Goal: Contribute content: Contribute content

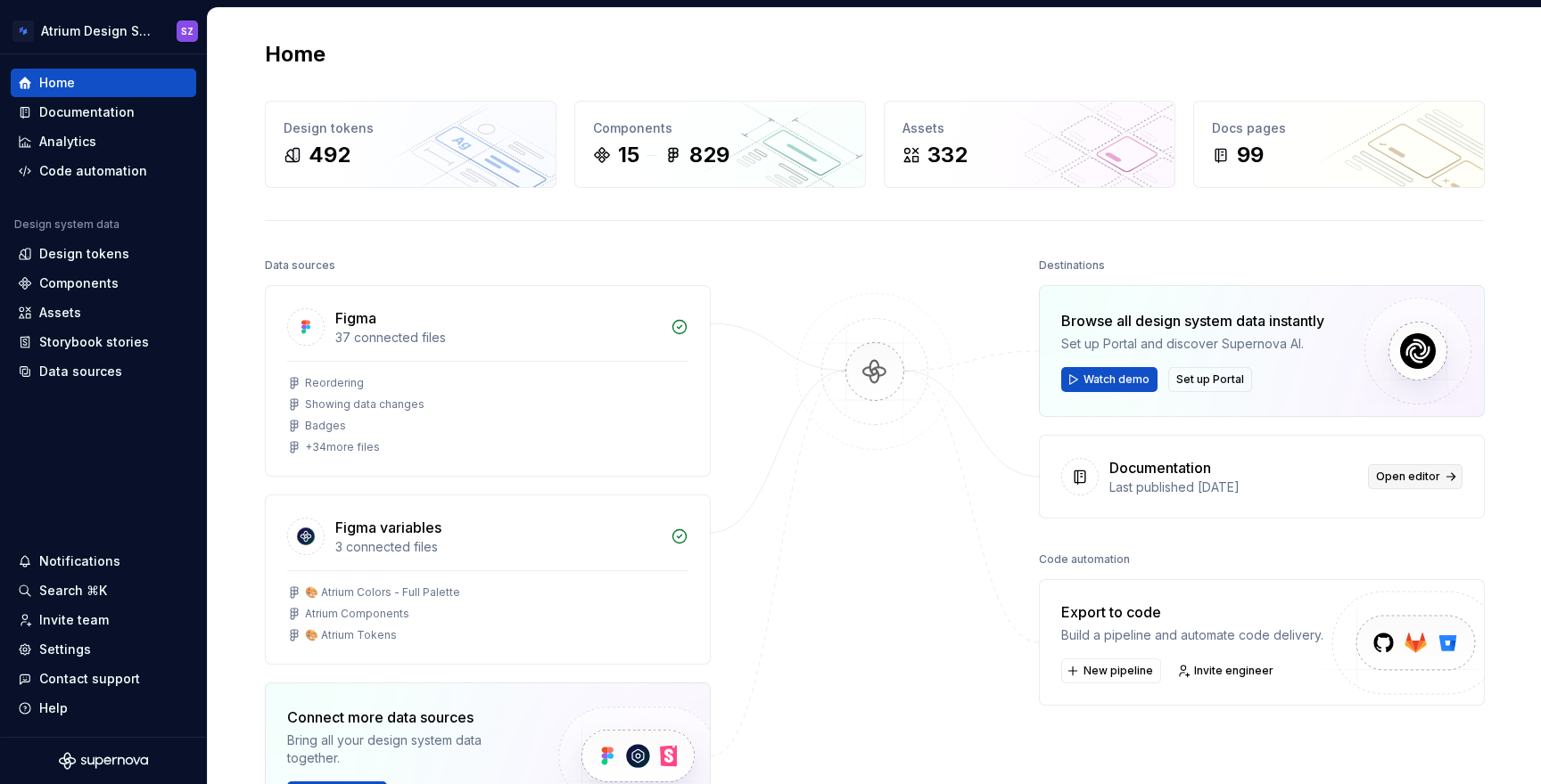
click at [1414, 481] on span "Open editor" at bounding box center [1407, 476] width 64 height 14
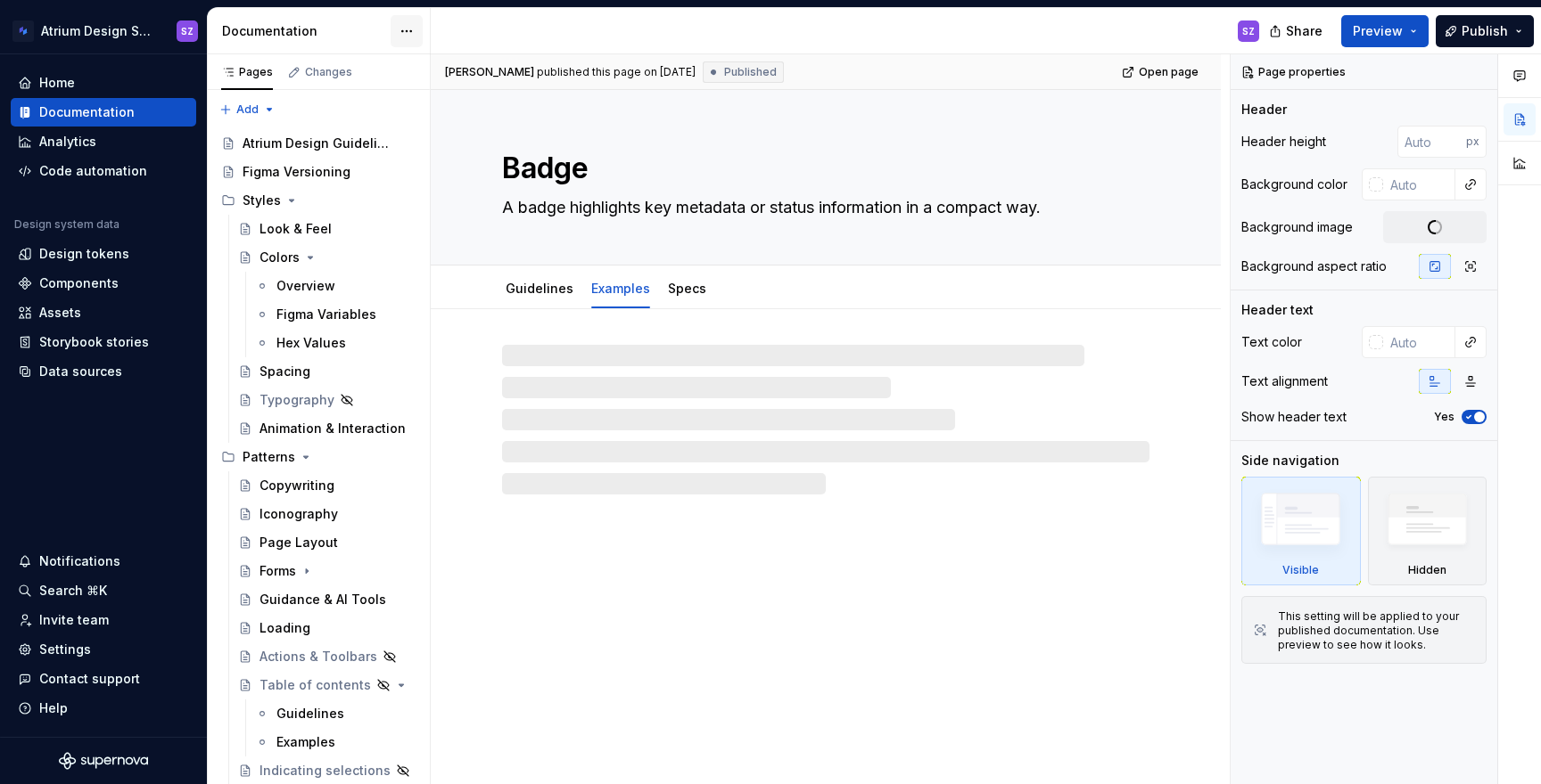
click at [404, 26] on html "Atrium Design System SZ Home Documentation Analytics Code automation Design sys…" at bounding box center [770, 392] width 1541 height 784
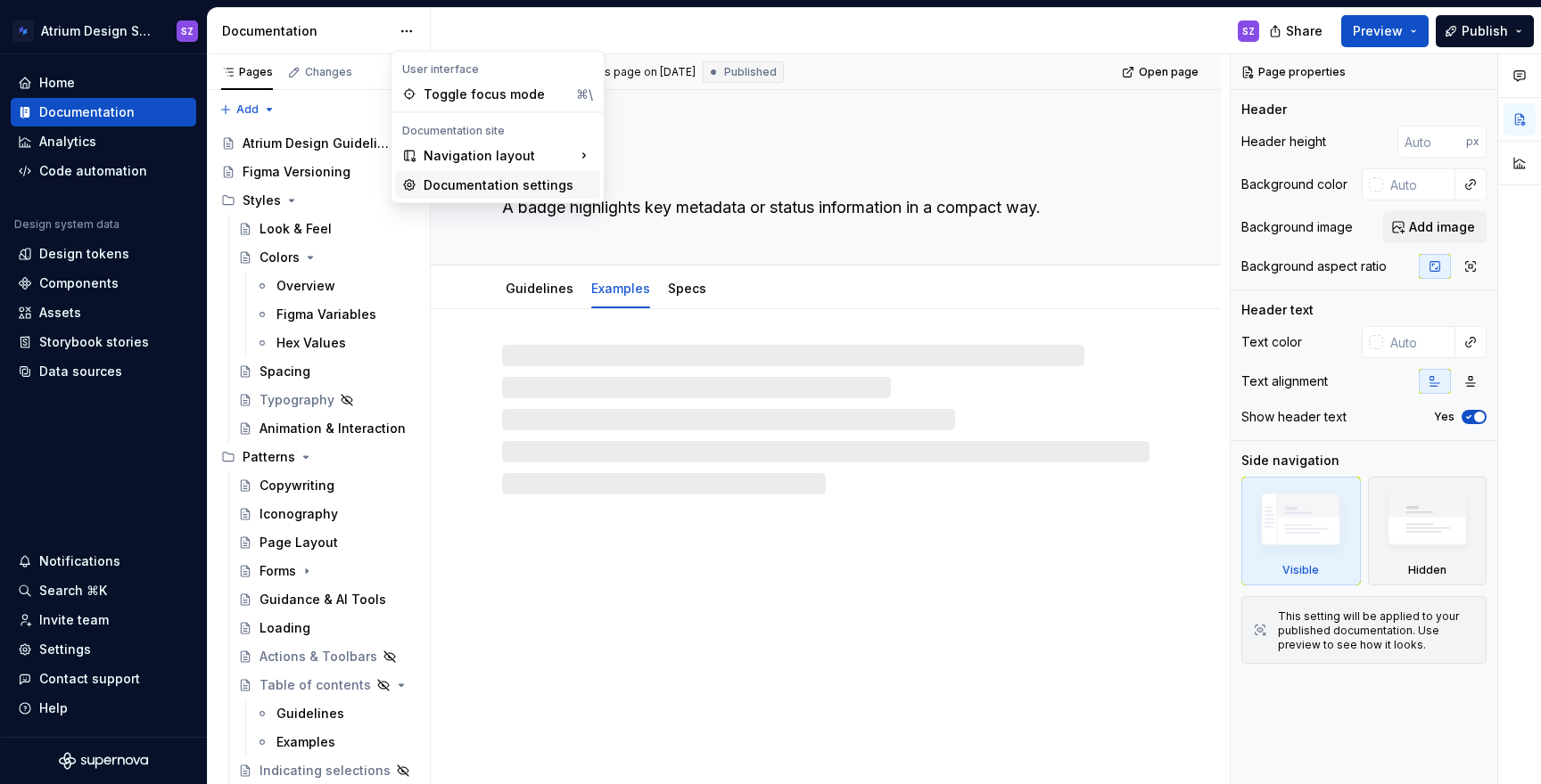
click at [439, 183] on div "Documentation settings" at bounding box center [508, 184] width 170 height 18
type textarea "*"
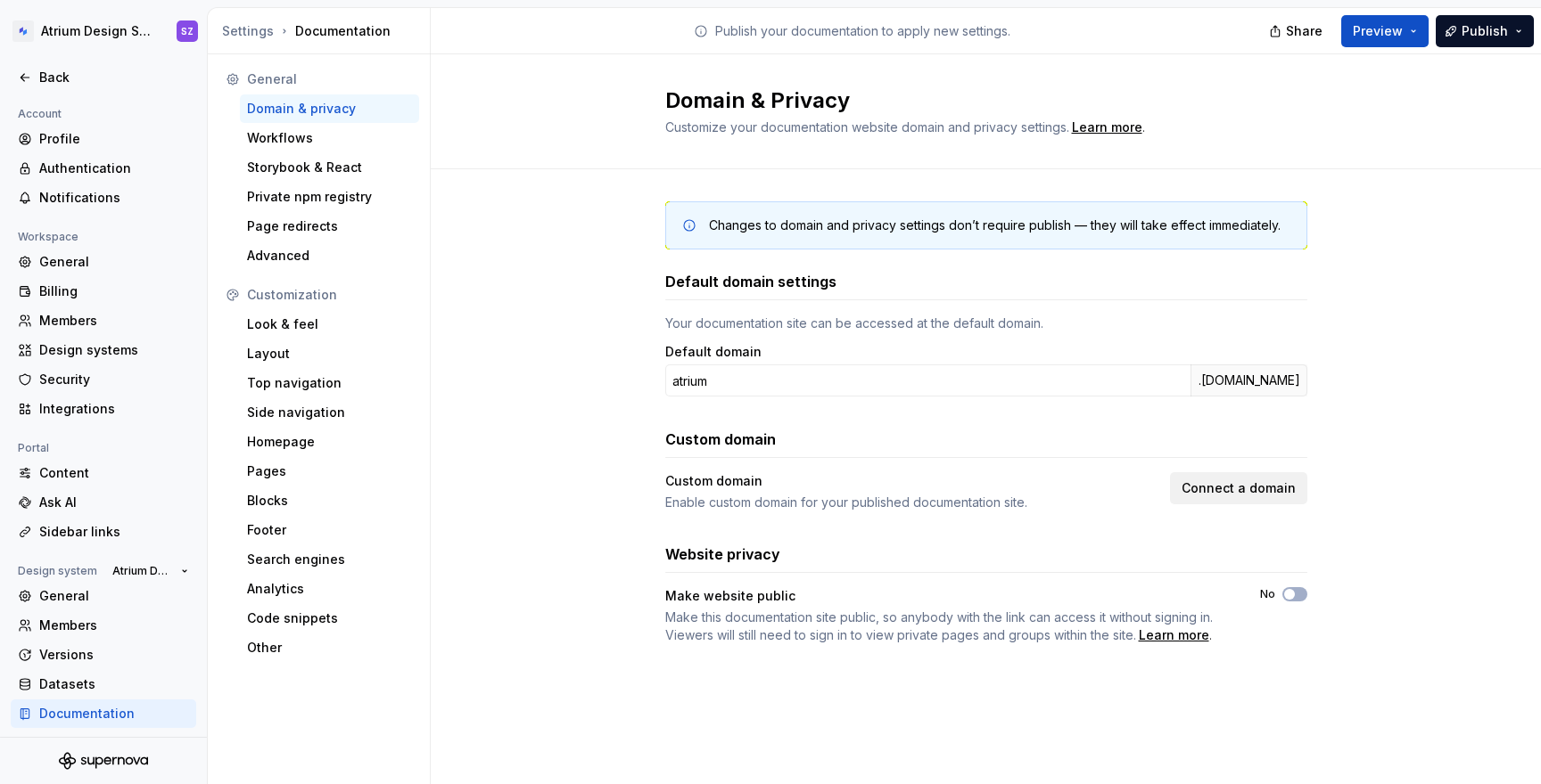
click at [1215, 484] on span "Connect a domain" at bounding box center [1239, 488] width 114 height 18
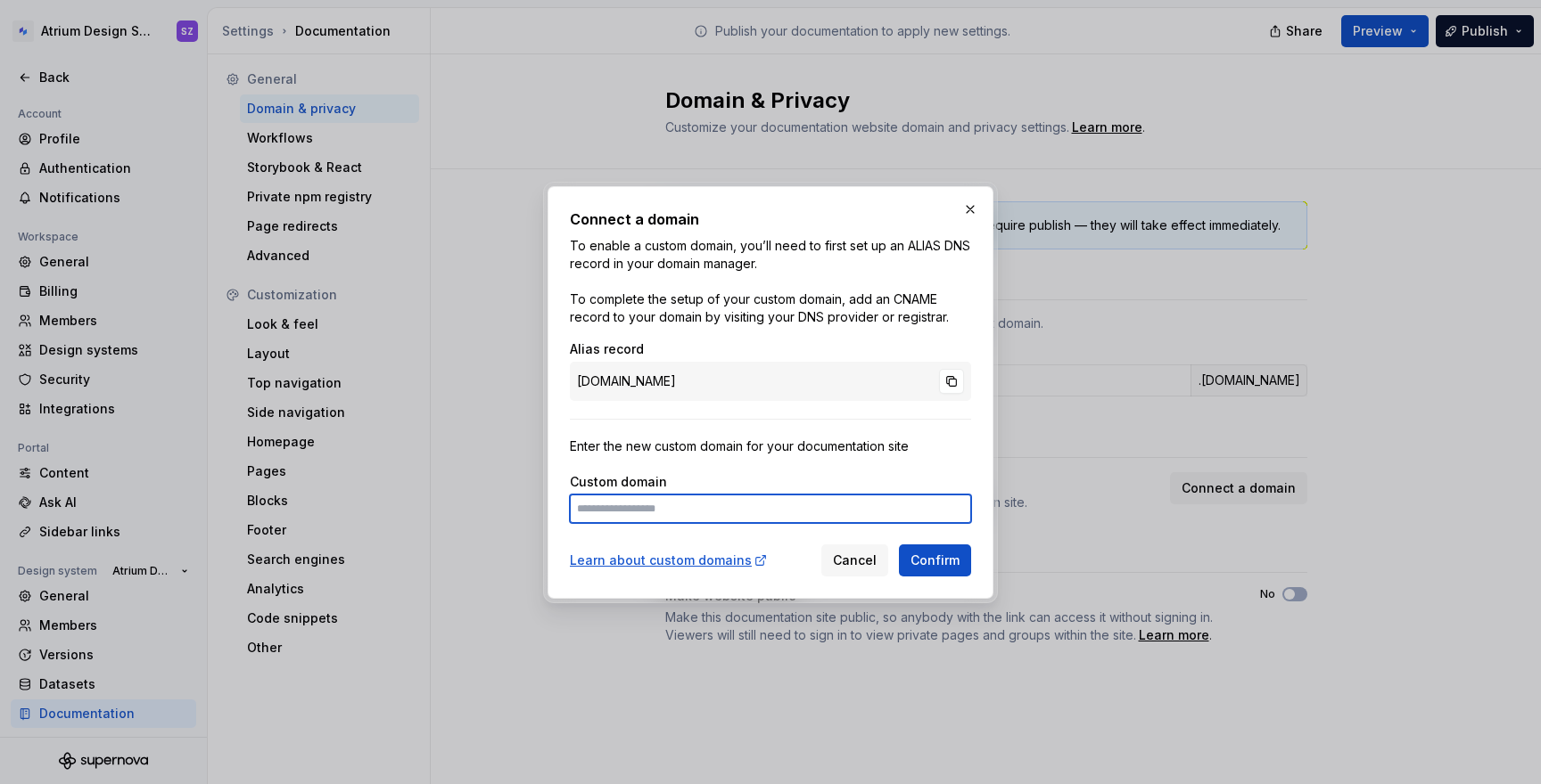
click at [774, 515] on input at bounding box center [770, 509] width 401 height 29
type input "**********"
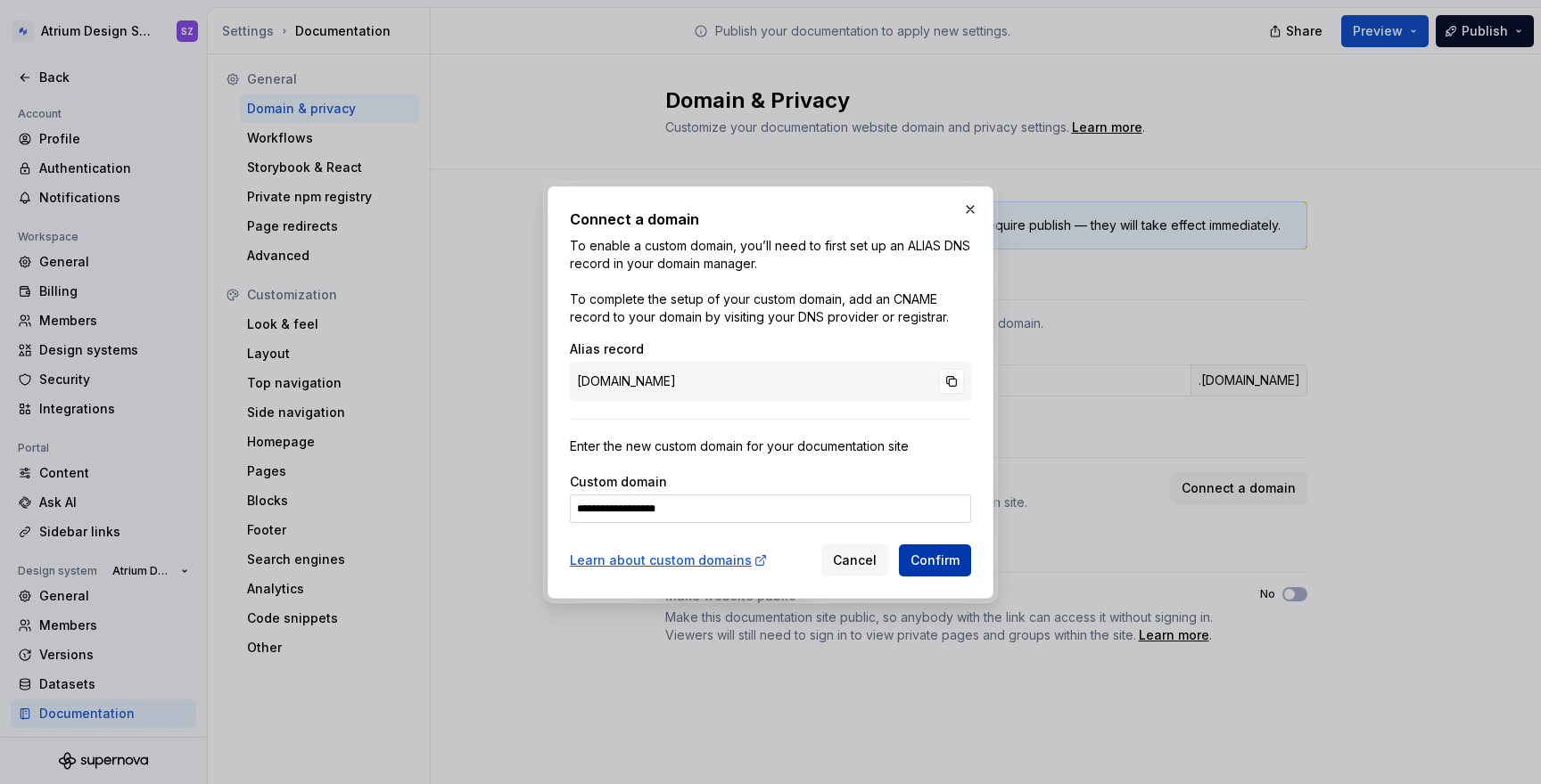
click at [931, 556] on span "Confirm" at bounding box center [935, 560] width 49 height 18
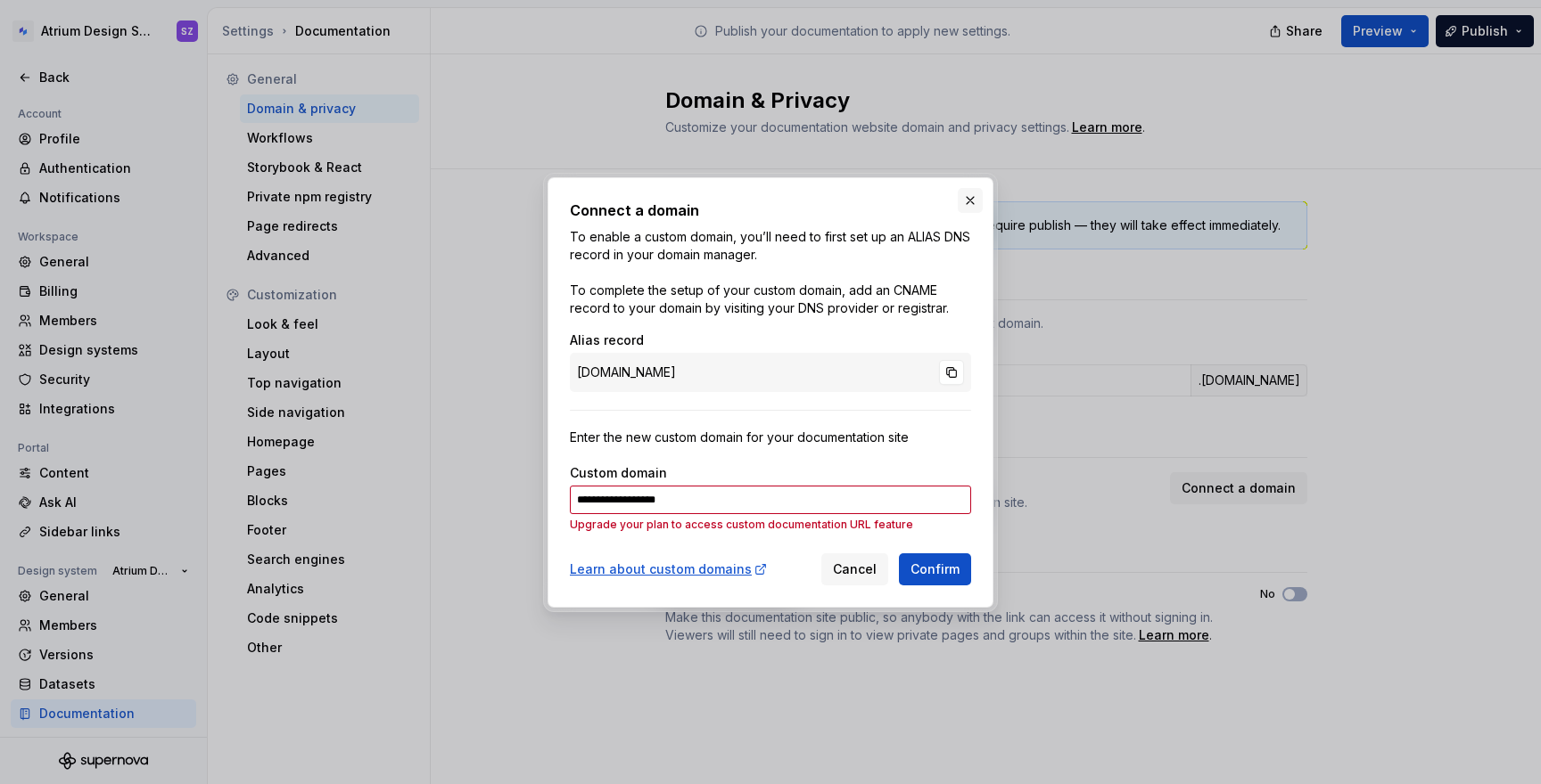
click at [965, 199] on button "button" at bounding box center [970, 200] width 25 height 25
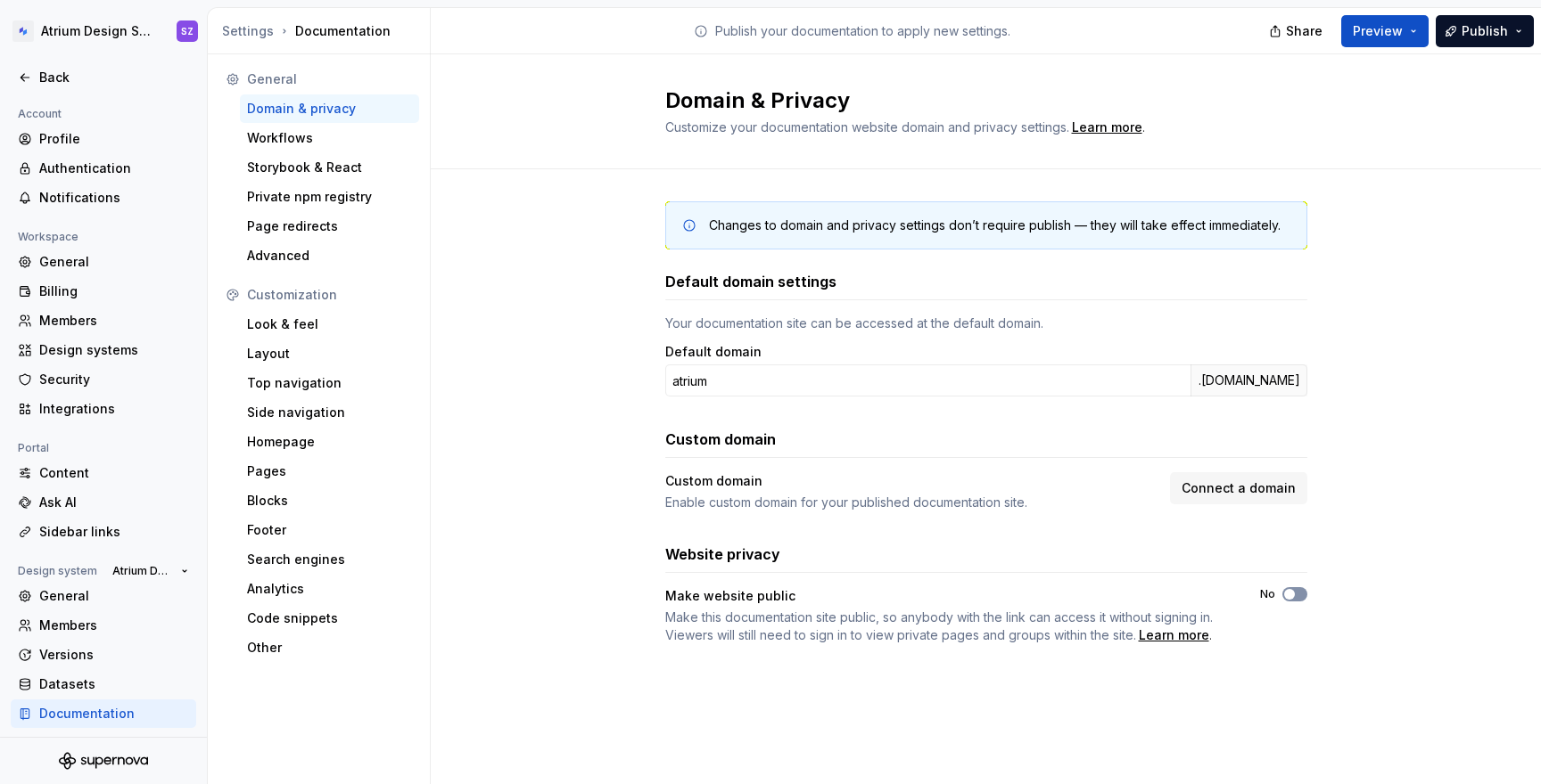
click at [1295, 592] on icon "button" at bounding box center [1289, 595] width 14 height 11
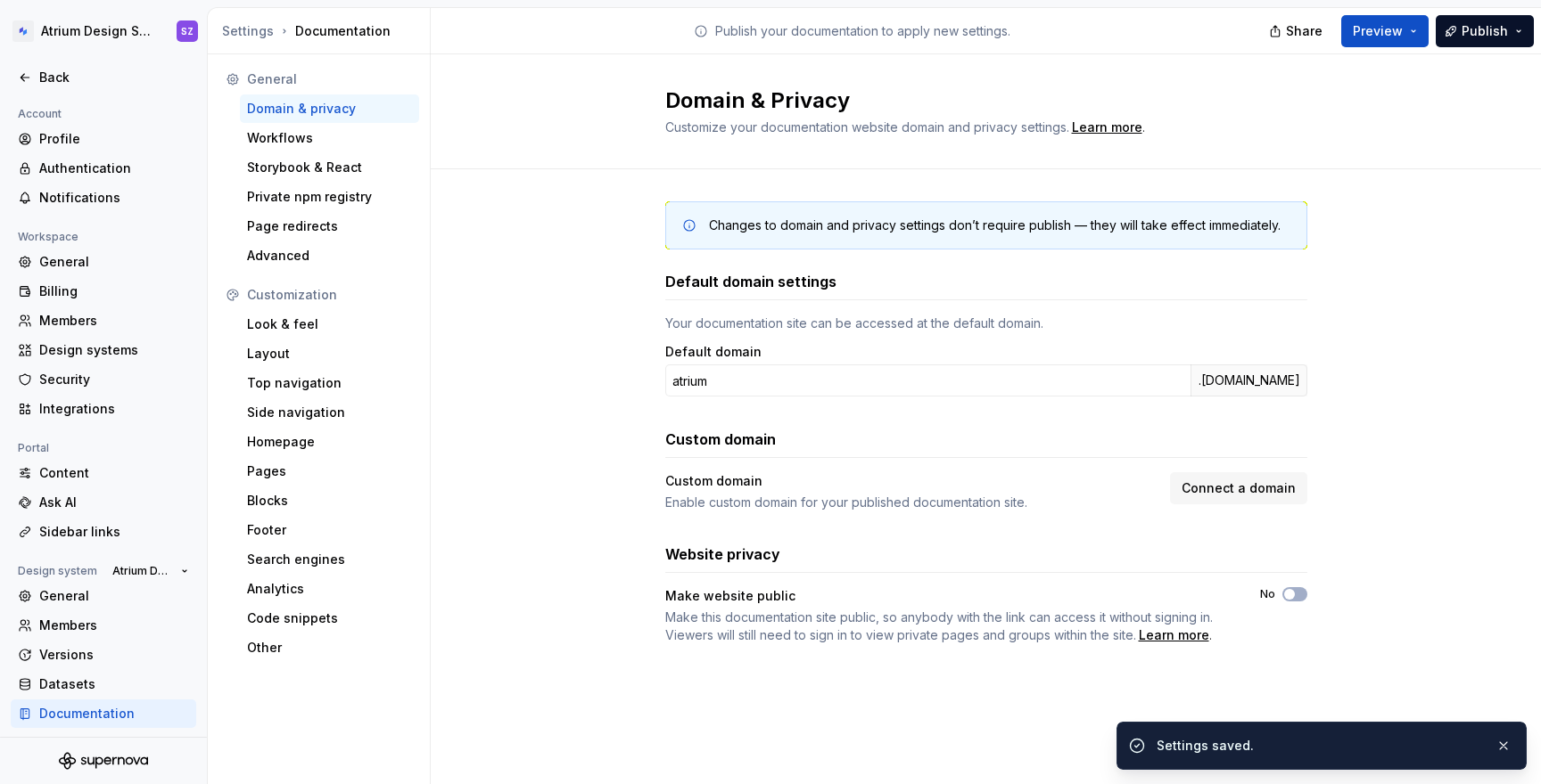
click at [1256, 667] on div "Changes to domain and privacy settings don’t require publish — they will take e…" at bounding box center [987, 441] width 643 height 543
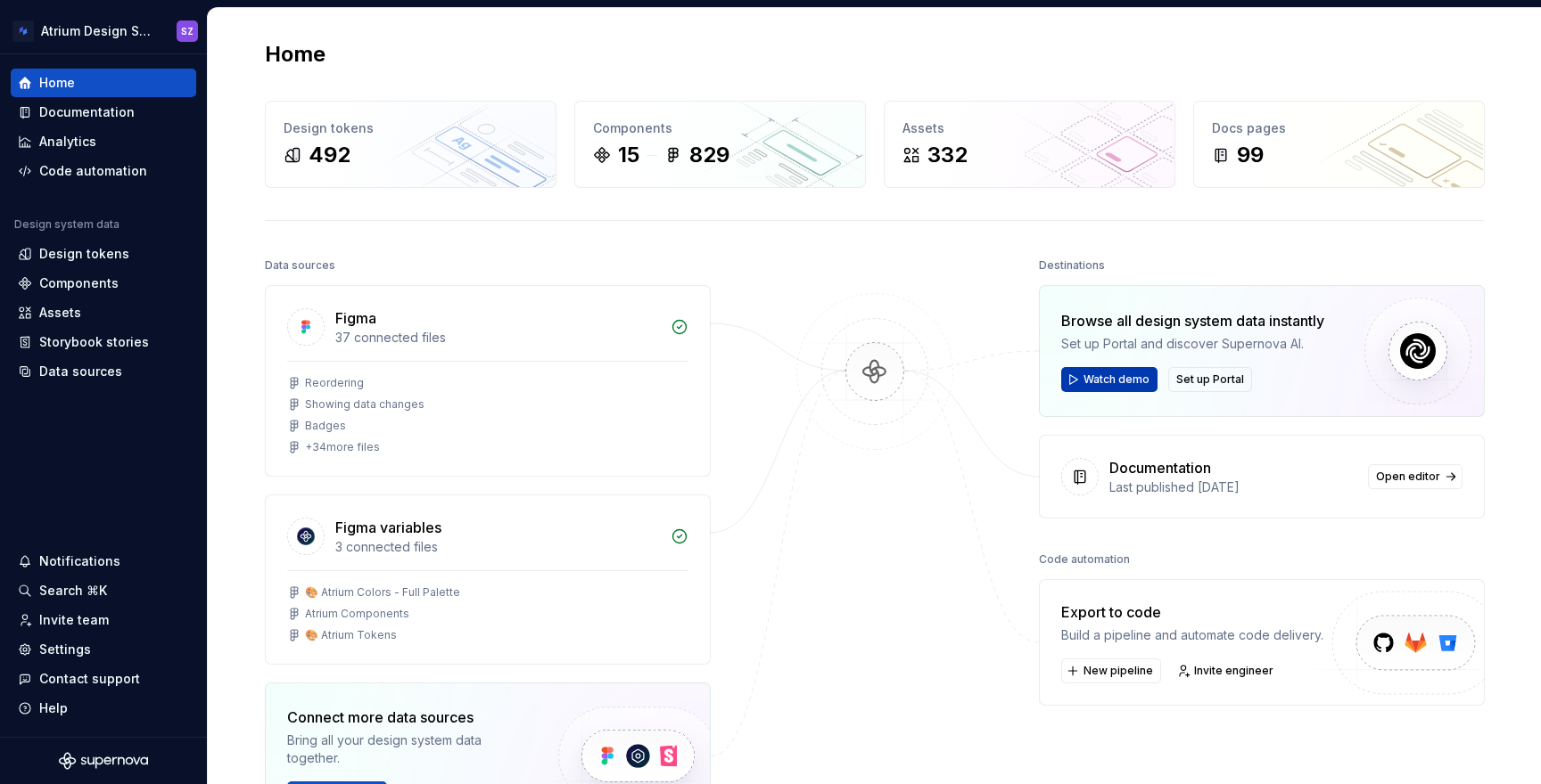
click at [1120, 382] on span "Watch demo" at bounding box center [1116, 379] width 66 height 14
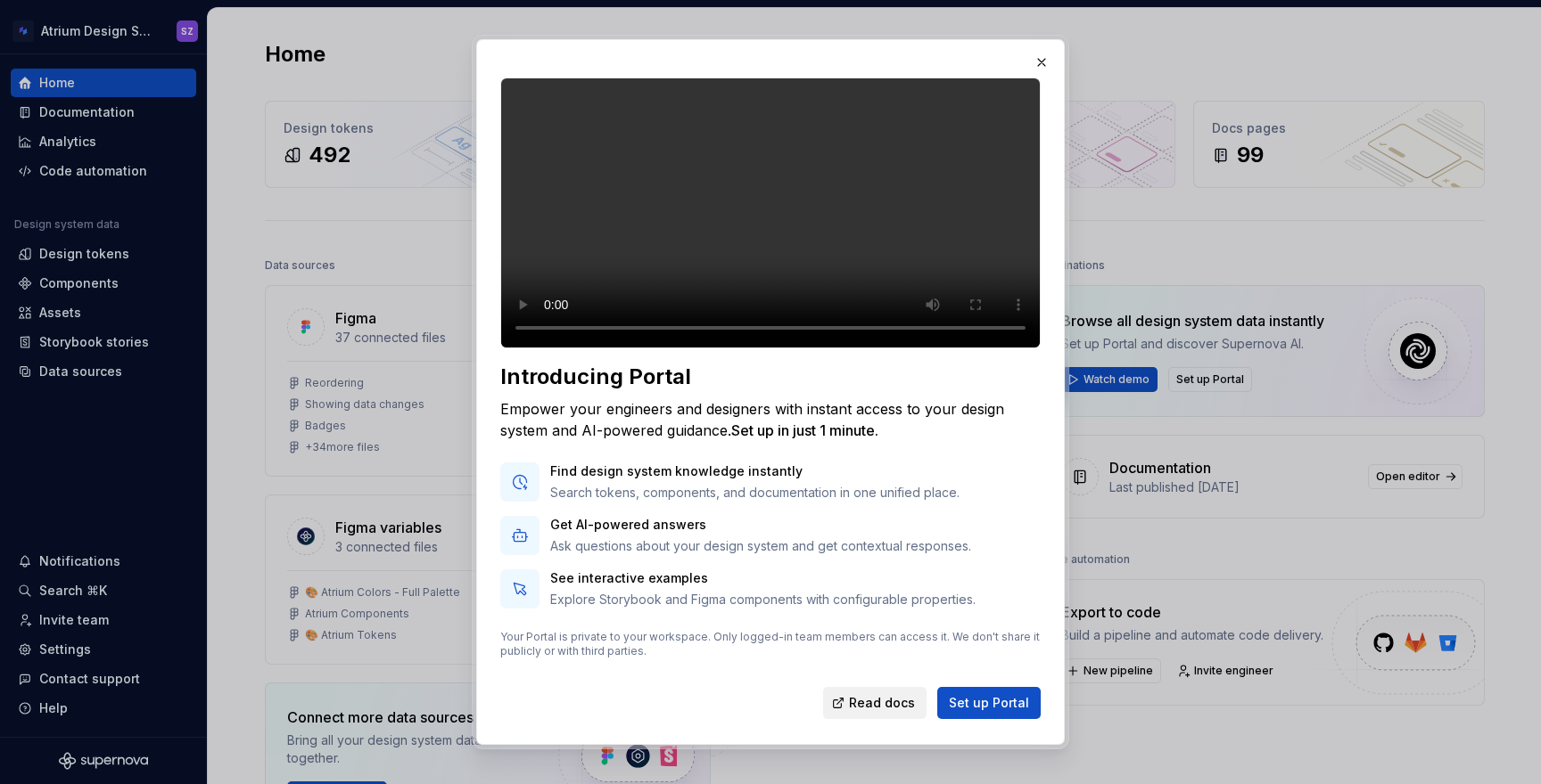
click at [910, 716] on link "Read docs" at bounding box center [875, 703] width 104 height 32
click at [1001, 713] on span "Set up Portal" at bounding box center [988, 702] width 81 height 18
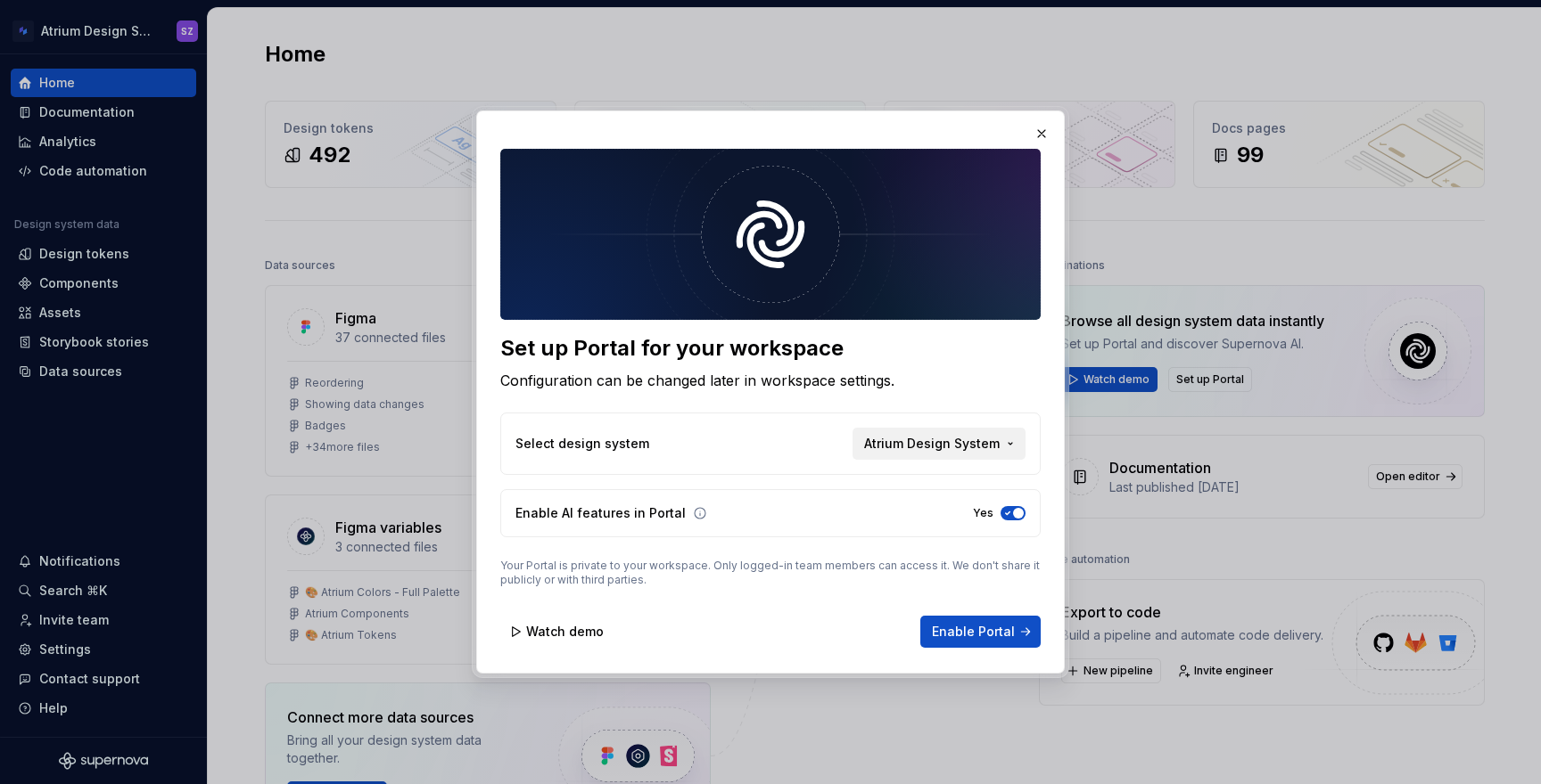
click at [933, 441] on span "Atrium Design System" at bounding box center [932, 443] width 135 height 18
click at [933, 441] on div "Set up Portal for your workspace Configuration can be changed later in workspac…" at bounding box center [770, 392] width 1541 height 784
click at [985, 626] on span "Enable Portal" at bounding box center [973, 631] width 83 height 18
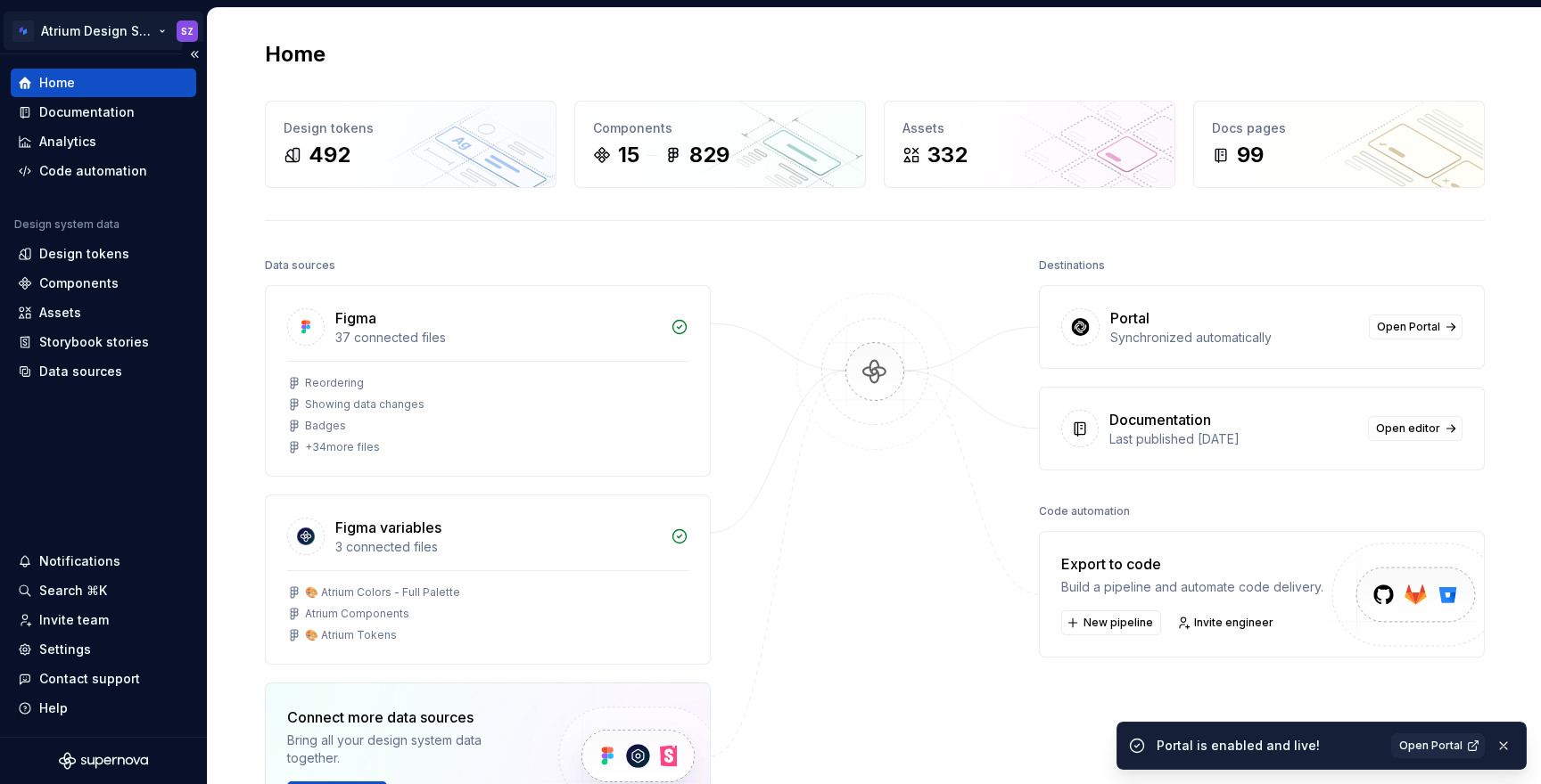
click at [153, 34] on html "Atrium Design System SZ Home Documentation Analytics Code automation Design sys…" at bounding box center [770, 392] width 1541 height 784
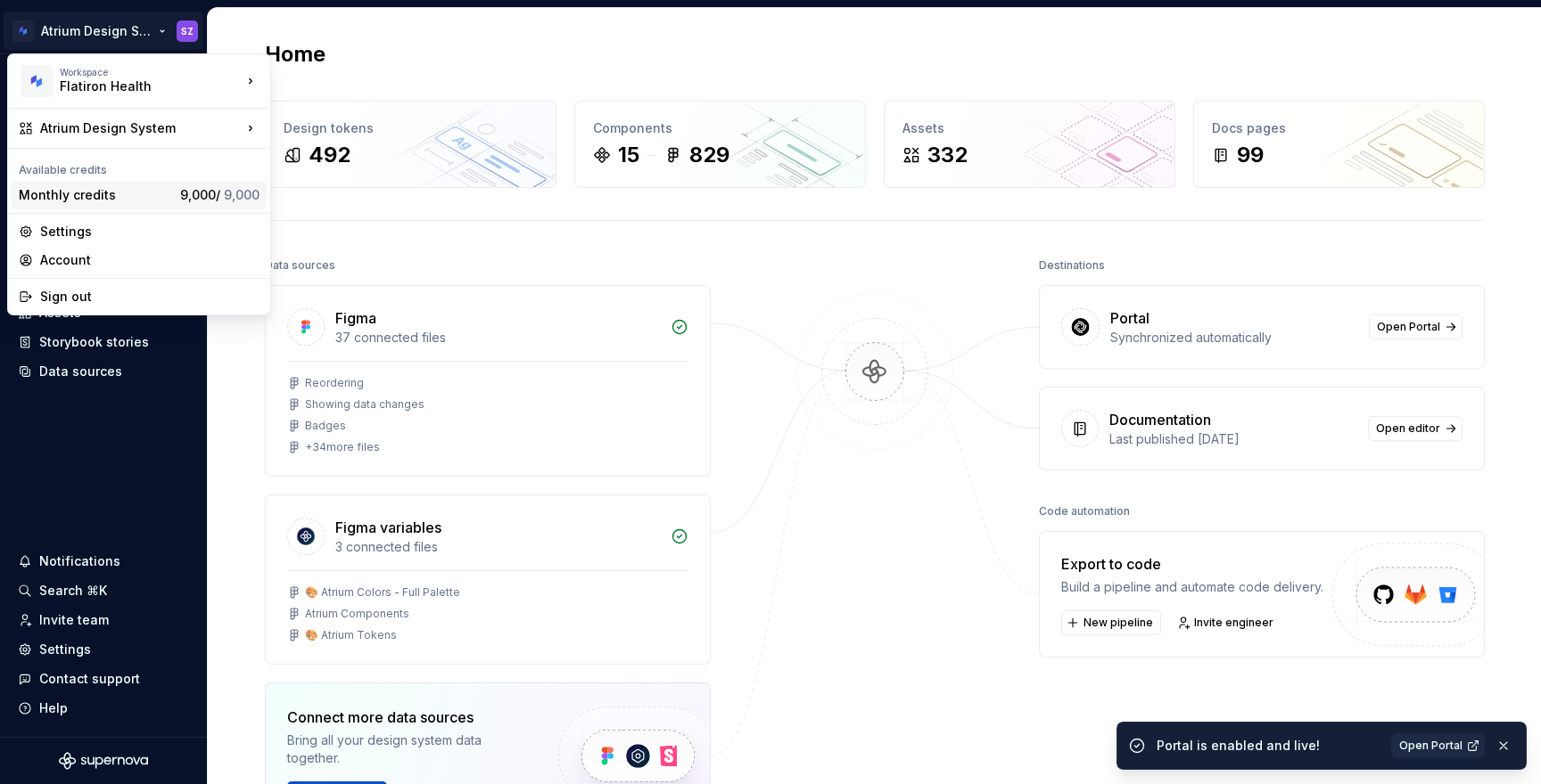
click at [209, 196] on span "9,000 / 9,000" at bounding box center [220, 195] width 80 height 15
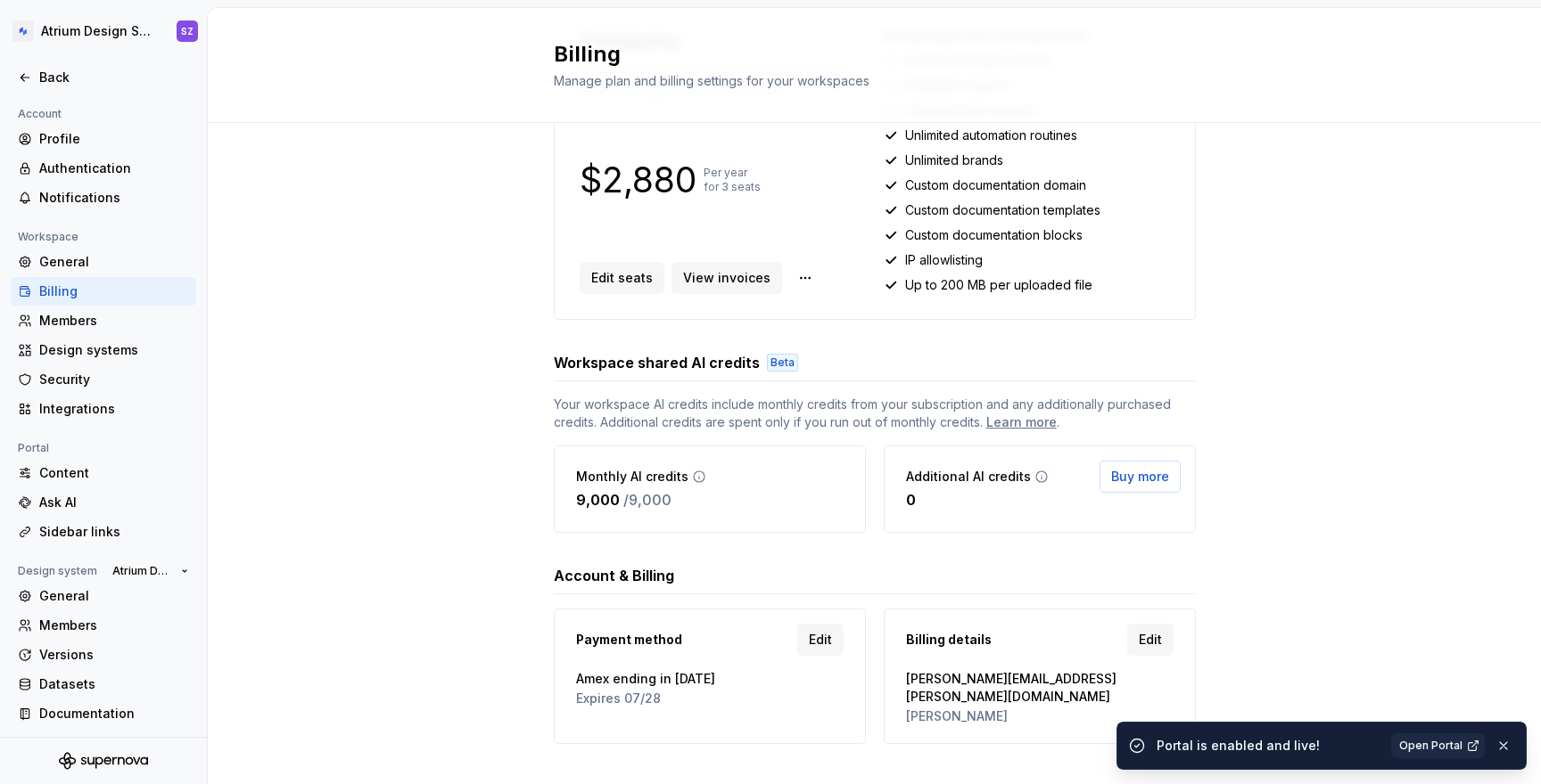
scroll to position [294, 0]
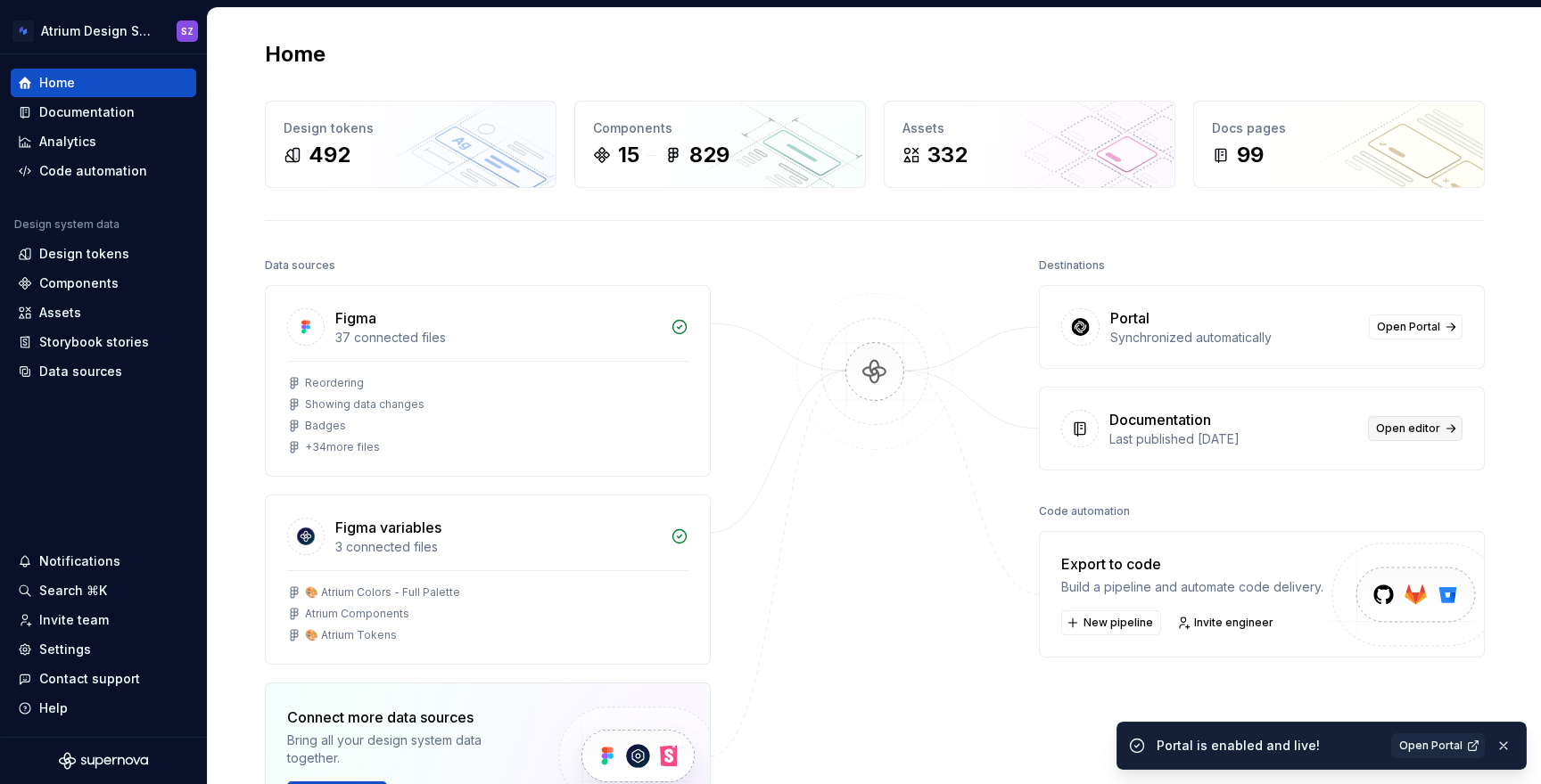
click at [1415, 435] on span "Open editor" at bounding box center [1407, 428] width 64 height 14
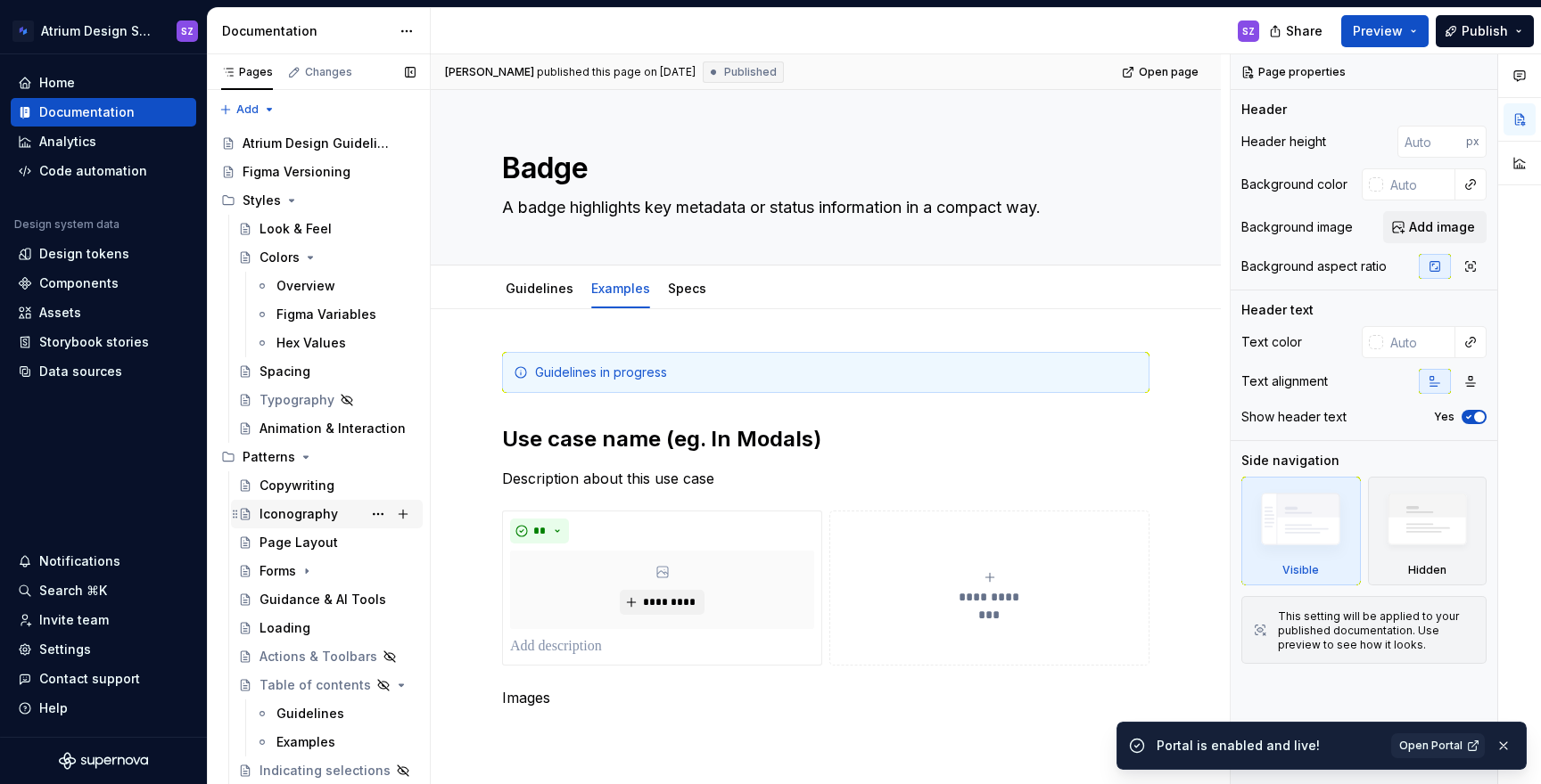
click at [306, 513] on div "Iconography" at bounding box center [299, 513] width 79 height 18
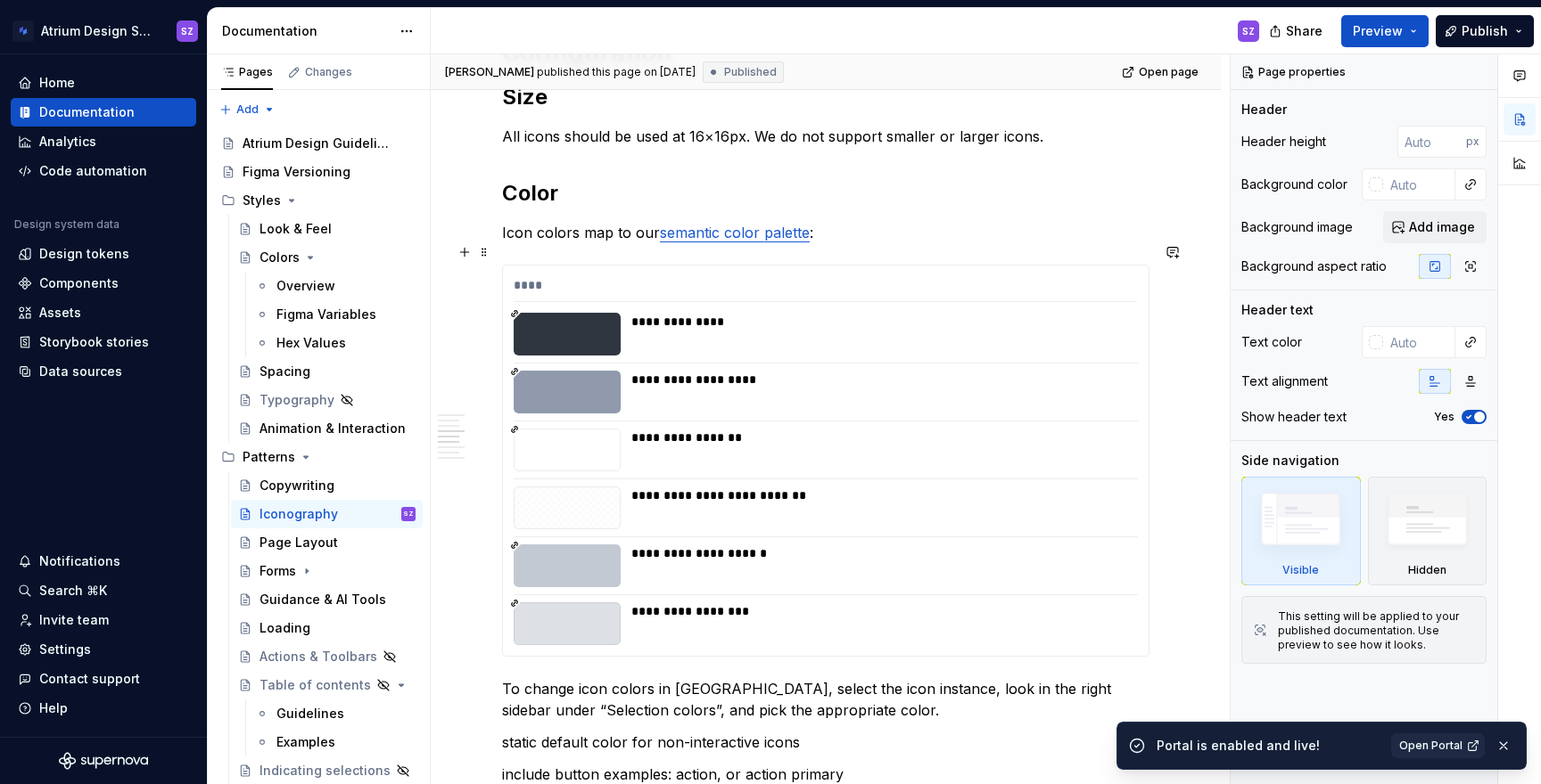
scroll to position [1227, 0]
type textarea "*"
click at [814, 221] on p "Icon colors map to our semantic color palette :" at bounding box center [826, 232] width 647 height 21
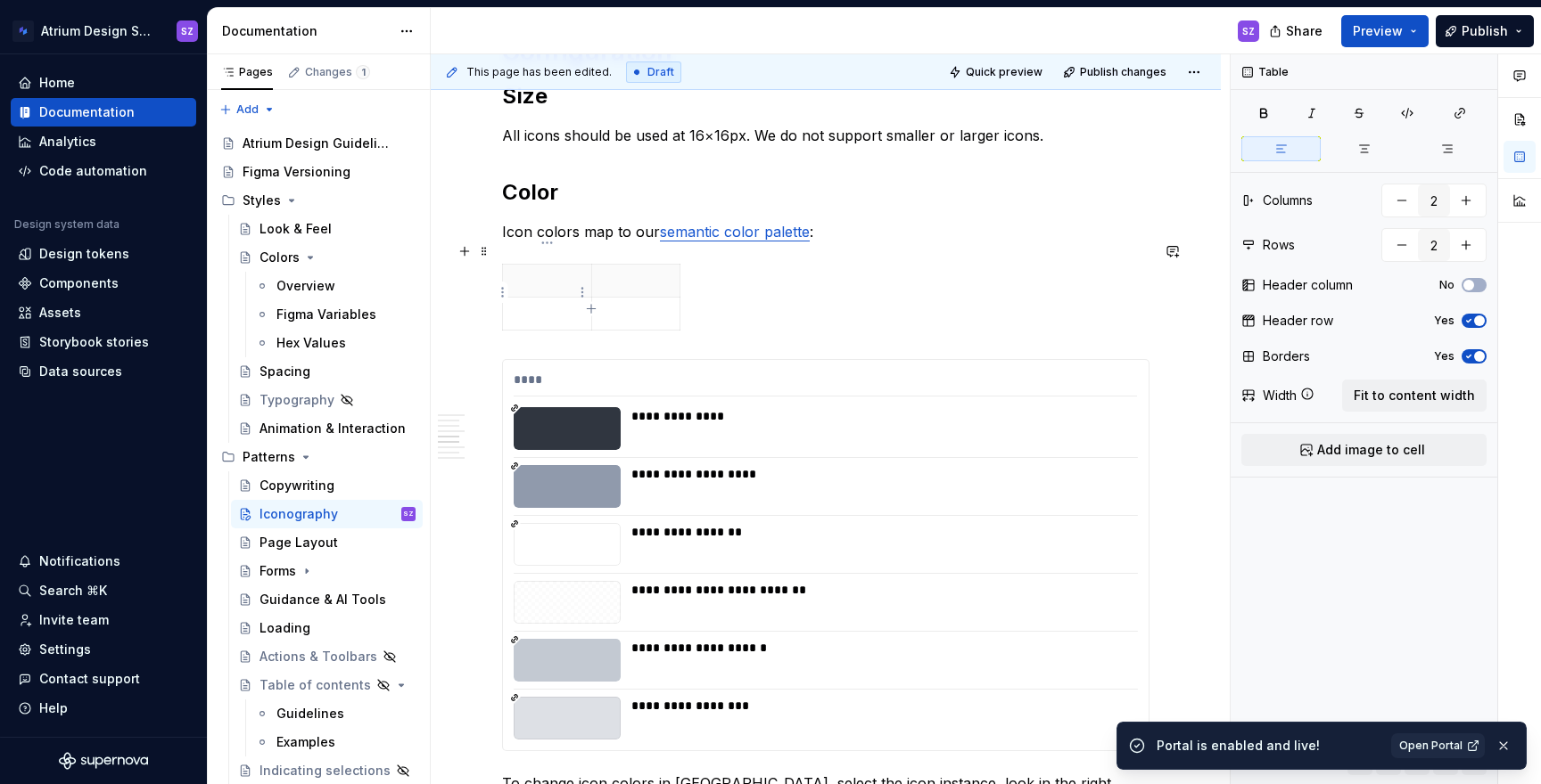
click at [564, 305] on p at bounding box center [547, 313] width 67 height 18
click at [549, 272] on p at bounding box center [547, 280] width 67 height 18
click at [592, 265] on th "Use case" at bounding box center [636, 282] width 89 height 33
click at [681, 273] on icon "button" at bounding box center [680, 275] width 14 height 14
type input "3"
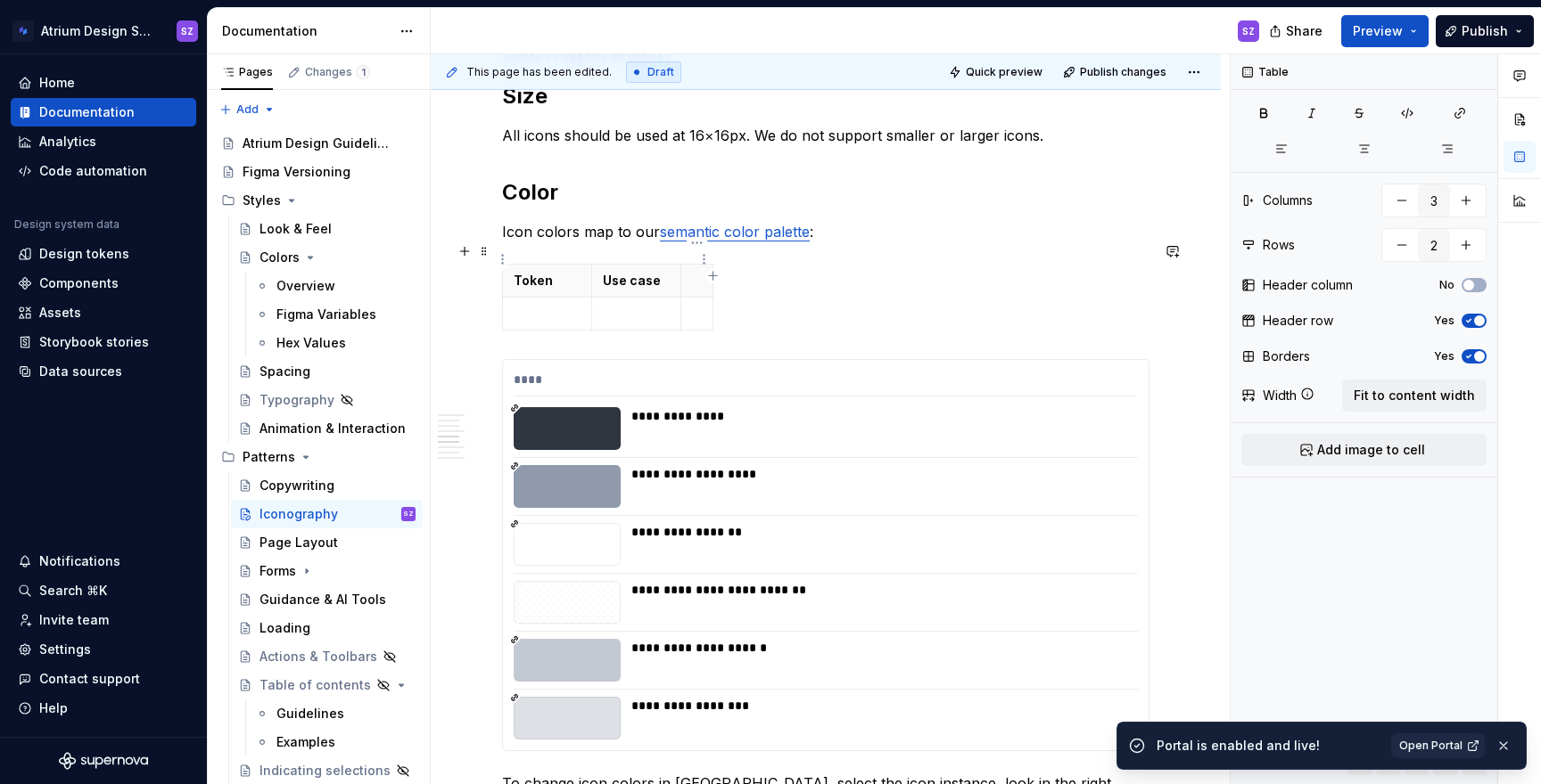
click at [690, 265] on th at bounding box center [697, 282] width 32 height 33
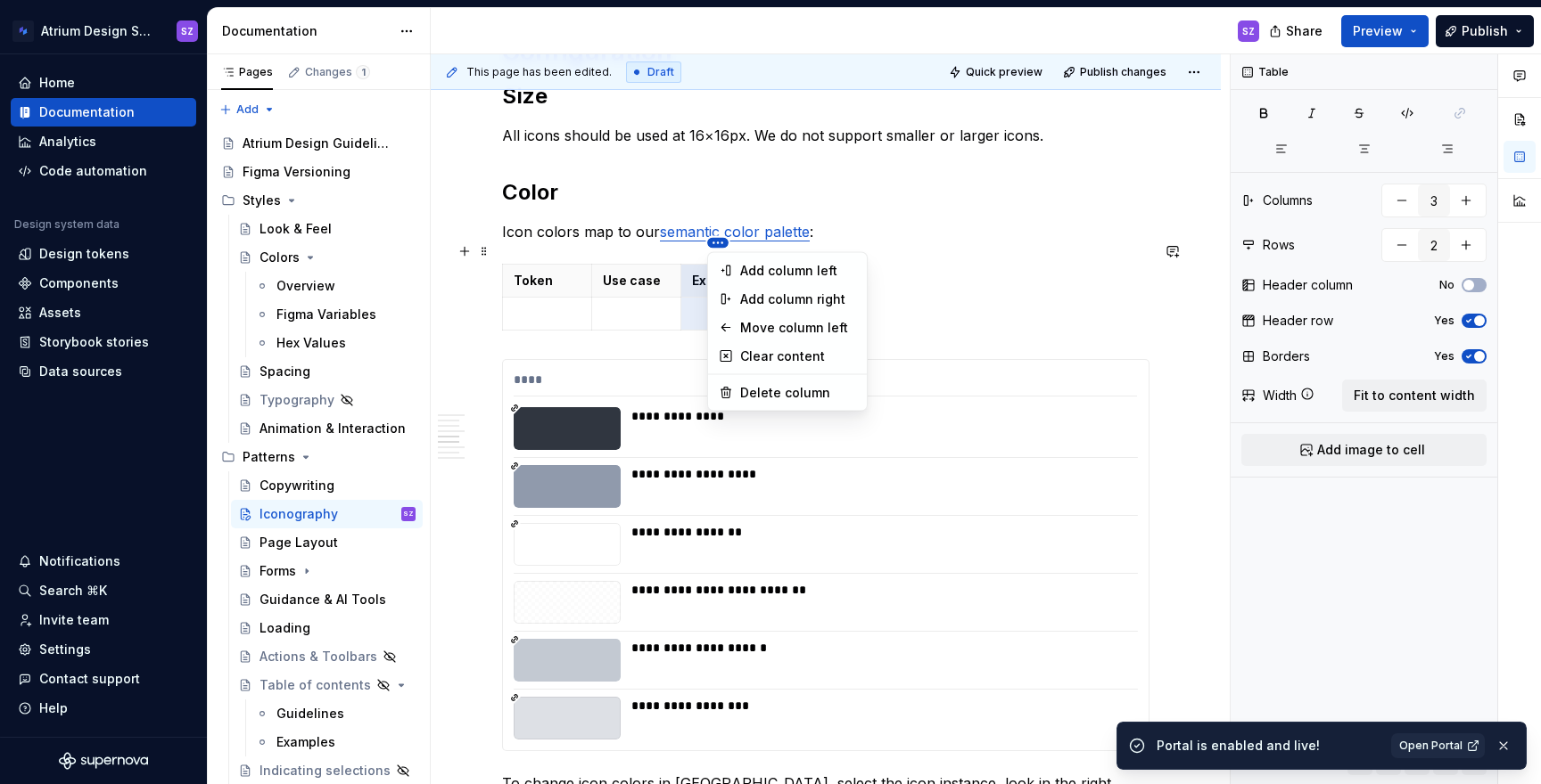
click at [619, 246] on html "Atrium Design System SZ Home Documentation Analytics Code automation Design sys…" at bounding box center [770, 392] width 1541 height 784
click at [664, 289] on html "Atrium Design System SZ Home Documentation Analytics Code automation Design sys…" at bounding box center [770, 392] width 1541 height 784
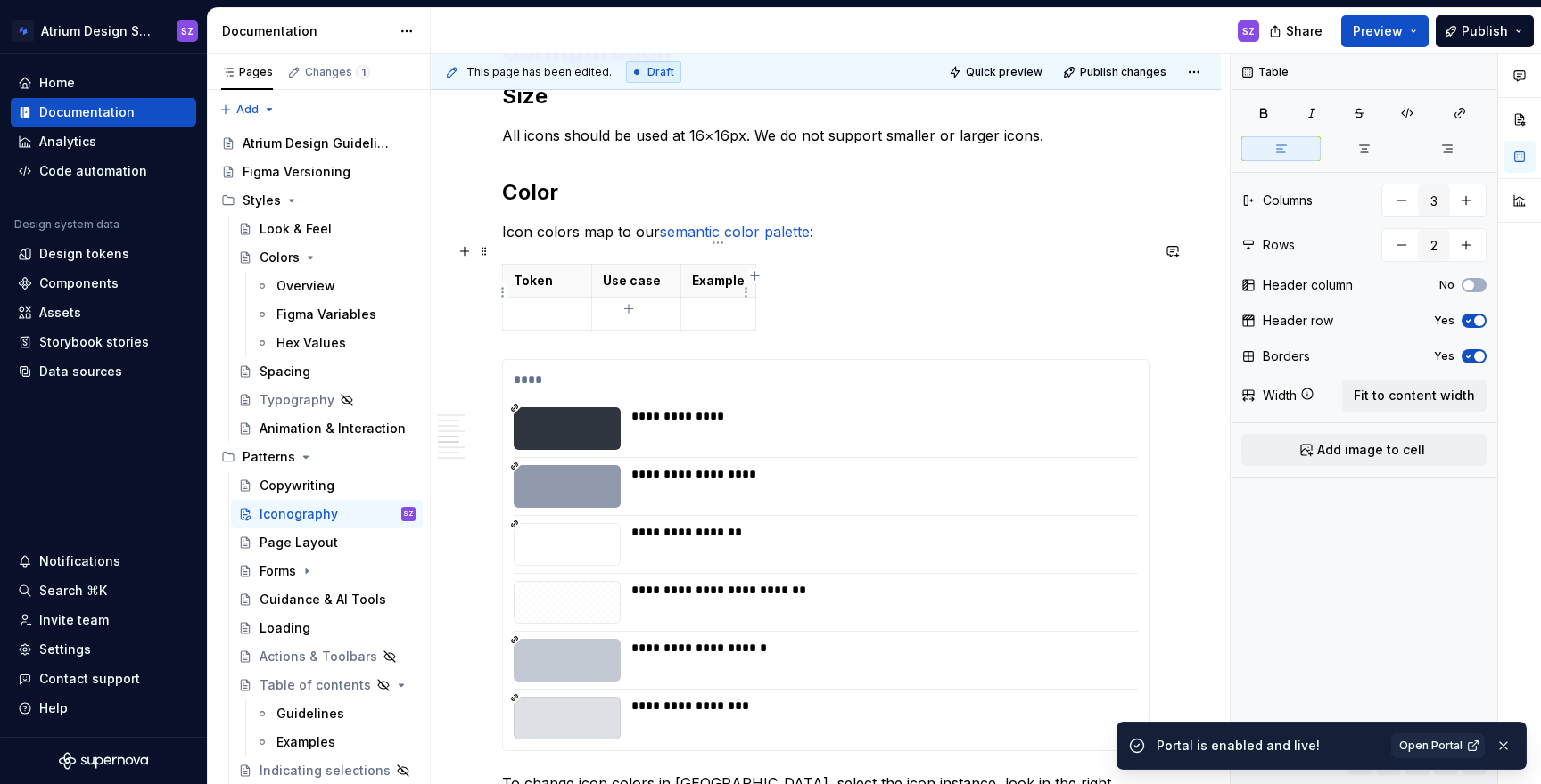
click at [699, 305] on p at bounding box center [718, 313] width 53 height 18
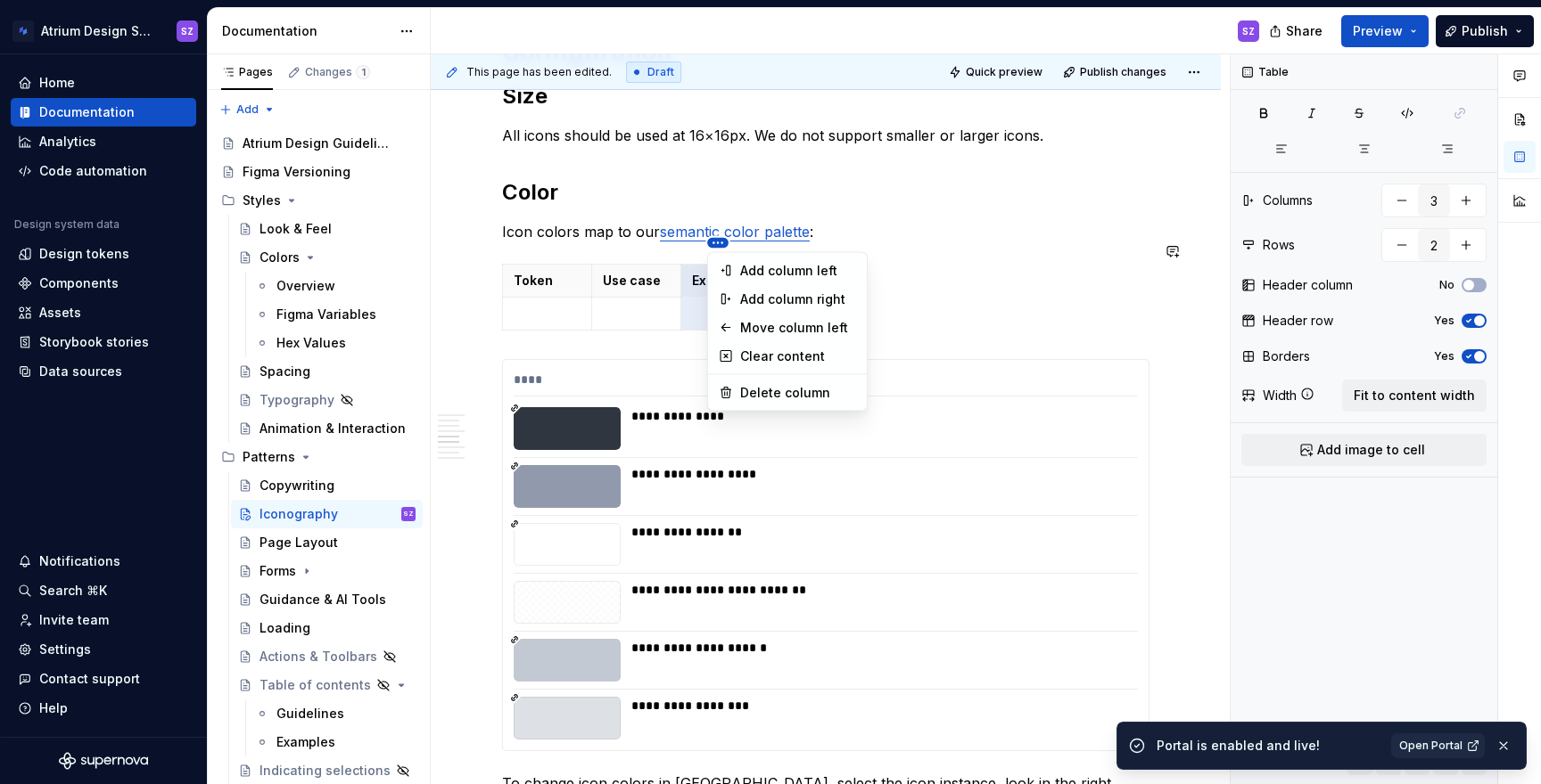
click at [623, 230] on html "Atrium Design System SZ Home Documentation Analytics Code automation Design sys…" at bounding box center [770, 392] width 1541 height 784
click at [759, 330] on div "Move column left" at bounding box center [797, 327] width 116 height 18
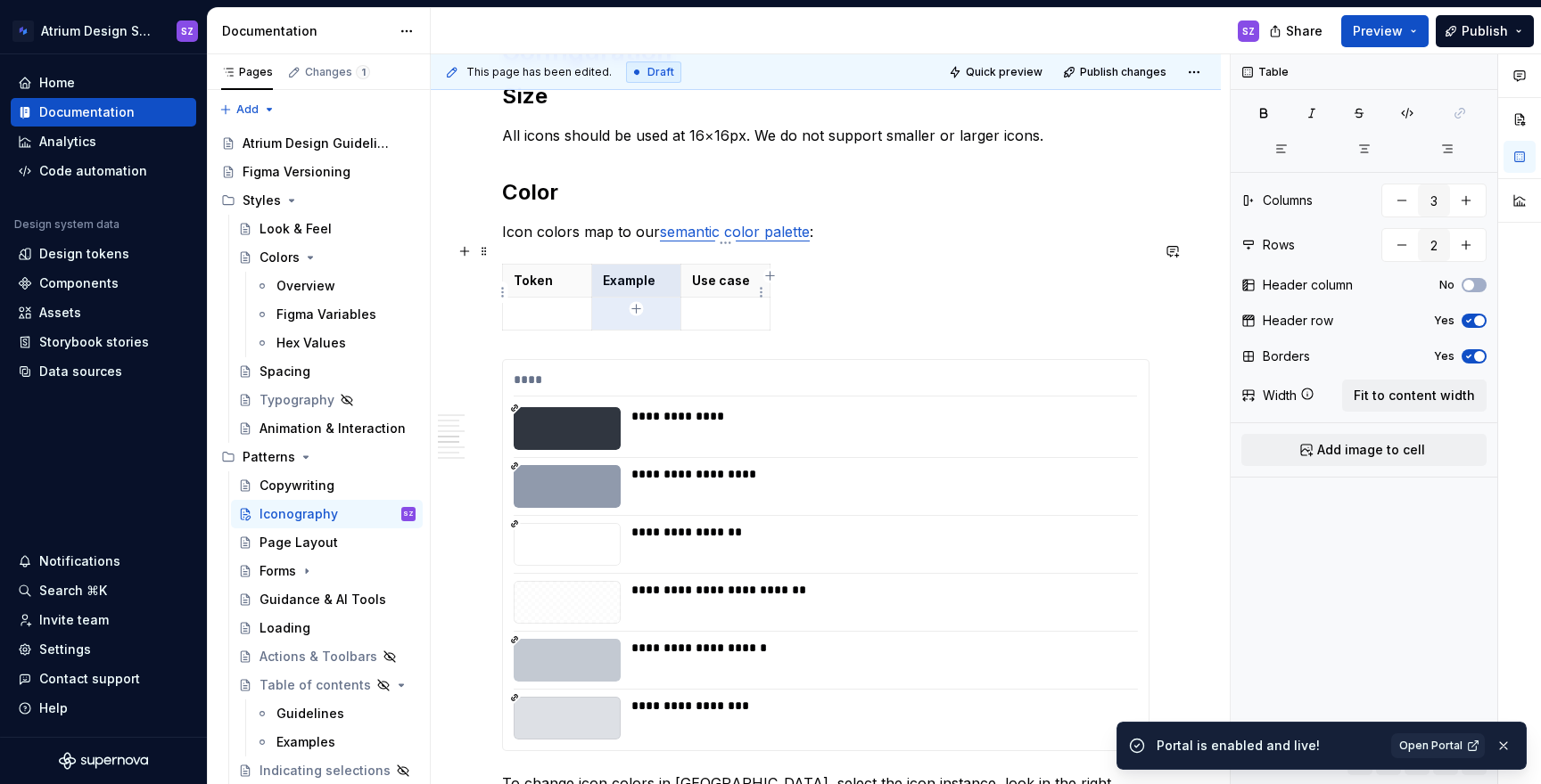
click at [743, 297] on td at bounding box center [726, 314] width 89 height 33
click at [485, 249] on span at bounding box center [484, 251] width 14 height 25
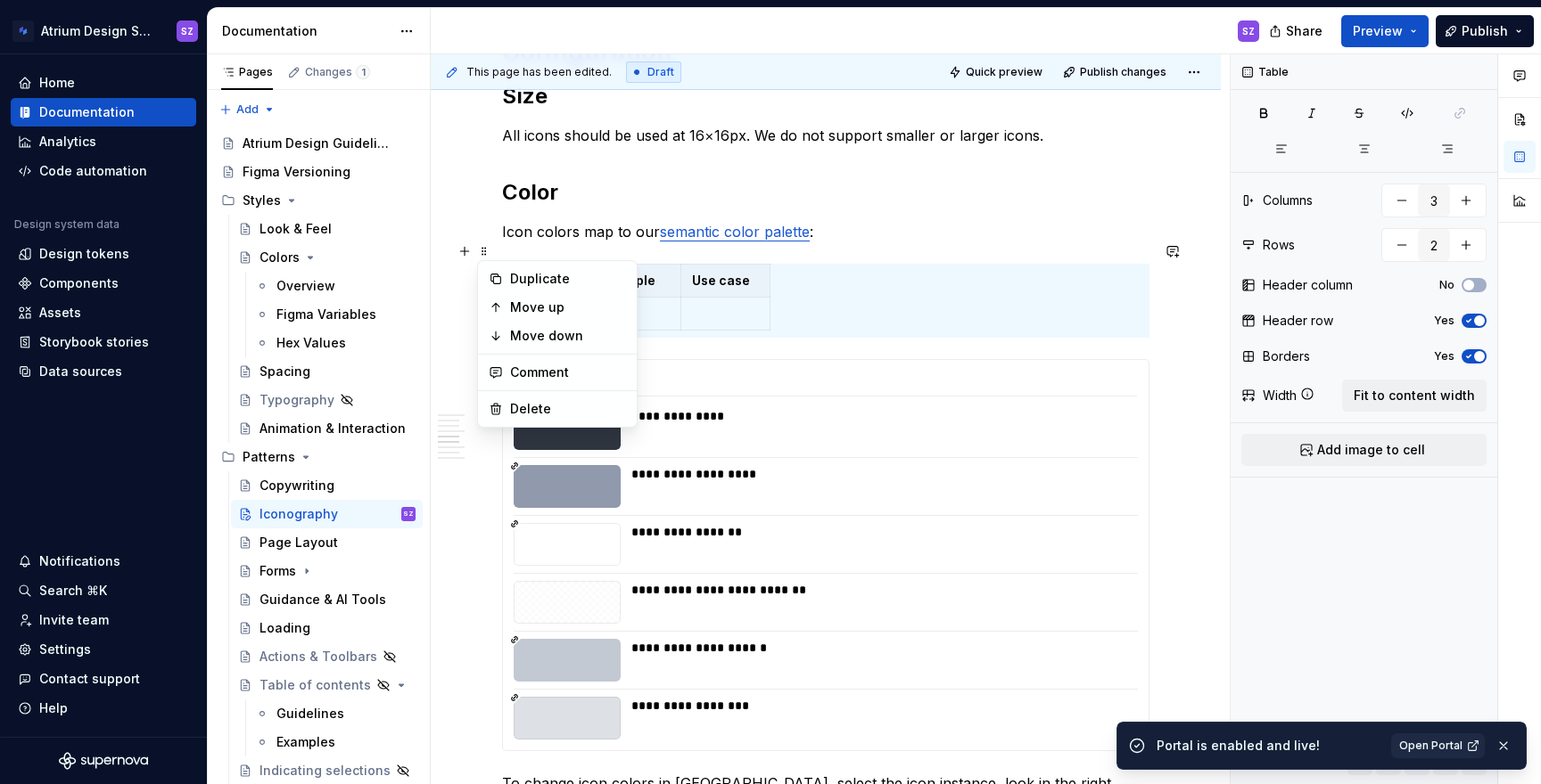
click at [722, 297] on td at bounding box center [726, 314] width 89 height 33
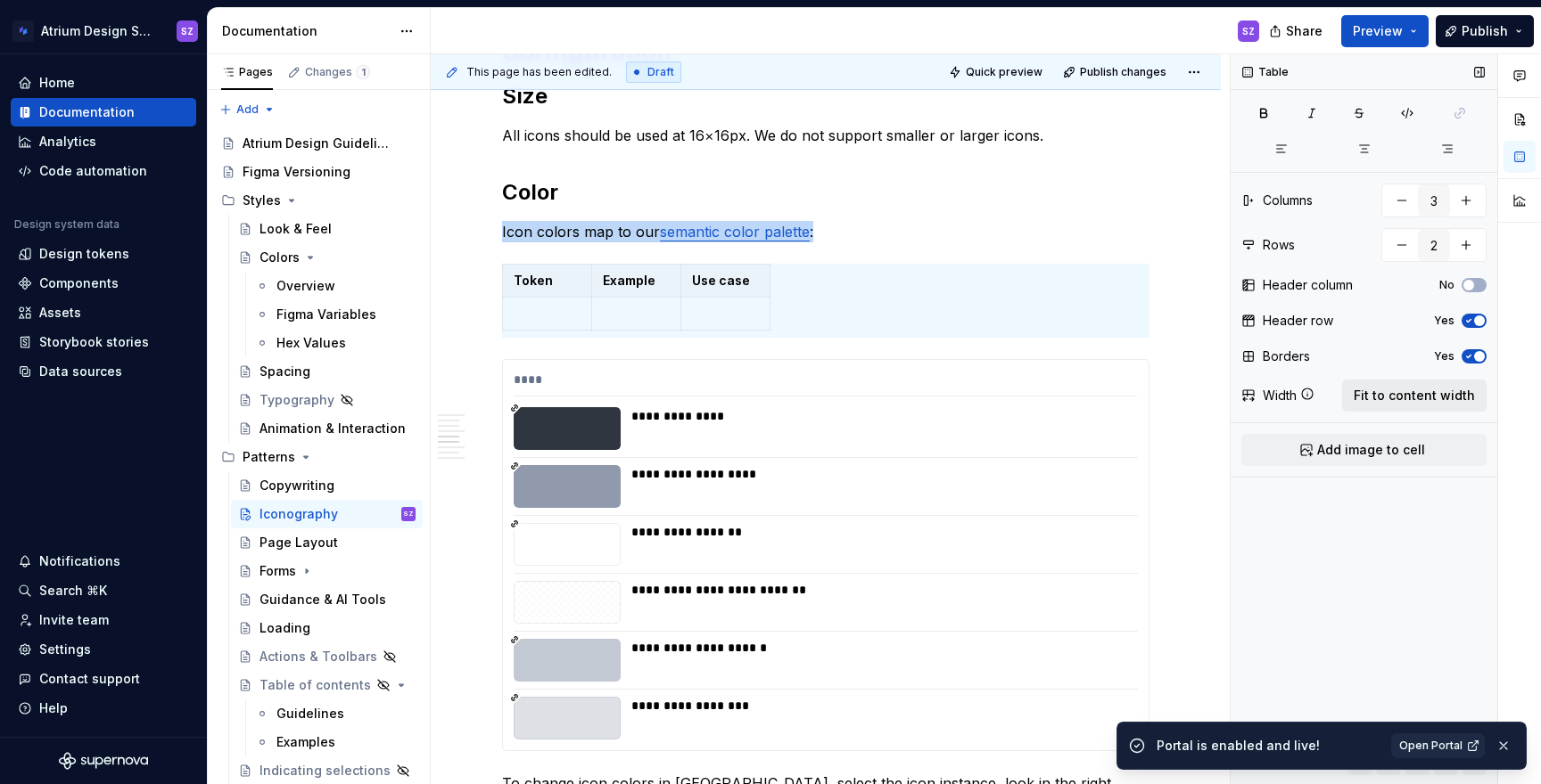
click at [1382, 385] on button "Fit to content width" at bounding box center [1415, 396] width 145 height 32
click at [653, 305] on p at bounding box center [615, 313] width 202 height 18
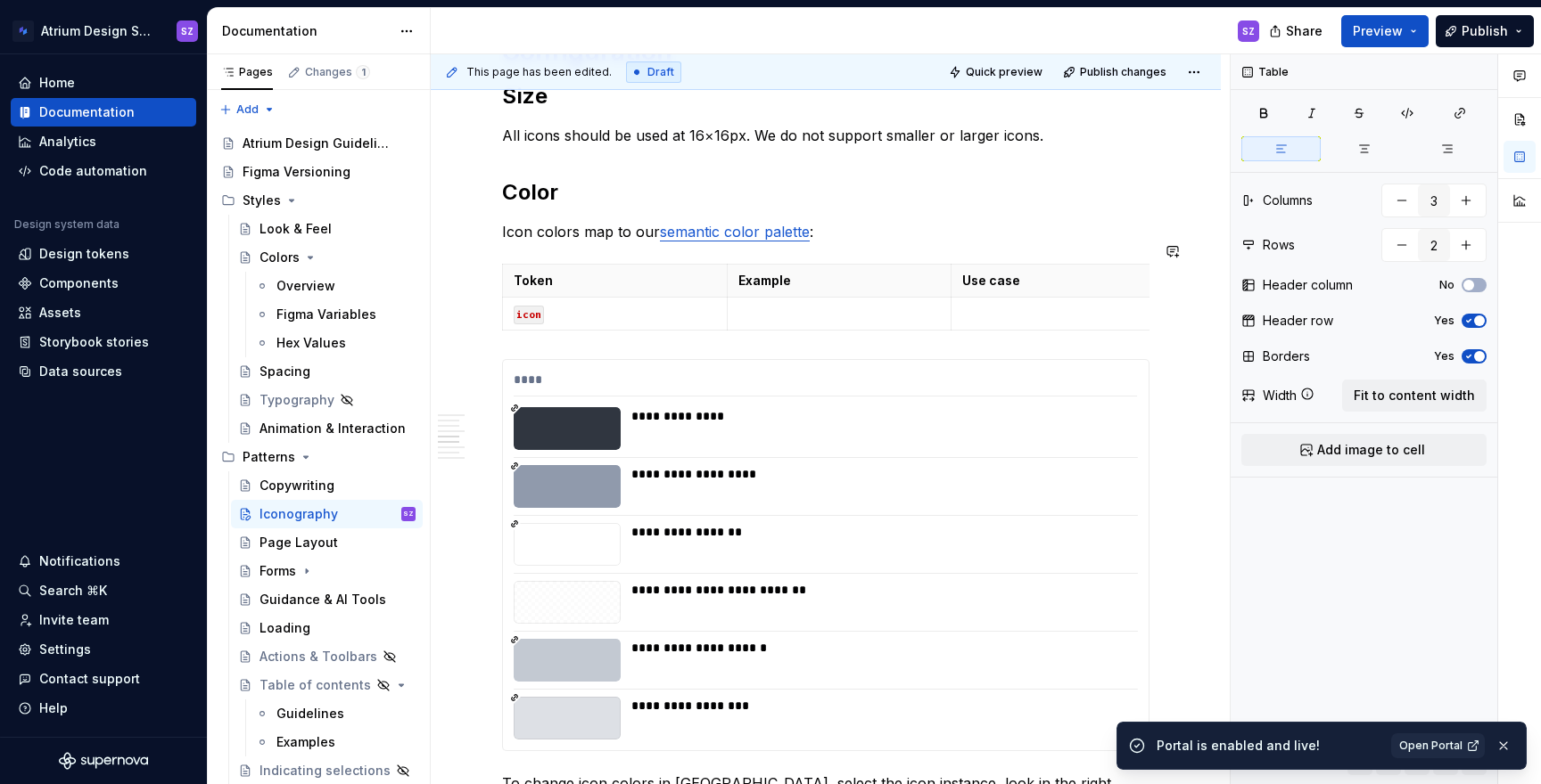
type textarea "*"
click at [691, 270] on th "Token" at bounding box center [616, 282] width 224 height 33
click at [699, 272] on p "Token" at bounding box center [615, 280] width 202 height 18
click at [716, 258] on html "Atrium Design System SZ Home Documentation Analytics Code automation Design sys…" at bounding box center [770, 392] width 1541 height 784
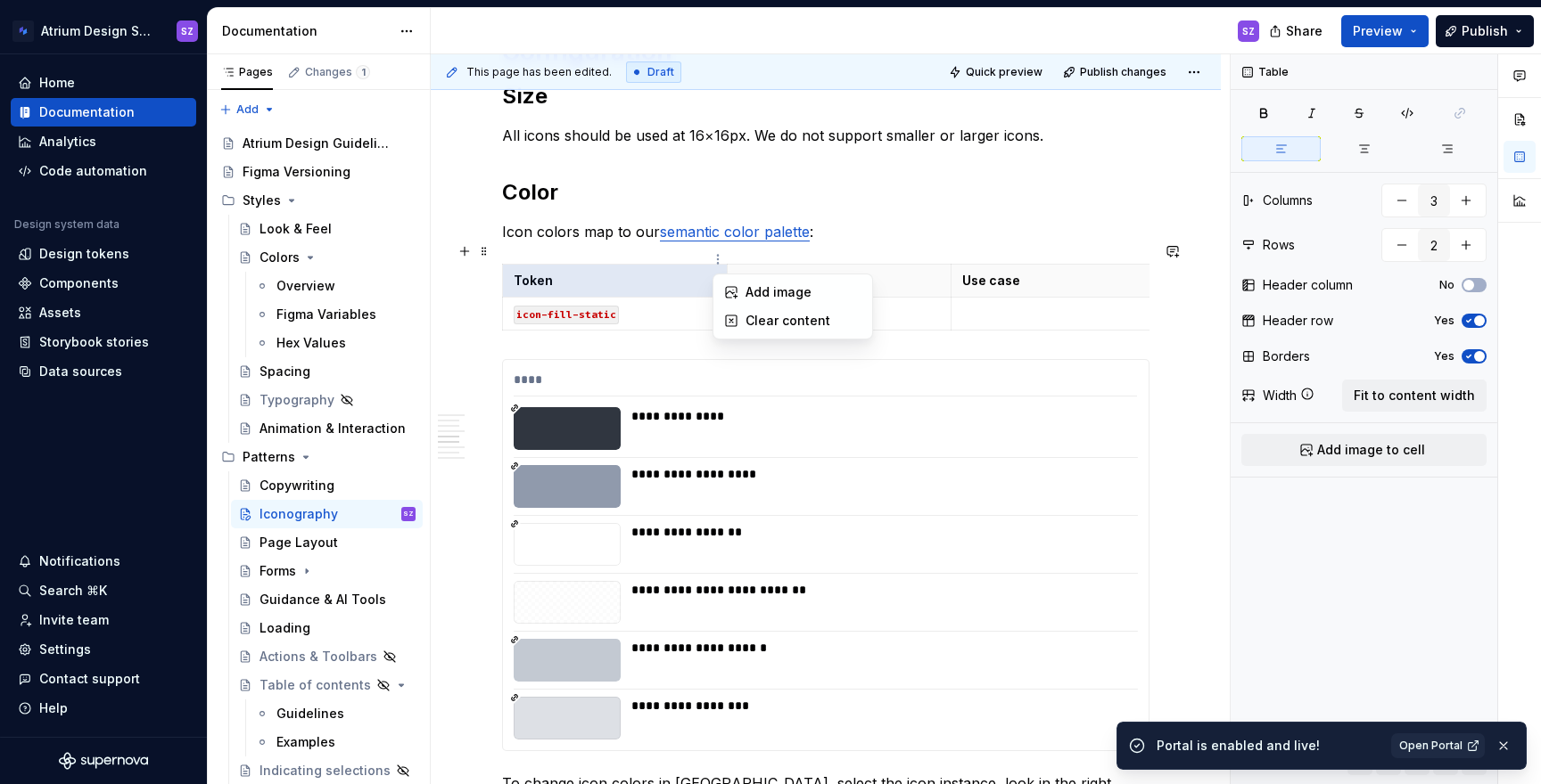
click at [665, 259] on html "Atrium Design System SZ Home Documentation Analytics Code automation Design sys…" at bounding box center [770, 392] width 1541 height 784
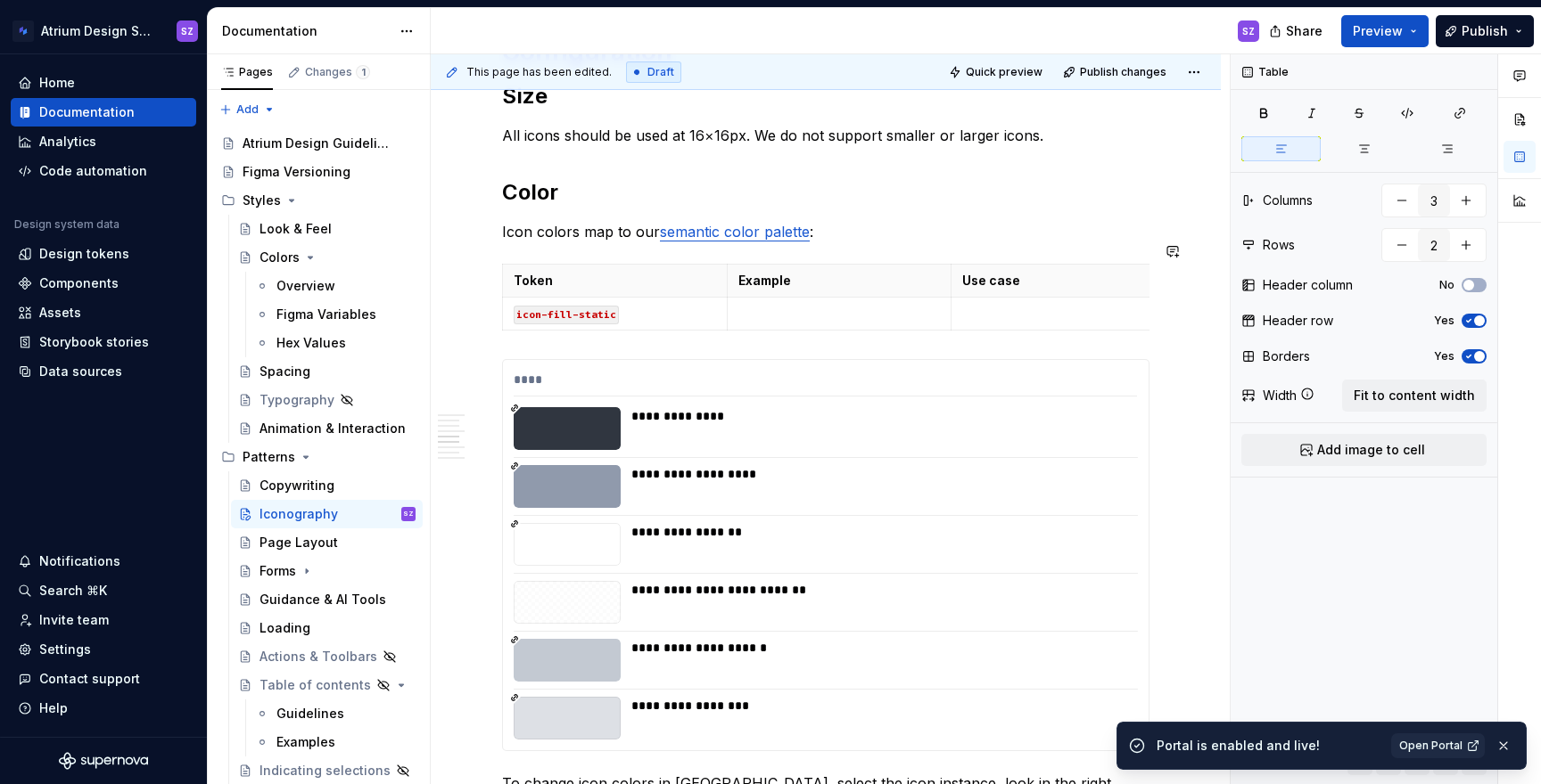
click at [615, 246] on html "Atrium Design System SZ Home Documentation Analytics Code automation Design sys…" at bounding box center [770, 392] width 1541 height 784
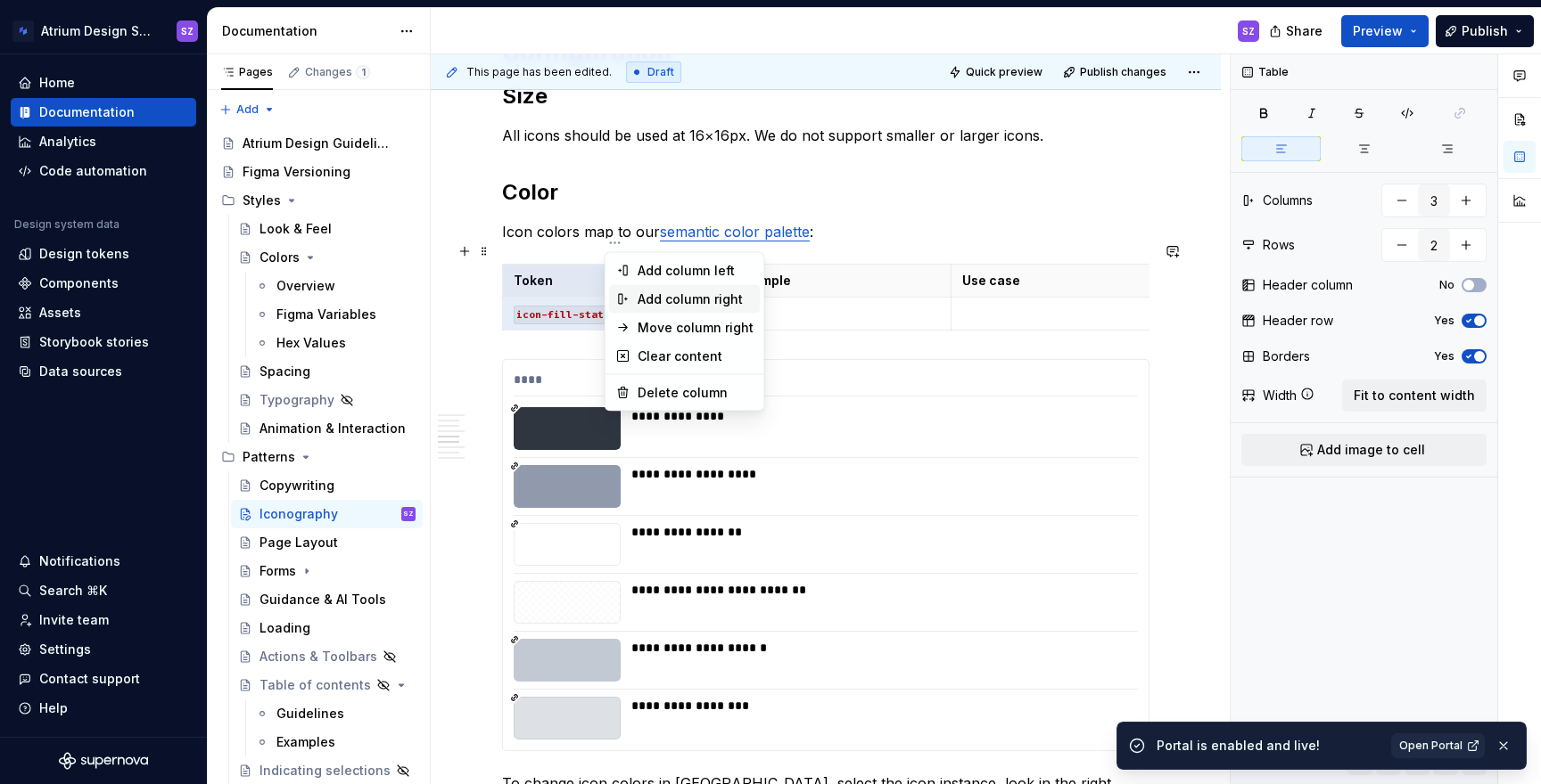
click at [653, 302] on div "Add column right" at bounding box center [695, 299] width 116 height 18
type input "4"
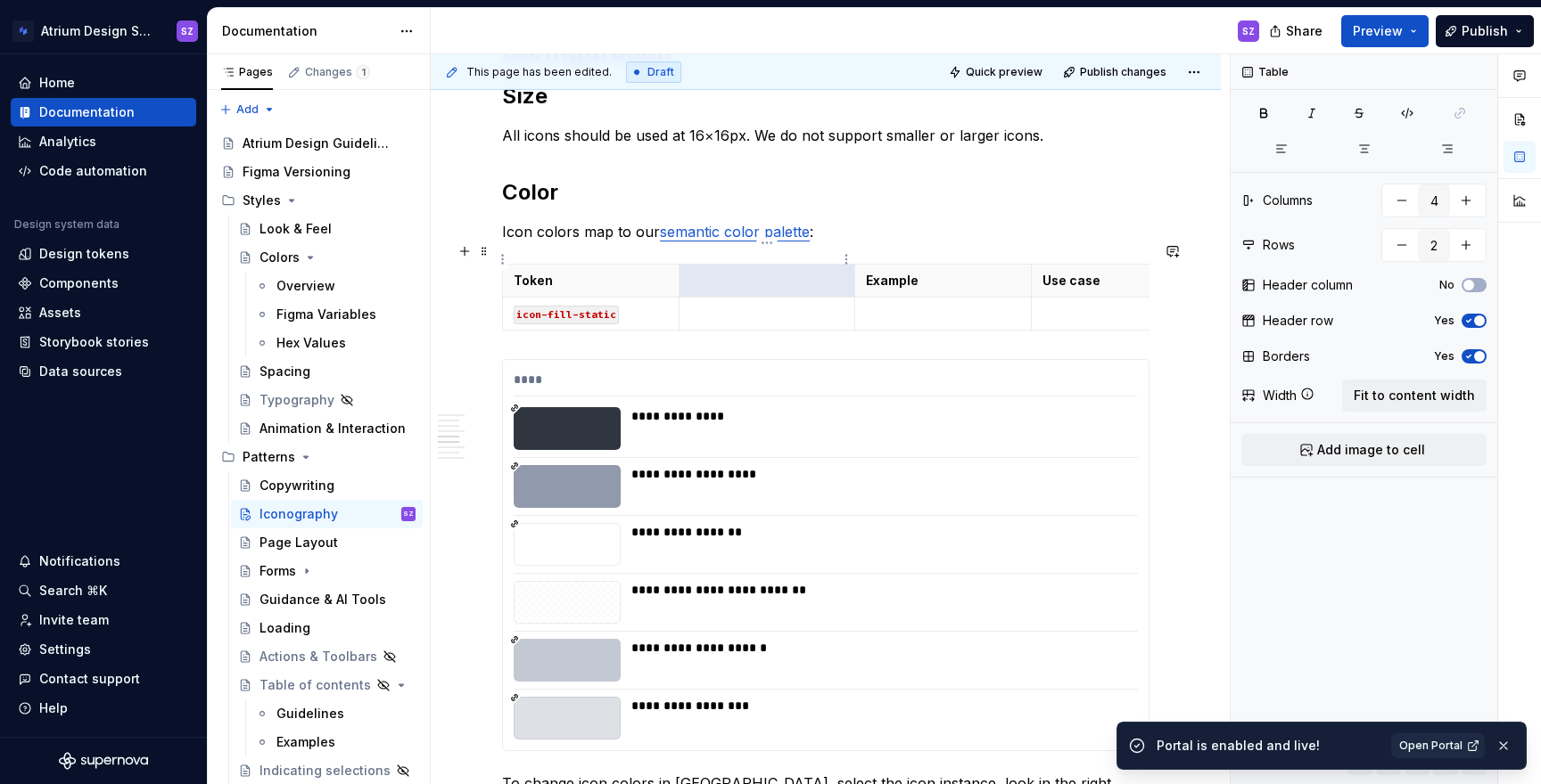
click at [745, 272] on p at bounding box center [768, 280] width 154 height 18
click at [745, 305] on td at bounding box center [767, 314] width 176 height 33
click at [853, 308] on icon "button" at bounding box center [855, 309] width 14 height 14
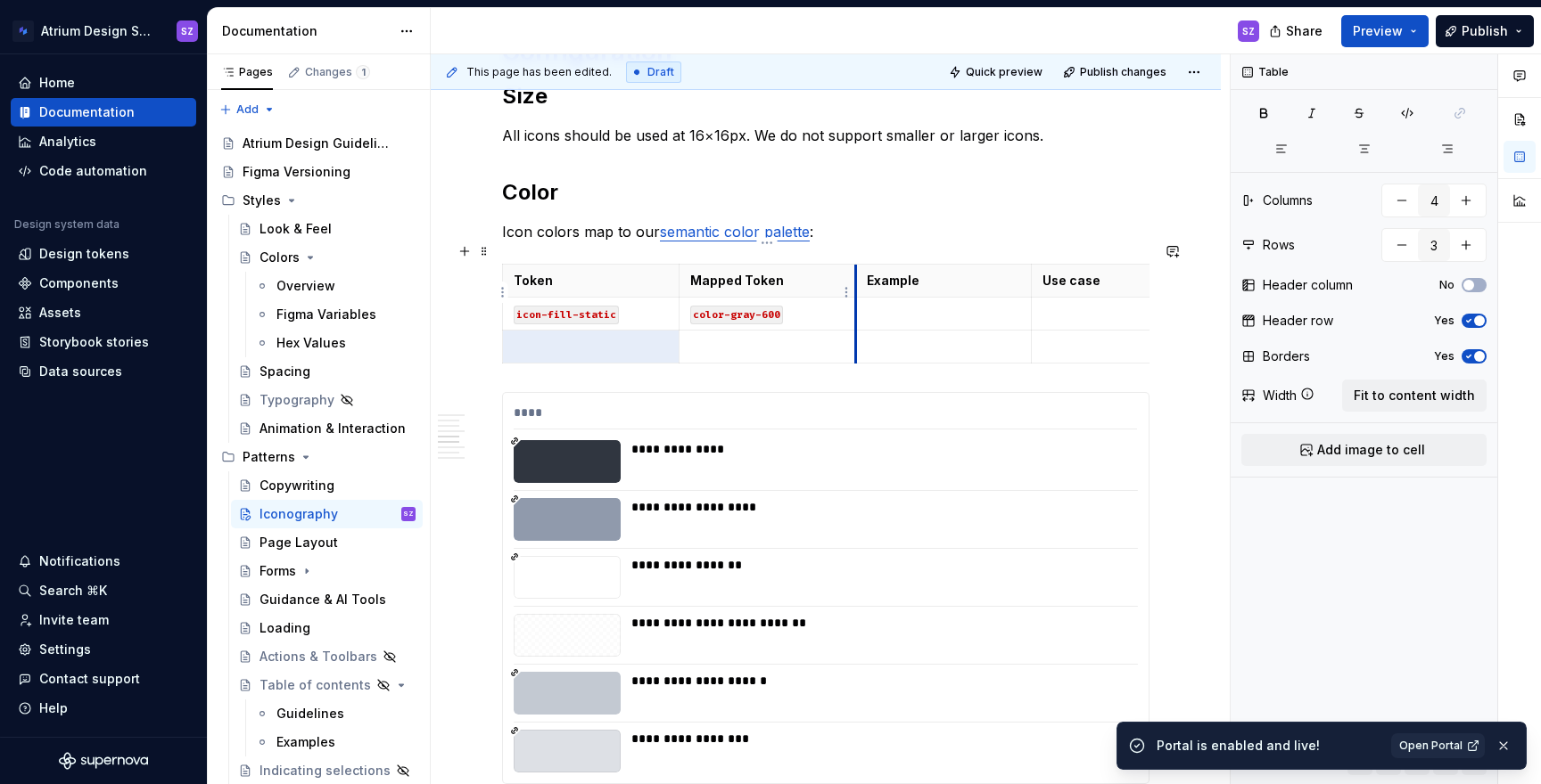
click at [855, 331] on td at bounding box center [943, 348] width 176 height 33
click at [858, 342] on icon "button" at bounding box center [855, 342] width 14 height 14
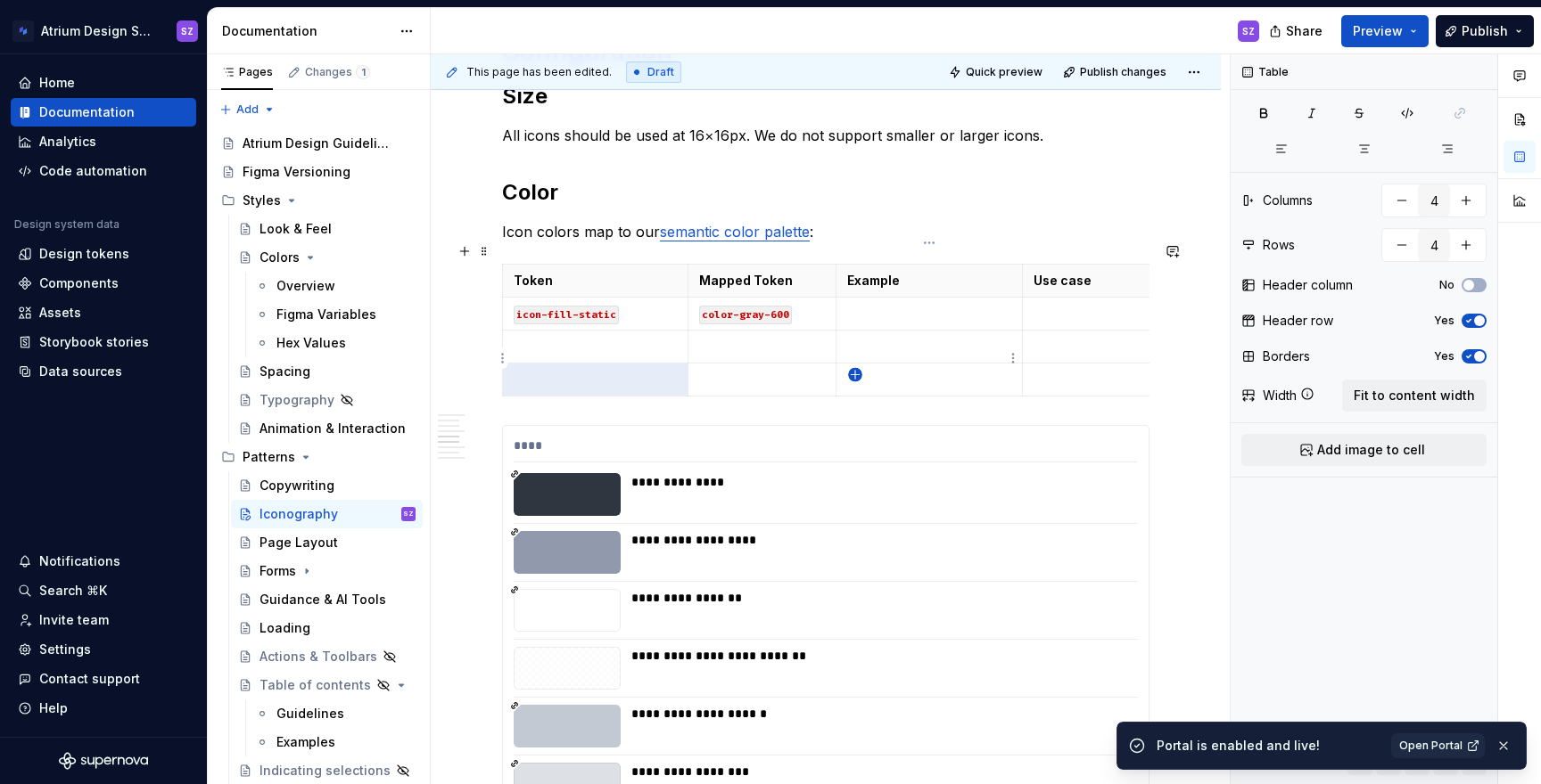
click at [856, 376] on icon "button" at bounding box center [855, 374] width 14 height 14
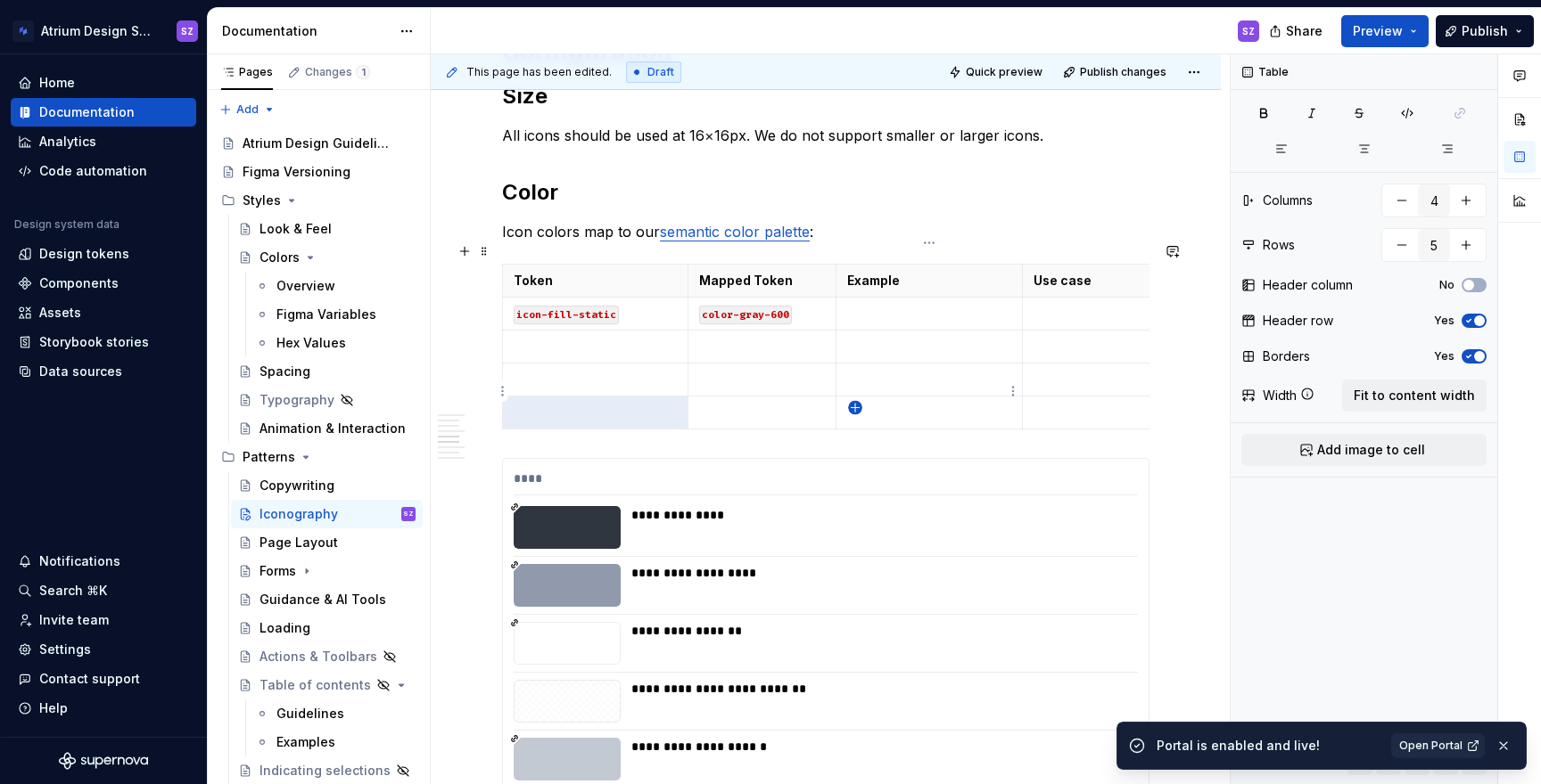
click at [854, 403] on icon "button" at bounding box center [855, 408] width 14 height 14
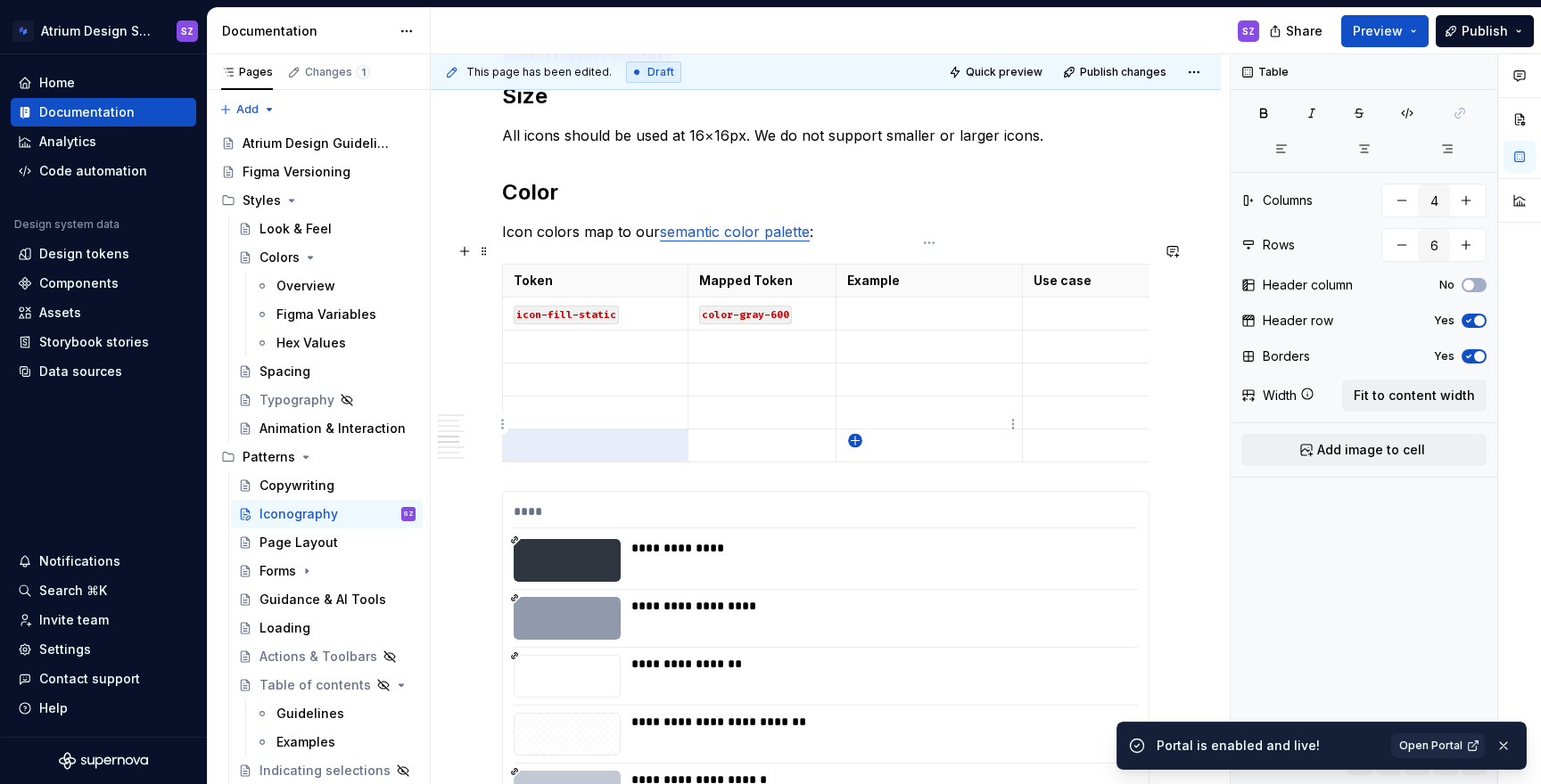
click at [855, 436] on icon "button" at bounding box center [855, 440] width 8 height 8
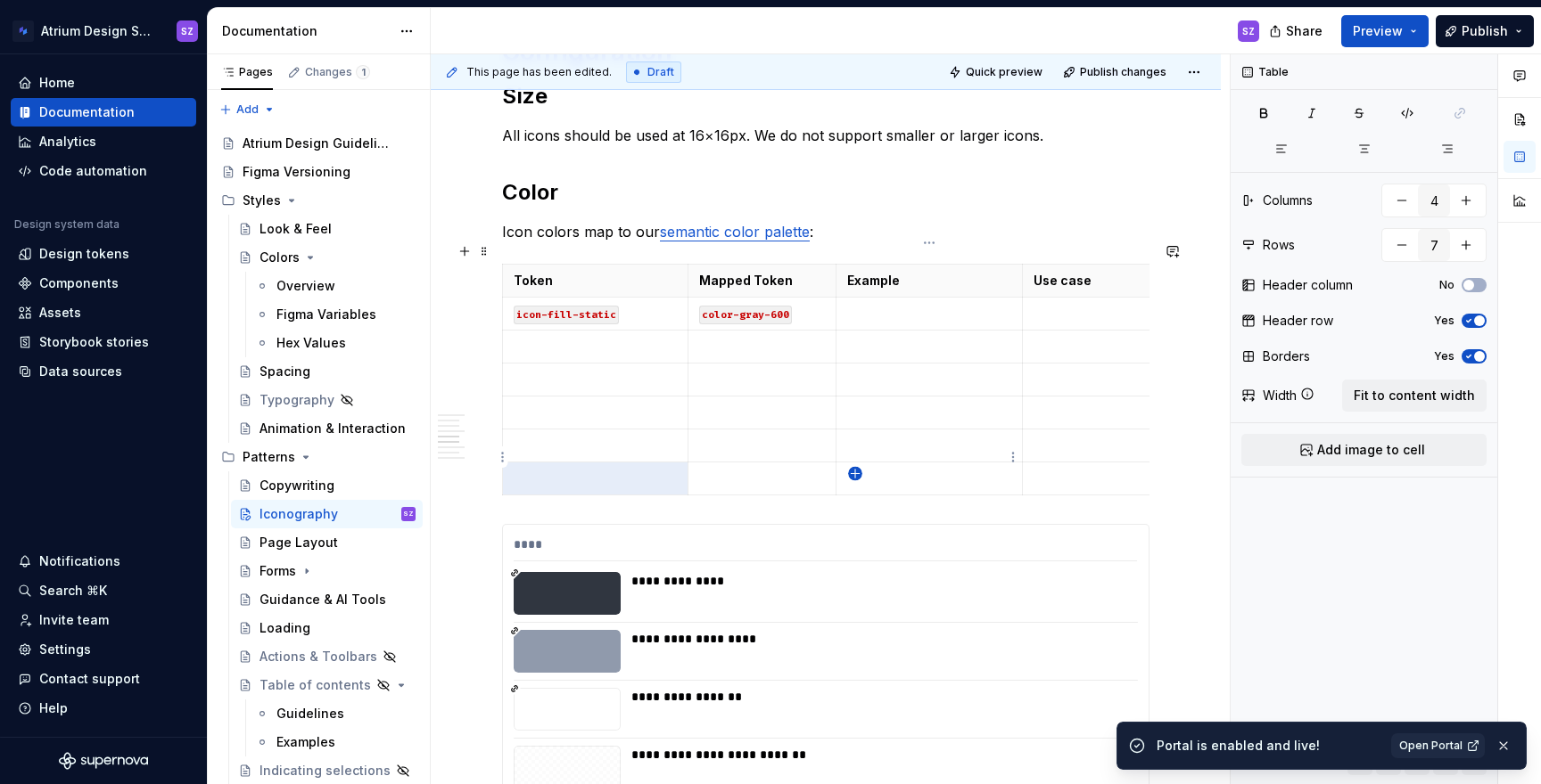
click at [860, 477] on icon "button" at bounding box center [855, 474] width 14 height 14
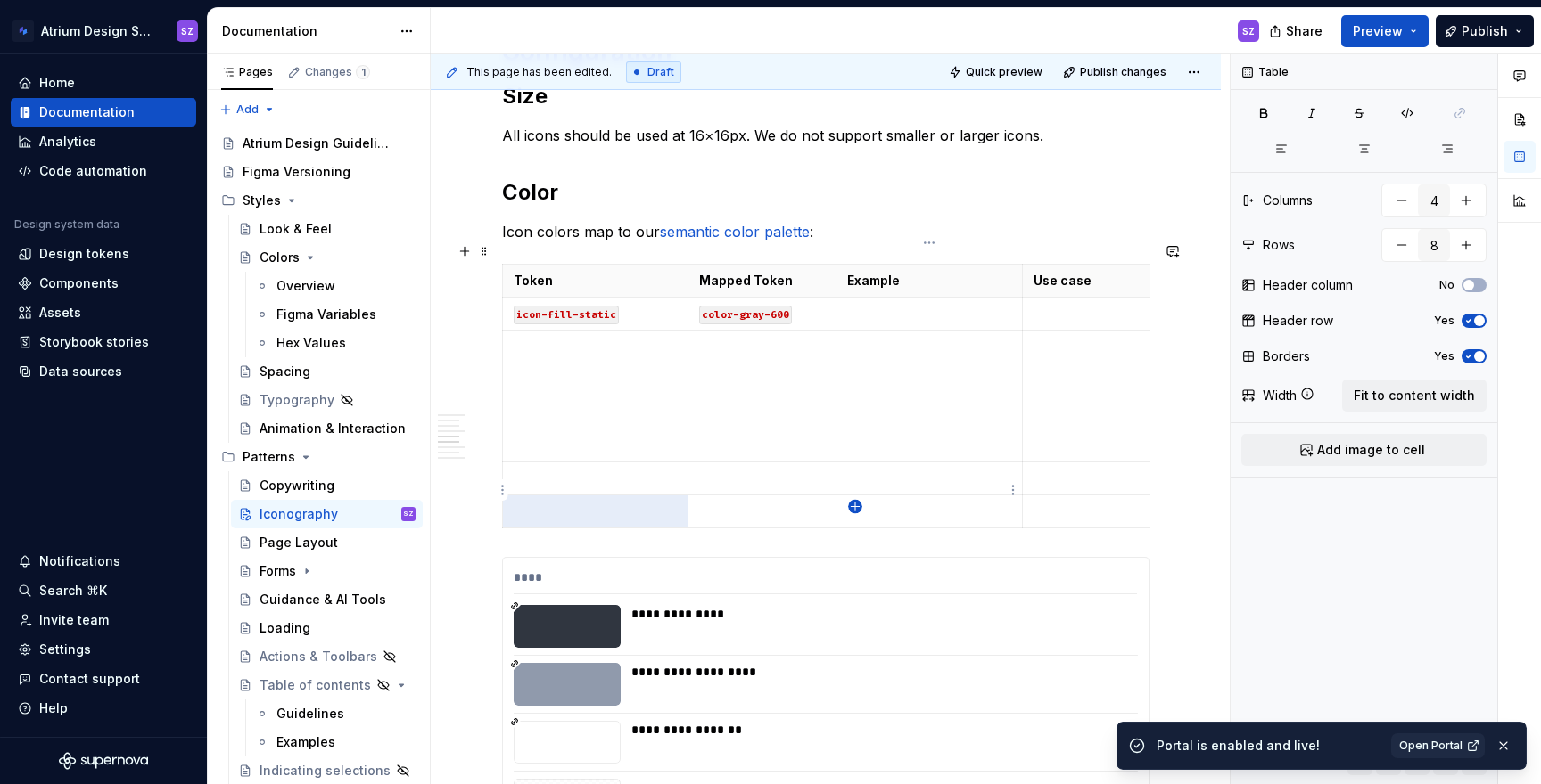
click at [856, 504] on icon "button" at bounding box center [855, 507] width 14 height 14
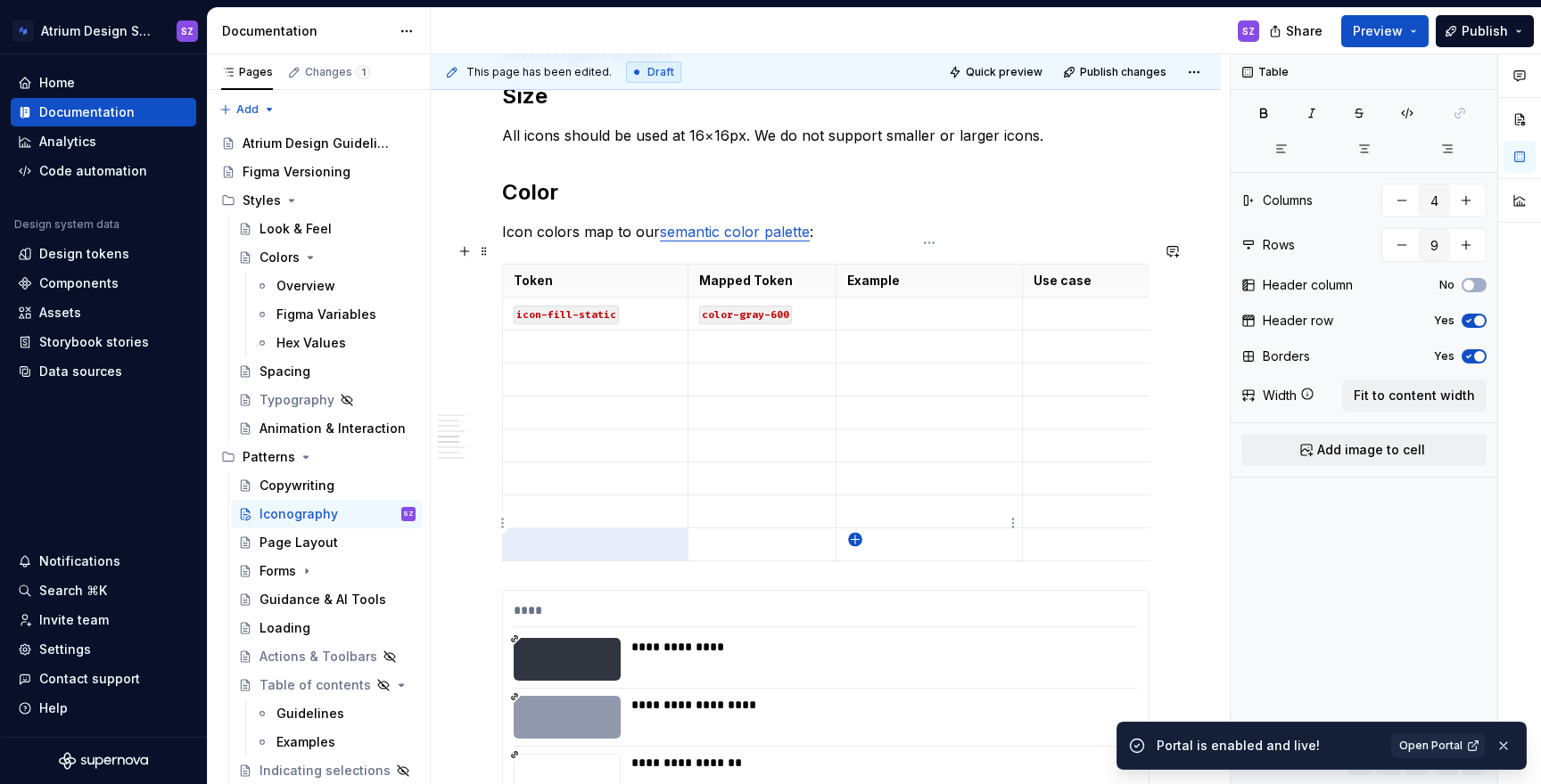
click at [855, 537] on icon "button" at bounding box center [855, 539] width 8 height 8
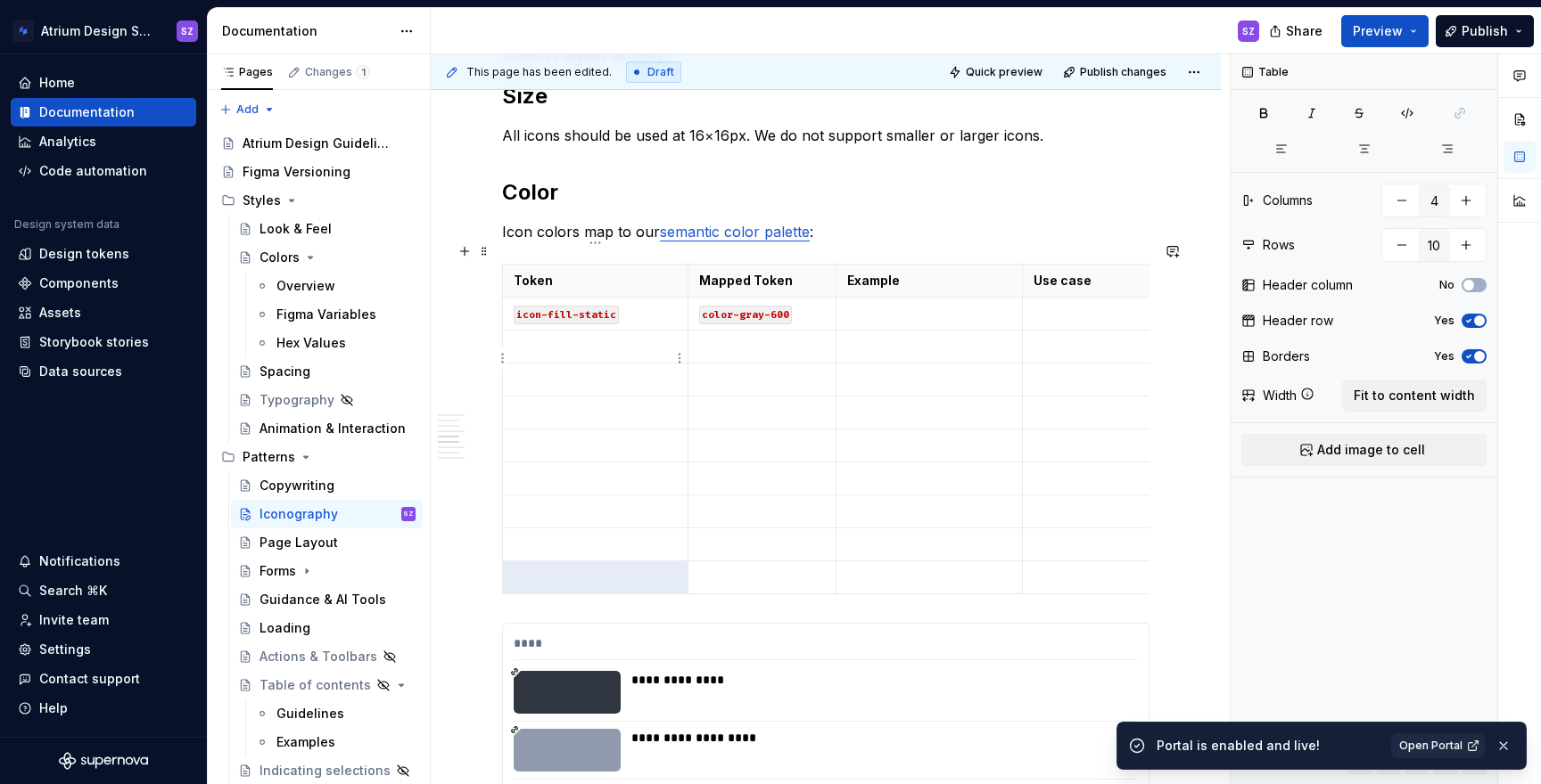
click at [635, 363] on td at bounding box center [596, 380] width 185 height 33
click at [630, 338] on p at bounding box center [595, 347] width 163 height 18
click at [618, 371] on p at bounding box center [595, 379] width 163 height 18
click at [588, 404] on p at bounding box center [595, 412] width 163 height 18
click at [651, 372] on code "icon-fill-action-primrary" at bounding box center [594, 381] width 161 height 19
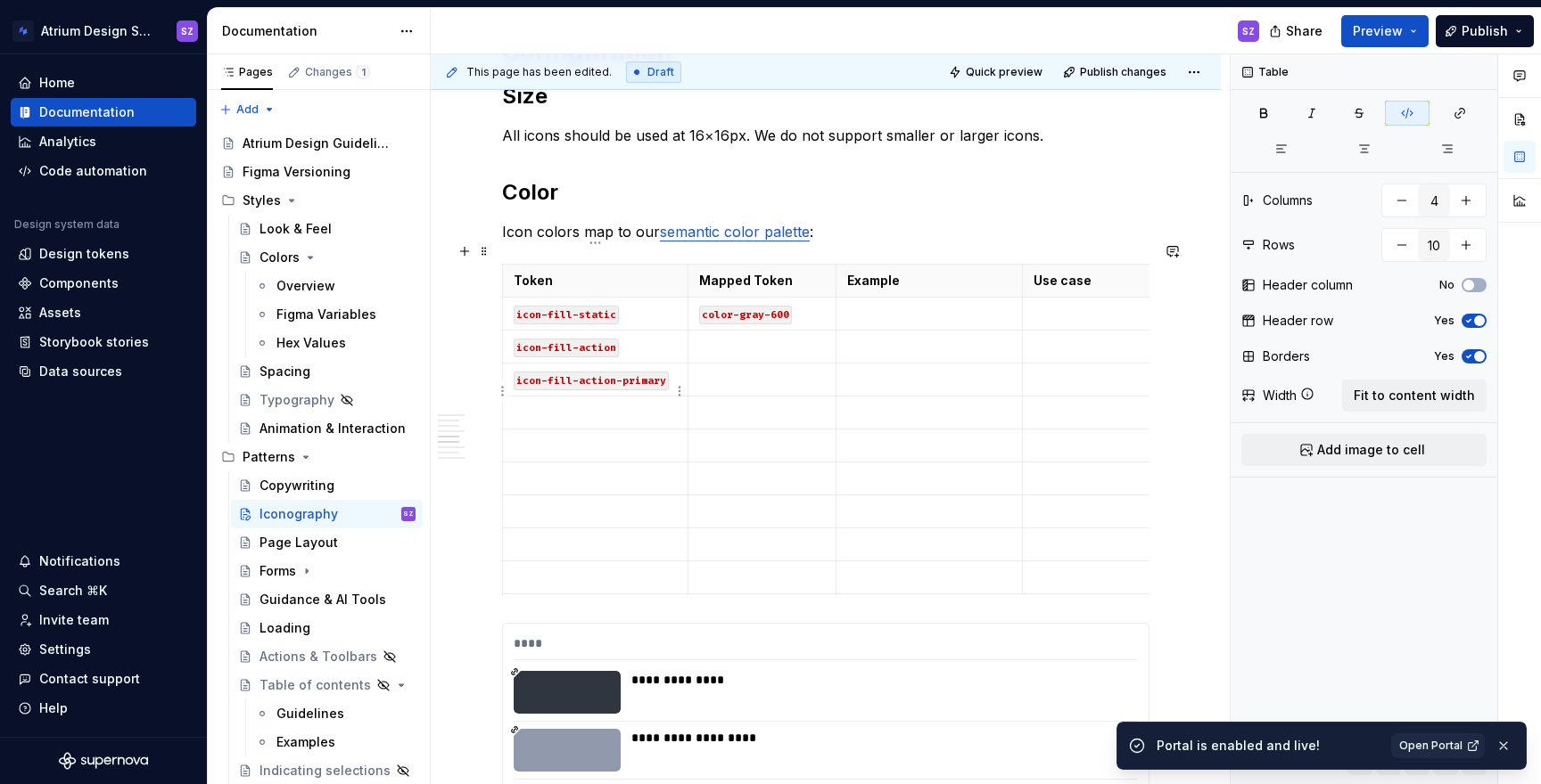
click at [597, 404] on p at bounding box center [595, 412] width 163 height 18
click at [584, 436] on p at bounding box center [595, 445] width 163 height 18
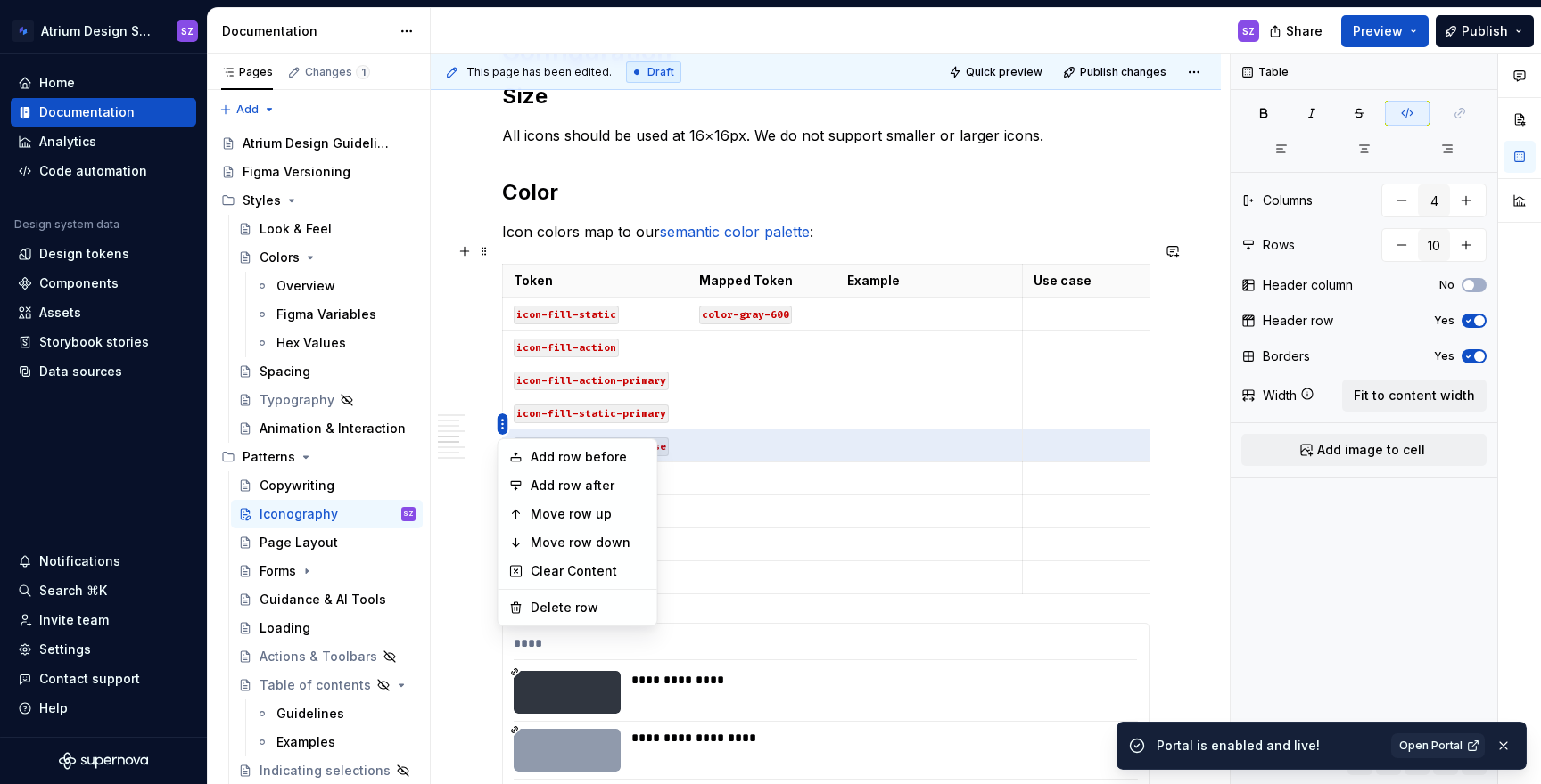
click at [508, 328] on html "Atrium Design System SZ Home Documentation Analytics Code automation Design sys…" at bounding box center [770, 392] width 1541 height 784
click at [534, 375] on html "Atrium Design System SZ Home Documentation Analytics Code automation Design sys…" at bounding box center [770, 392] width 1541 height 784
click at [511, 335] on html "Atrium Design System SZ Home Documentation Analytics Code automation Design sys…" at bounding box center [770, 392] width 1541 height 784
click at [560, 374] on html "Atrium Design System SZ Home Documentation Analytics Code automation Design sys…" at bounding box center [770, 392] width 1541 height 784
click at [502, 424] on html "Atrium Design System SZ Home Documentation Analytics Code automation Design sys…" at bounding box center [770, 392] width 1541 height 784
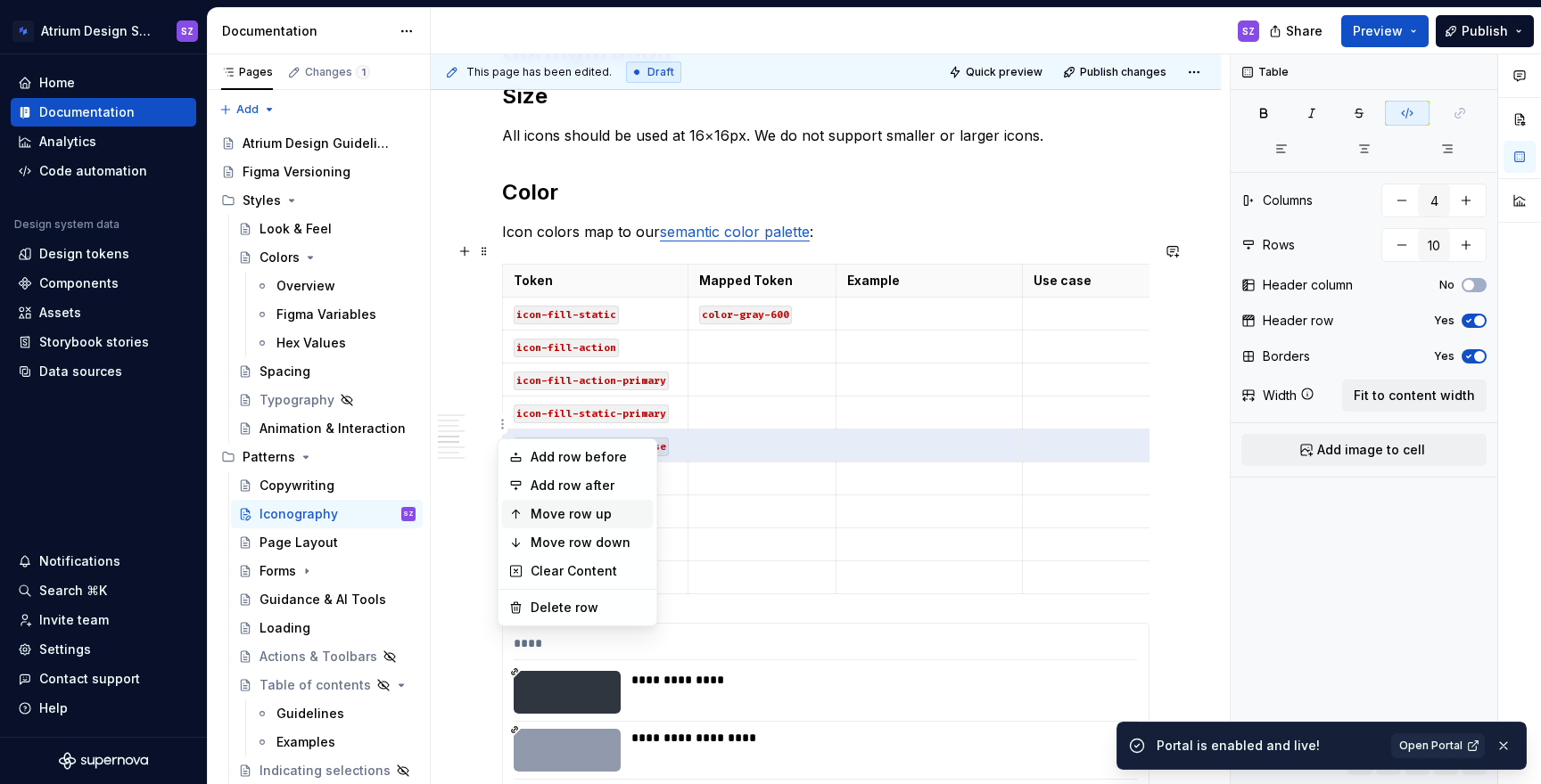
click at [536, 513] on div "Move row up" at bounding box center [588, 513] width 116 height 18
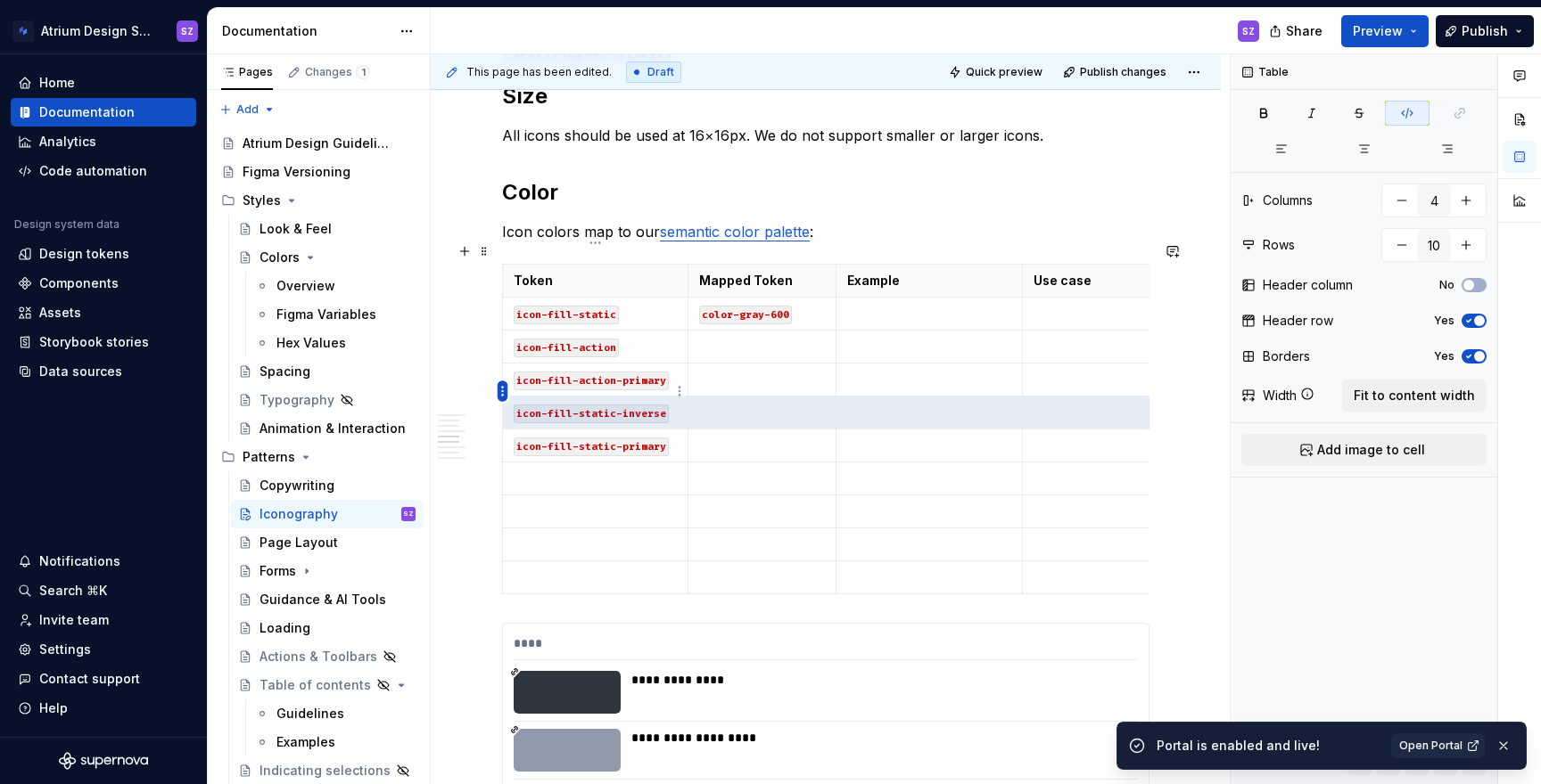
click at [503, 391] on html "Atrium Design System SZ Home Documentation Analytics Code automation Design sys…" at bounding box center [770, 392] width 1541 height 784
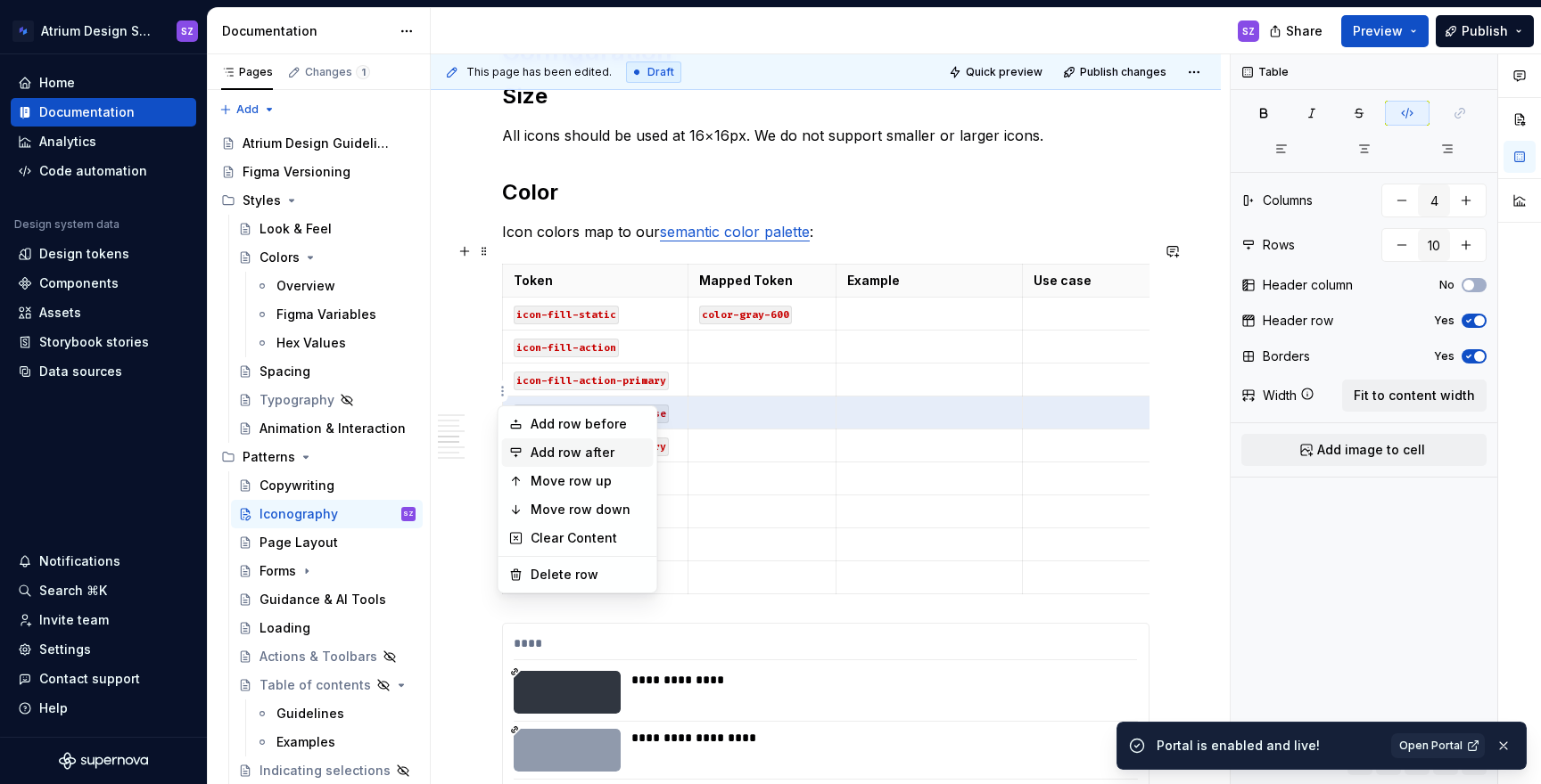
click at [547, 459] on div "Add row after" at bounding box center [588, 452] width 116 height 18
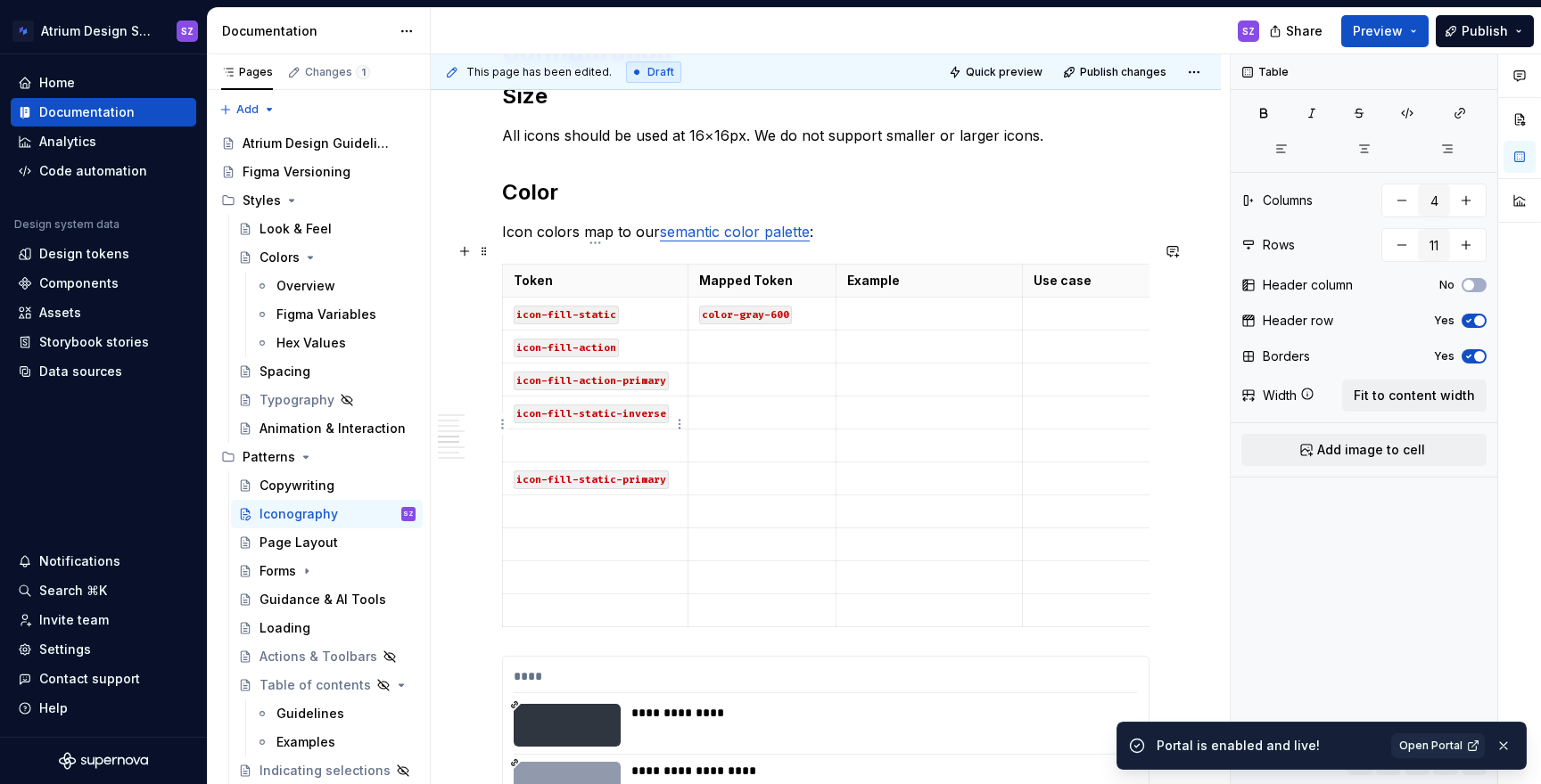
click at [565, 436] on p at bounding box center [595, 445] width 163 height 18
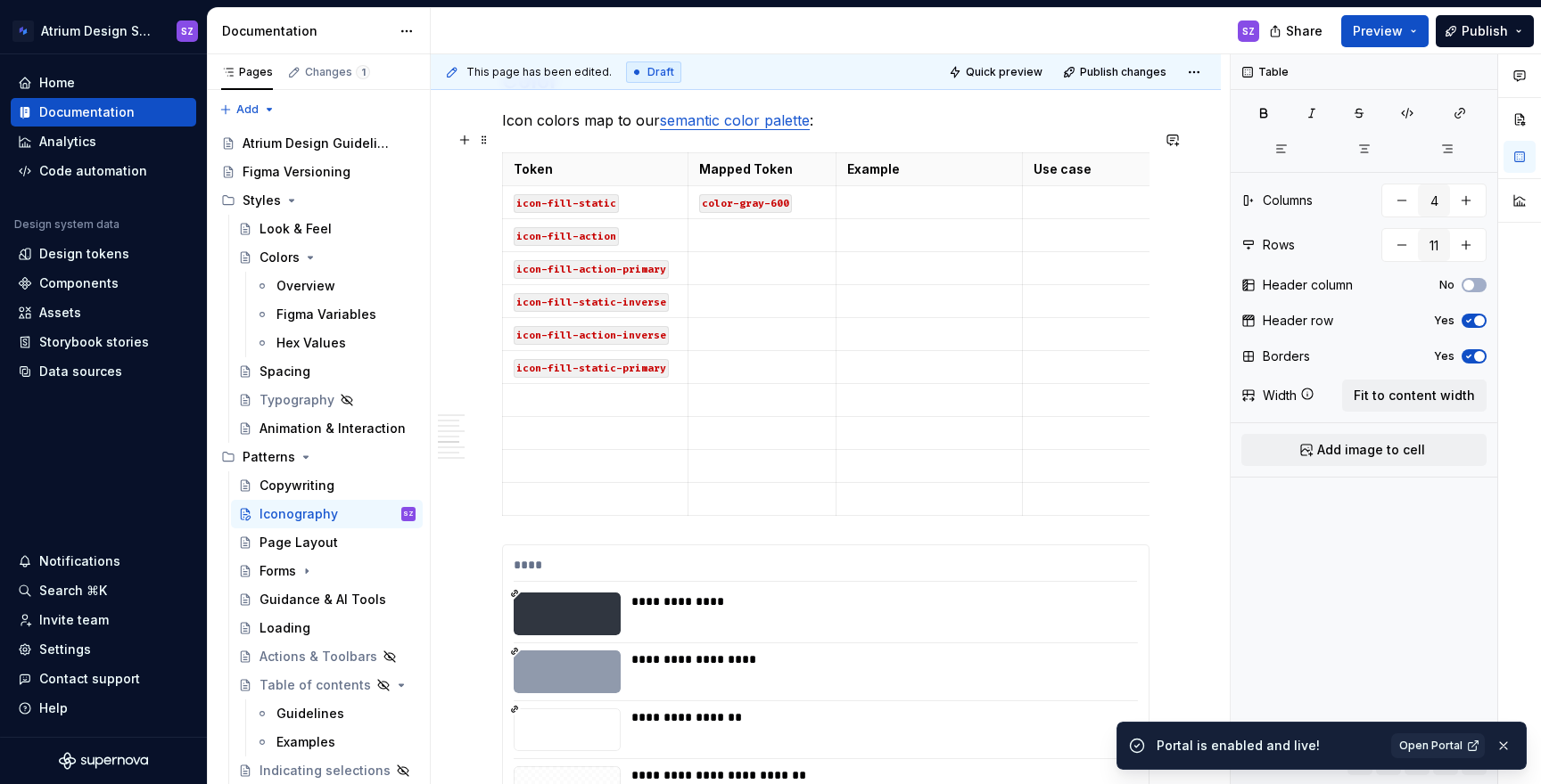
scroll to position [1312, 0]
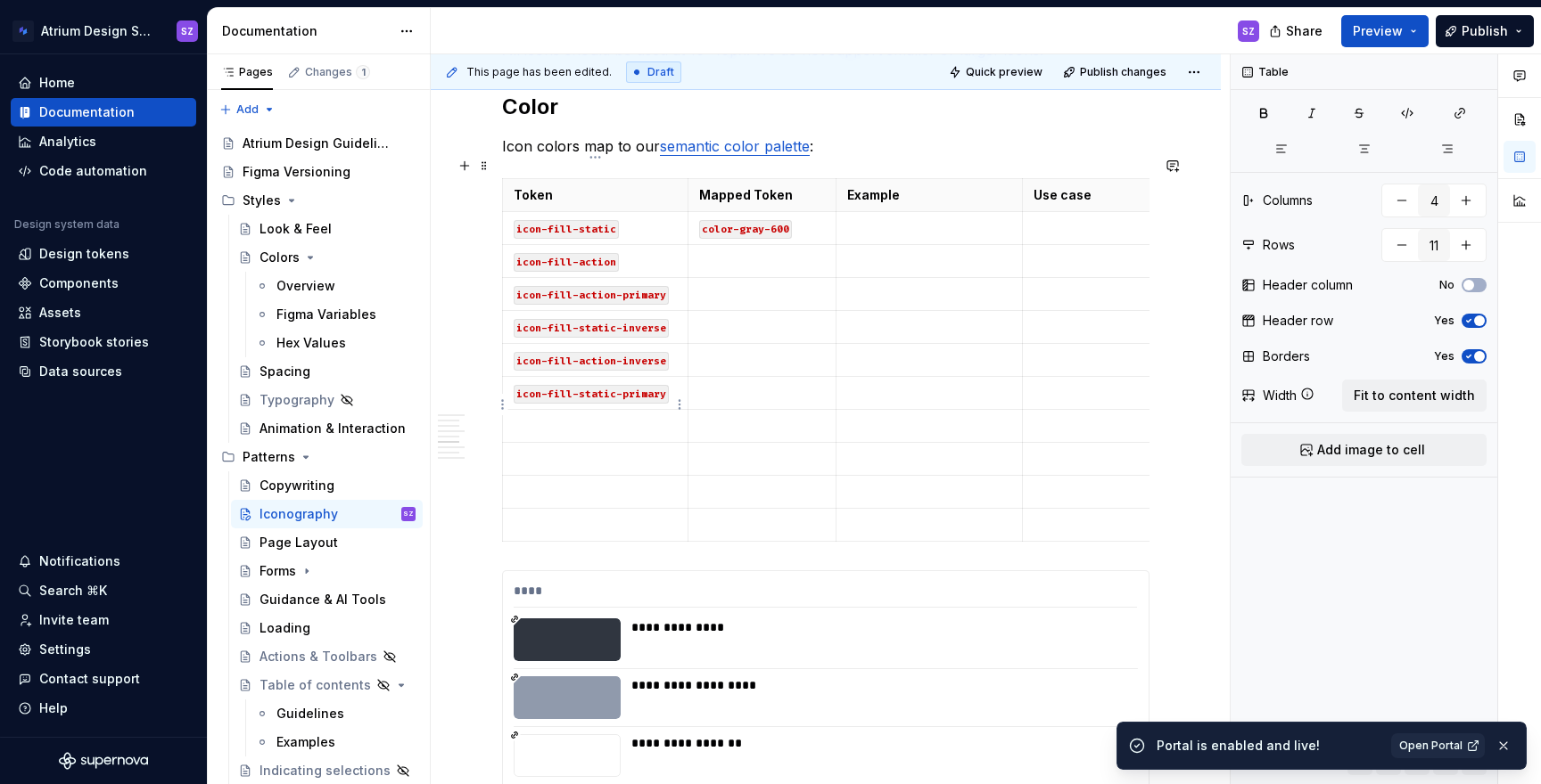
click at [571, 417] on p at bounding box center [595, 425] width 163 height 18
click at [501, 343] on html "Atrium Design System SZ Home Documentation Analytics Code automation Design sys…" at bounding box center [770, 392] width 1541 height 784
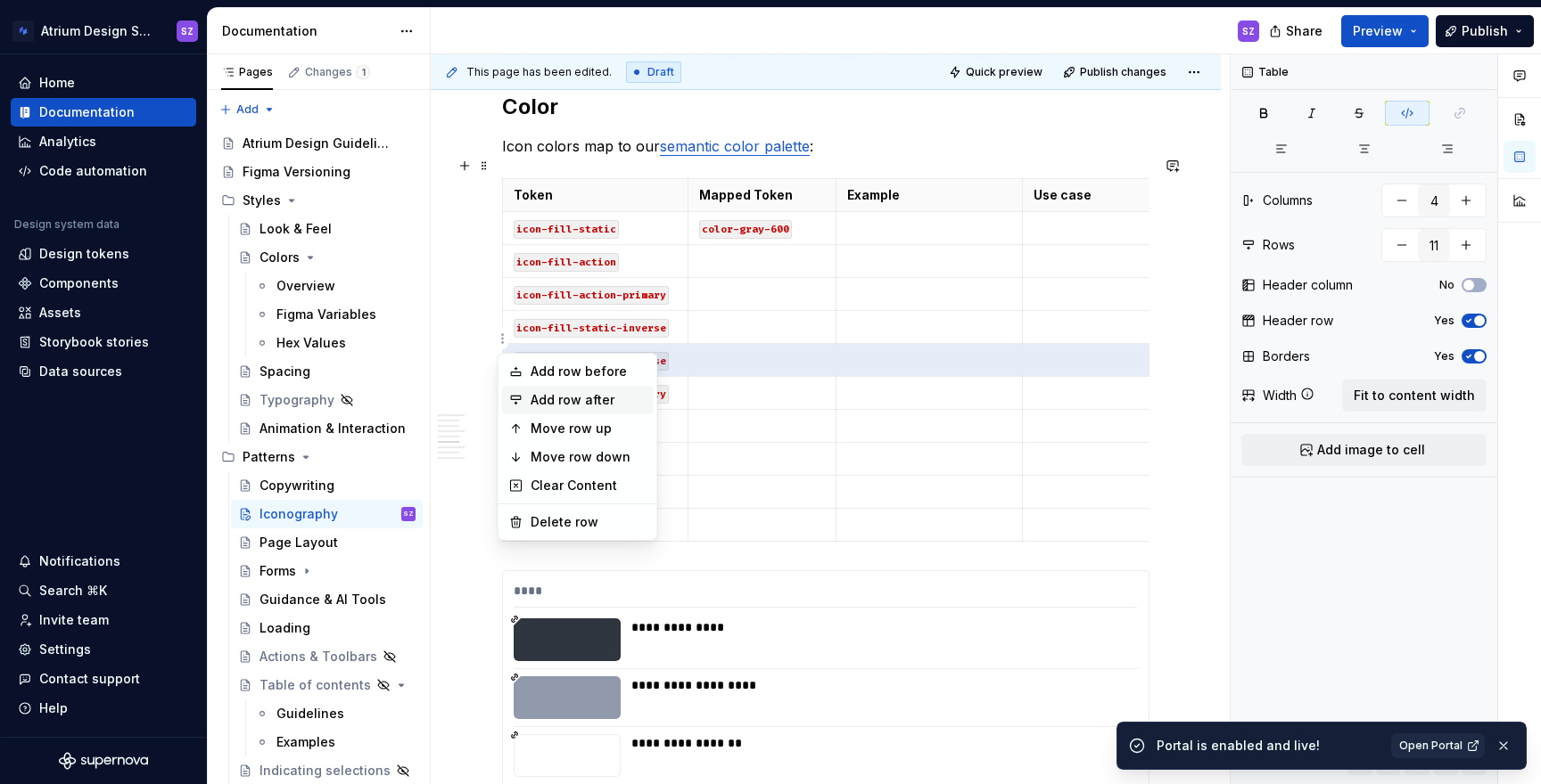
click at [539, 397] on div "Add row after" at bounding box center [588, 399] width 116 height 18
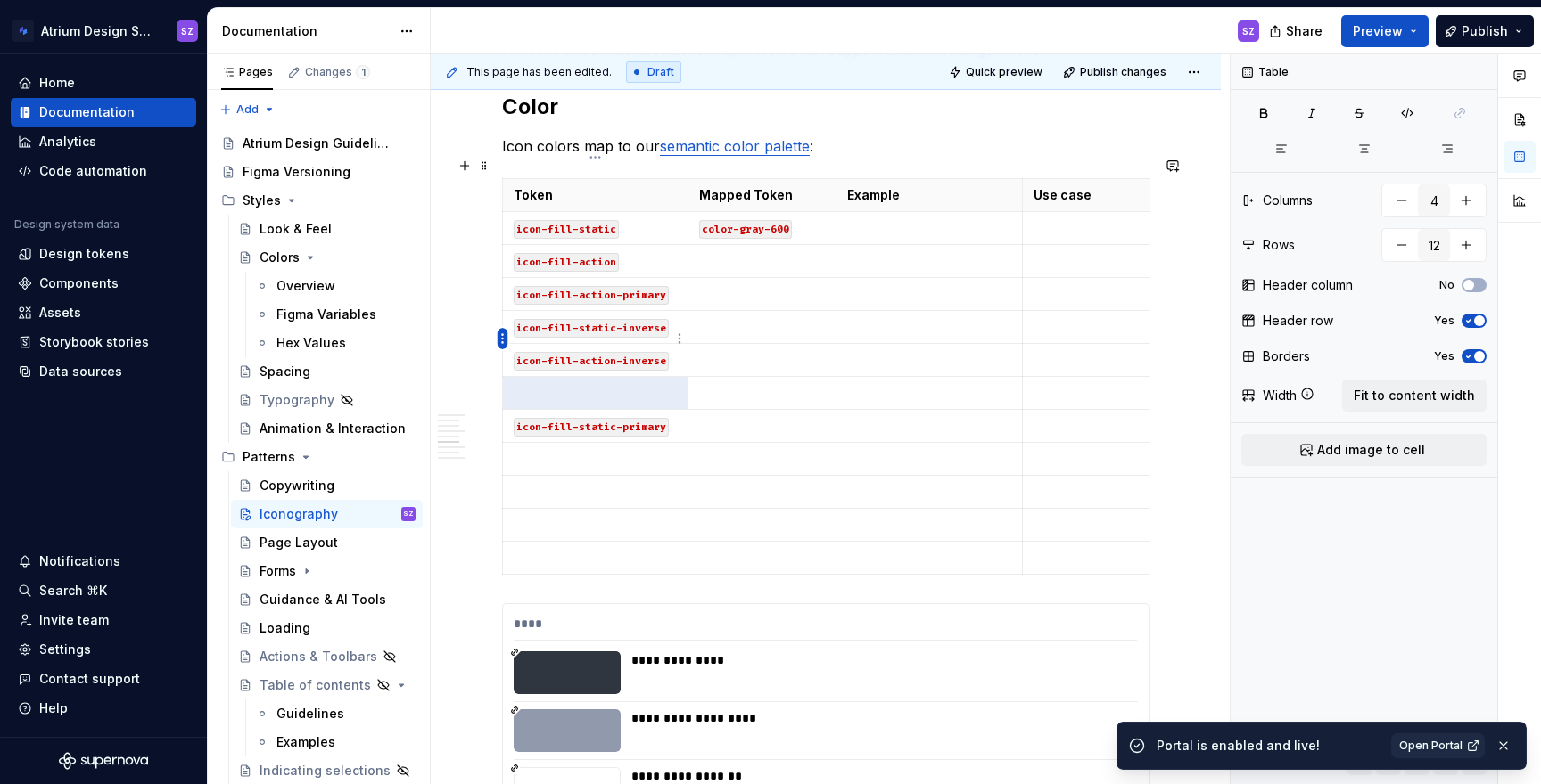
click at [500, 339] on html "Atrium Design System SZ Home Documentation Analytics Code automation Design sys…" at bounding box center [770, 392] width 1541 height 784
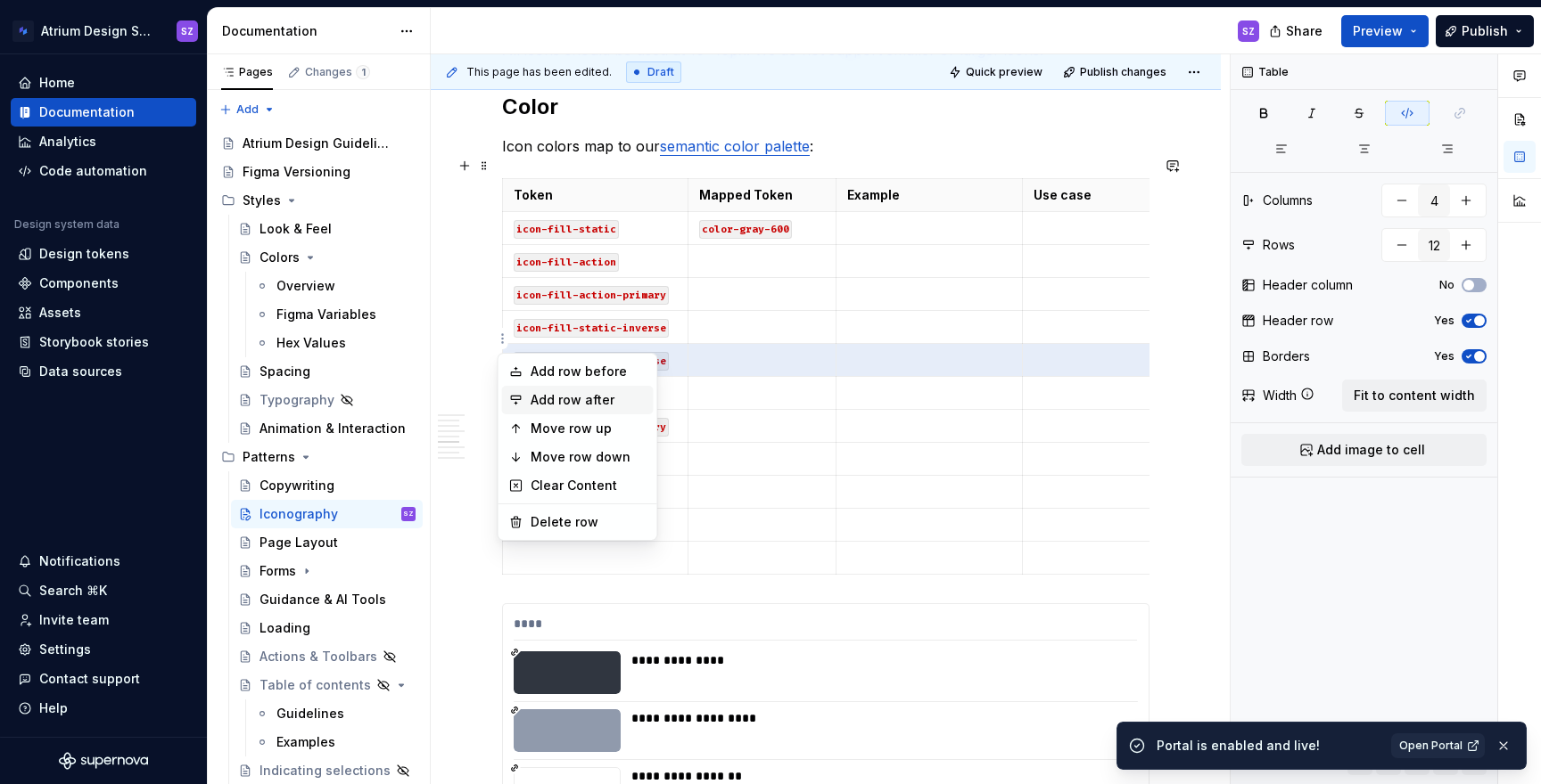
click at [536, 409] on div "Add row after" at bounding box center [588, 399] width 116 height 18
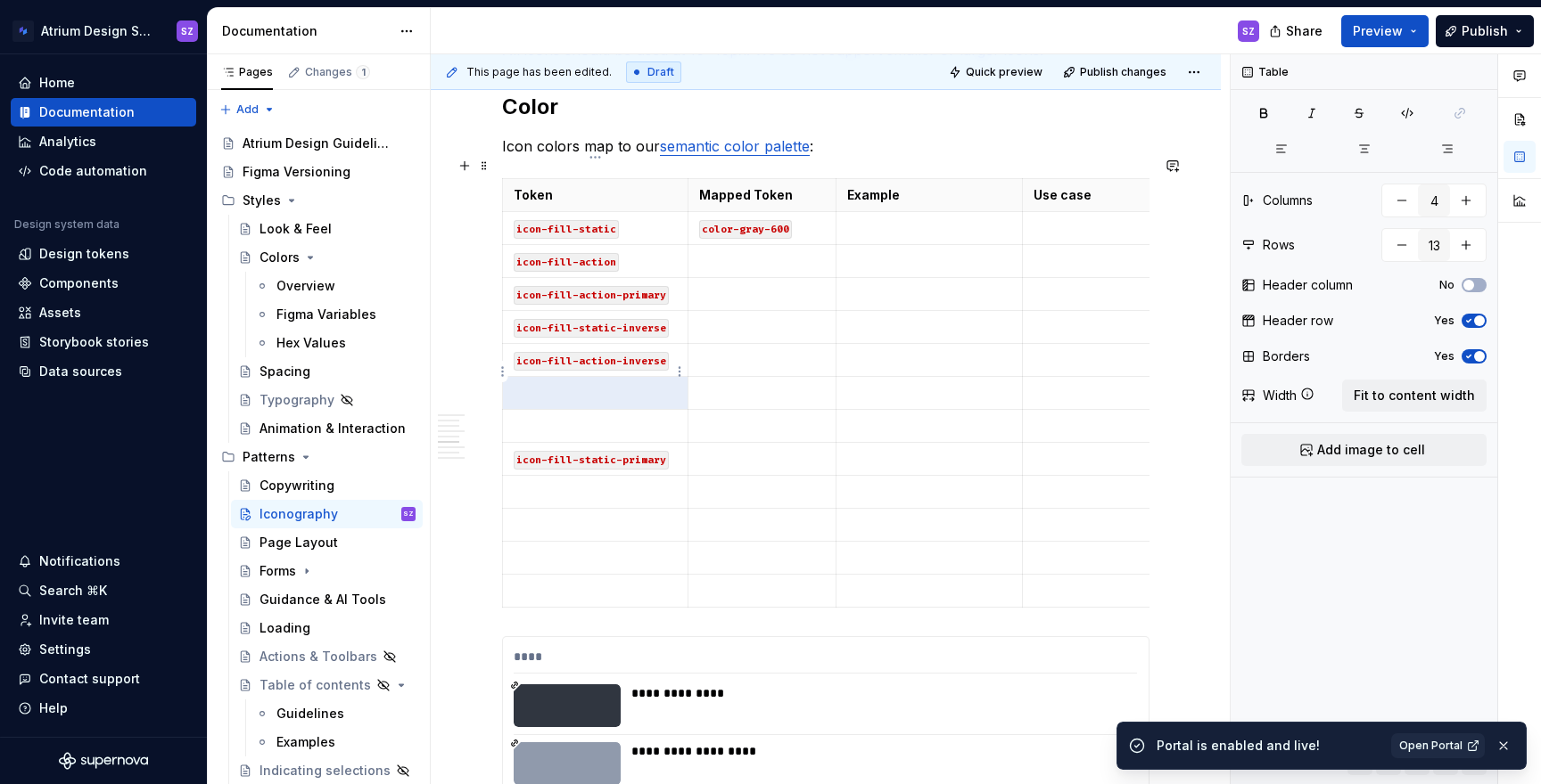
click at [560, 385] on p at bounding box center [595, 393] width 163 height 18
click at [555, 417] on p at bounding box center [595, 425] width 163 height 18
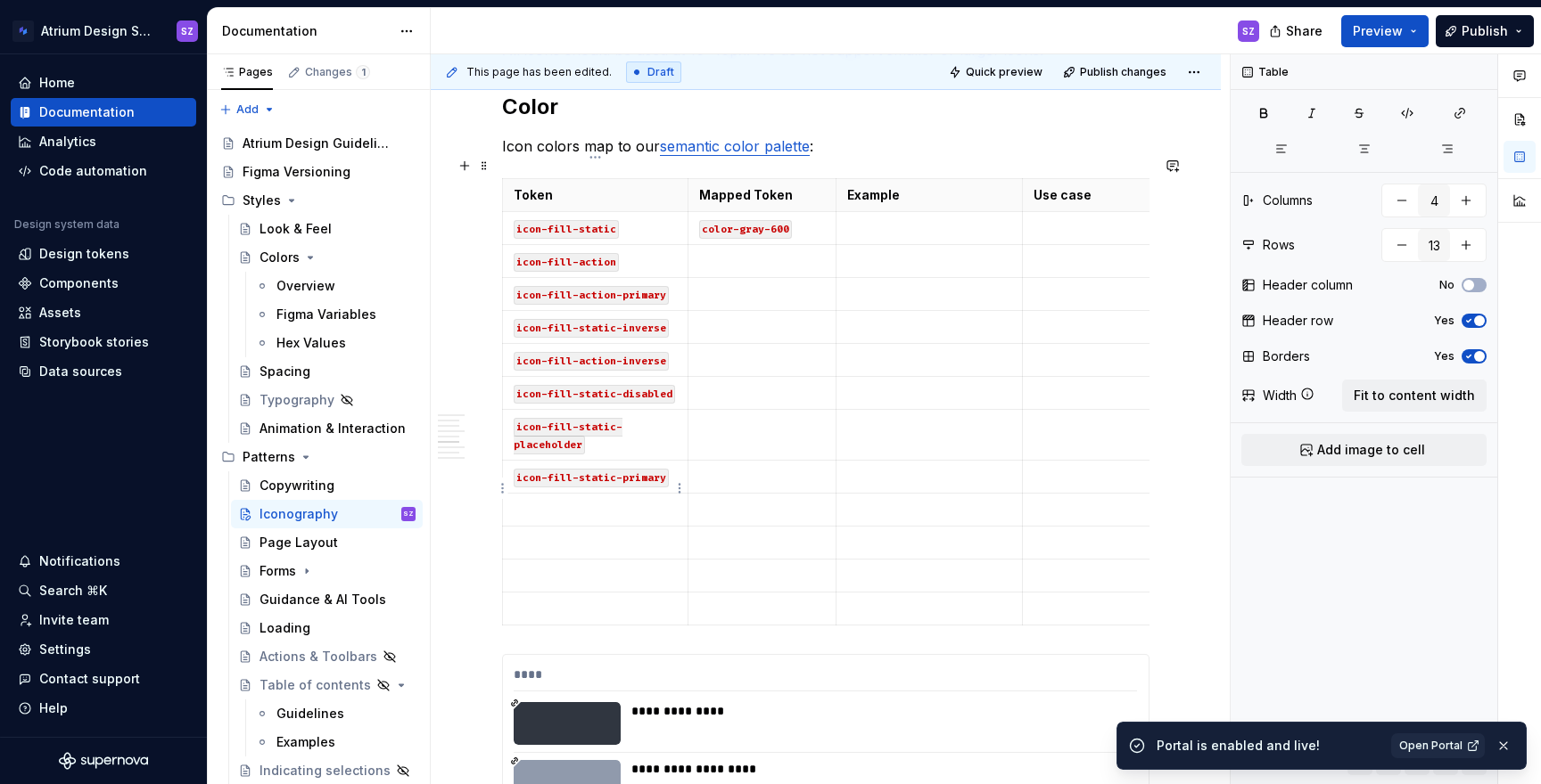
click at [549, 501] on p at bounding box center [595, 510] width 163 height 18
click at [544, 534] on p at bounding box center [595, 542] width 163 height 18
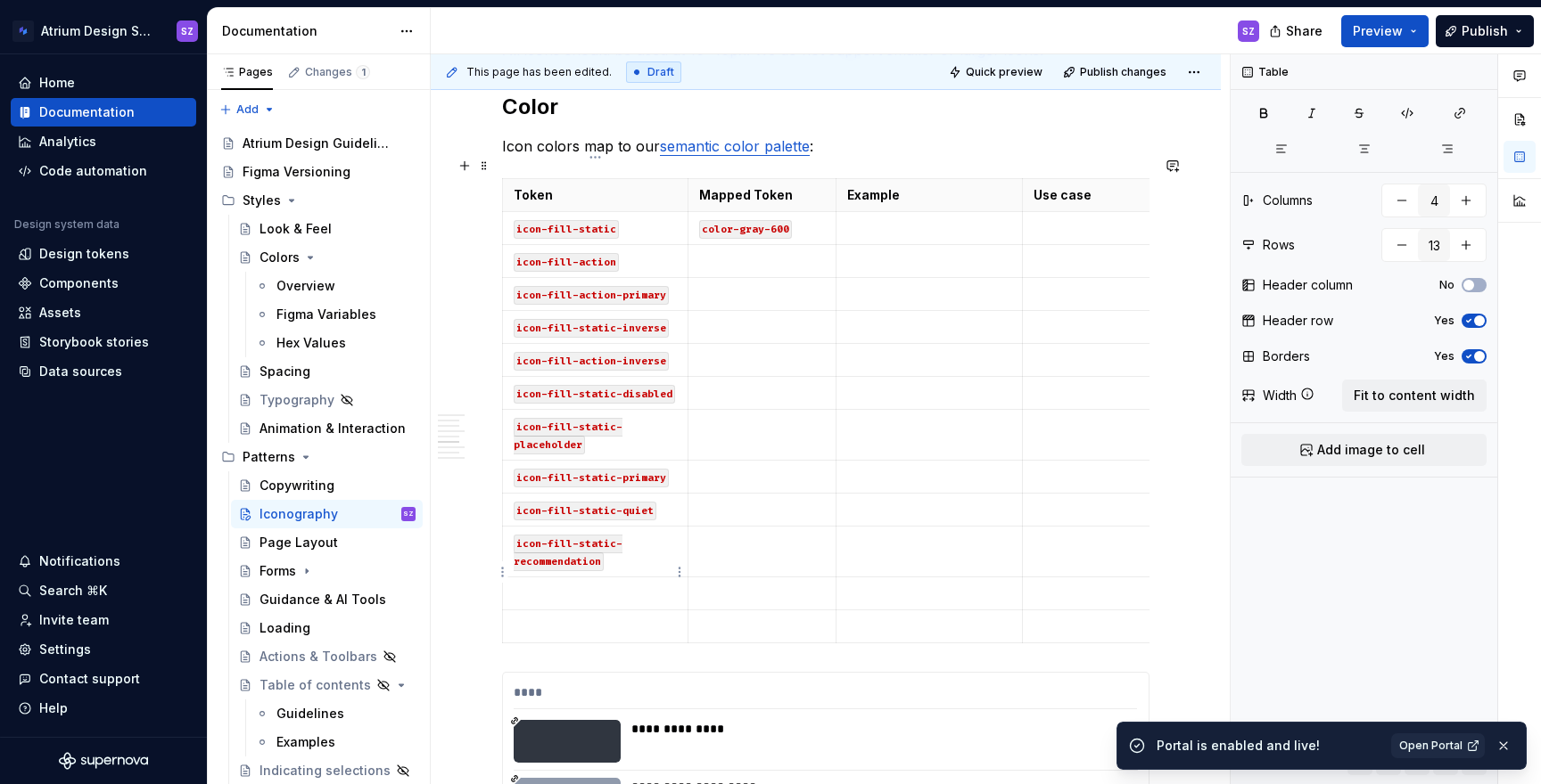
click at [548, 581] on td at bounding box center [596, 594] width 185 height 33
click at [591, 618] on p at bounding box center [595, 626] width 163 height 18
click at [855, 621] on icon "button" at bounding box center [855, 622] width 8 height 8
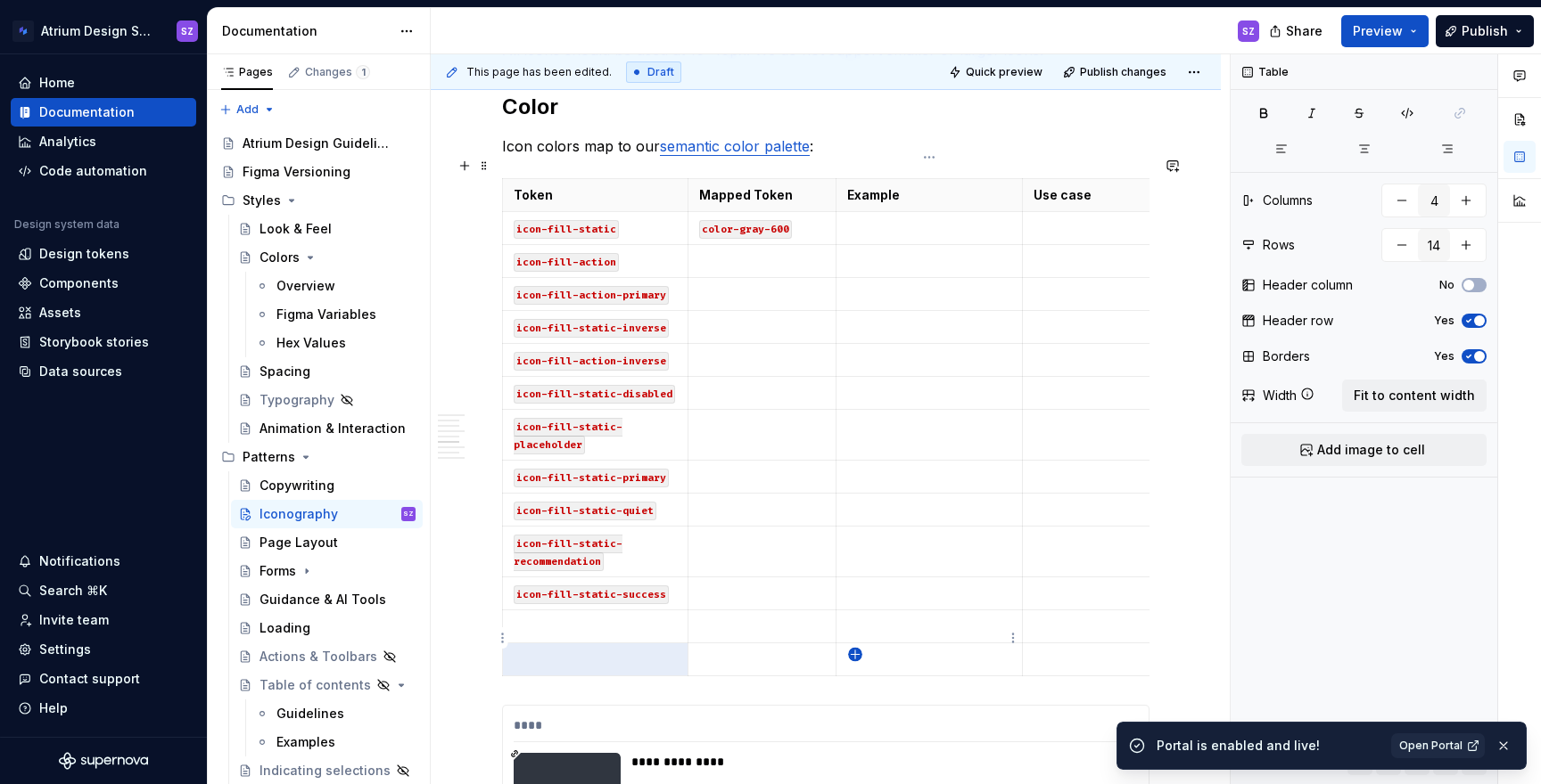
click at [856, 651] on icon "button" at bounding box center [855, 654] width 14 height 14
type input "15"
click at [524, 618] on p at bounding box center [595, 626] width 163 height 18
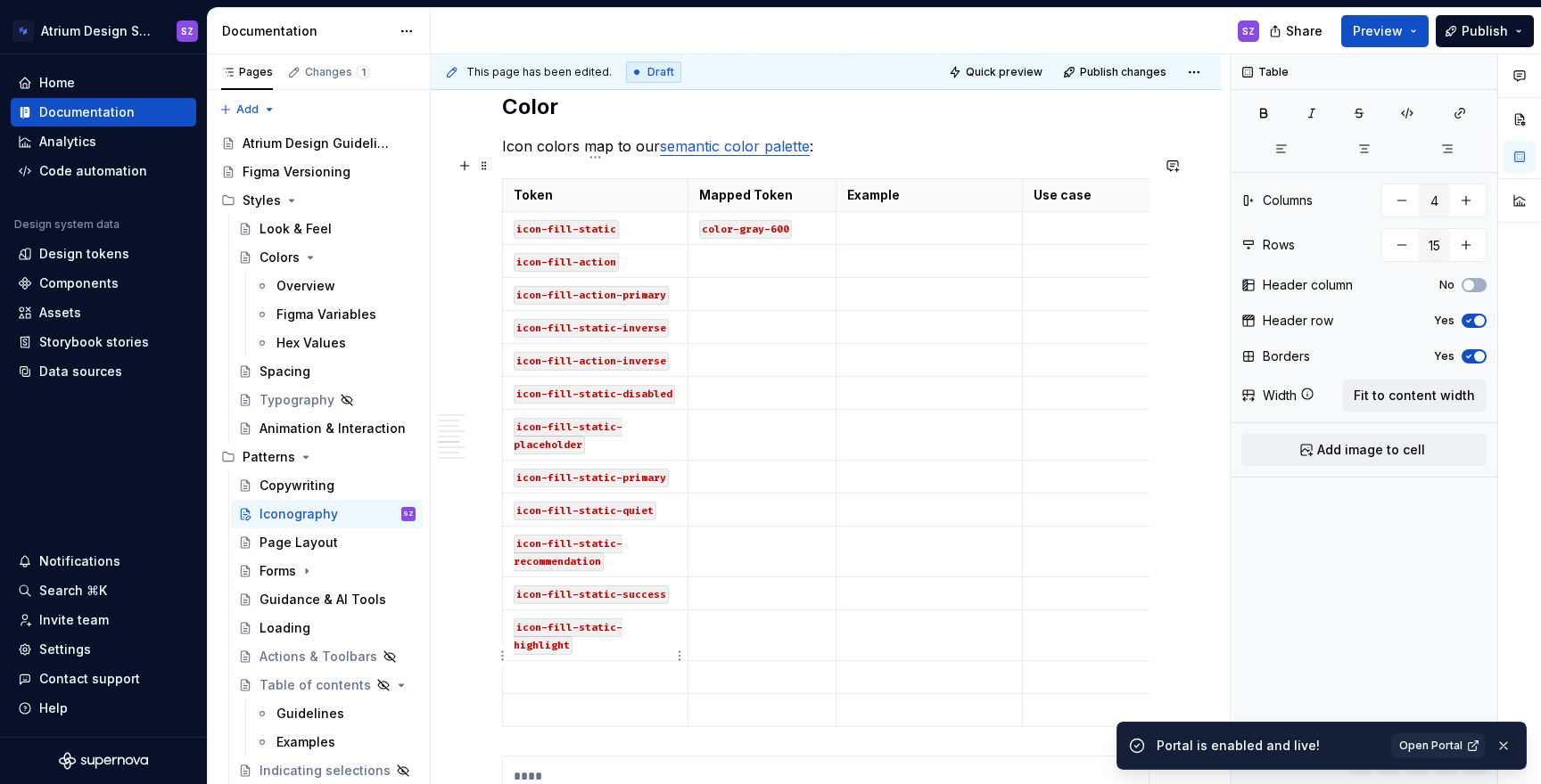
click at [537, 668] on p at bounding box center [595, 677] width 163 height 18
click at [547, 702] on p at bounding box center [595, 710] width 163 height 18
click at [737, 249] on td at bounding box center [763, 262] width 148 height 33
click at [736, 285] on p at bounding box center [762, 294] width 126 height 18
click at [734, 317] on td at bounding box center [763, 328] width 148 height 33
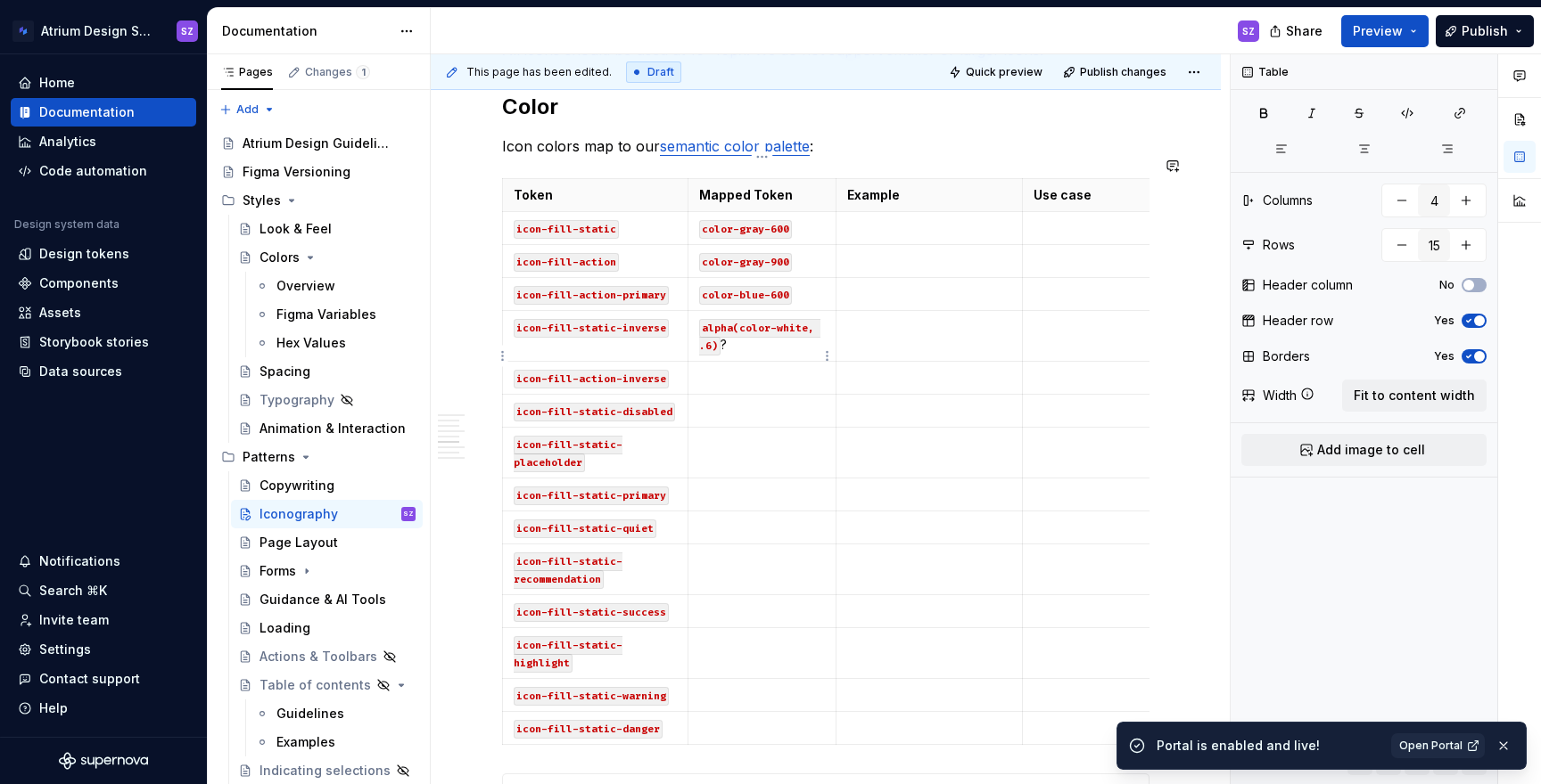
click at [724, 369] on p at bounding box center [762, 377] width 126 height 18
click at [723, 402] on p at bounding box center [762, 411] width 126 height 18
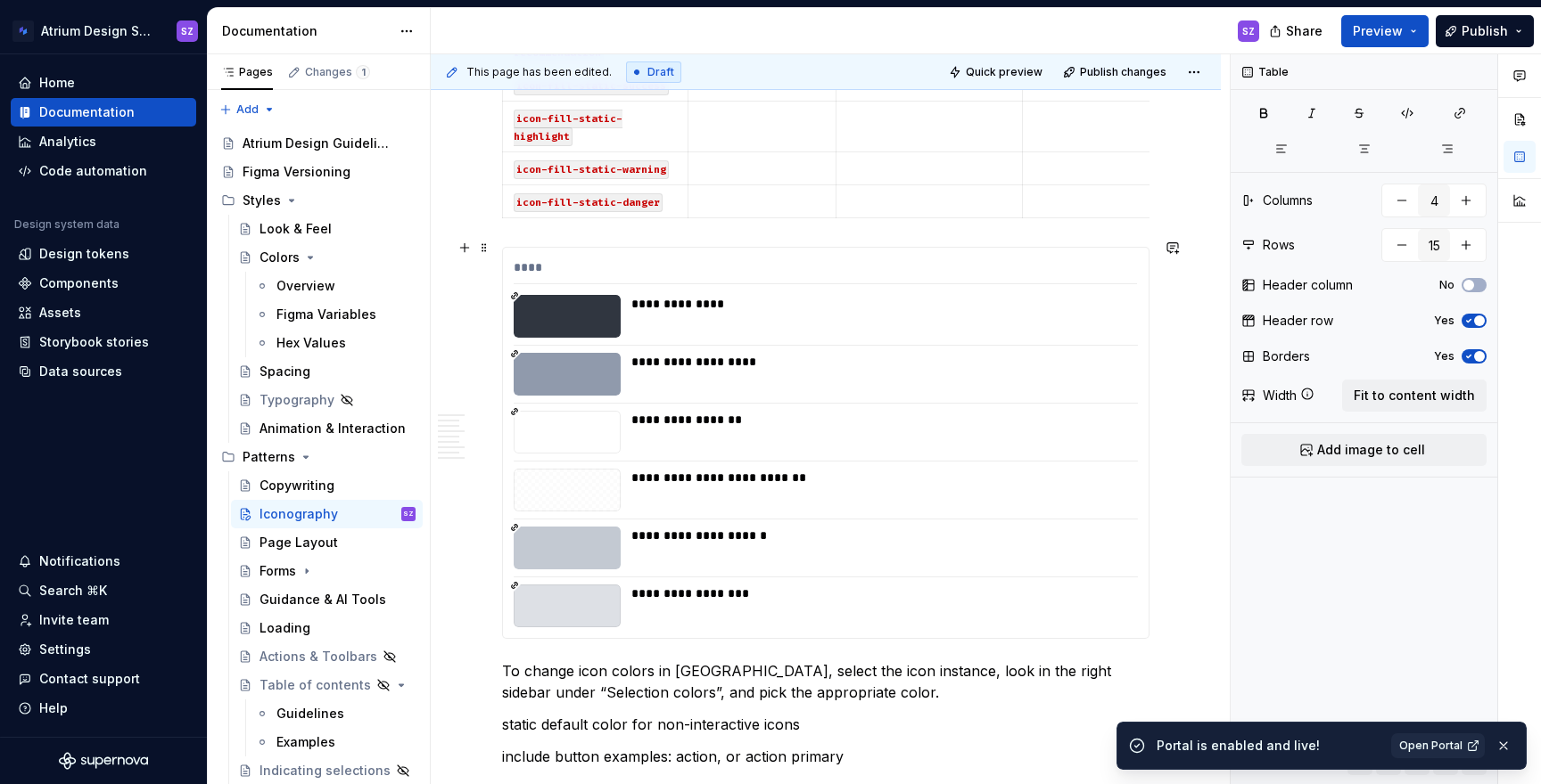
scroll to position [1898, 0]
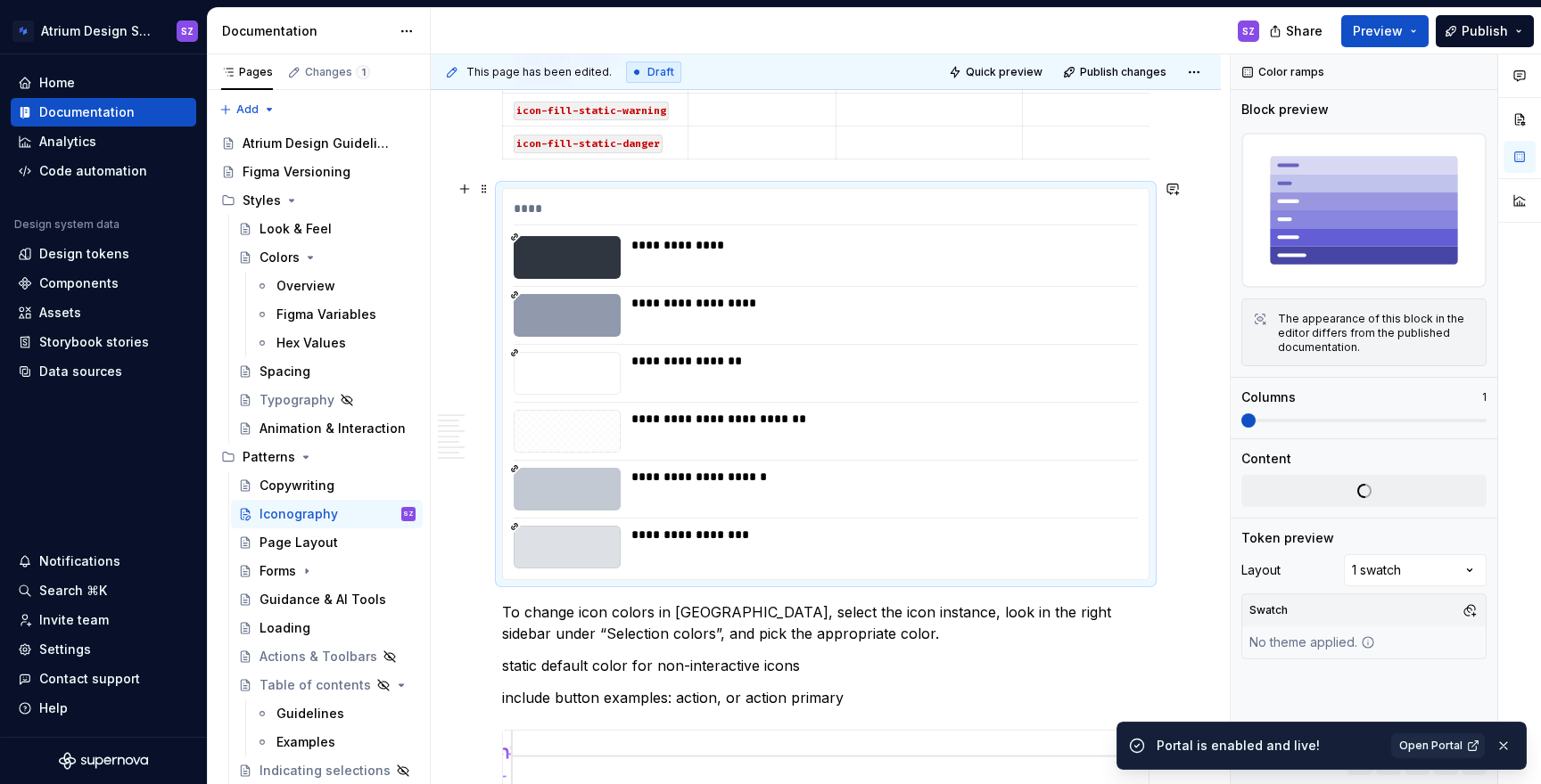
click at [722, 410] on div "**********" at bounding box center [879, 418] width 495 height 18
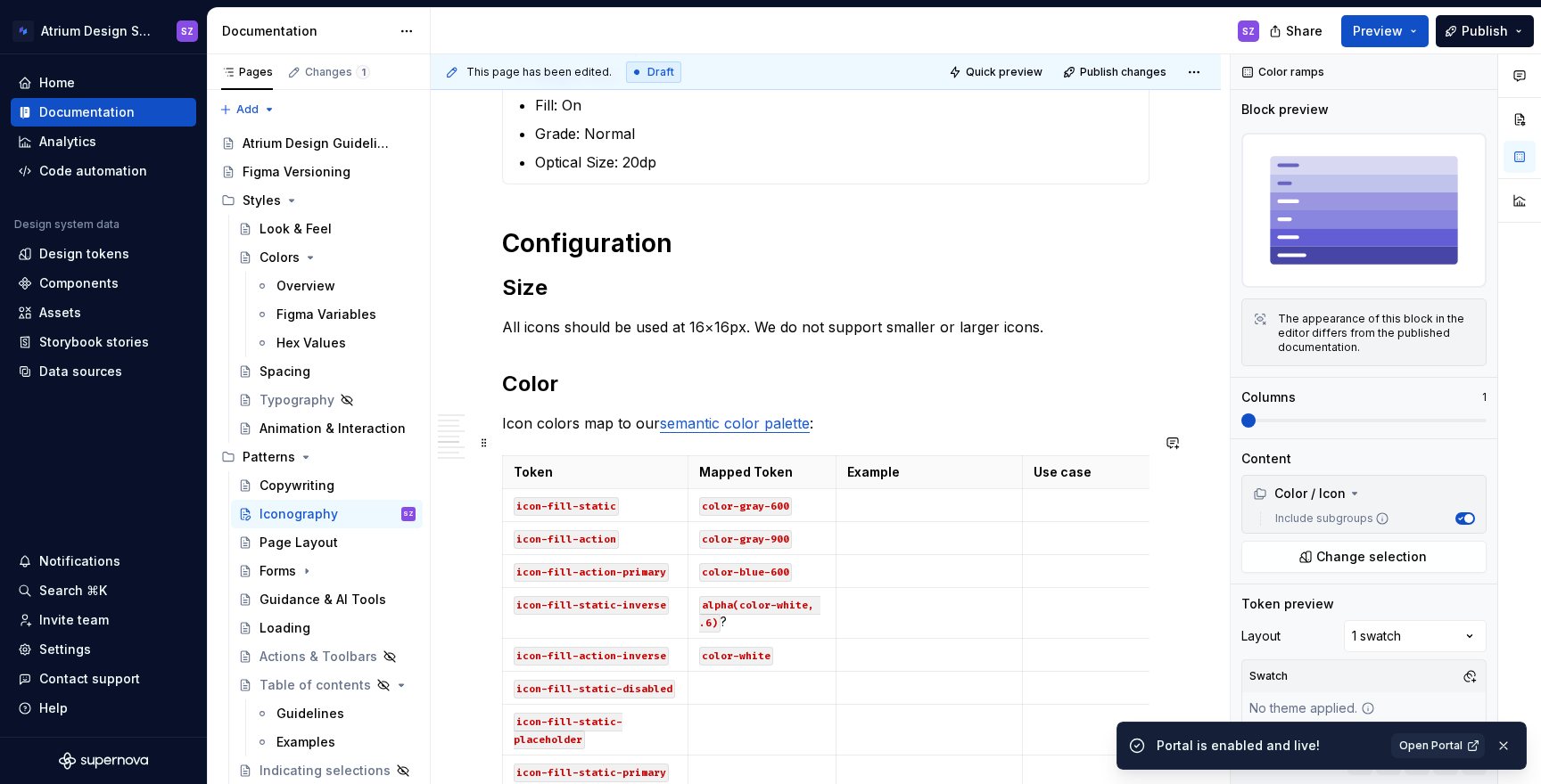
scroll to position [924, 0]
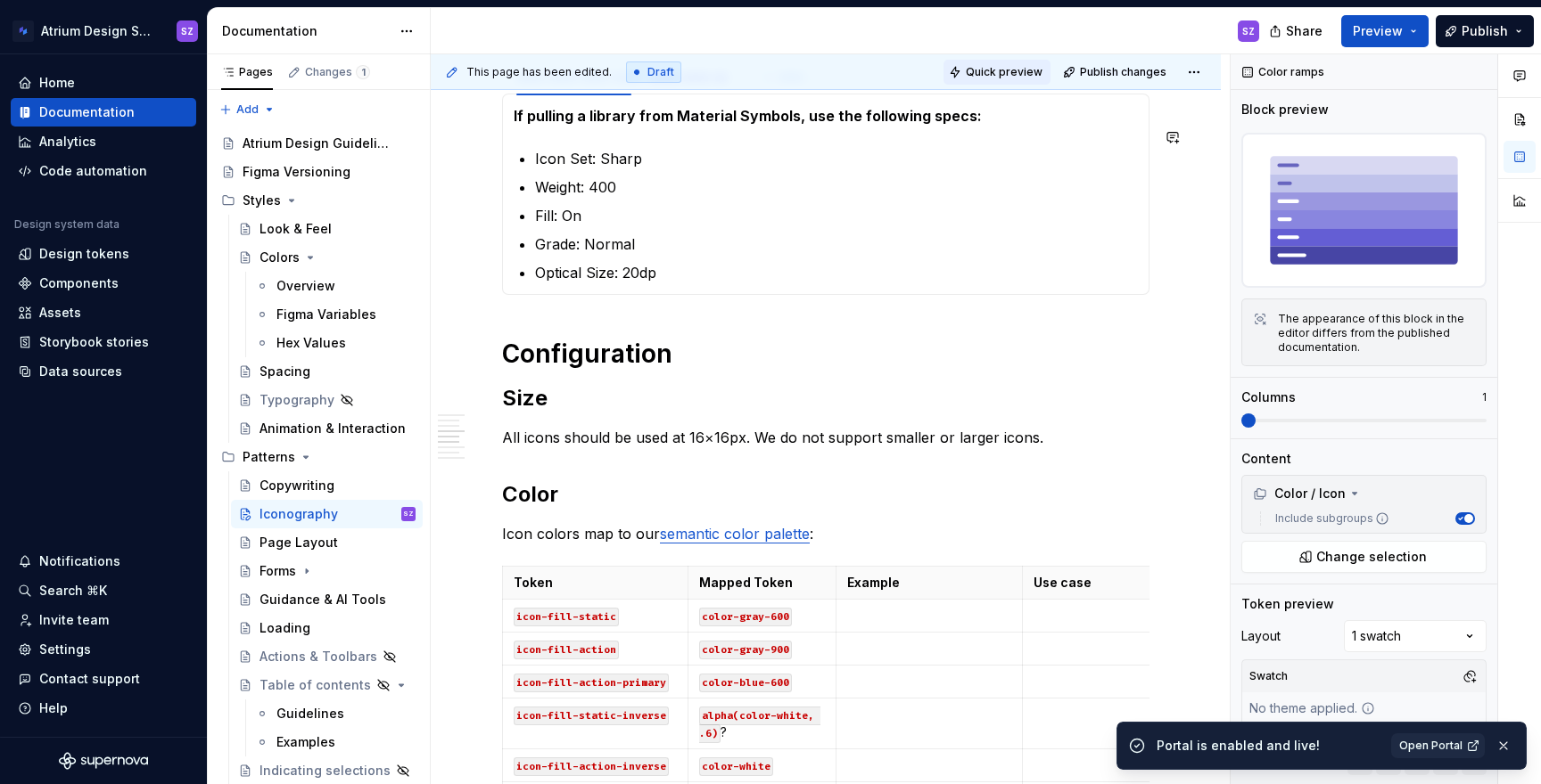
click at [997, 73] on span "Quick preview" at bounding box center [1004, 71] width 77 height 14
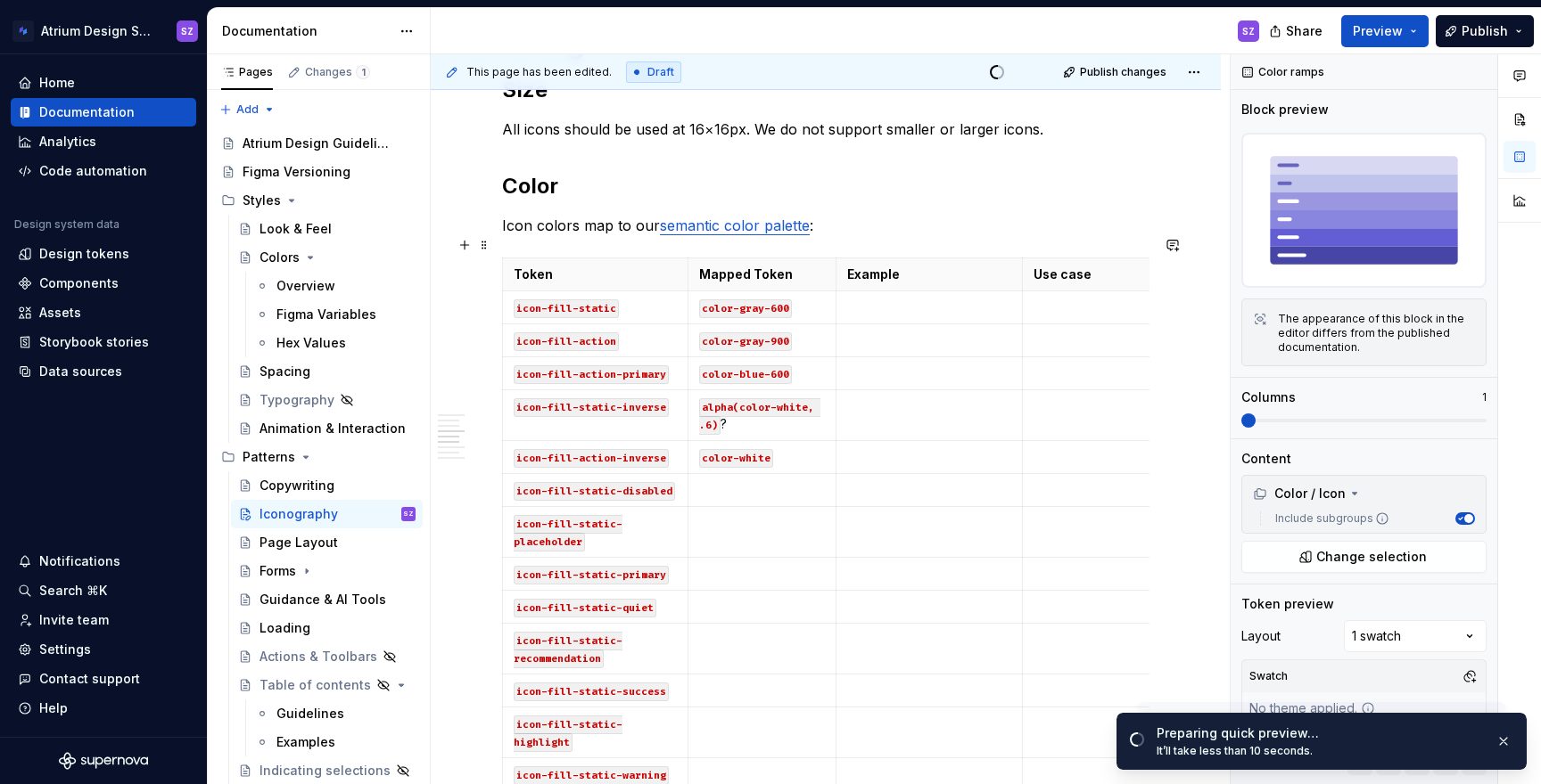
scroll to position [1231, 0]
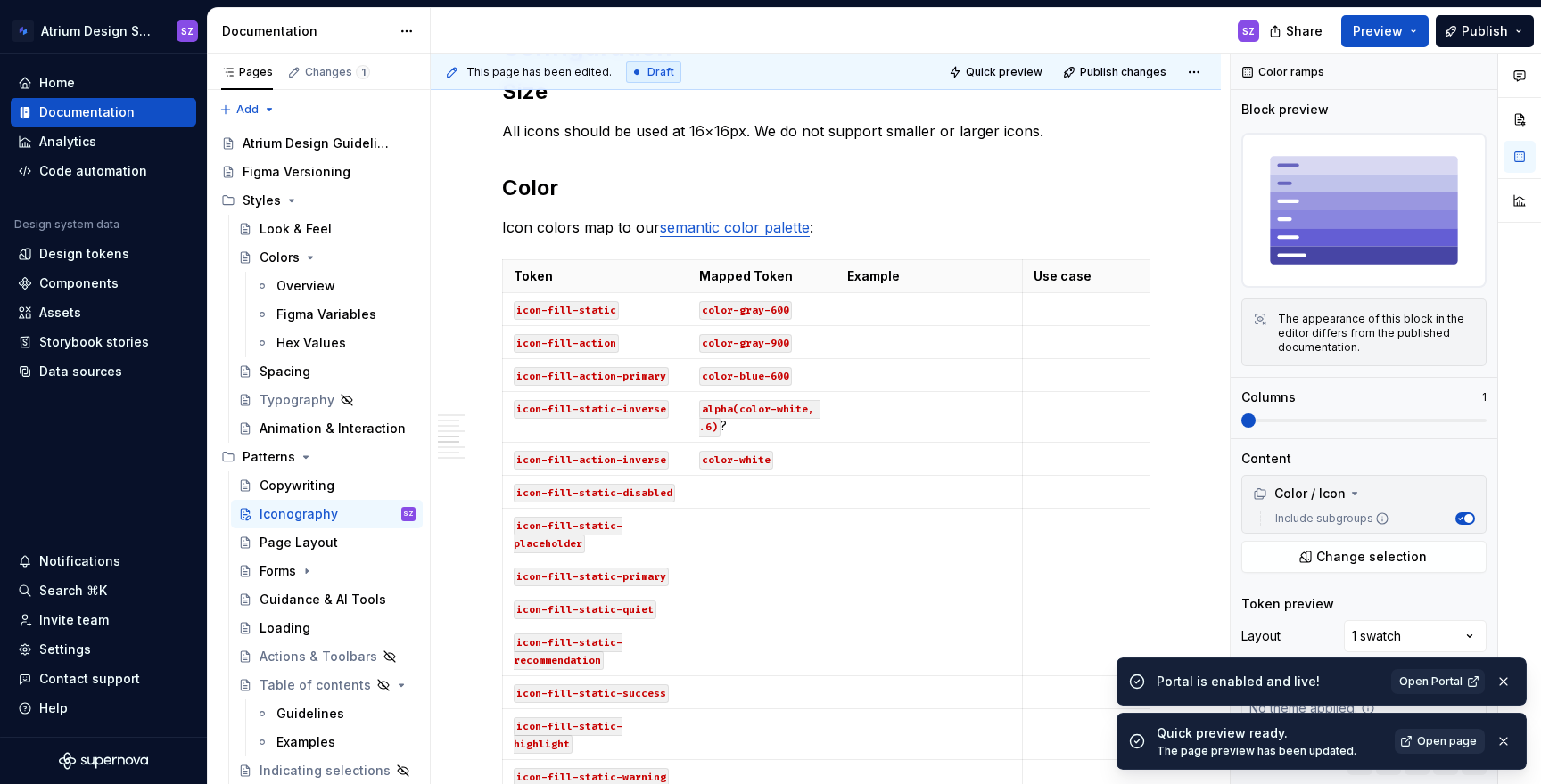
click at [1434, 740] on span "Open page" at bounding box center [1446, 741] width 59 height 14
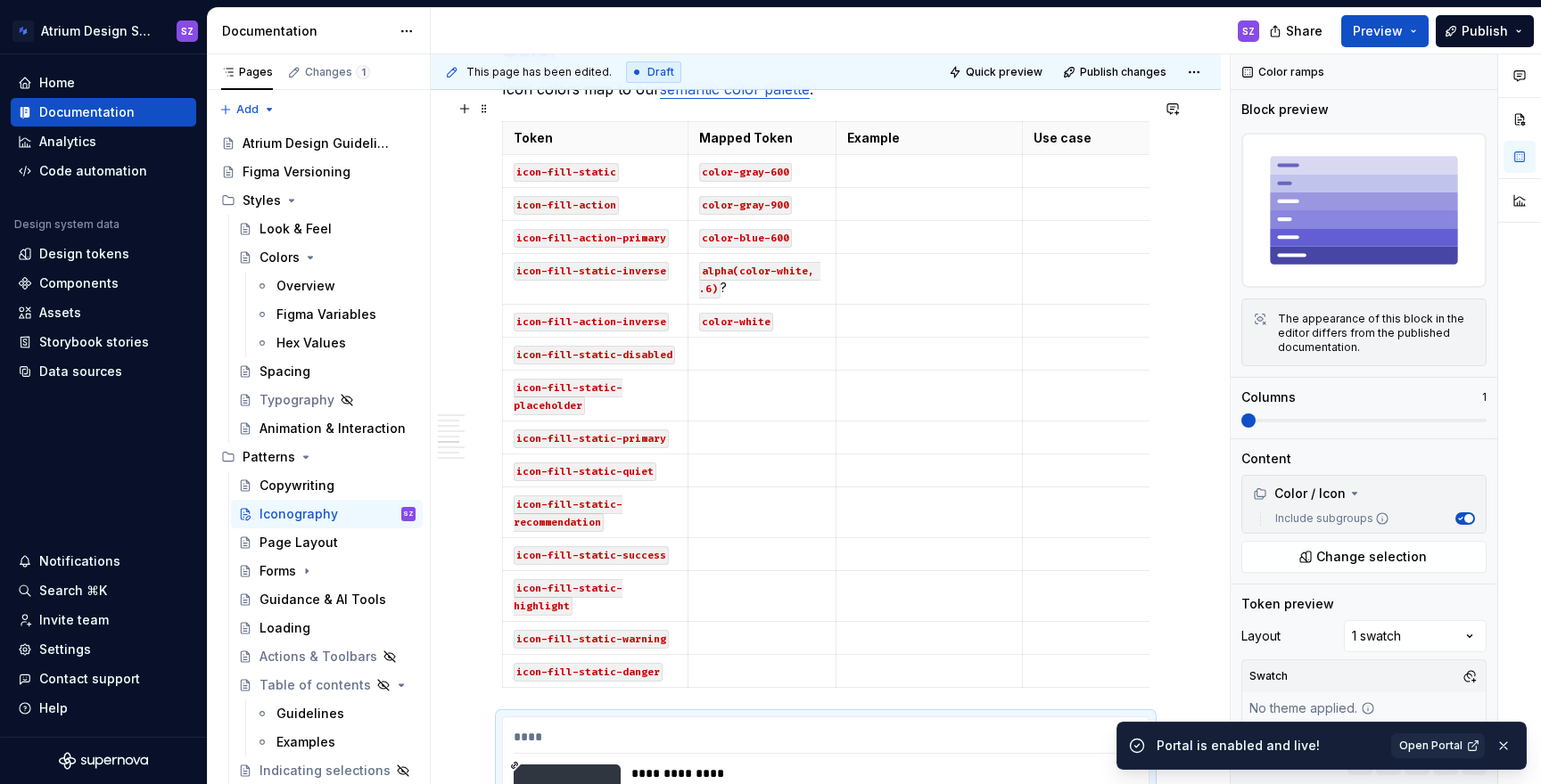
scroll to position [1347, 0]
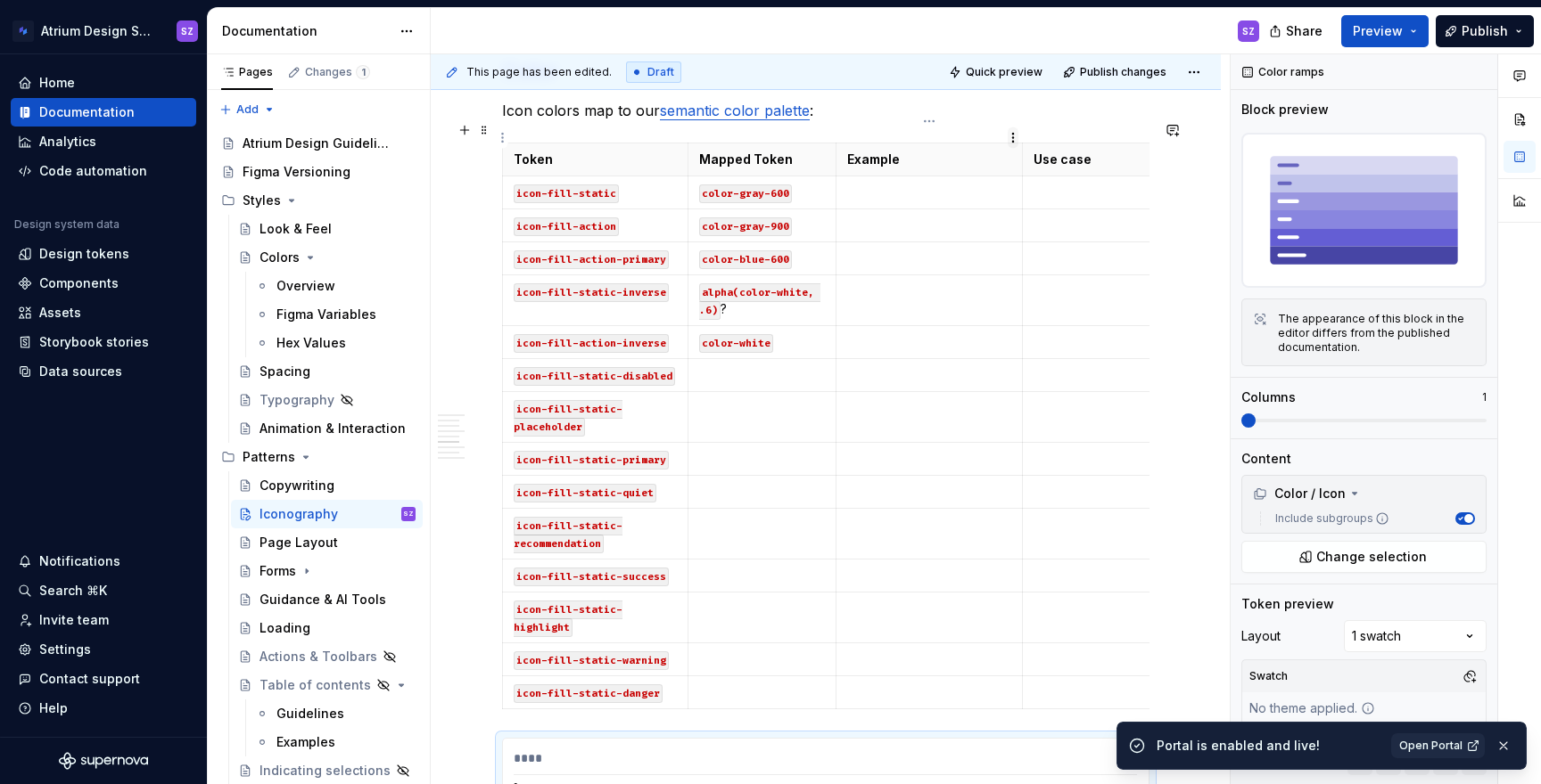
click at [1018, 132] on html "Atrium Design System SZ Home Documentation Analytics Code automation Design sys…" at bounding box center [770, 392] width 1541 height 784
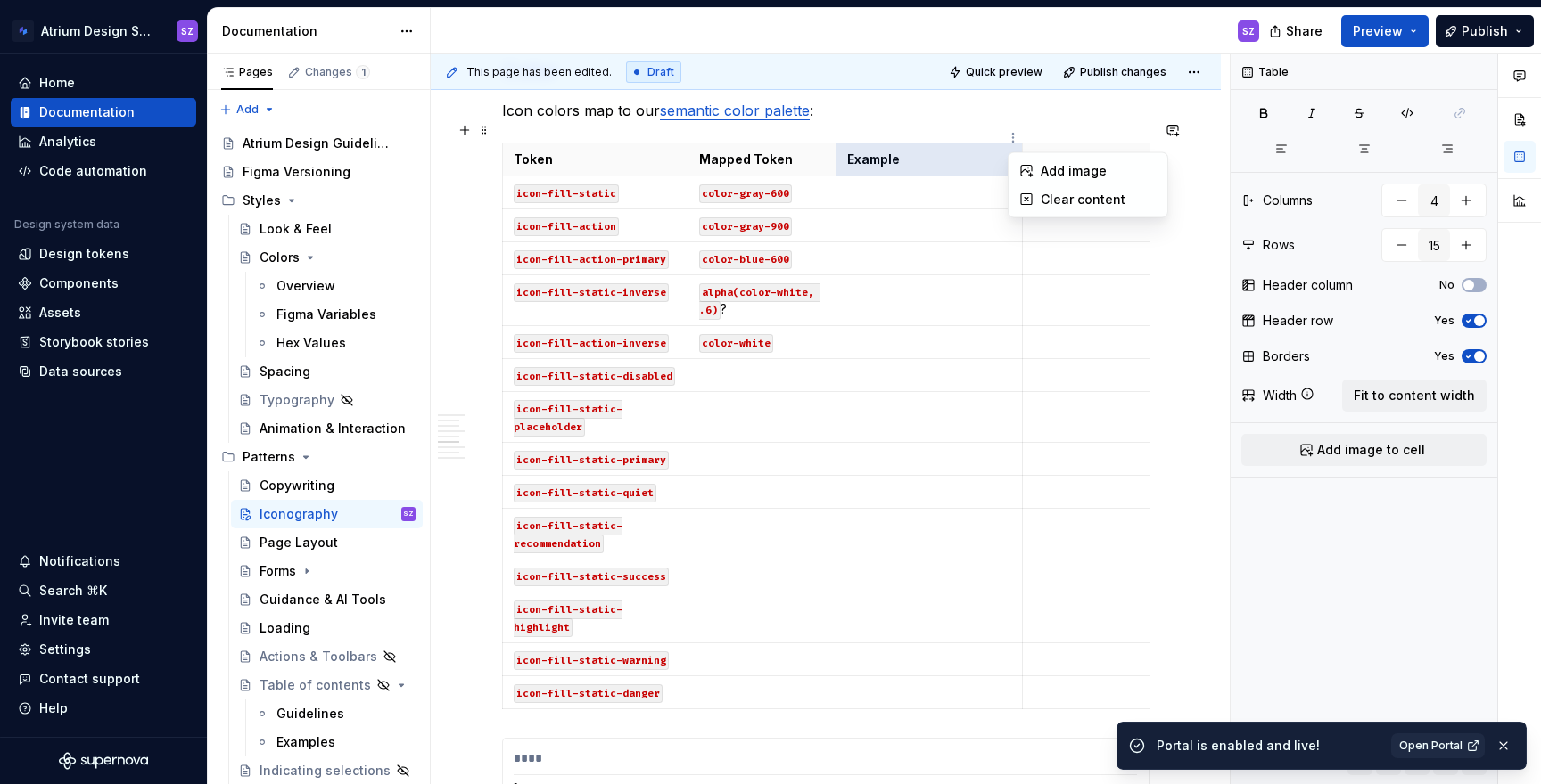
click at [1021, 132] on html "Atrium Design System SZ Home Documentation Analytics Code automation Design sys…" at bounding box center [770, 392] width 1541 height 784
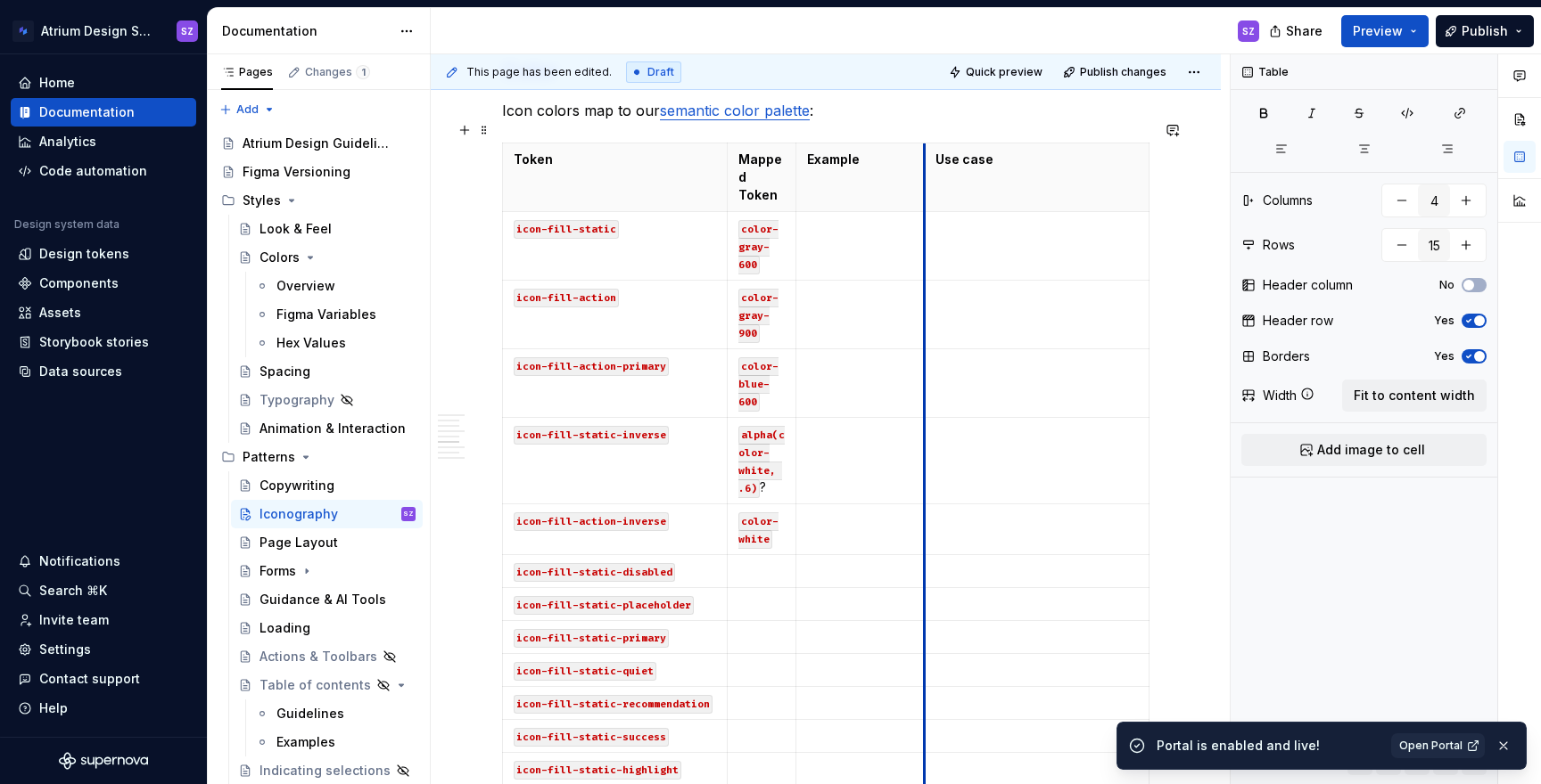
drag, startPoint x: 1022, startPoint y: 133, endPoint x: 925, endPoint y: 137, distance: 97.1
click at [925, 144] on th "Use case" at bounding box center [1037, 178] width 224 height 69
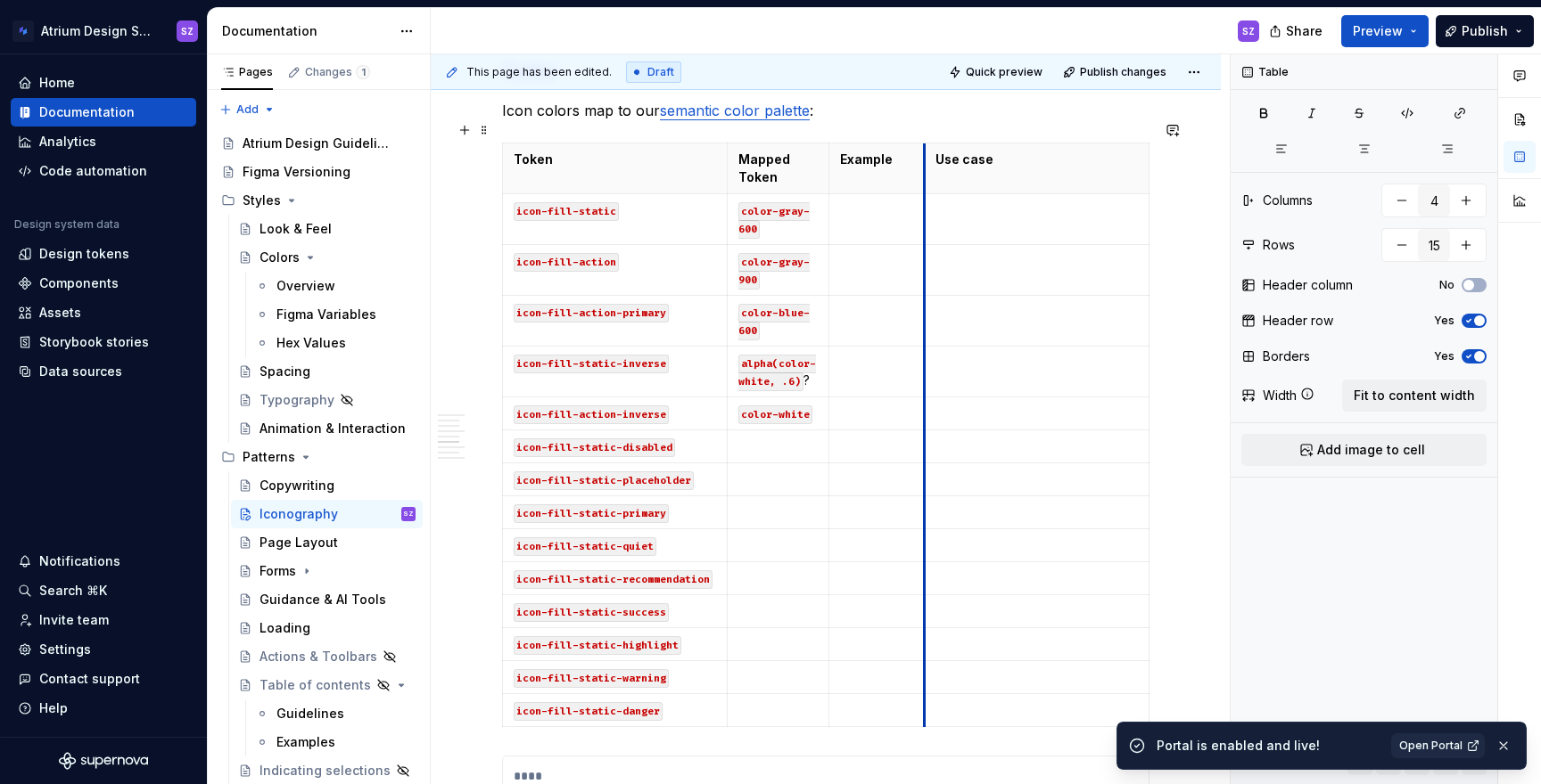
drag, startPoint x: 925, startPoint y: 137, endPoint x: 893, endPoint y: 137, distance: 32.0
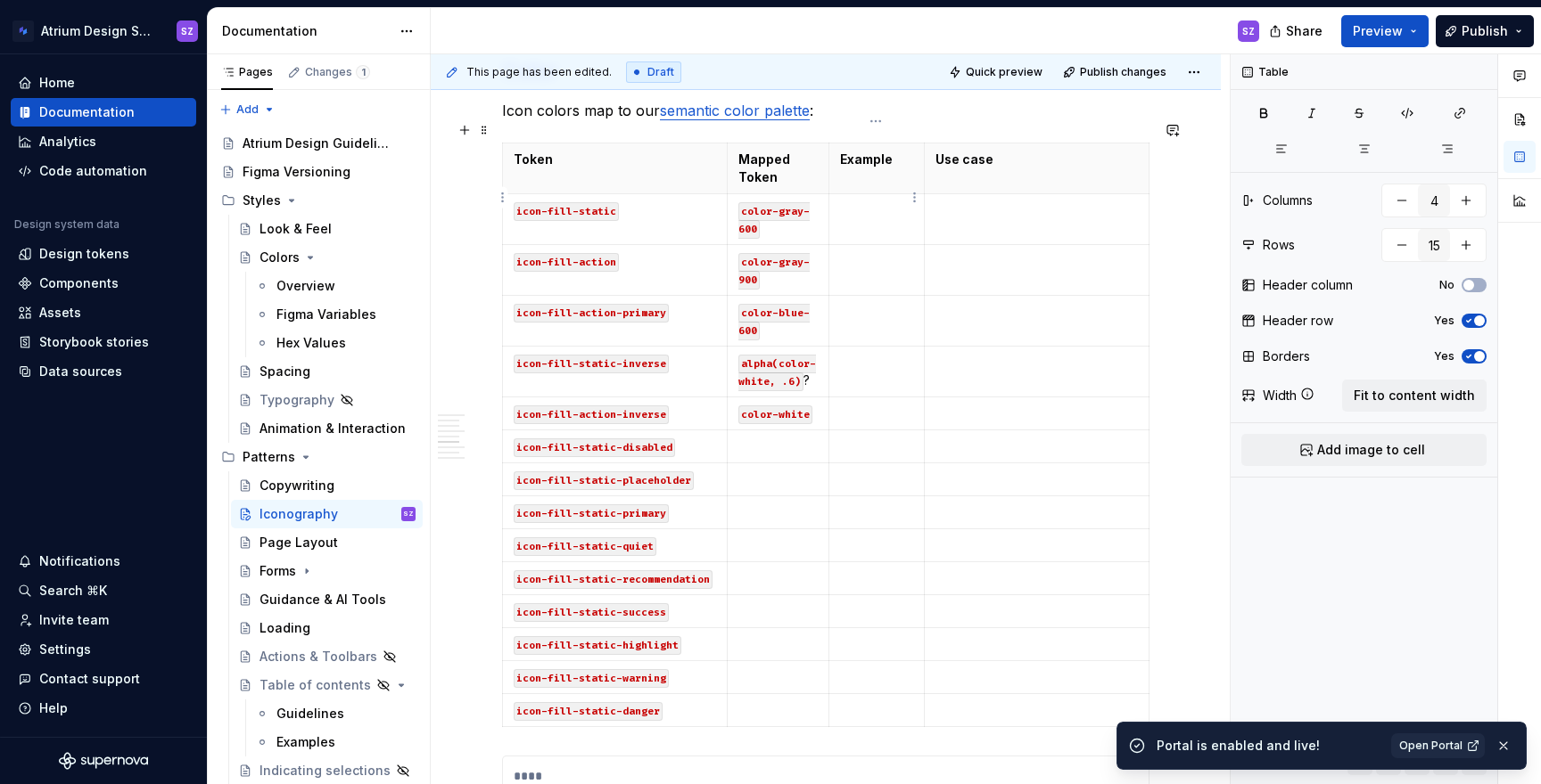
click at [852, 201] on p at bounding box center [876, 209] width 73 height 18
click at [761, 471] on p at bounding box center [778, 479] width 80 height 18
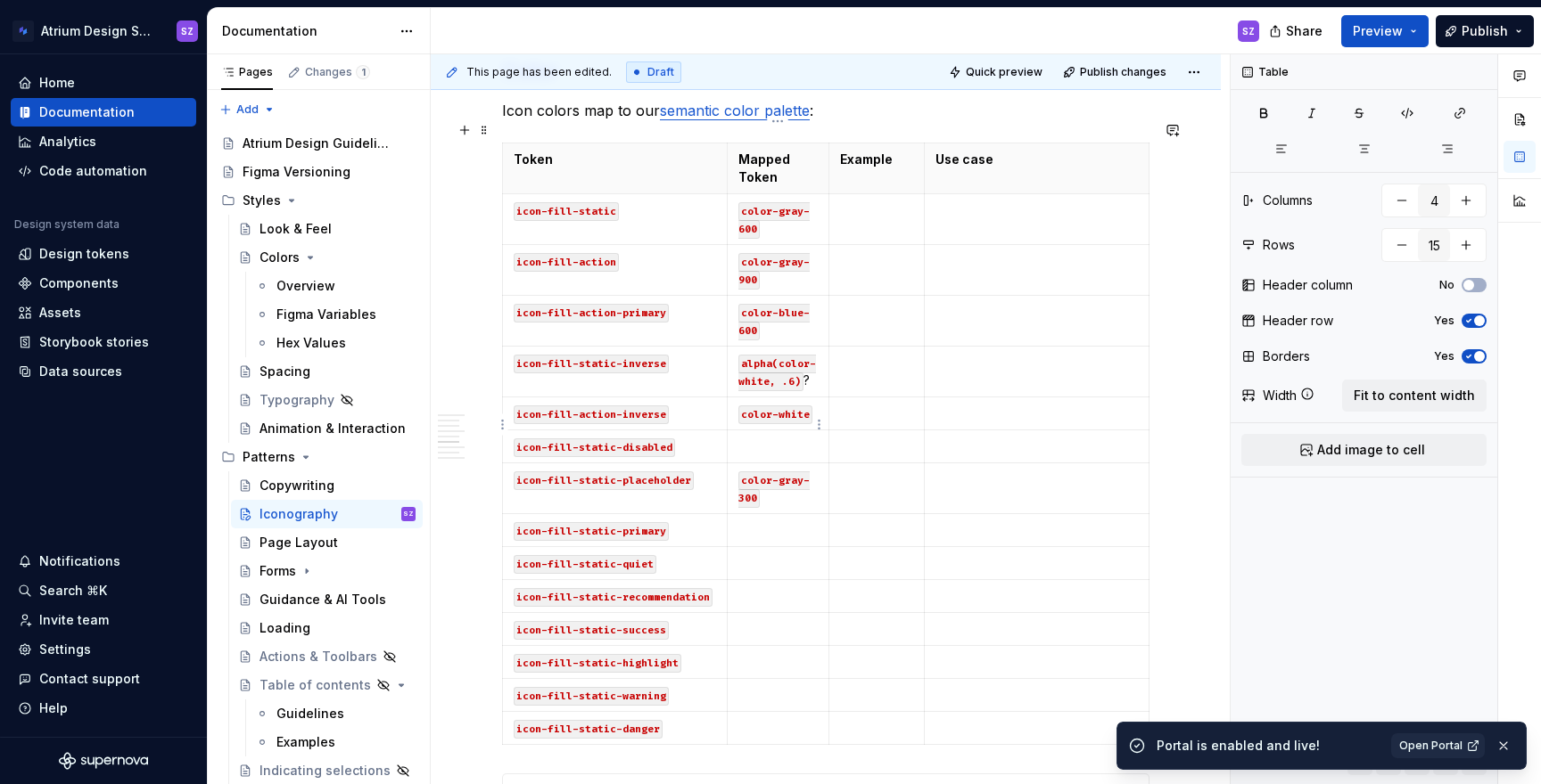
click at [758, 437] on p at bounding box center [778, 446] width 80 height 18
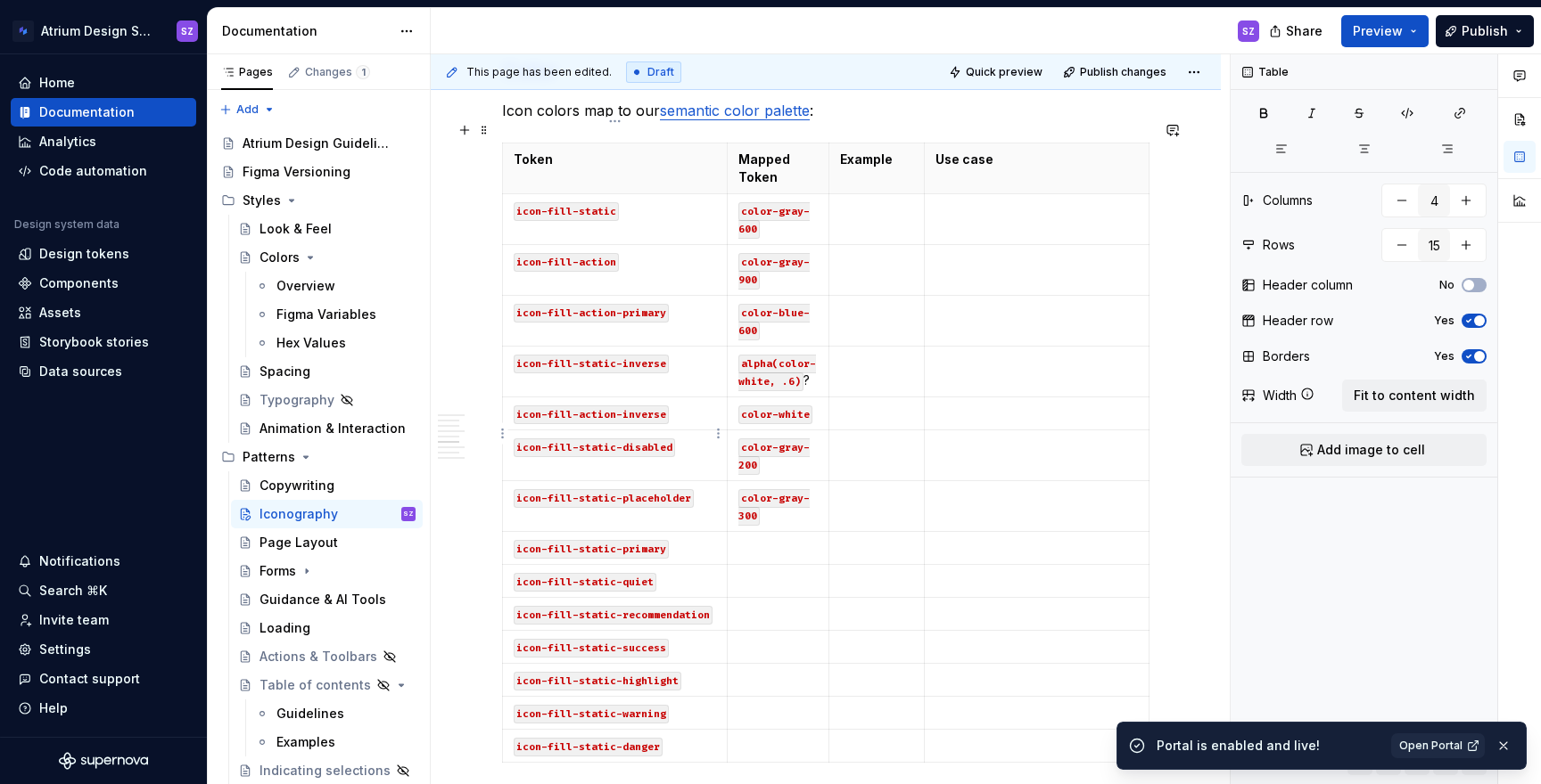
click at [503, 436] on html "Atrium Design System SZ Home Documentation Analytics Code automation Design sys…" at bounding box center [770, 392] width 1541 height 784
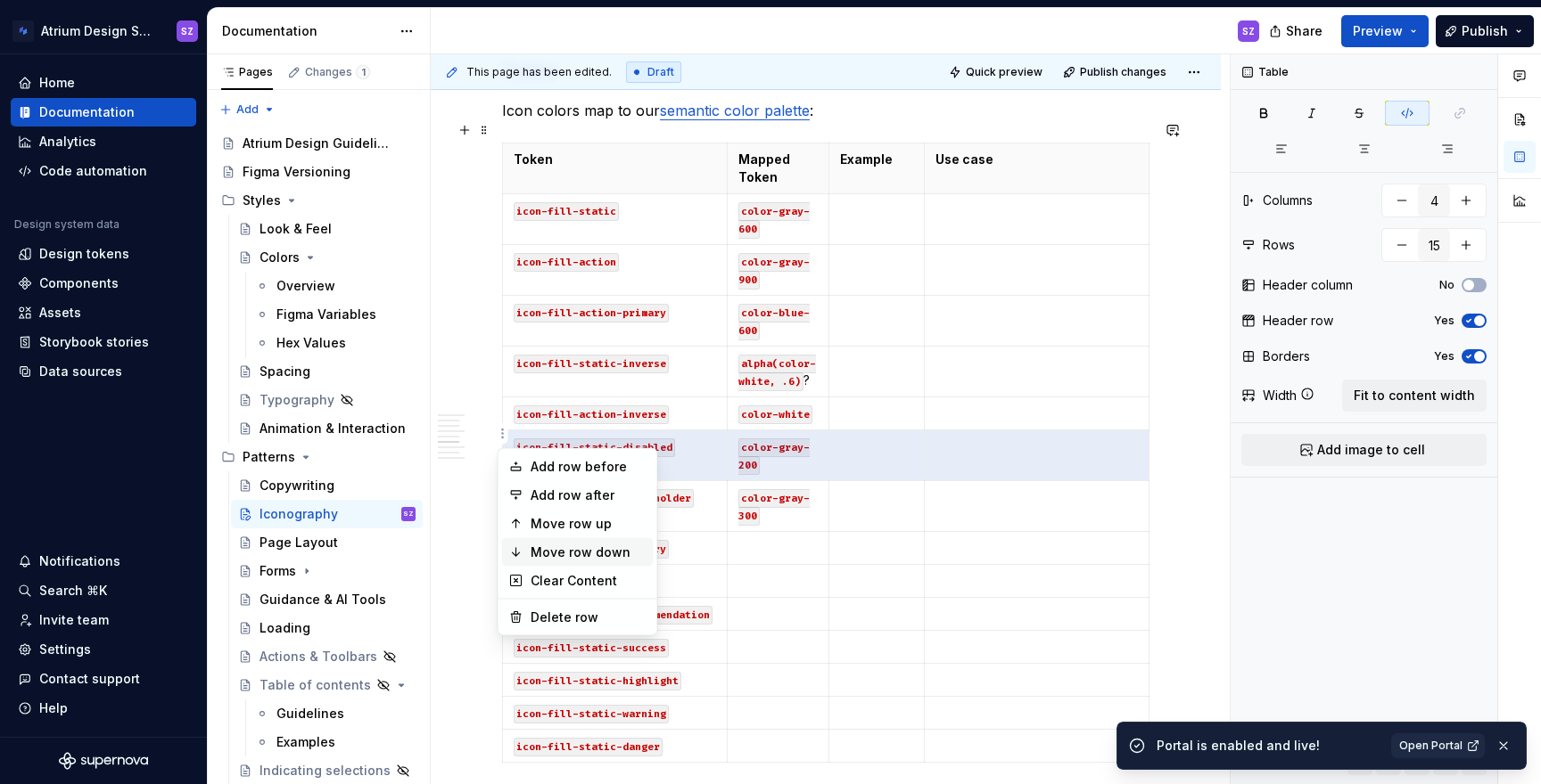
click at [558, 553] on div "Move row down" at bounding box center [588, 552] width 116 height 18
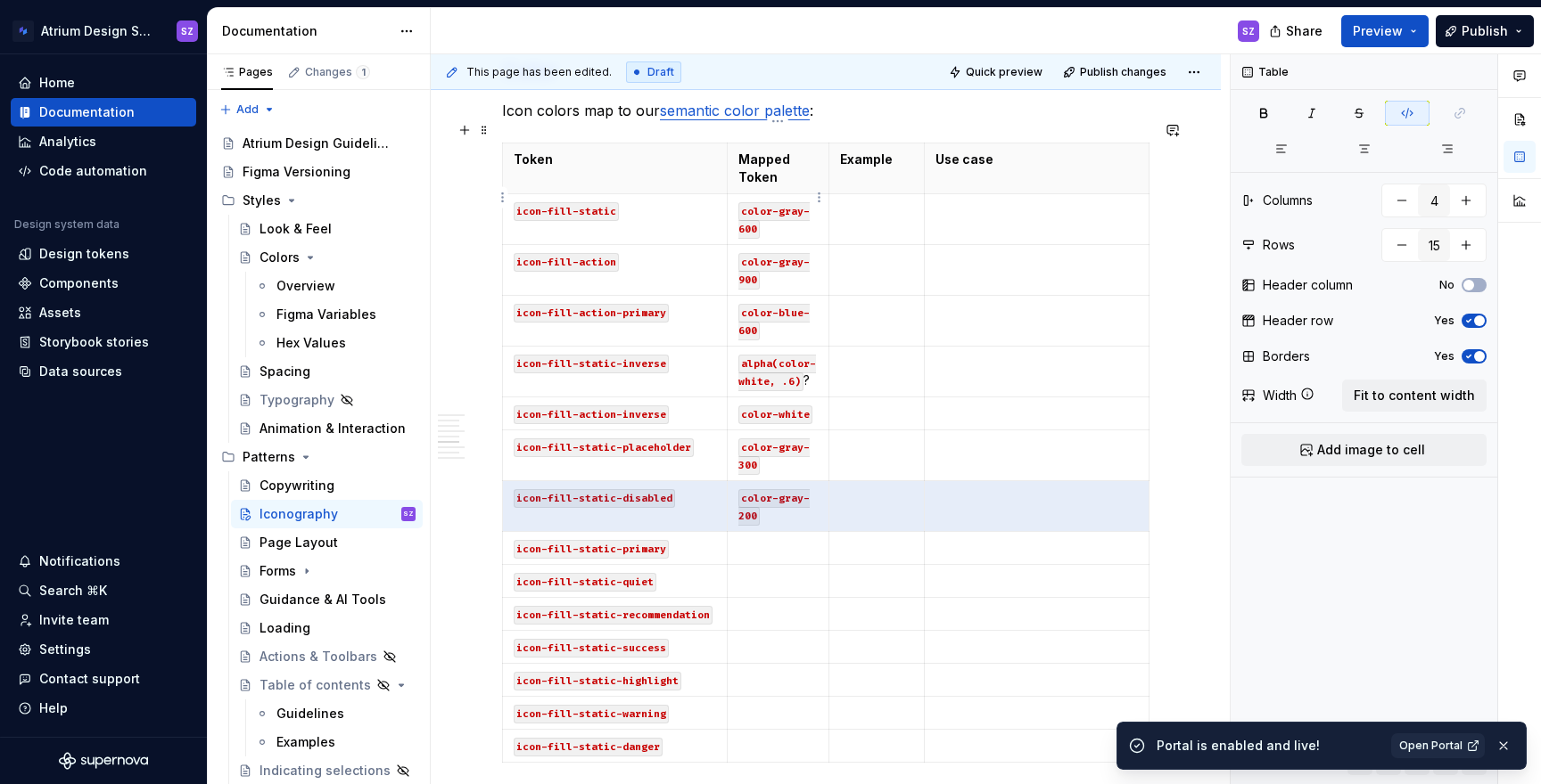
click at [743, 209] on code "color-gray-600" at bounding box center [773, 220] width 71 height 36
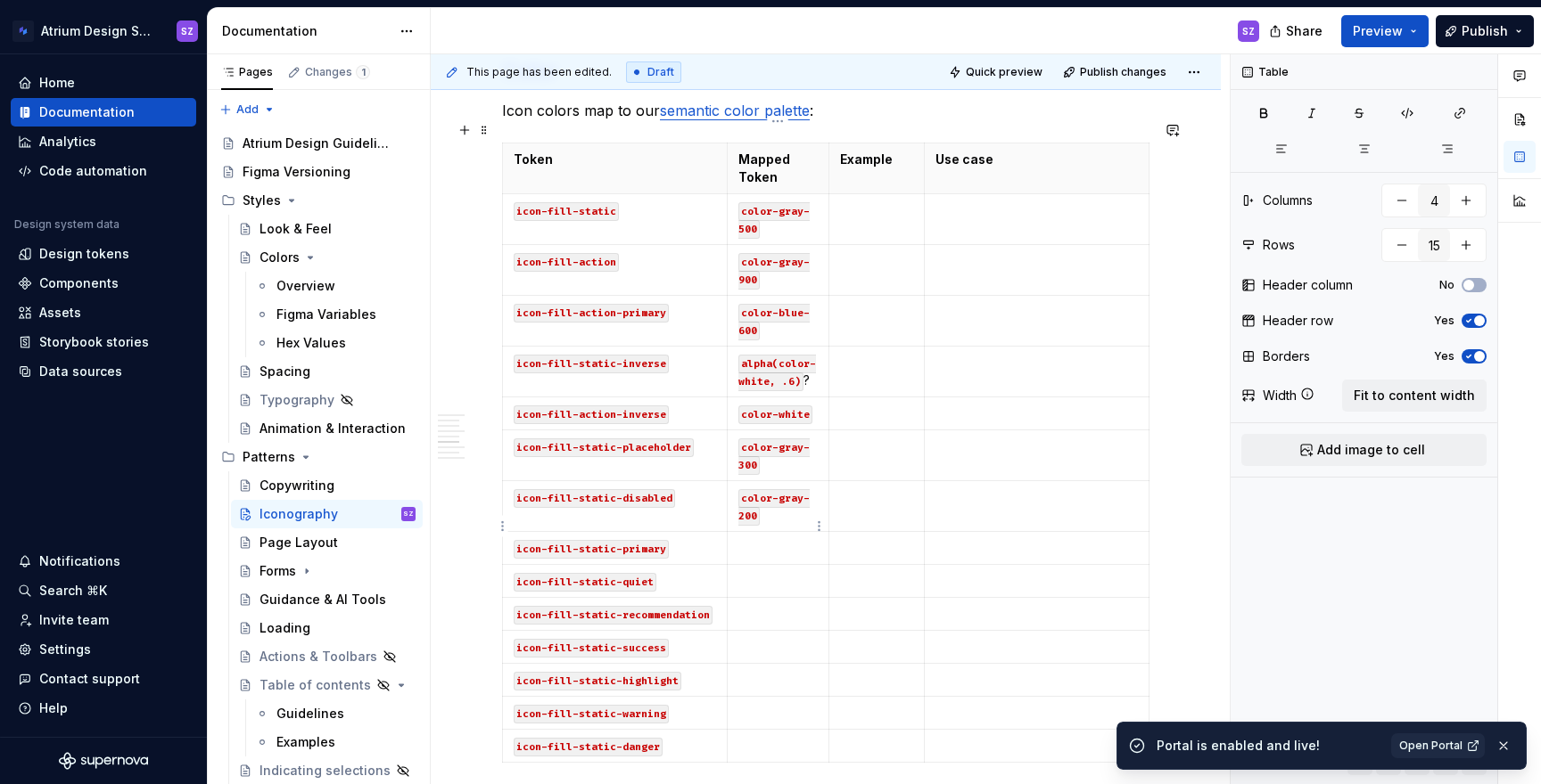
click at [787, 539] on p at bounding box center [778, 548] width 80 height 18
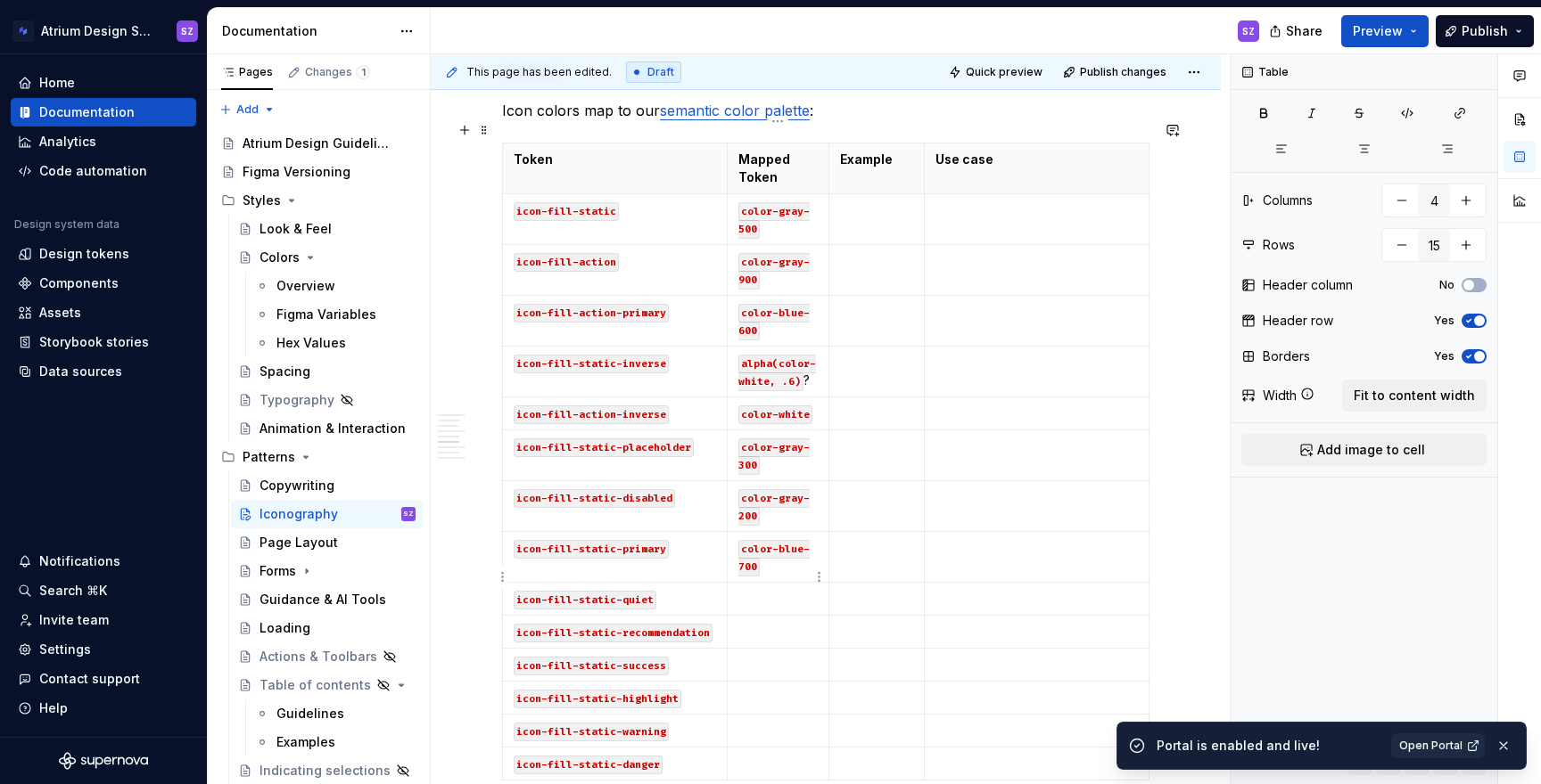
click at [773, 590] on p at bounding box center [778, 599] width 80 height 18
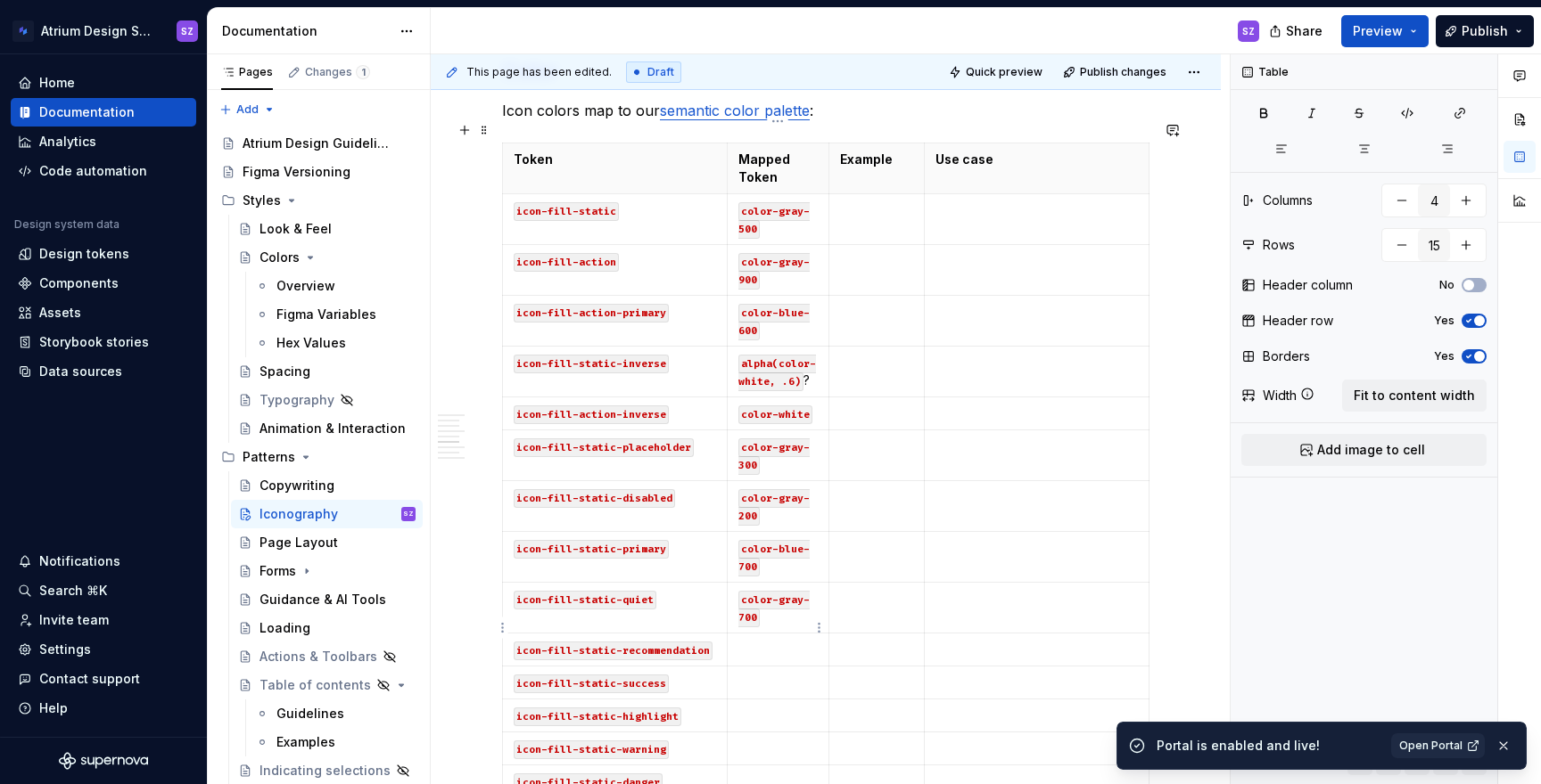
click at [765, 641] on p at bounding box center [778, 650] width 80 height 18
click at [766, 691] on p at bounding box center [778, 700] width 80 height 18
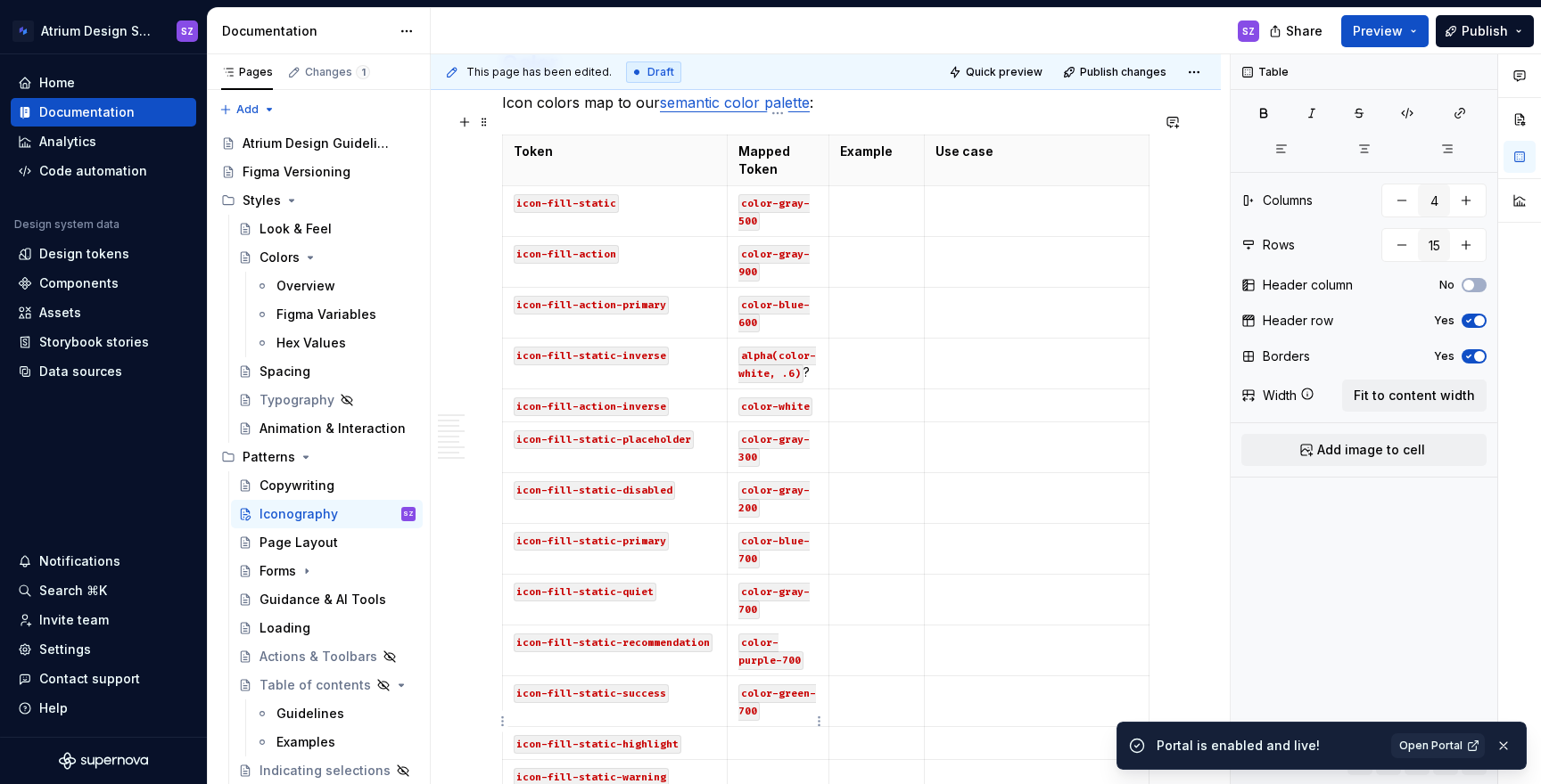
click at [752, 735] on p at bounding box center [778, 743] width 80 height 18
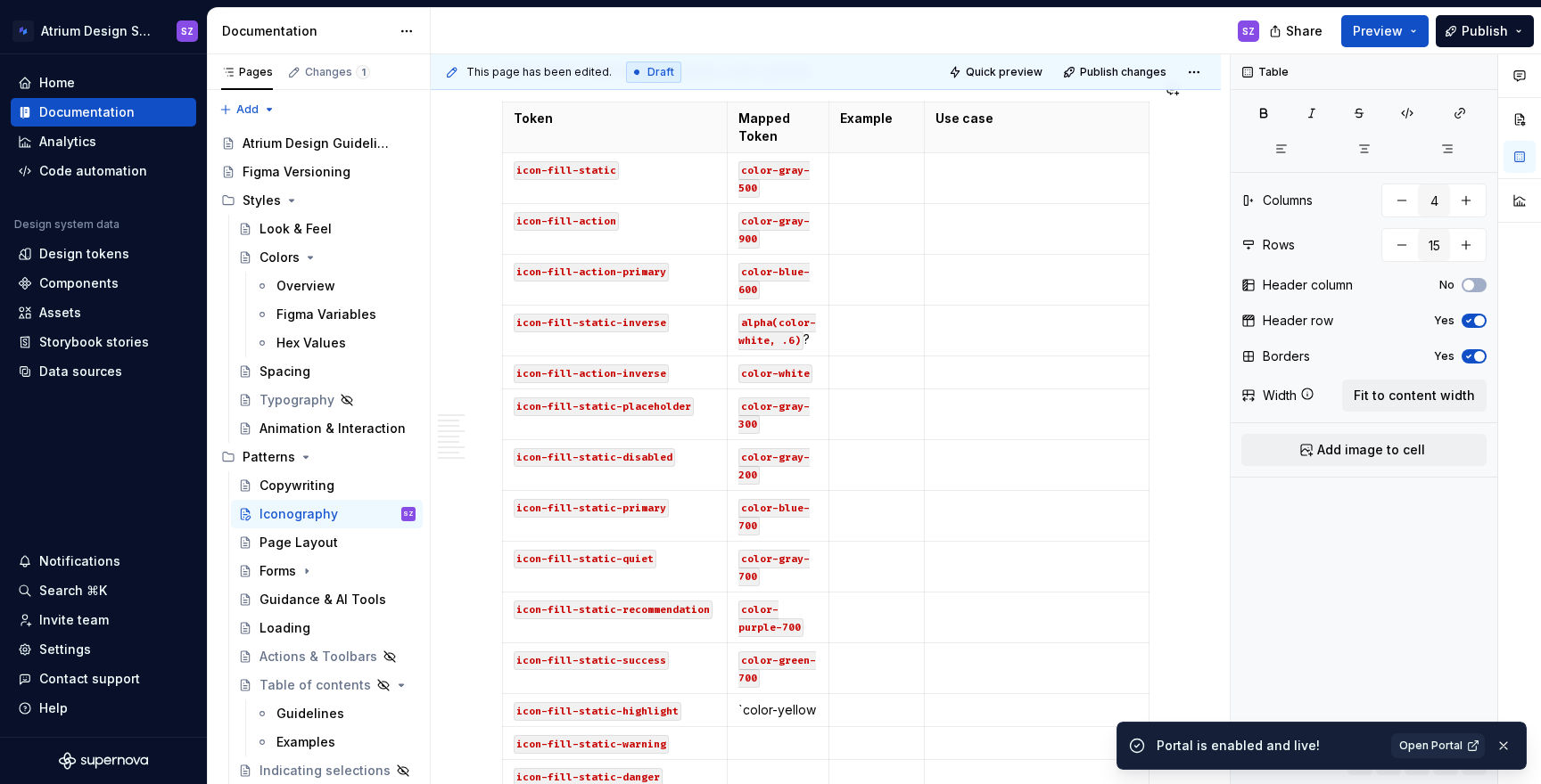
scroll to position [1407, 0]
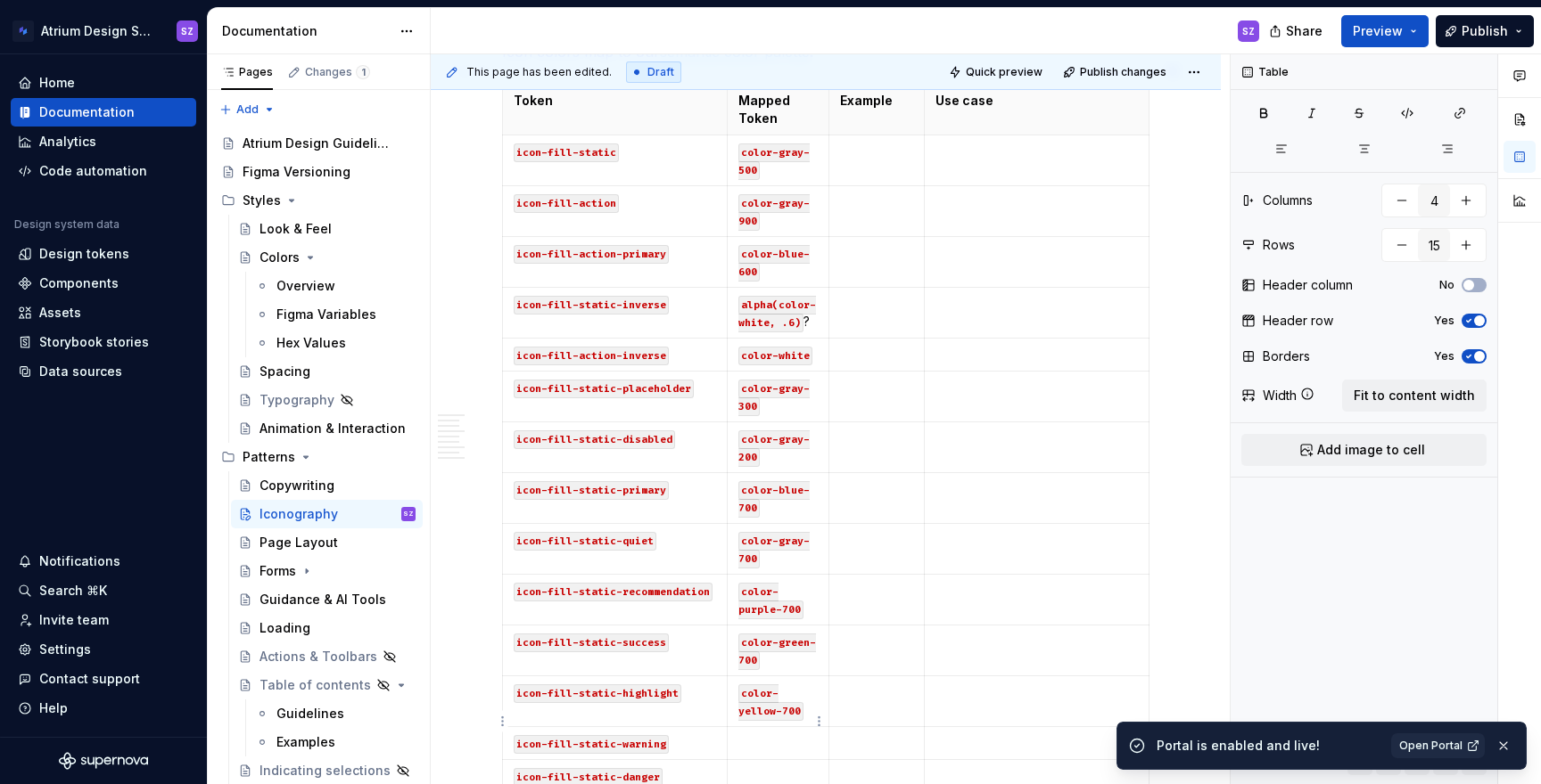
click at [746, 735] on p at bounding box center [778, 743] width 80 height 18
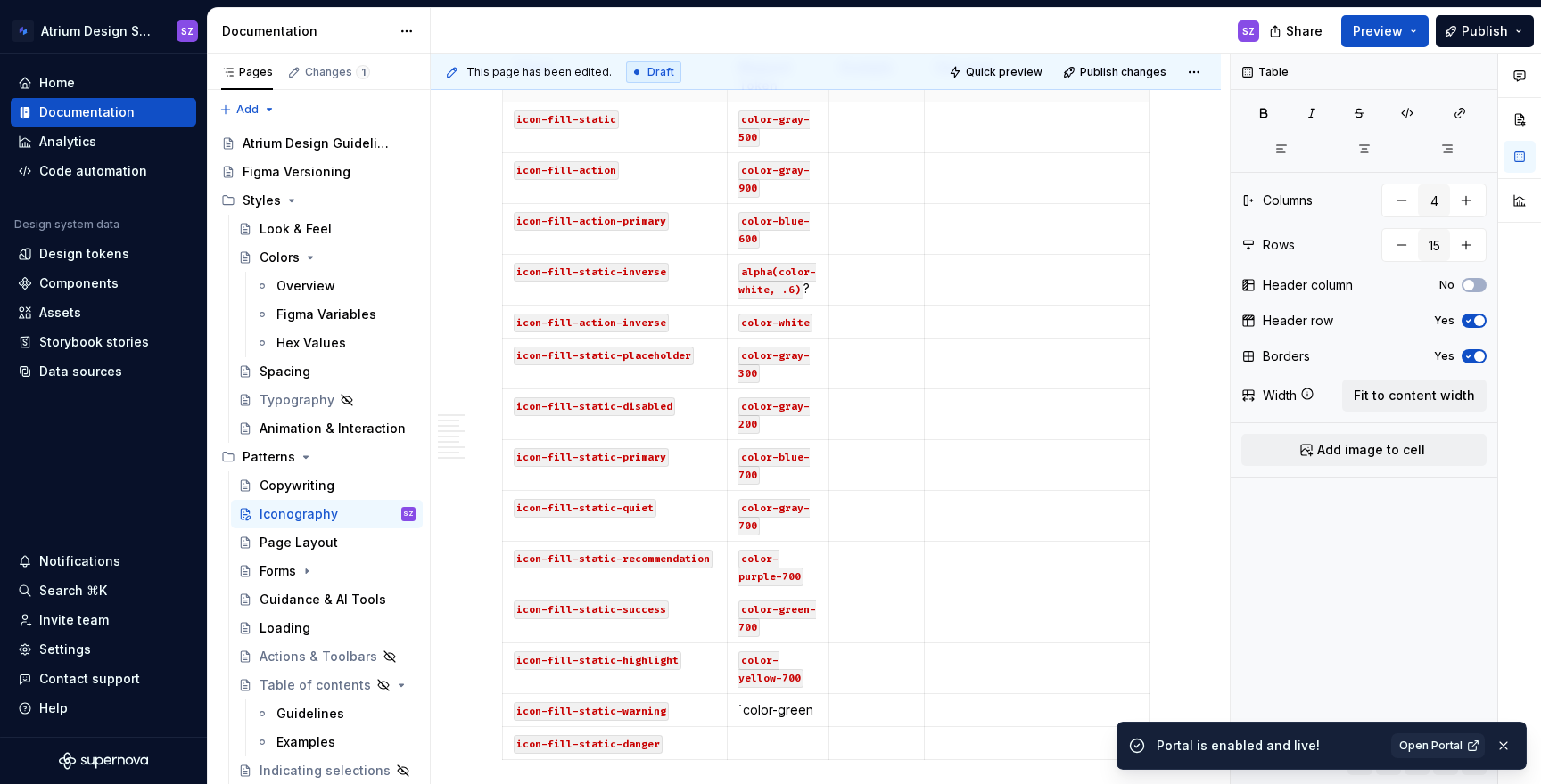
scroll to position [1458, 0]
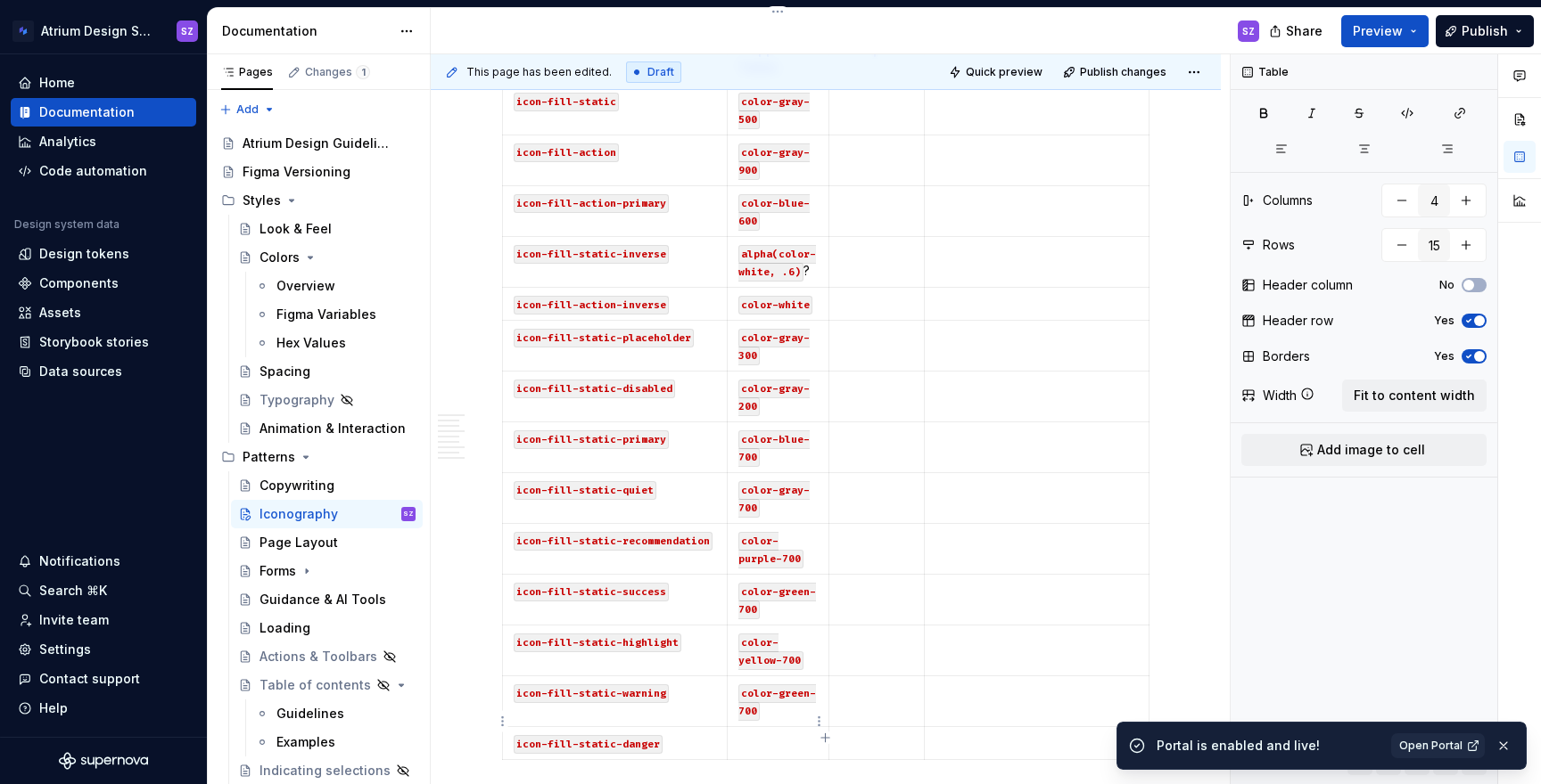
click at [772, 730] on td at bounding box center [779, 744] width 102 height 33
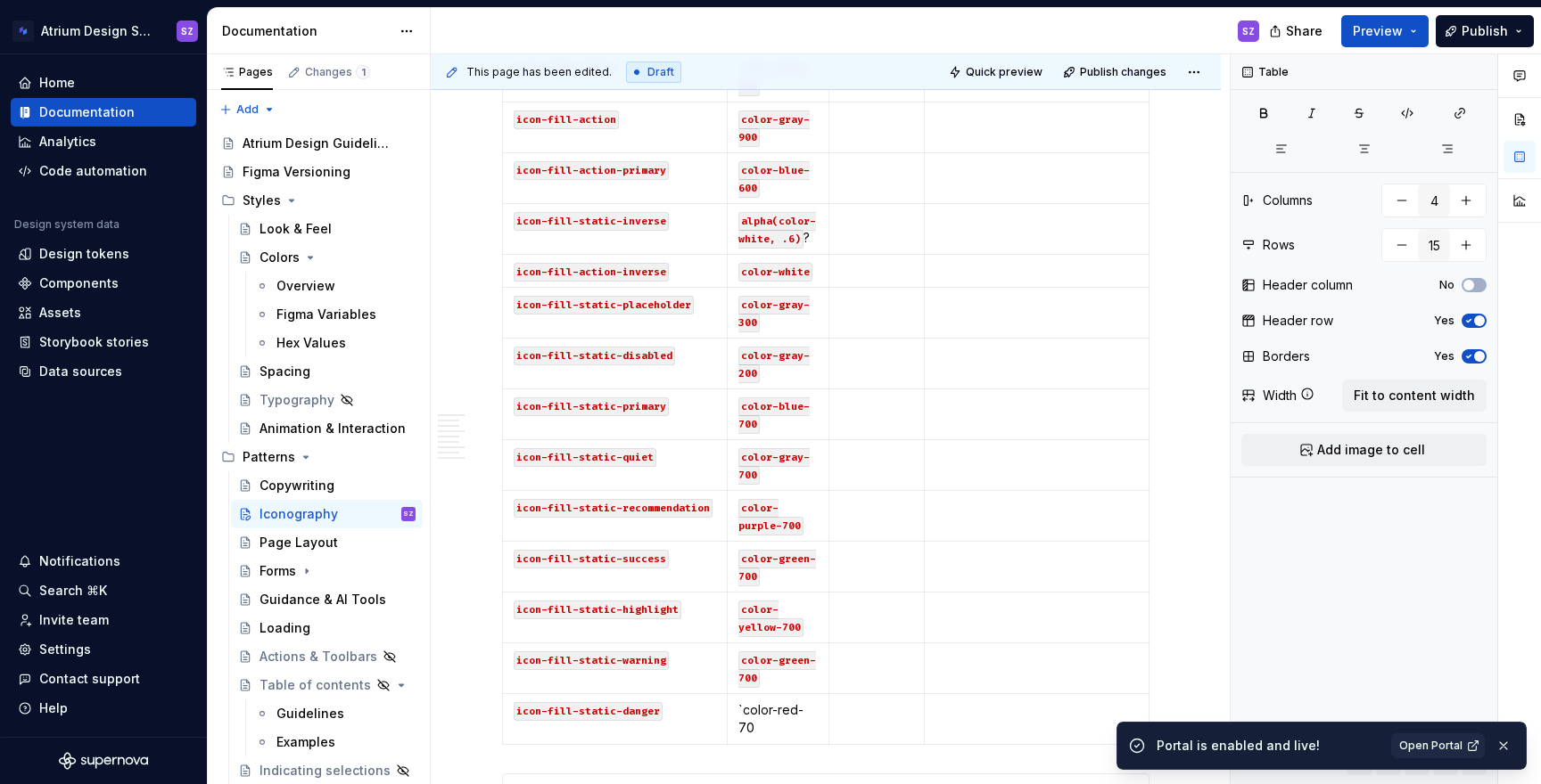
scroll to position [1509, 0]
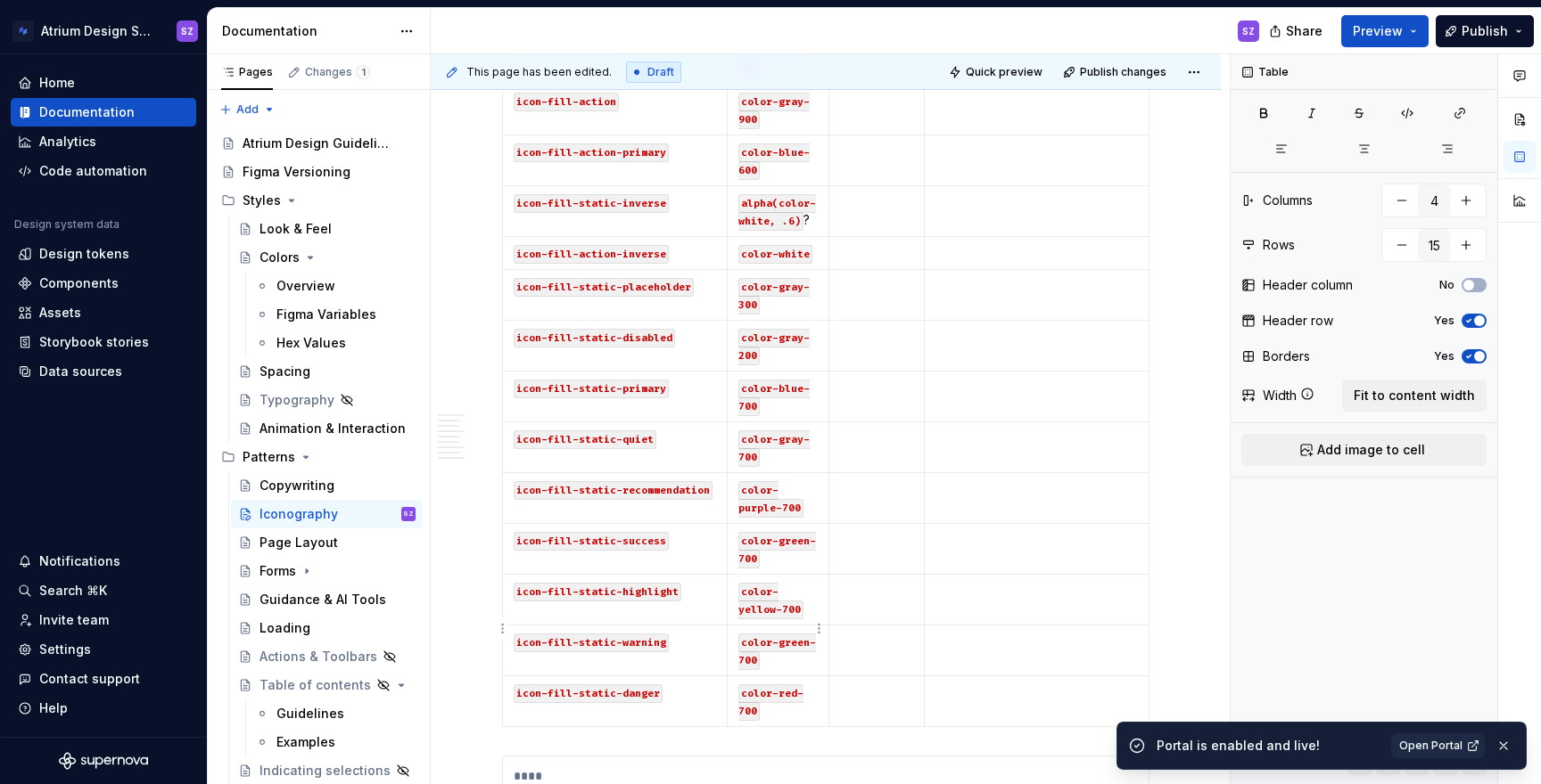
click at [793, 634] on code "color-green-700" at bounding box center [777, 651] width 78 height 36
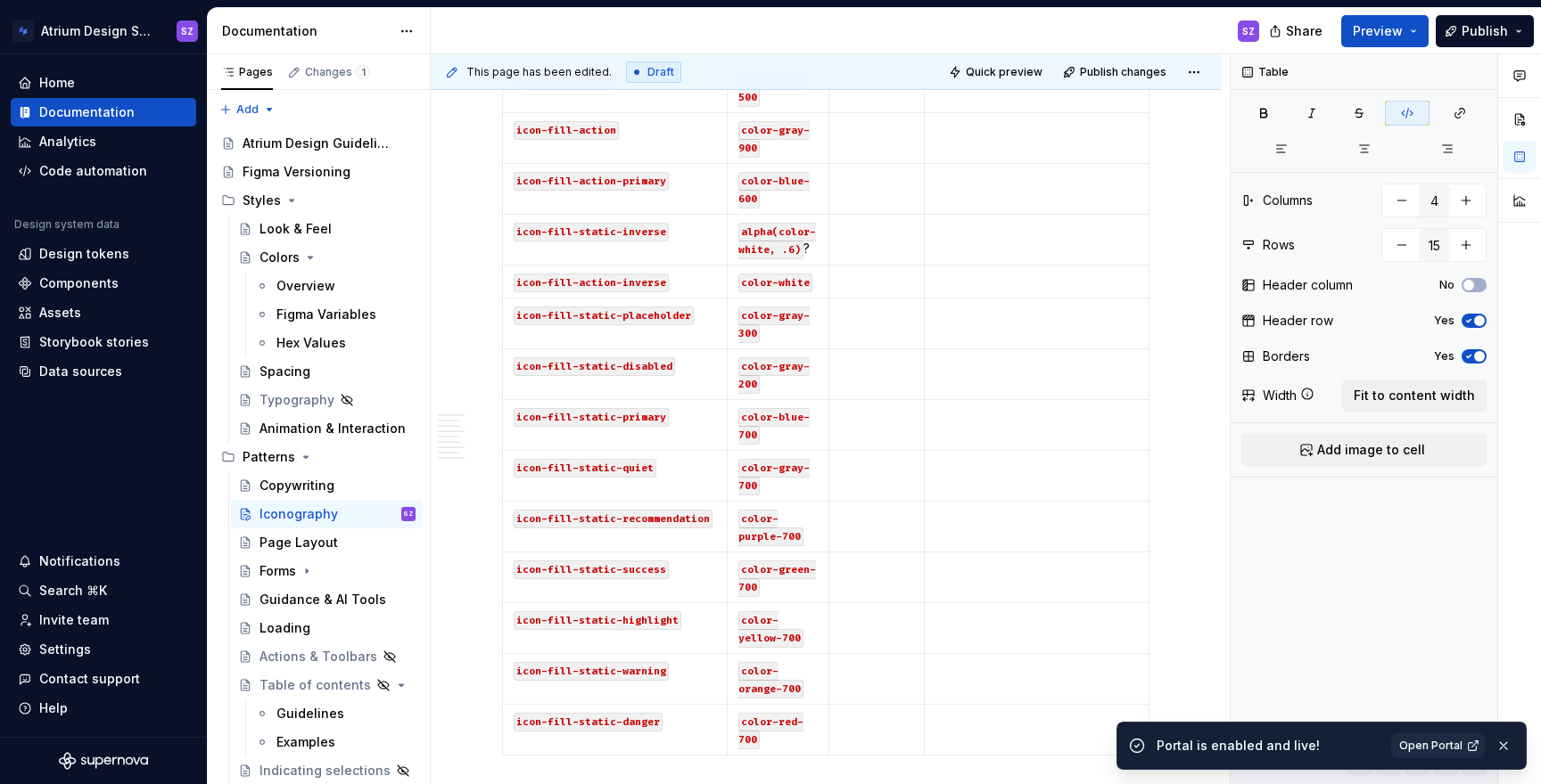
scroll to position [1479, 0]
click at [746, 179] on code "color-blue-600" at bounding box center [773, 191] width 71 height 36
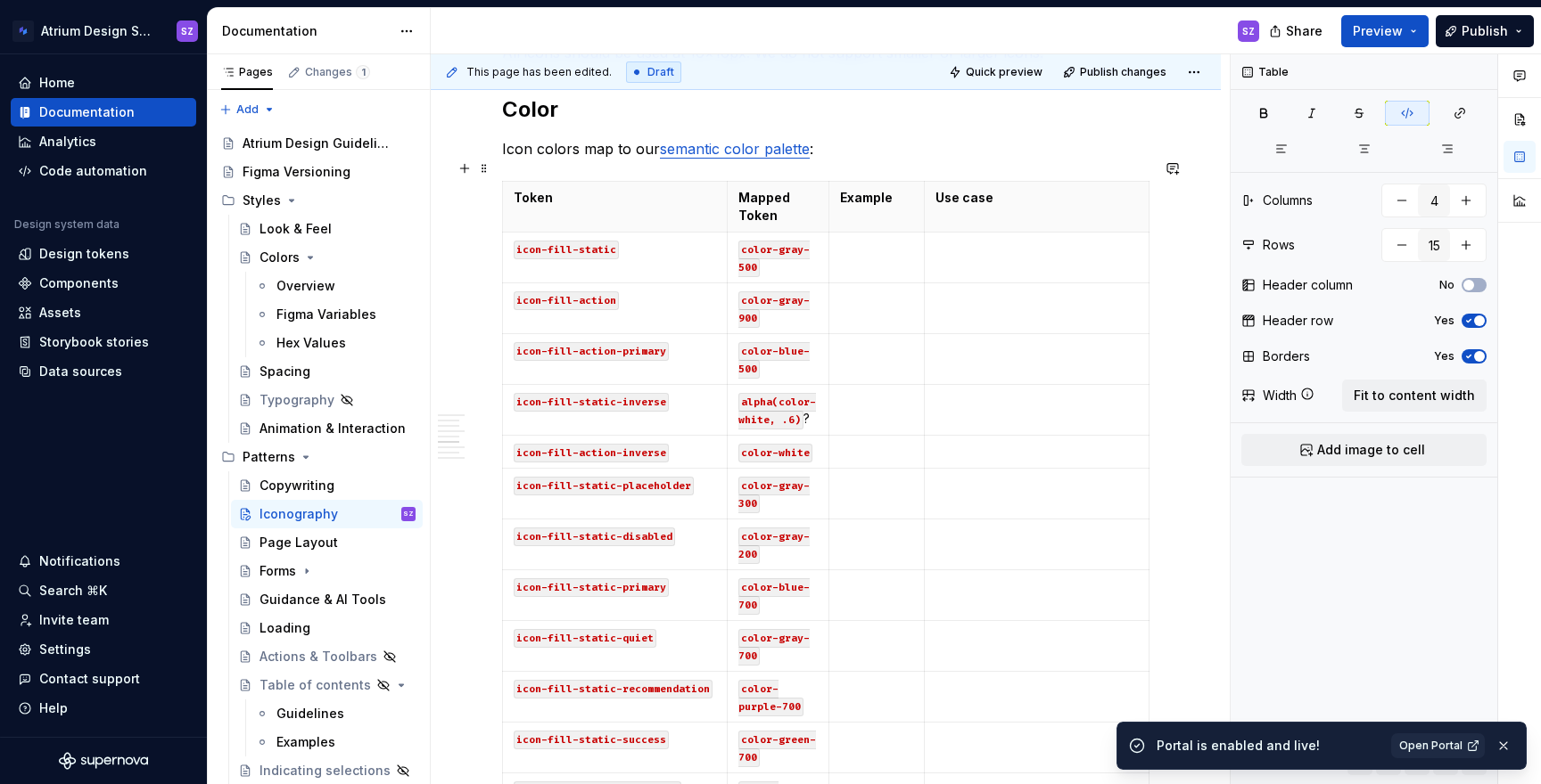
scroll to position [1294, 0]
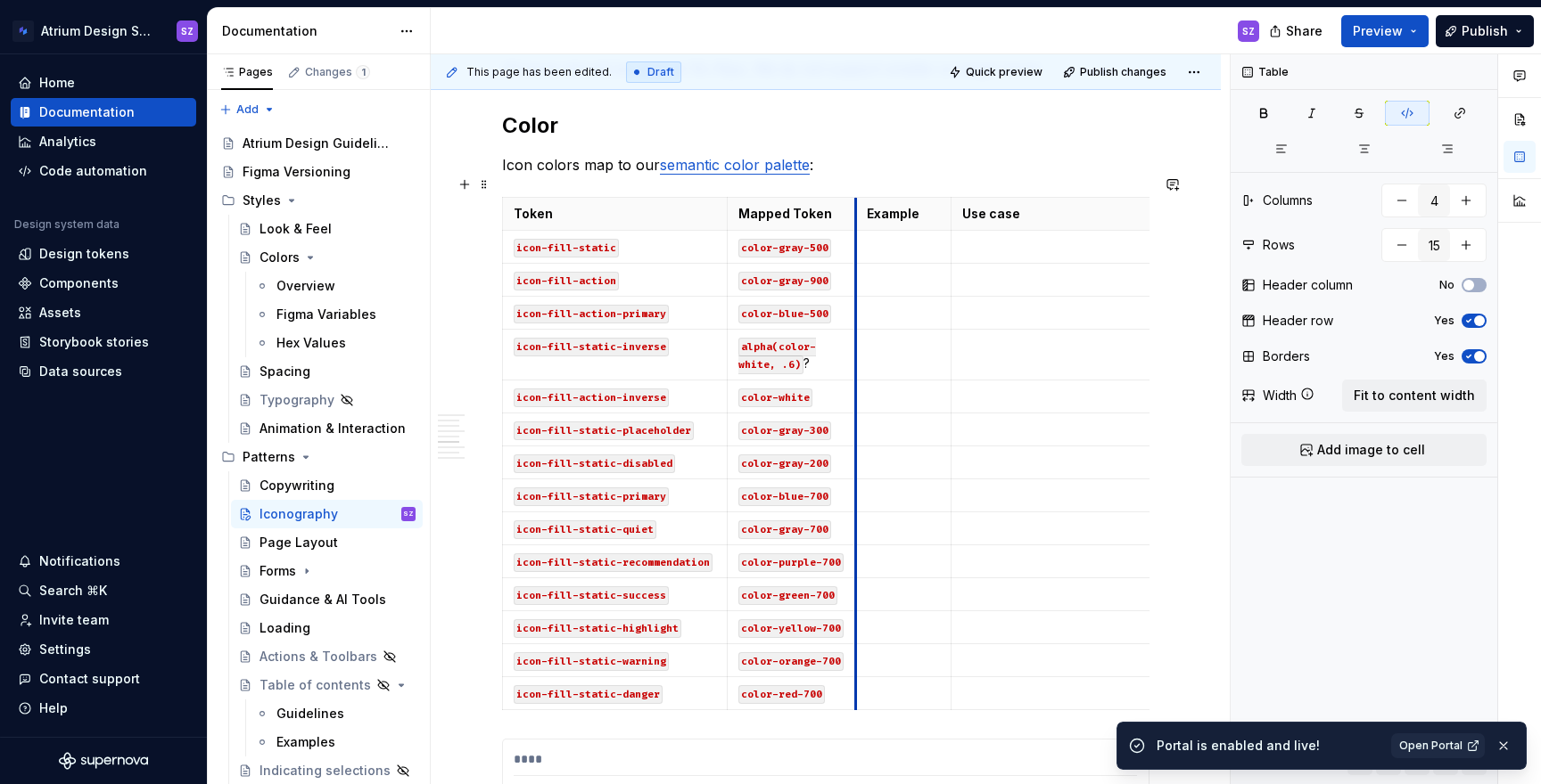
drag, startPoint x: 827, startPoint y: 185, endPoint x: 855, endPoint y: 185, distance: 28.0
click at [816, 344] on p "alpha(color-white, .6) ?" at bounding box center [791, 355] width 107 height 35
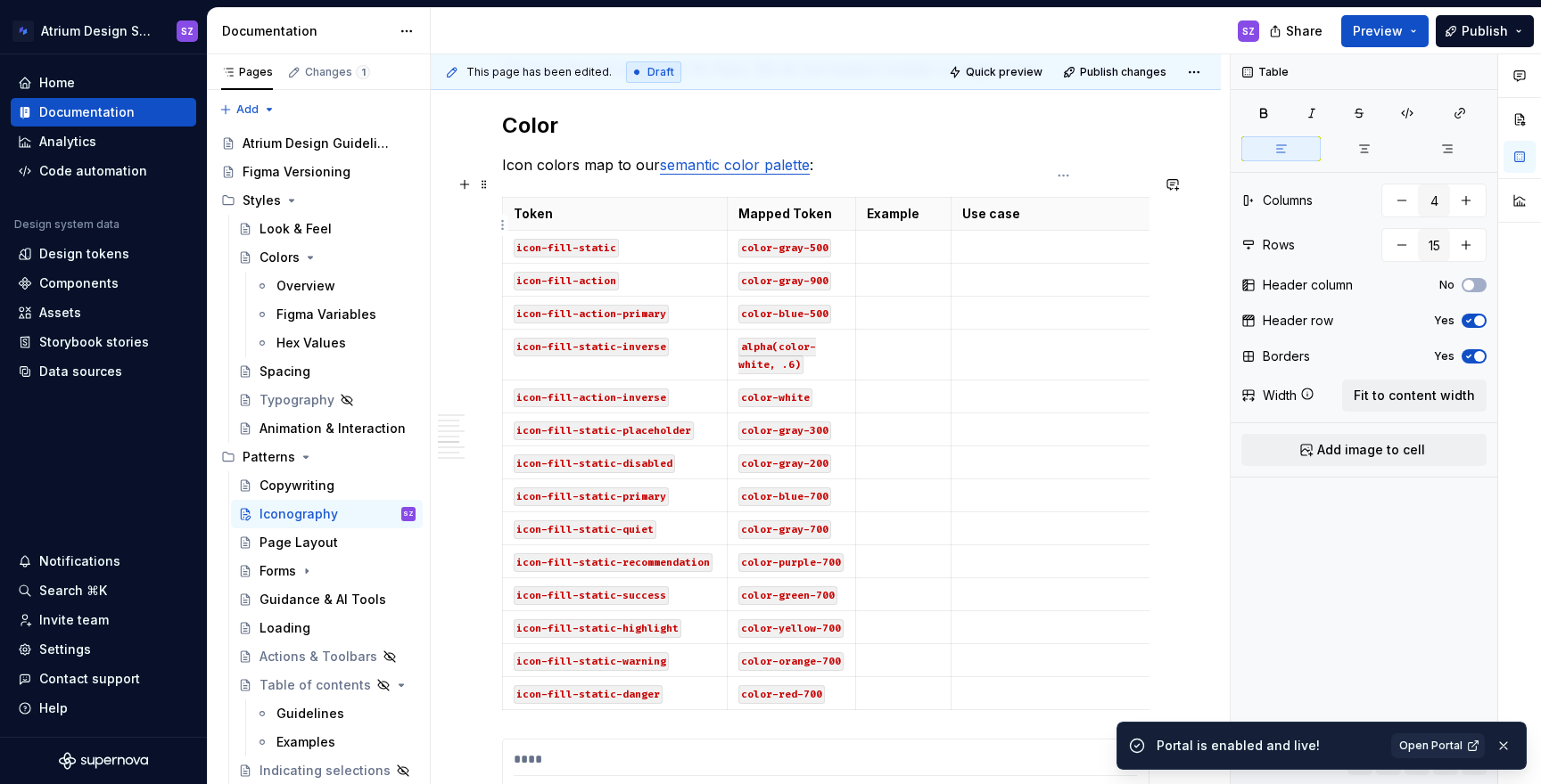
click at [995, 238] on p at bounding box center [1063, 247] width 202 height 18
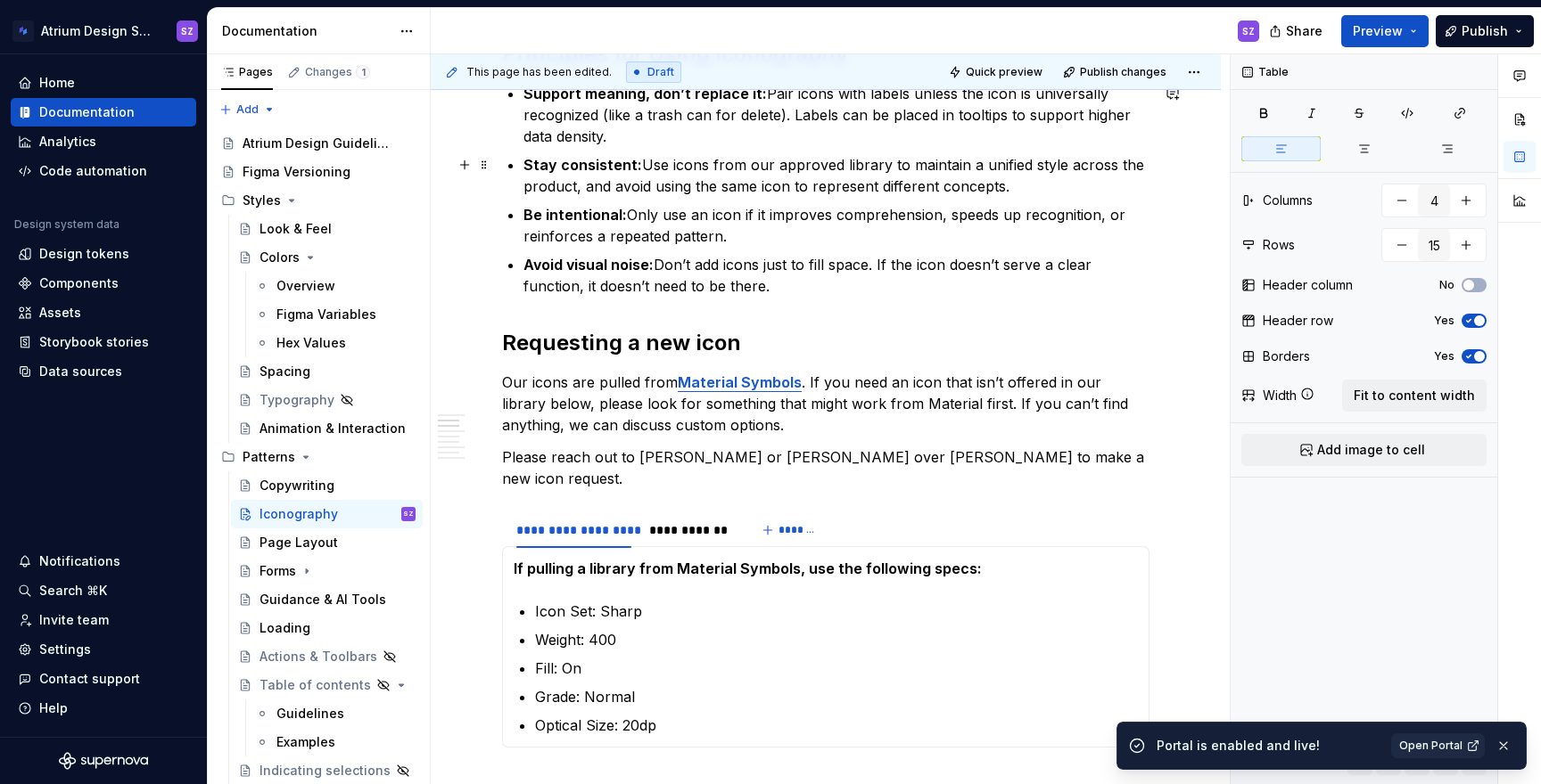
scroll to position [0, 0]
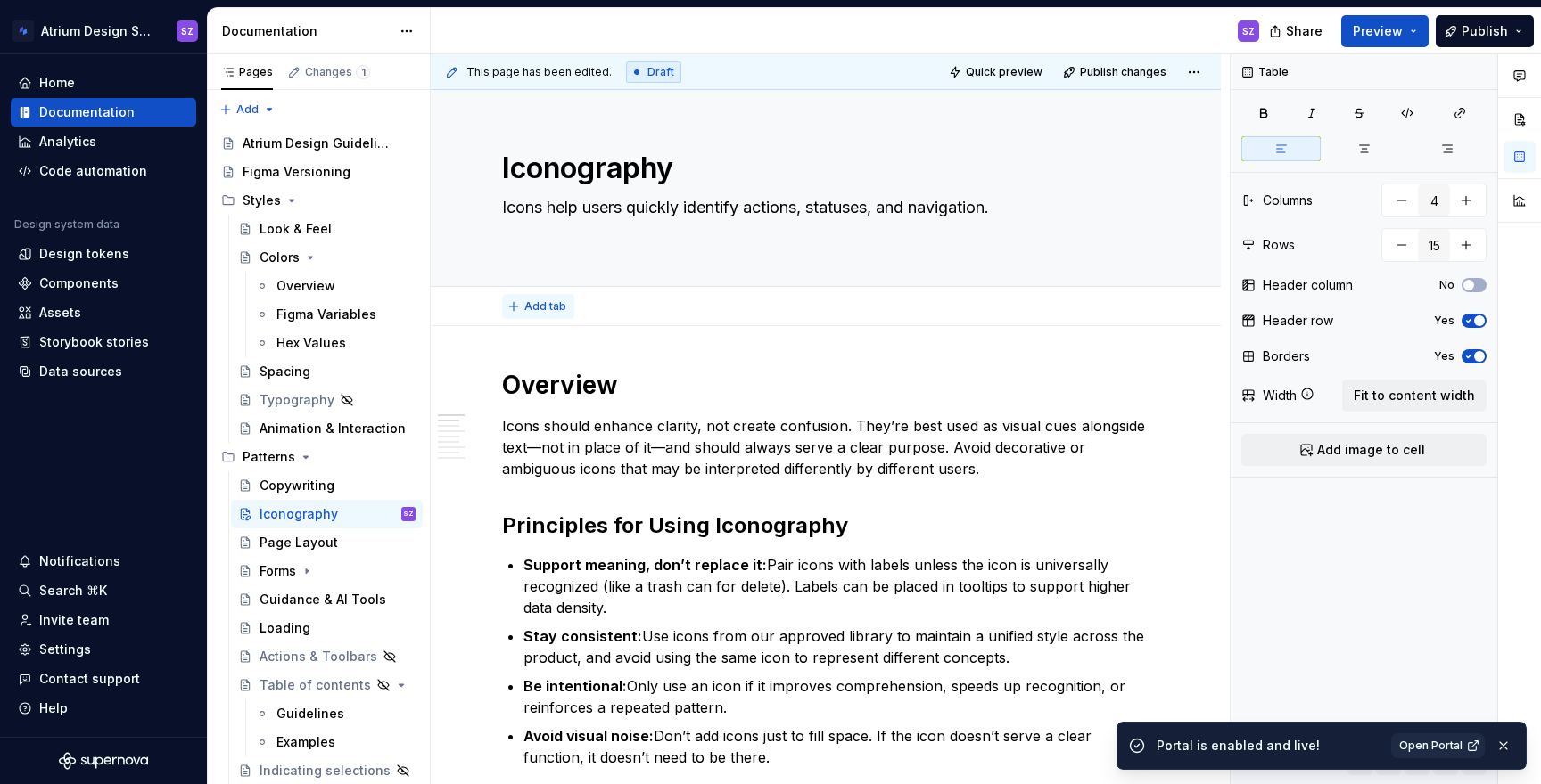
click at [520, 306] on button "Add tab" at bounding box center [539, 306] width 72 height 25
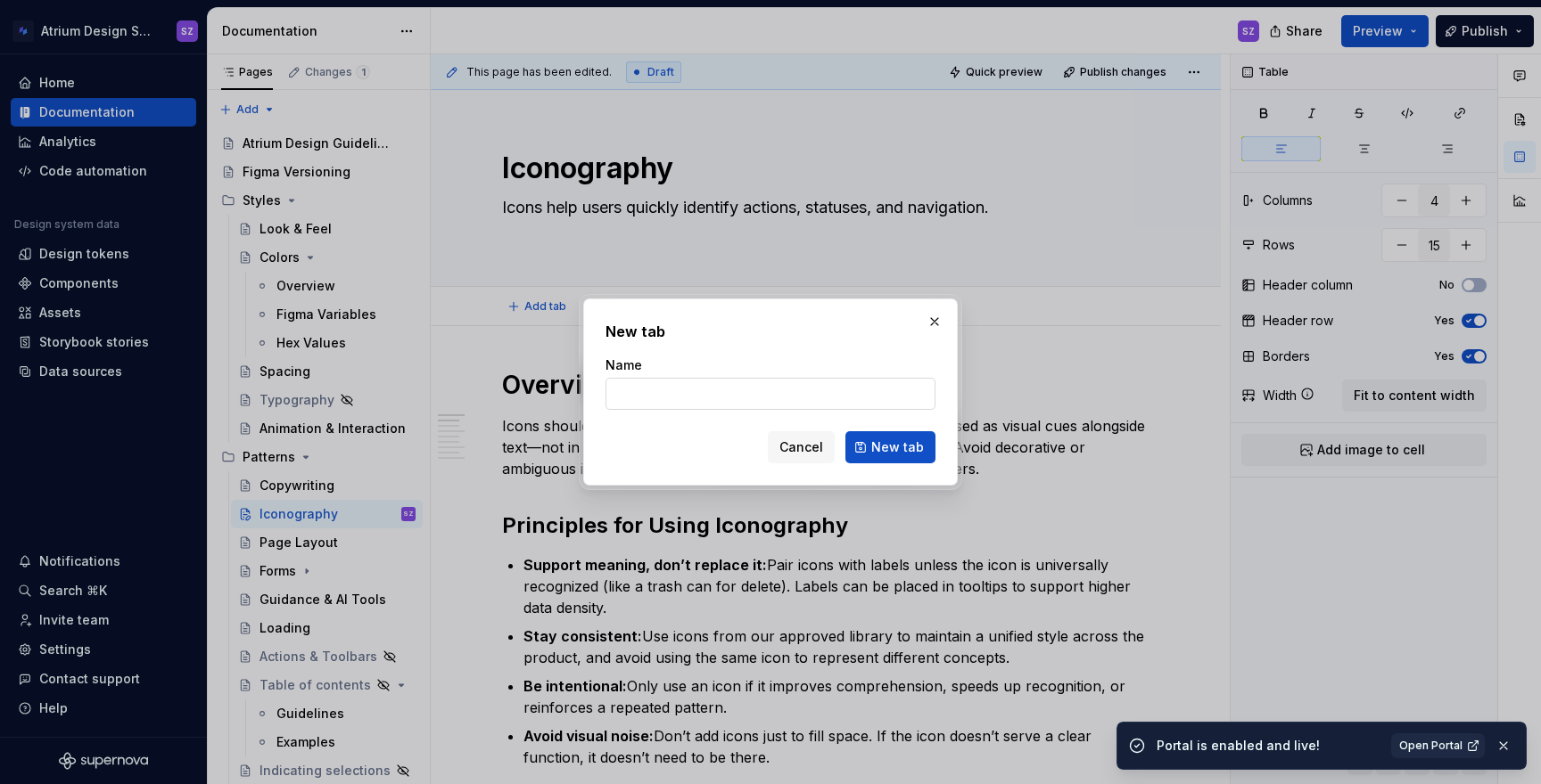
type textarea "*"
type input "Overview"
click at [893, 449] on span "New tab" at bounding box center [898, 447] width 53 height 18
type textarea "*"
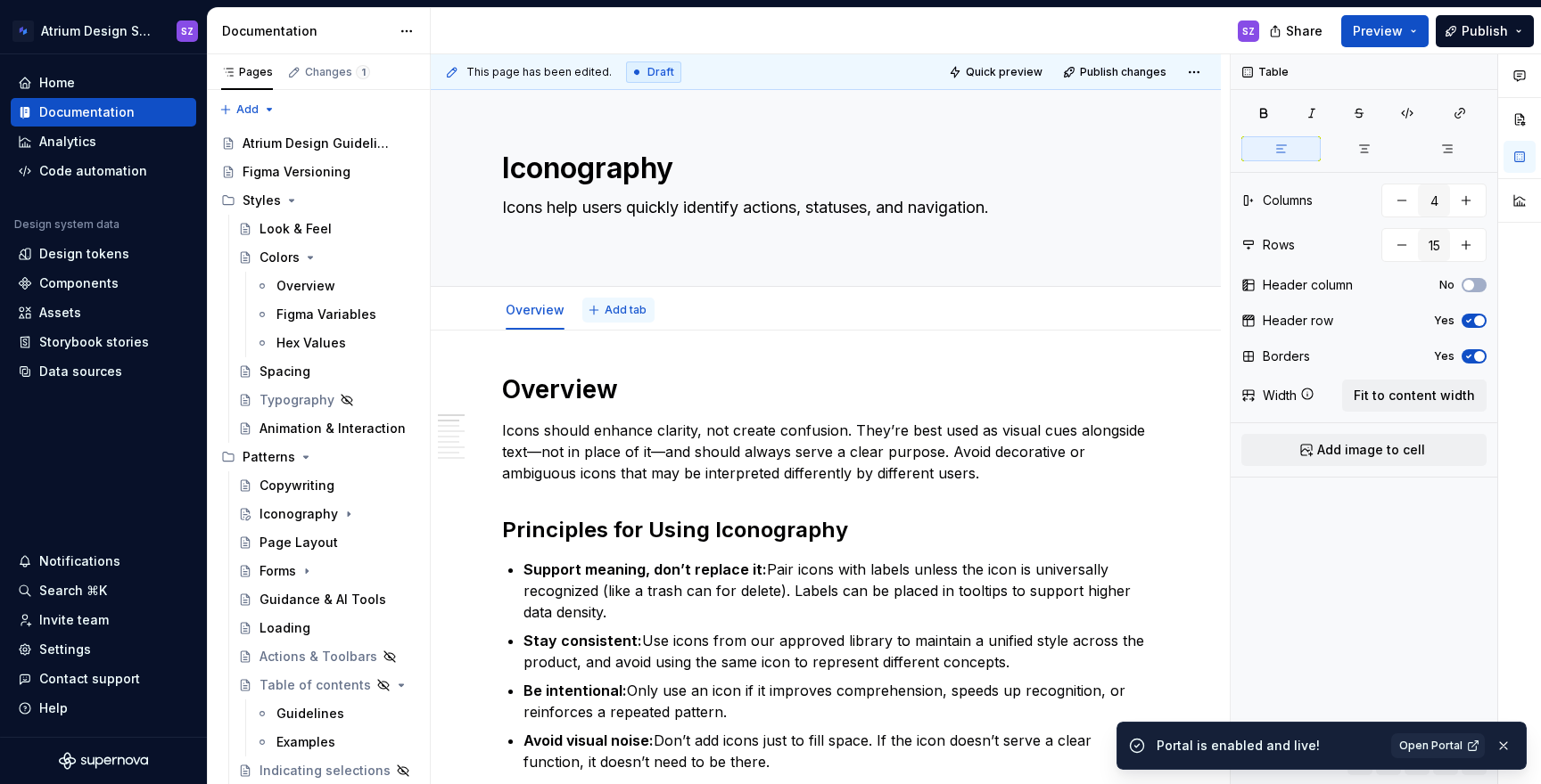
click at [620, 319] on button "Add tab" at bounding box center [618, 310] width 72 height 25
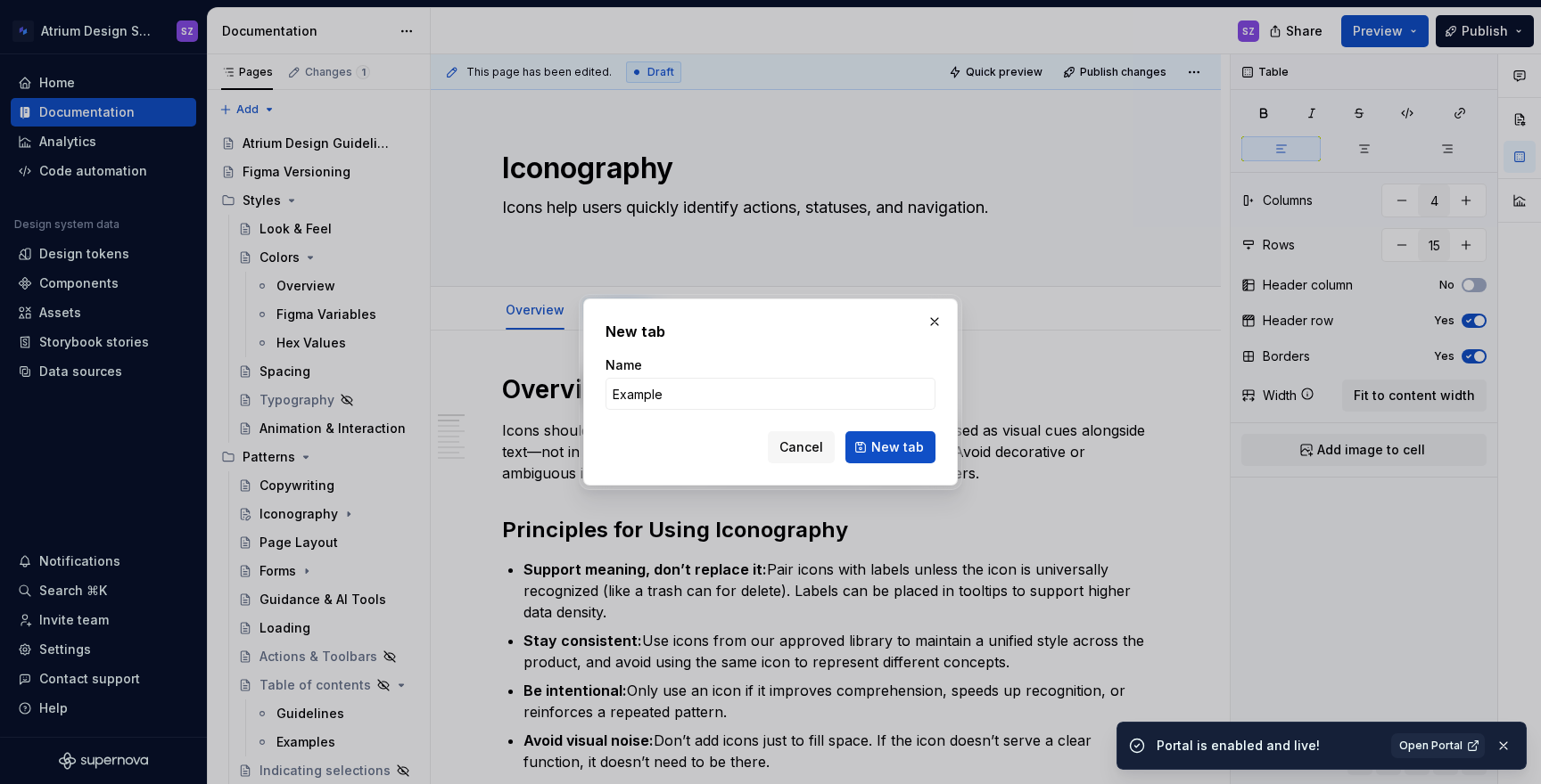
type input "Examples"
click button "New tab" at bounding box center [890, 448] width 90 height 32
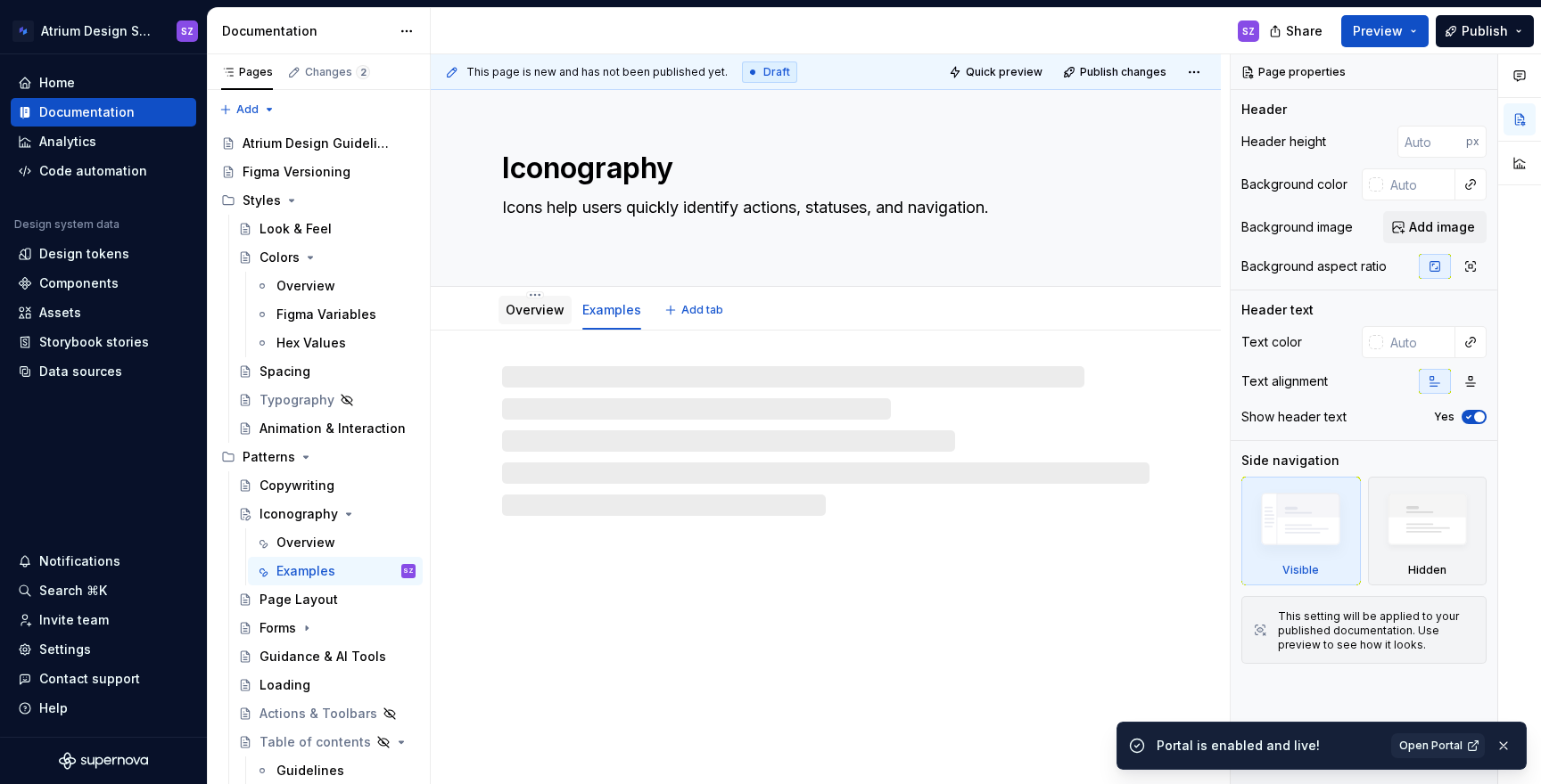
click at [530, 311] on link "Overview" at bounding box center [534, 310] width 58 height 15
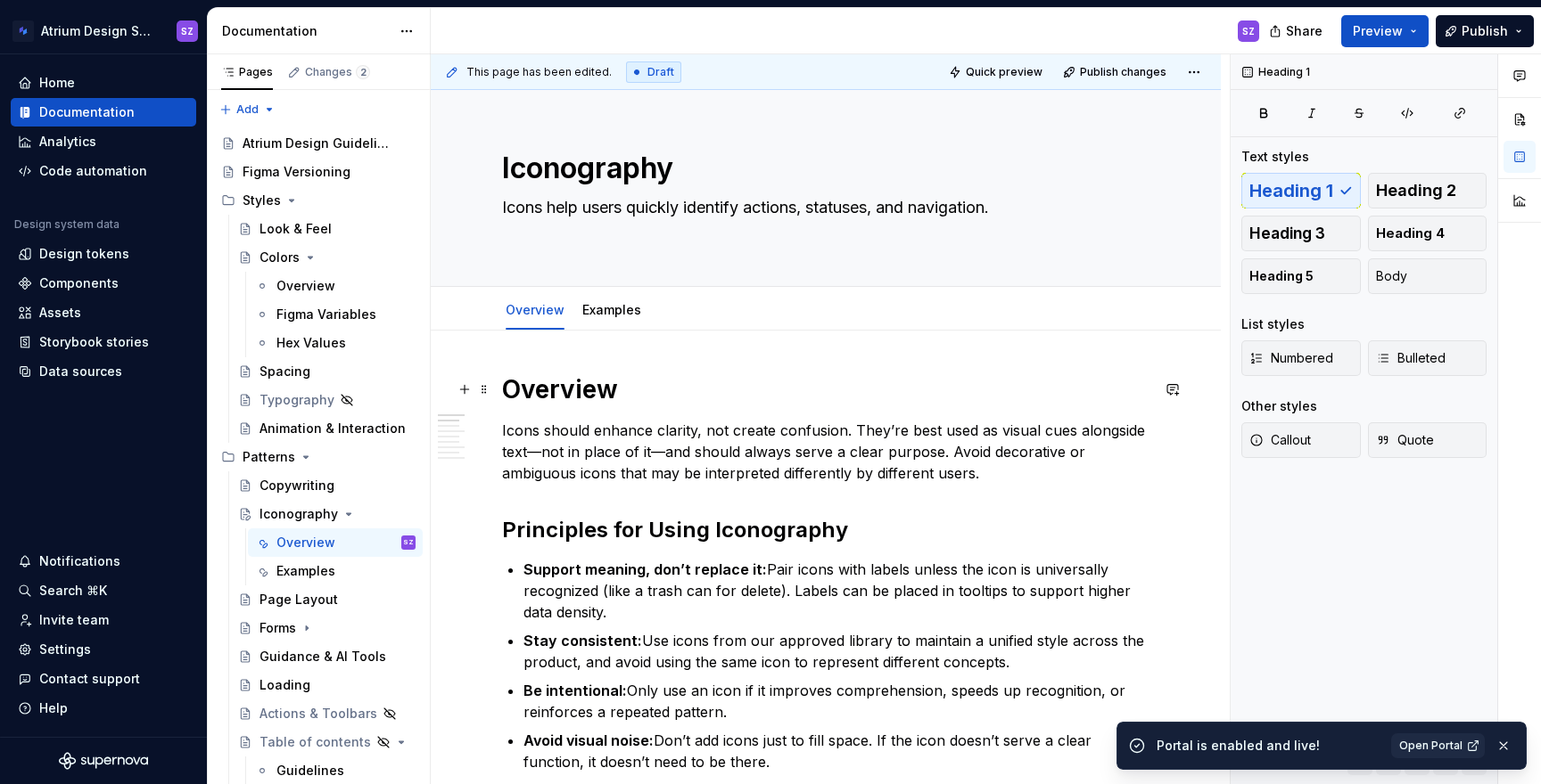
click at [539, 393] on h1 "Overview" at bounding box center [826, 389] width 647 height 32
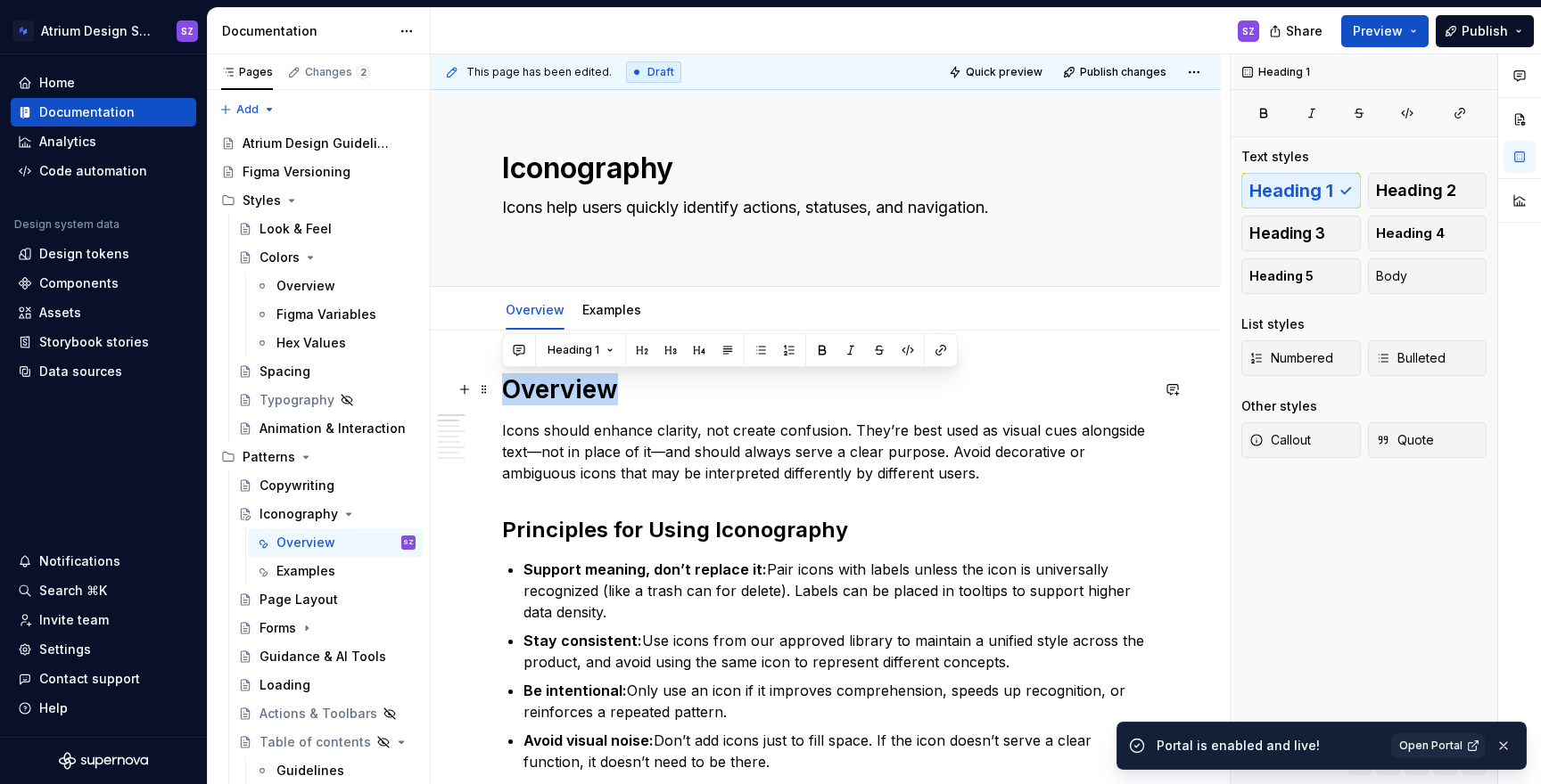
click at [539, 393] on h1 "Overview" at bounding box center [826, 389] width 647 height 32
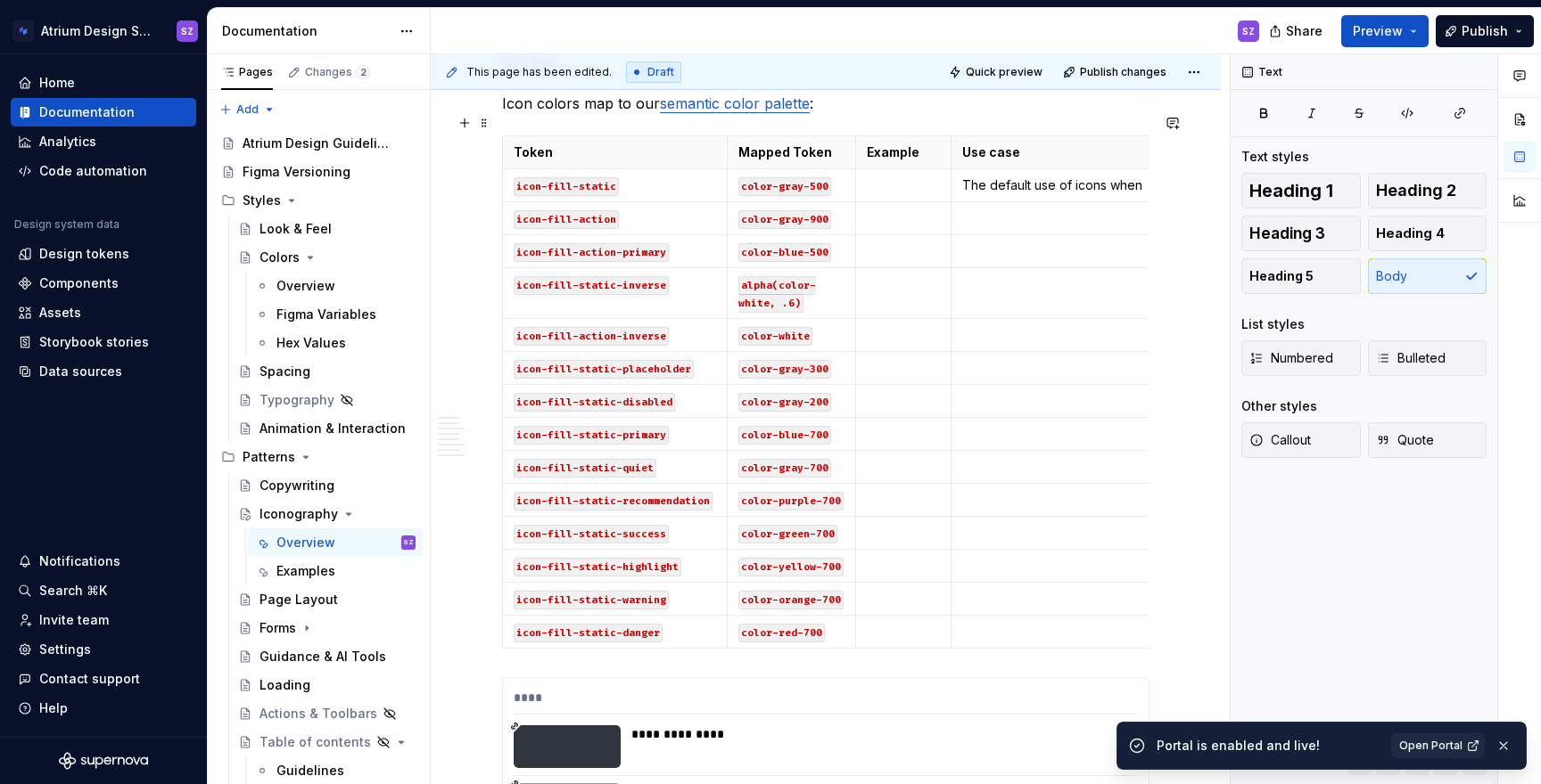
scroll to position [1311, 0]
type textarea "*"
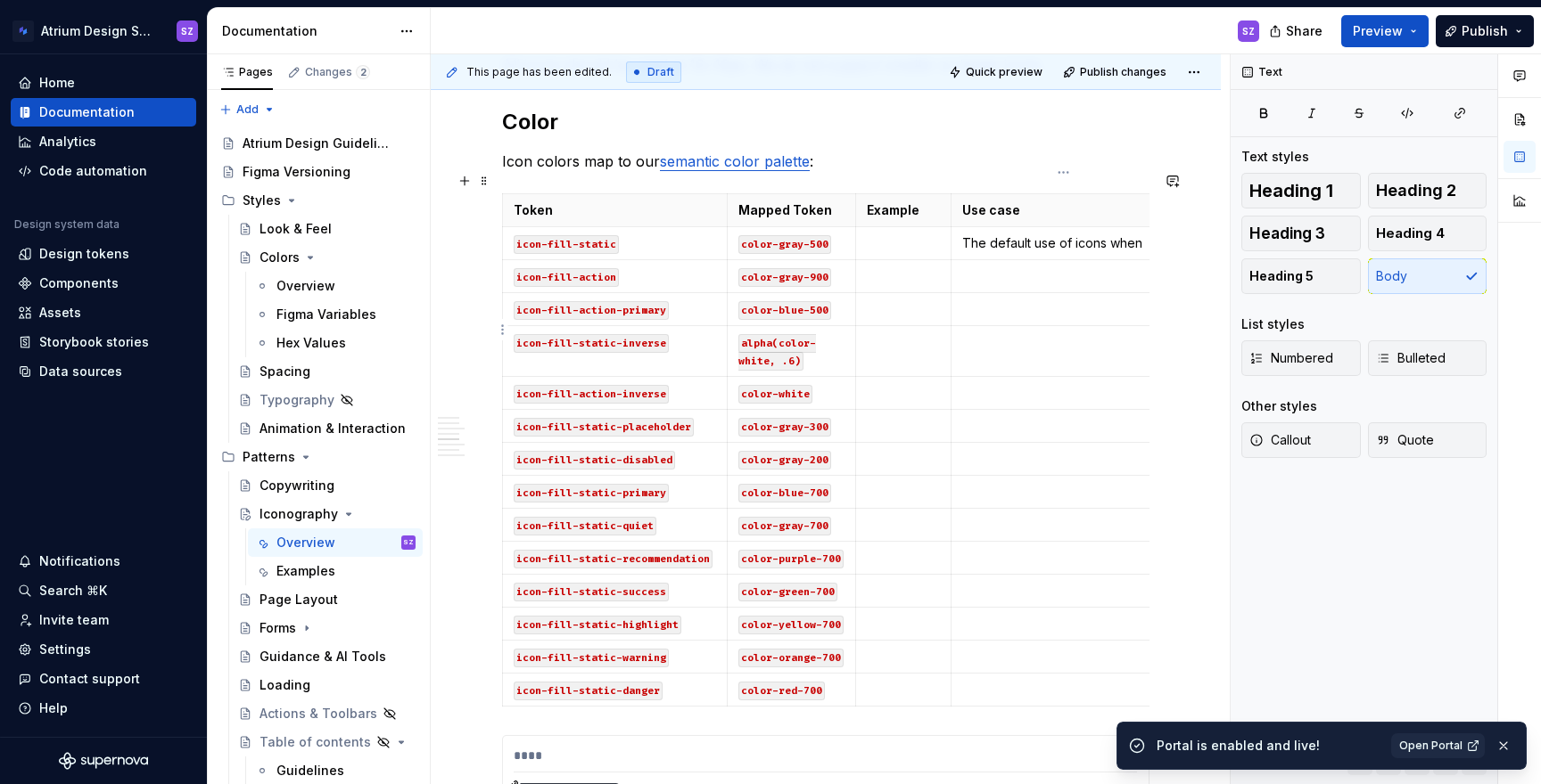
scroll to position [0, 28]
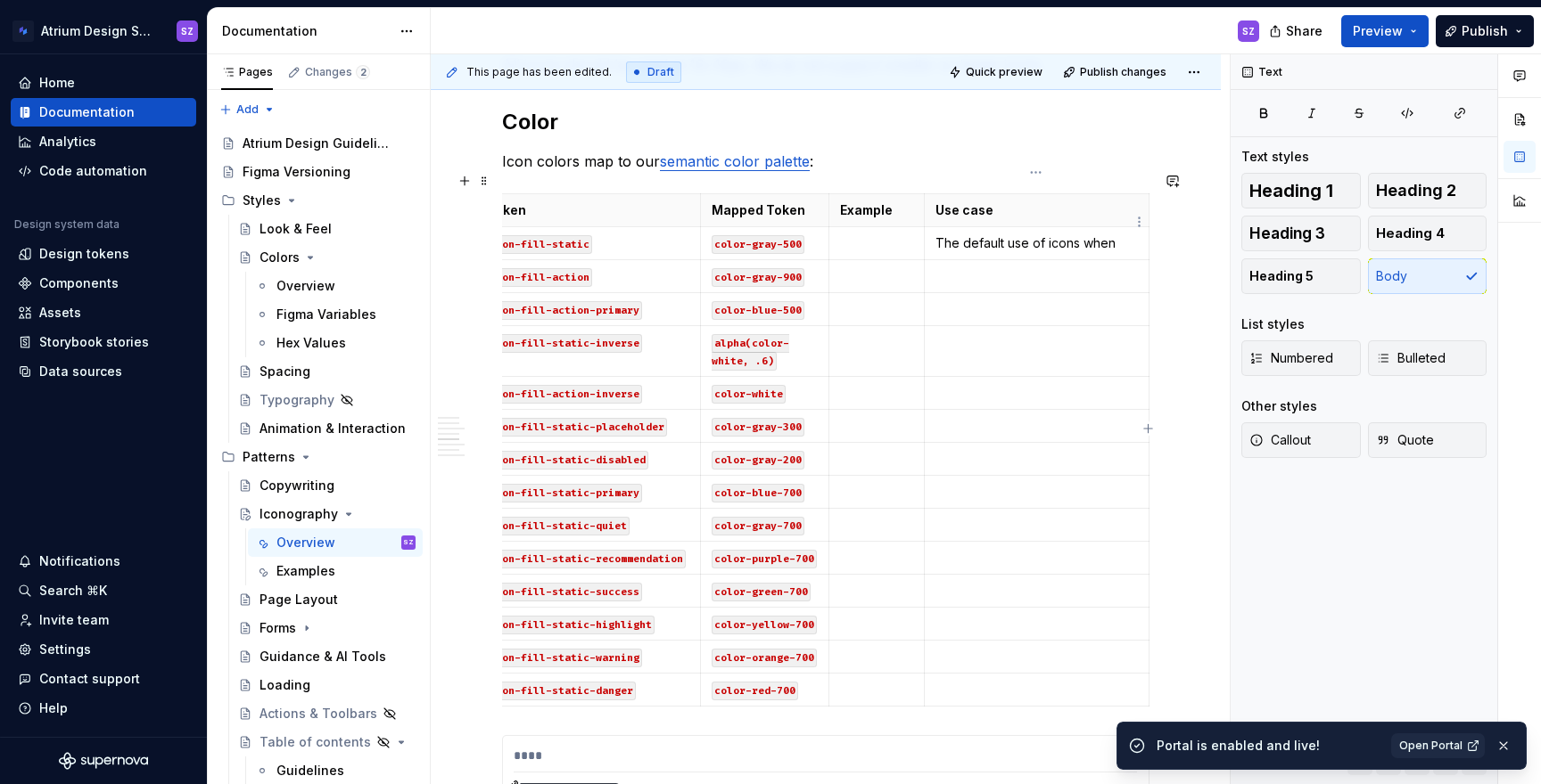
click at [1117, 234] on p "The default use of icons when" at bounding box center [1037, 243] width 202 height 18
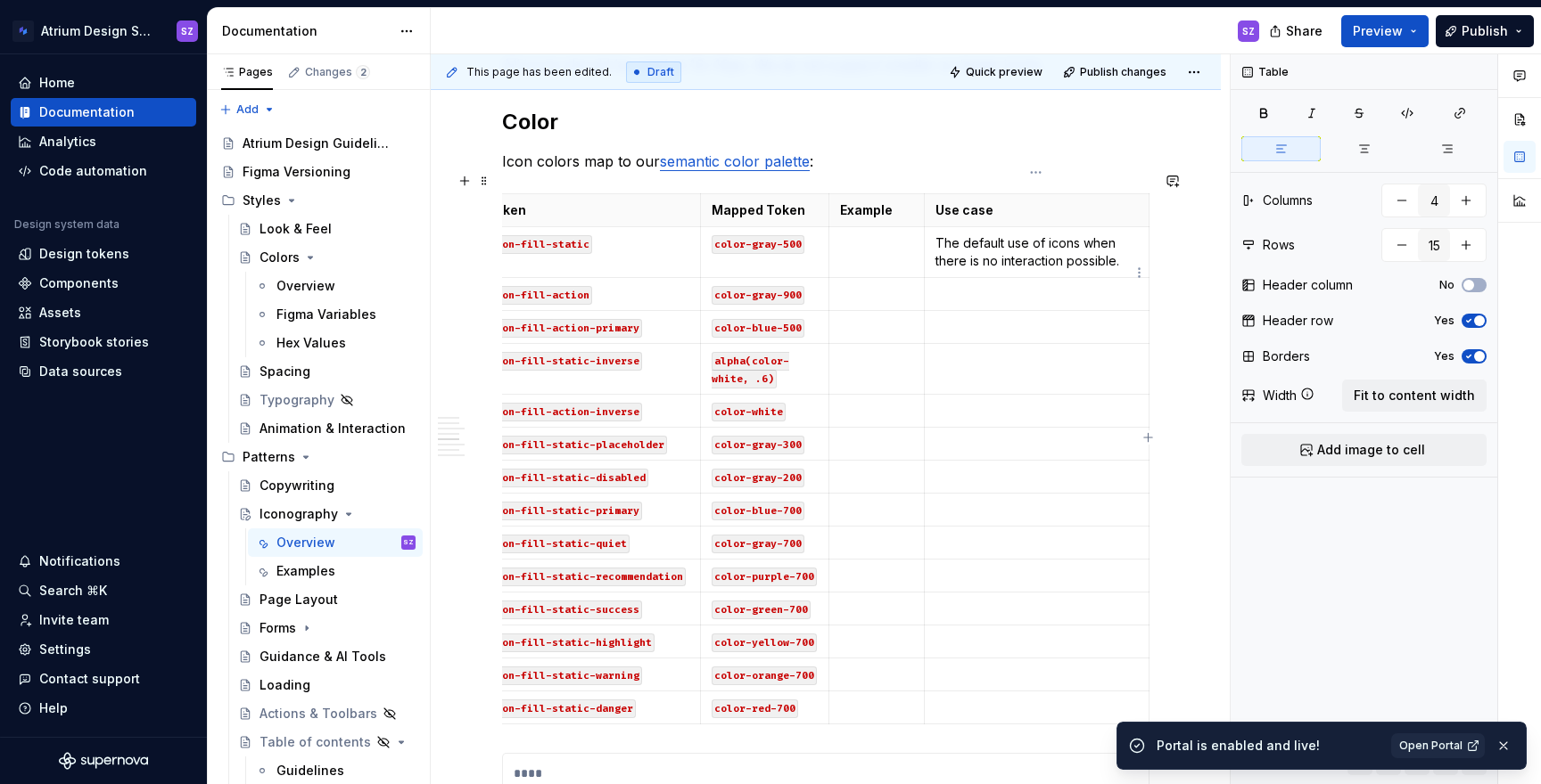
click at [1032, 285] on p at bounding box center [1037, 294] width 202 height 18
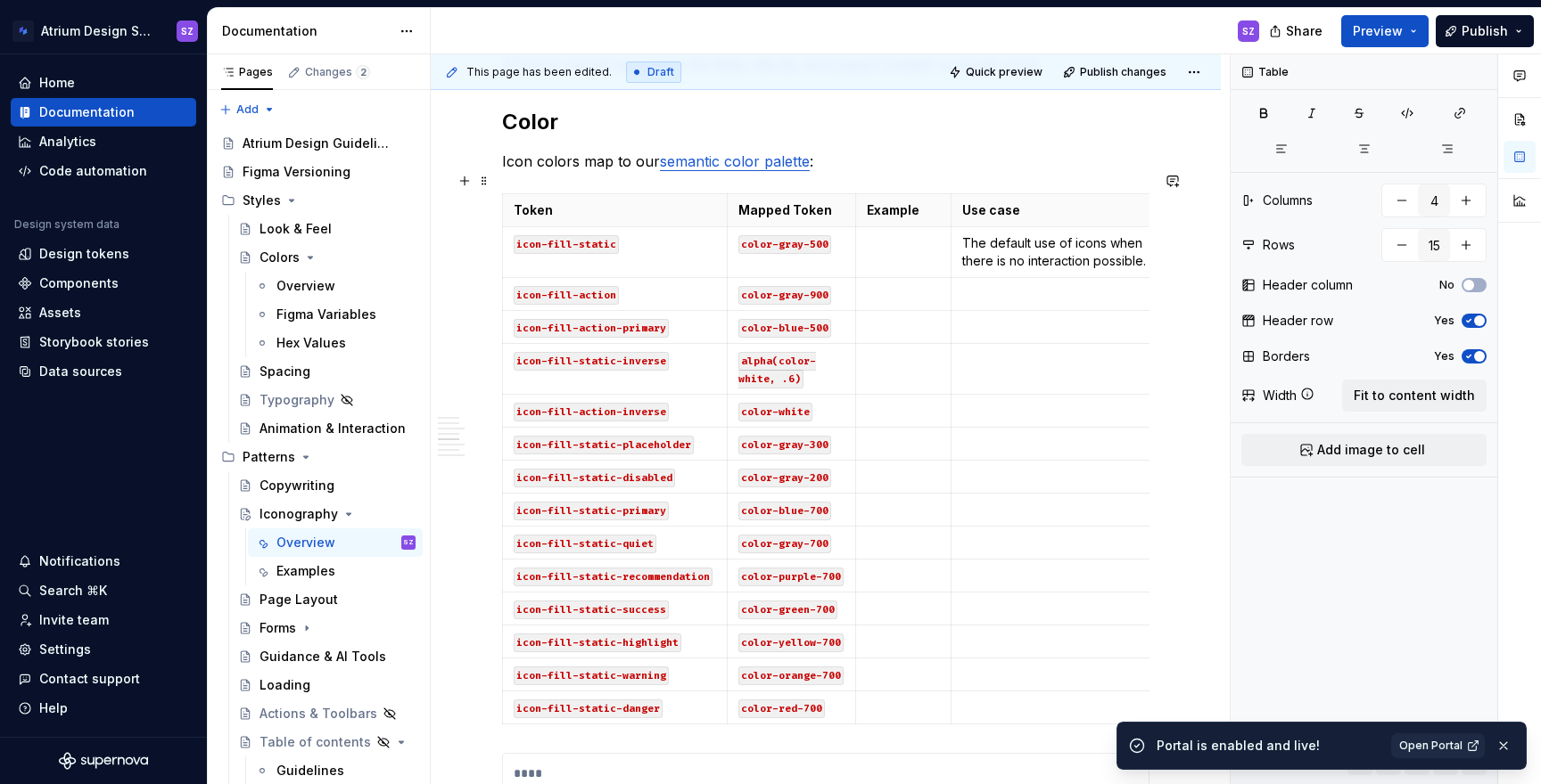
scroll to position [0, 19]
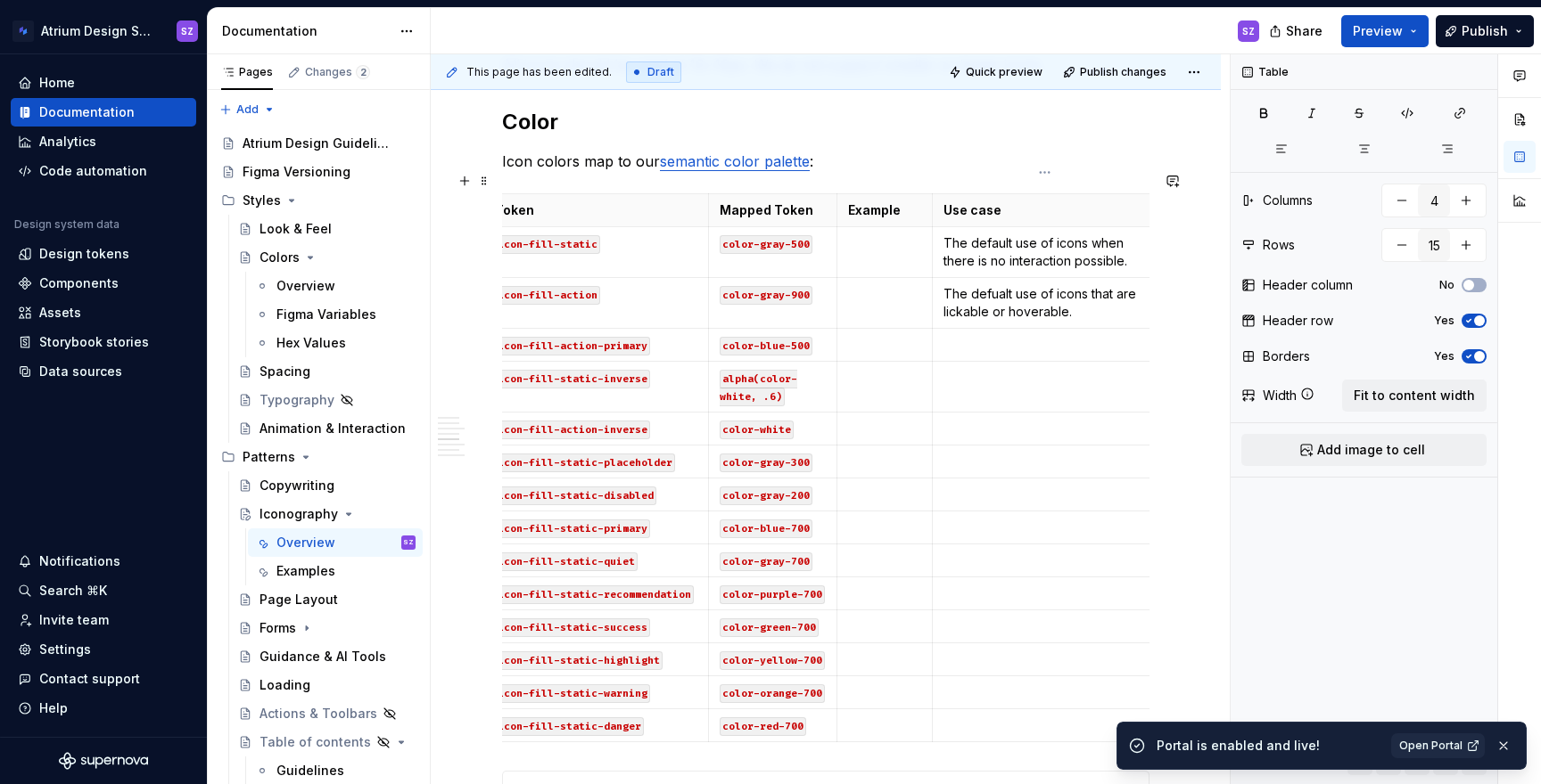
click at [989, 285] on p "The defualt use of icons that are lickable or hoverable." at bounding box center [1045, 303] width 202 height 35
drag, startPoint x: 1018, startPoint y: 275, endPoint x: 1085, endPoint y: 275, distance: 67.0
click at [1085, 285] on p "The default use of icons that are lickable or hoverable." at bounding box center [1045, 303] width 202 height 35
drag, startPoint x: 1017, startPoint y: 223, endPoint x: 1086, endPoint y: 222, distance: 69.0
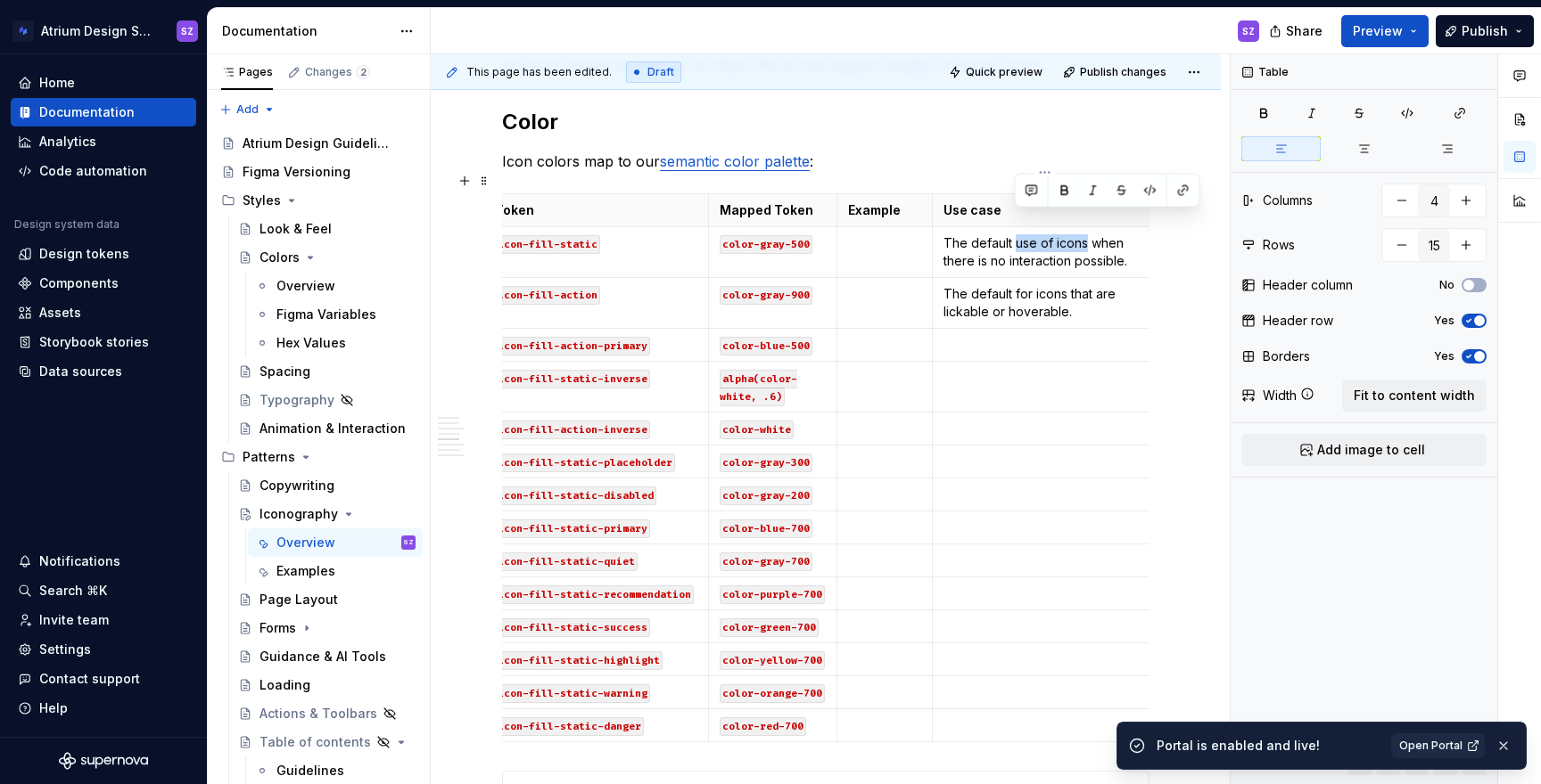
click at [1086, 234] on p "The default use of icons when there is no interaction possible." at bounding box center [1045, 252] width 202 height 35
click at [945, 292] on p "The default for icons that are lickable or hoverable." at bounding box center [1045, 303] width 202 height 35
click at [1092, 288] on p "The default for icons that are clickable or hoverable." at bounding box center [1045, 303] width 202 height 35
click at [1022, 336] on p at bounding box center [1045, 345] width 202 height 18
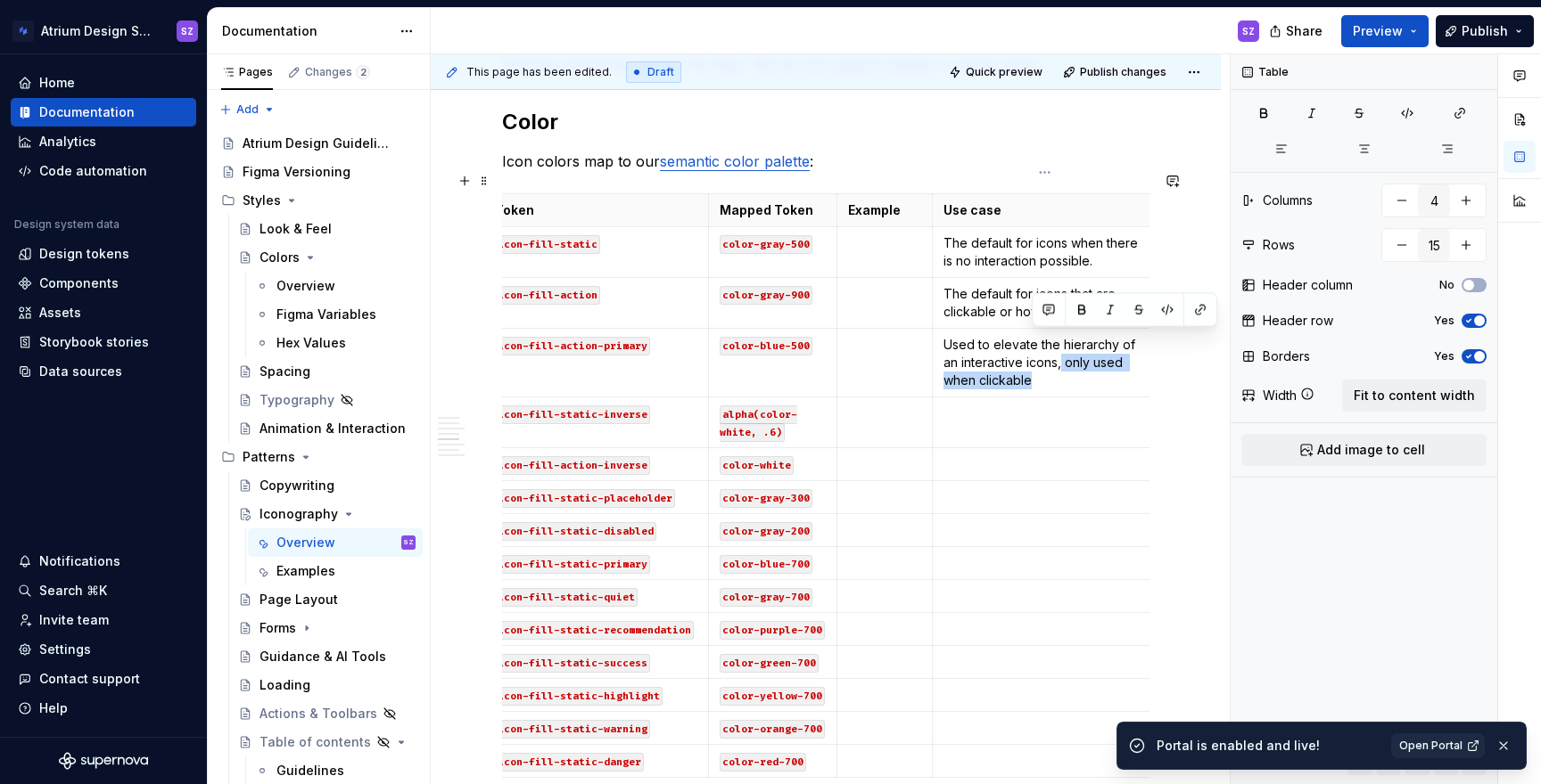
drag, startPoint x: 1051, startPoint y: 361, endPoint x: 1061, endPoint y: 345, distance: 18.9
click at [1061, 345] on p "Used to elevate the hierarchy of an interactive icons, only used when clickable" at bounding box center [1045, 363] width 202 height 54
click at [1042, 402] on td at bounding box center [1045, 423] width 224 height 51
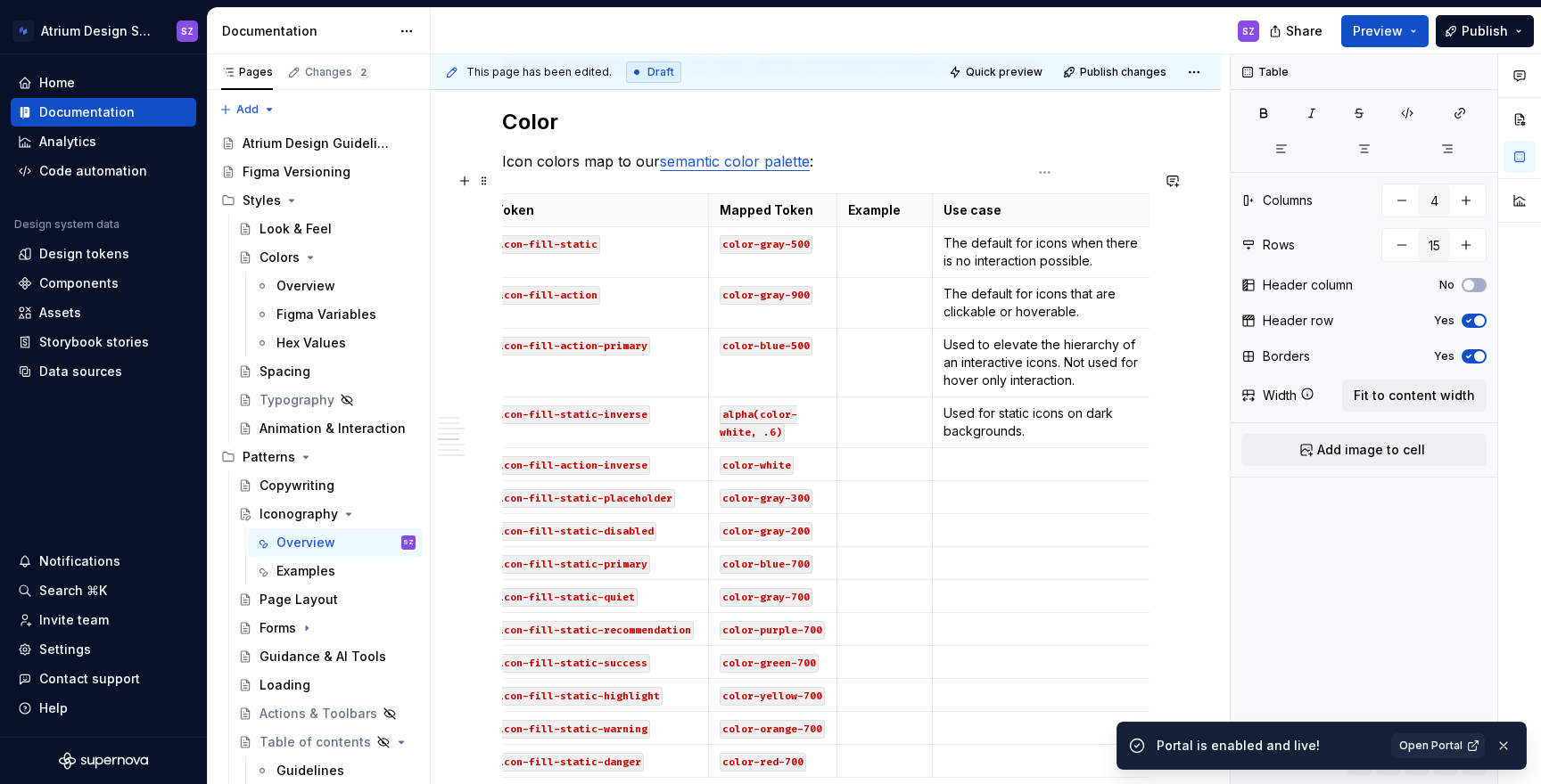
click at [1015, 456] on p at bounding box center [1045, 464] width 202 height 18
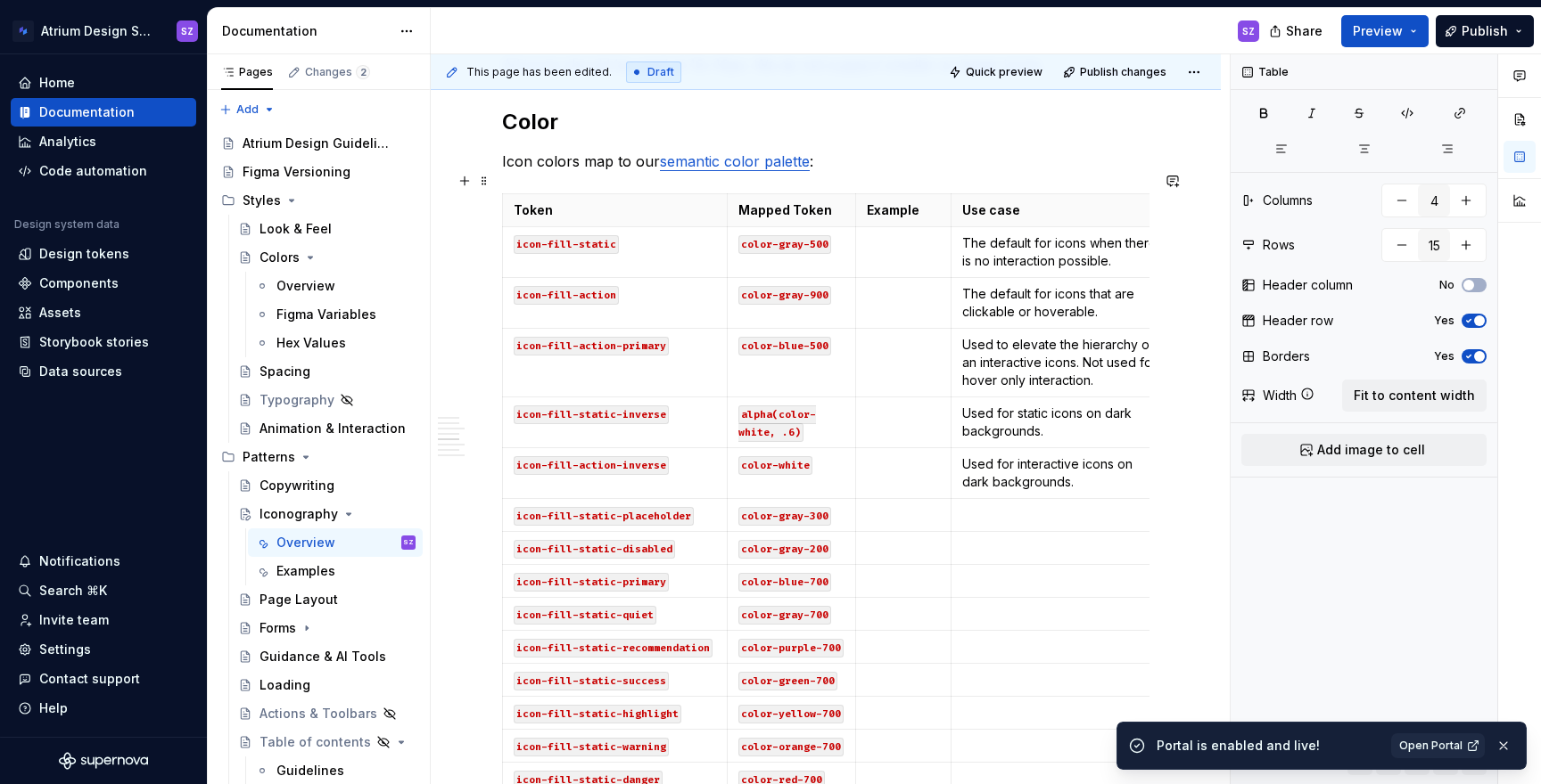
scroll to position [1310, 0]
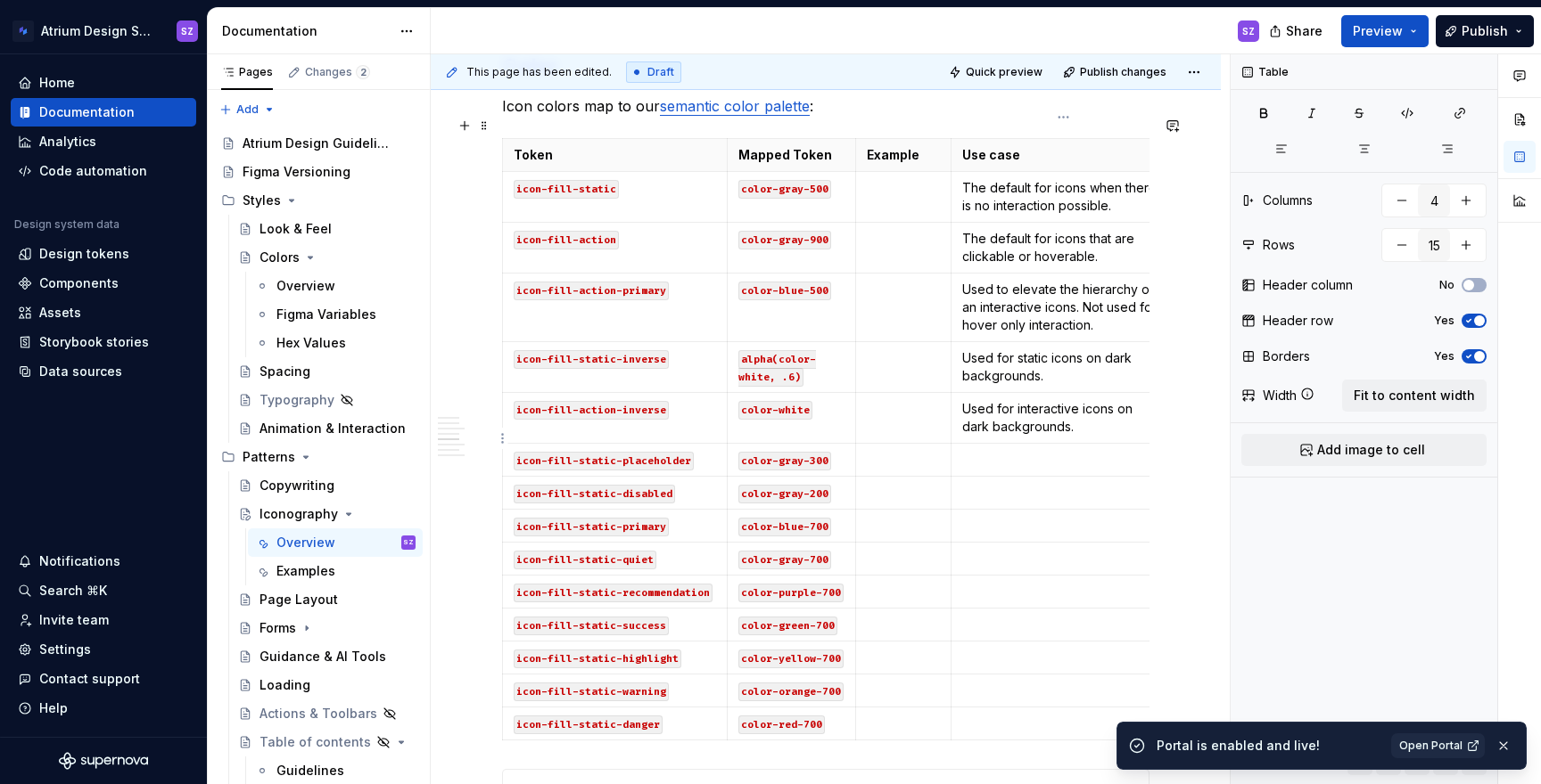
click at [991, 450] on td at bounding box center [1063, 461] width 224 height 33
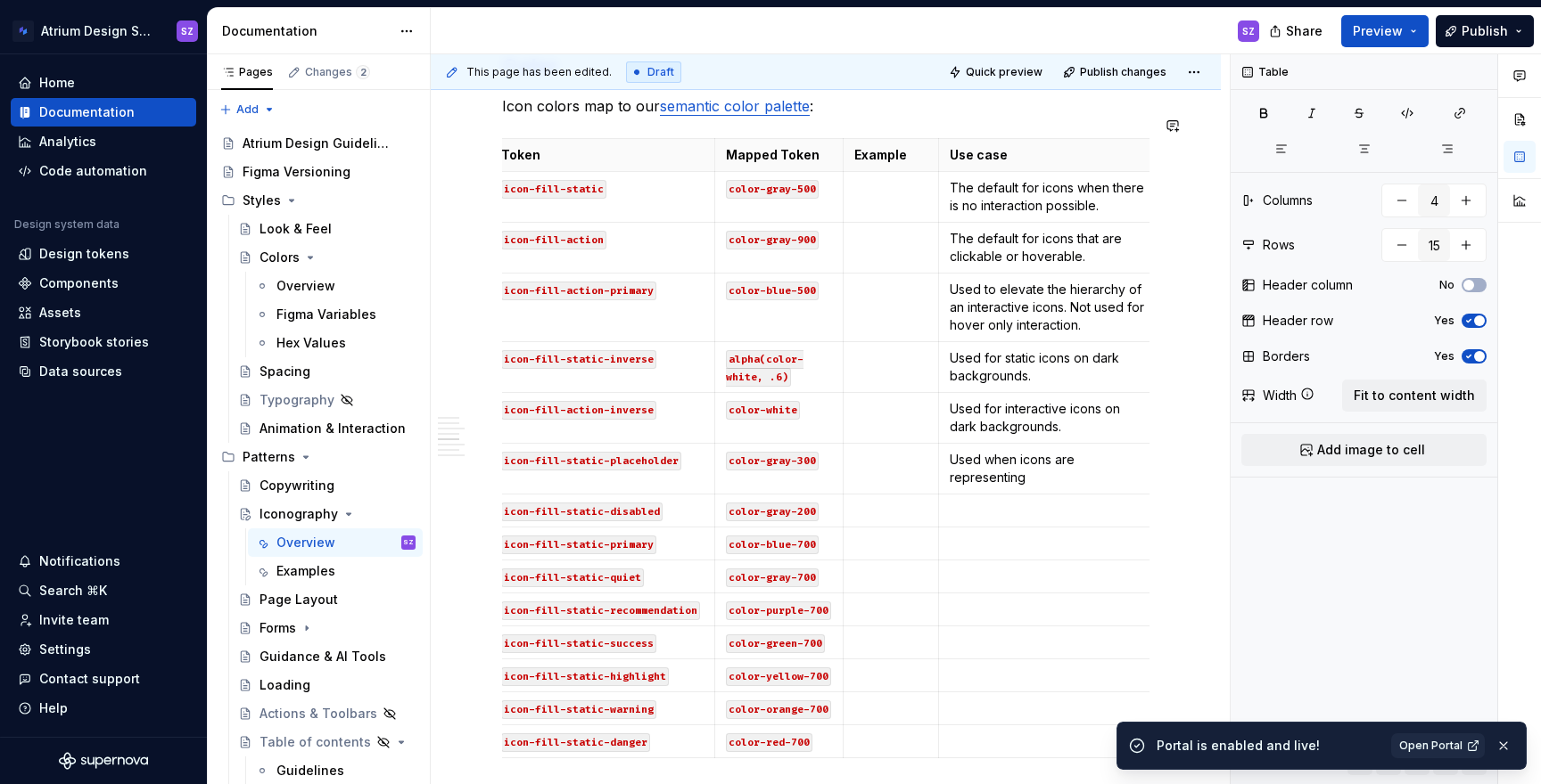
scroll to position [0, 20]
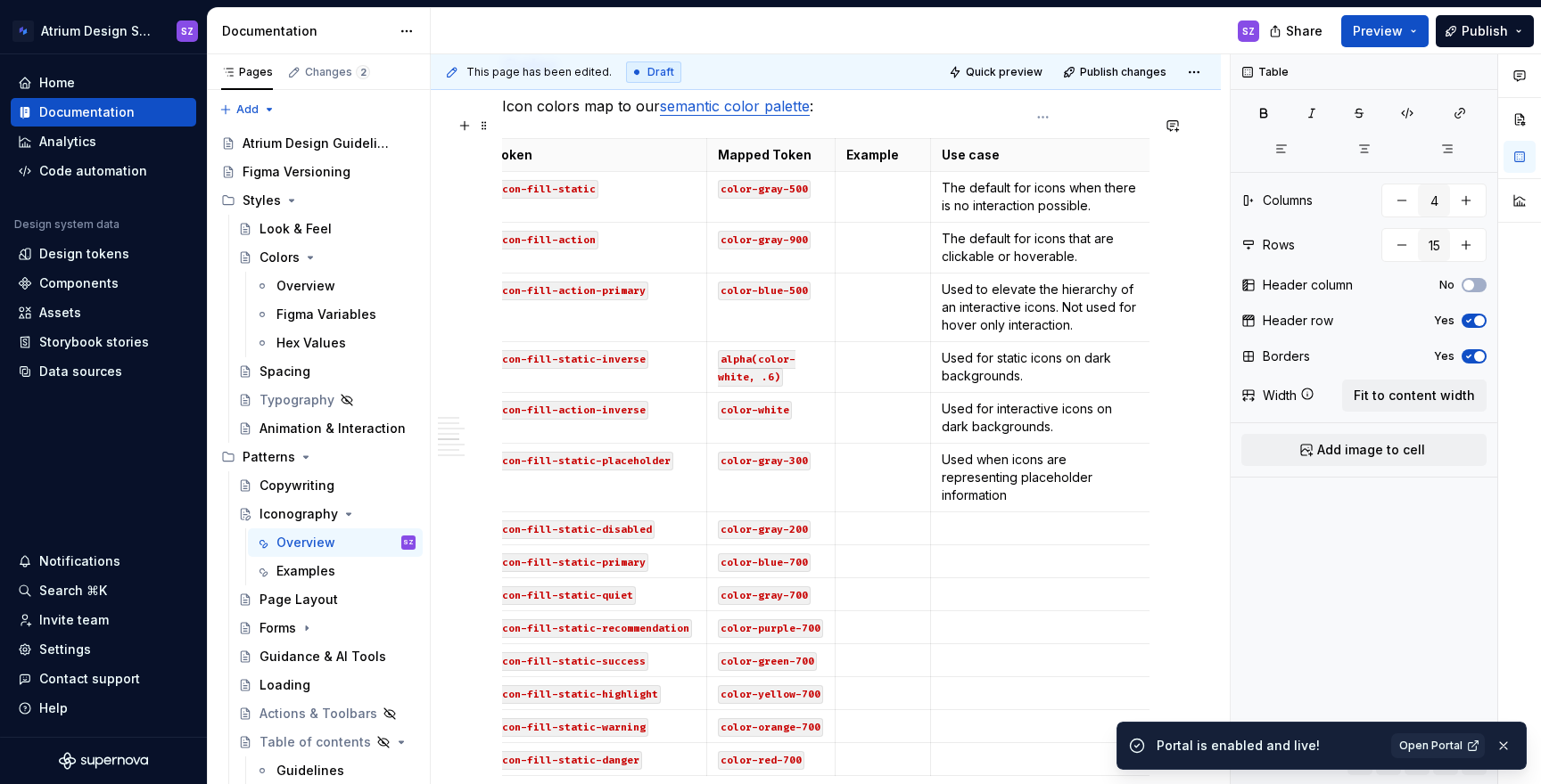
click at [1013, 454] on p "Used when icons are representing placeholder information" at bounding box center [1043, 478] width 202 height 54
click at [987, 478] on p "Used when icons are representing a placeholder information" at bounding box center [1043, 478] width 202 height 54
click at [985, 520] on p at bounding box center [1043, 528] width 202 height 18
click at [574, 521] on code "icon-fill-static-disabled" at bounding box center [574, 530] width 161 height 19
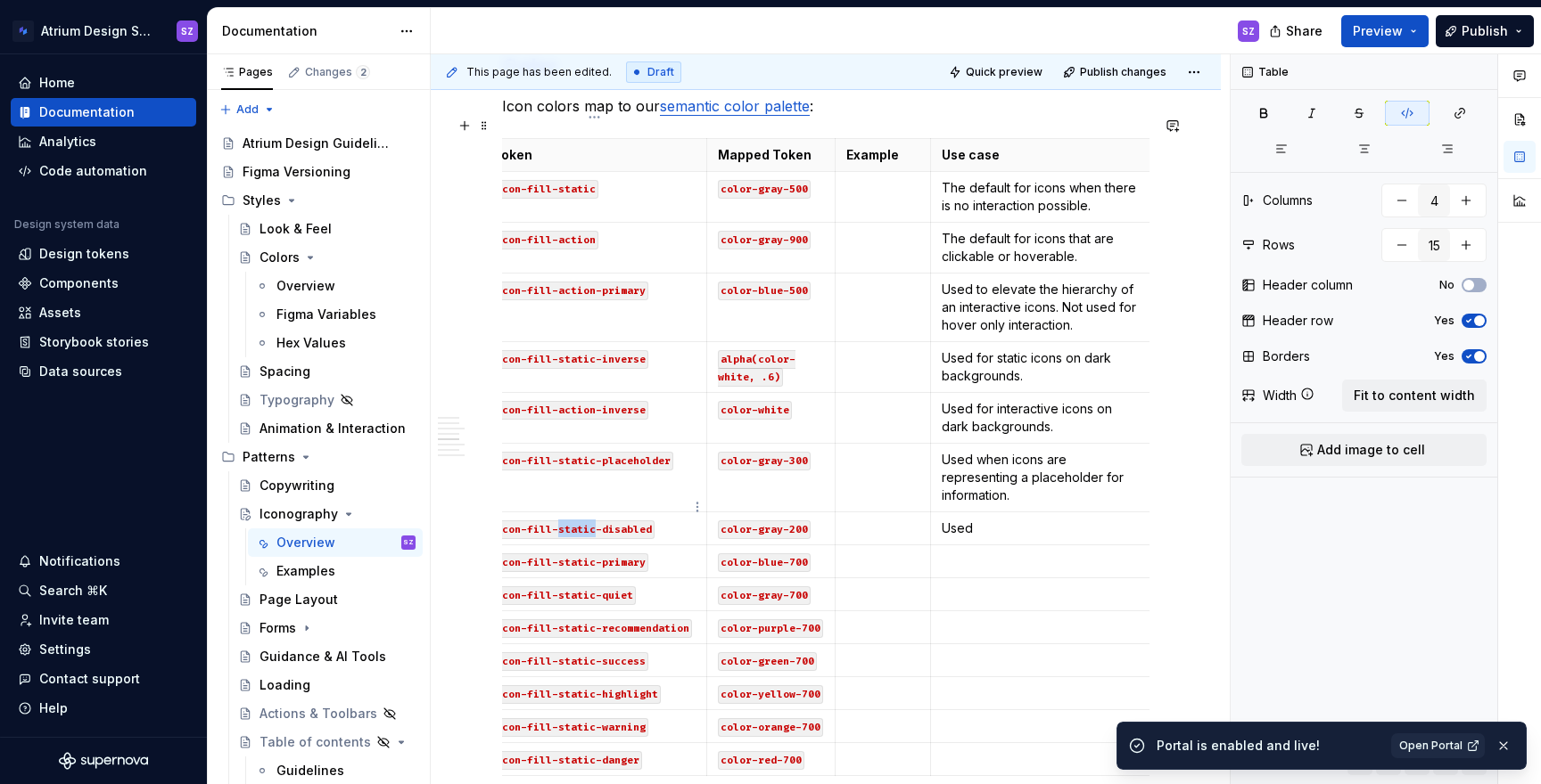
click at [574, 521] on code "icon-fill-static-disabled" at bounding box center [574, 530] width 161 height 19
click at [995, 520] on p "Used" at bounding box center [1043, 528] width 202 height 18
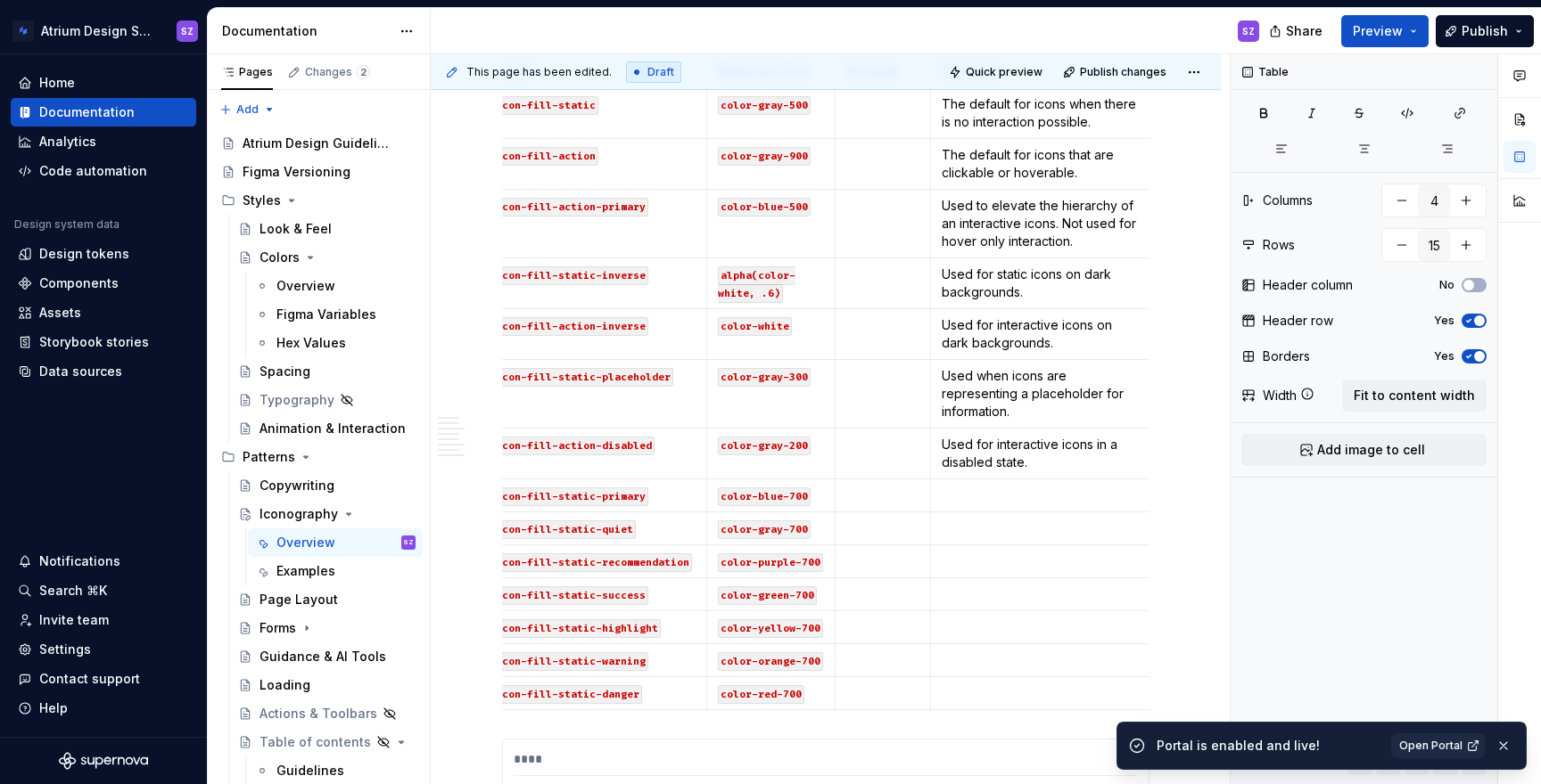
scroll to position [0, 0]
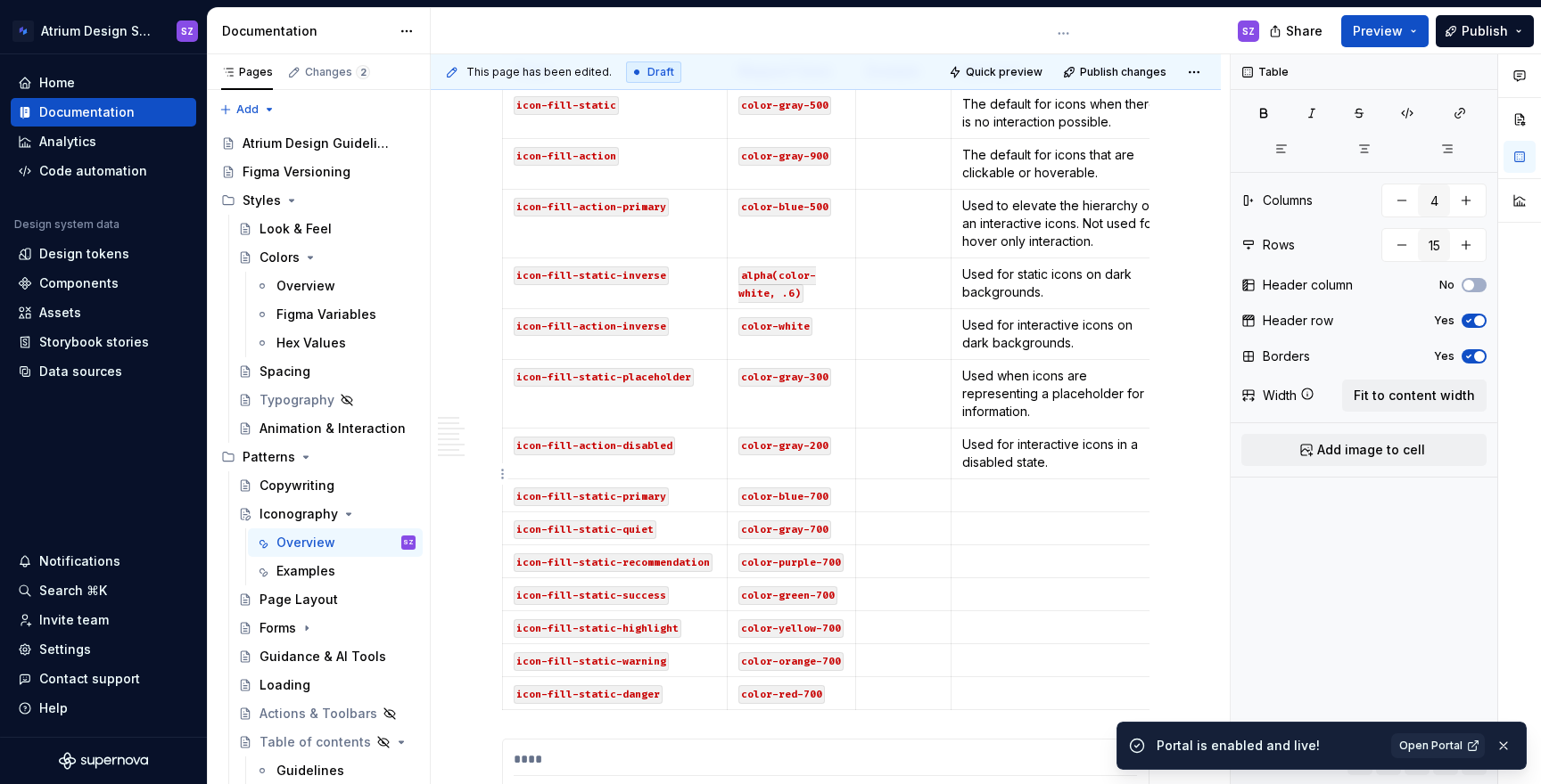
click at [998, 487] on p at bounding box center [1063, 495] width 202 height 18
click at [1014, 487] on p "Used for icons paired with stat" at bounding box center [1063, 495] width 202 height 18
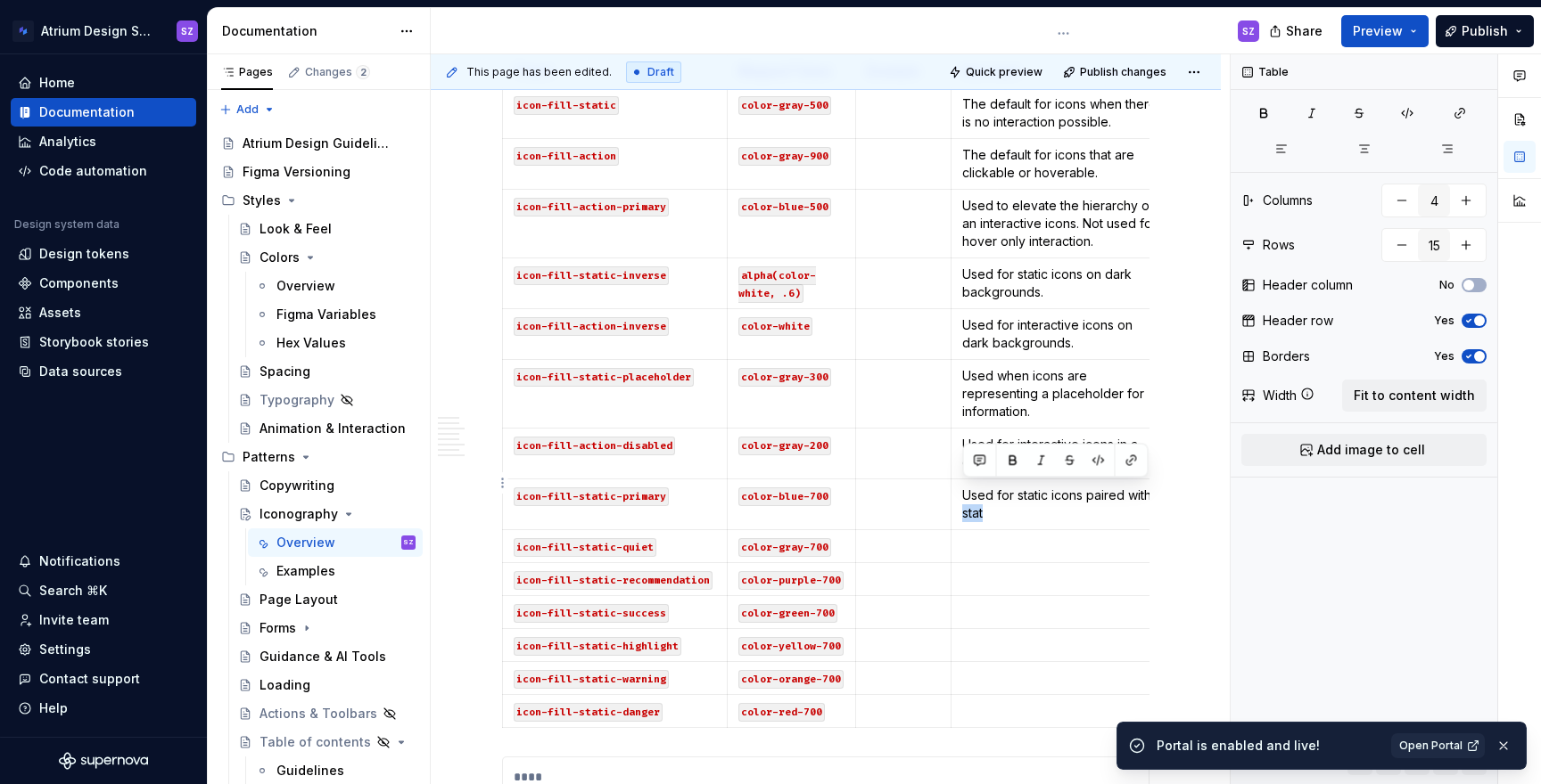
drag, startPoint x: 1022, startPoint y: 498, endPoint x: 961, endPoint y: 487, distance: 62.0
click at [961, 487] on td "Used for static icons paired with stat" at bounding box center [1063, 505] width 224 height 51
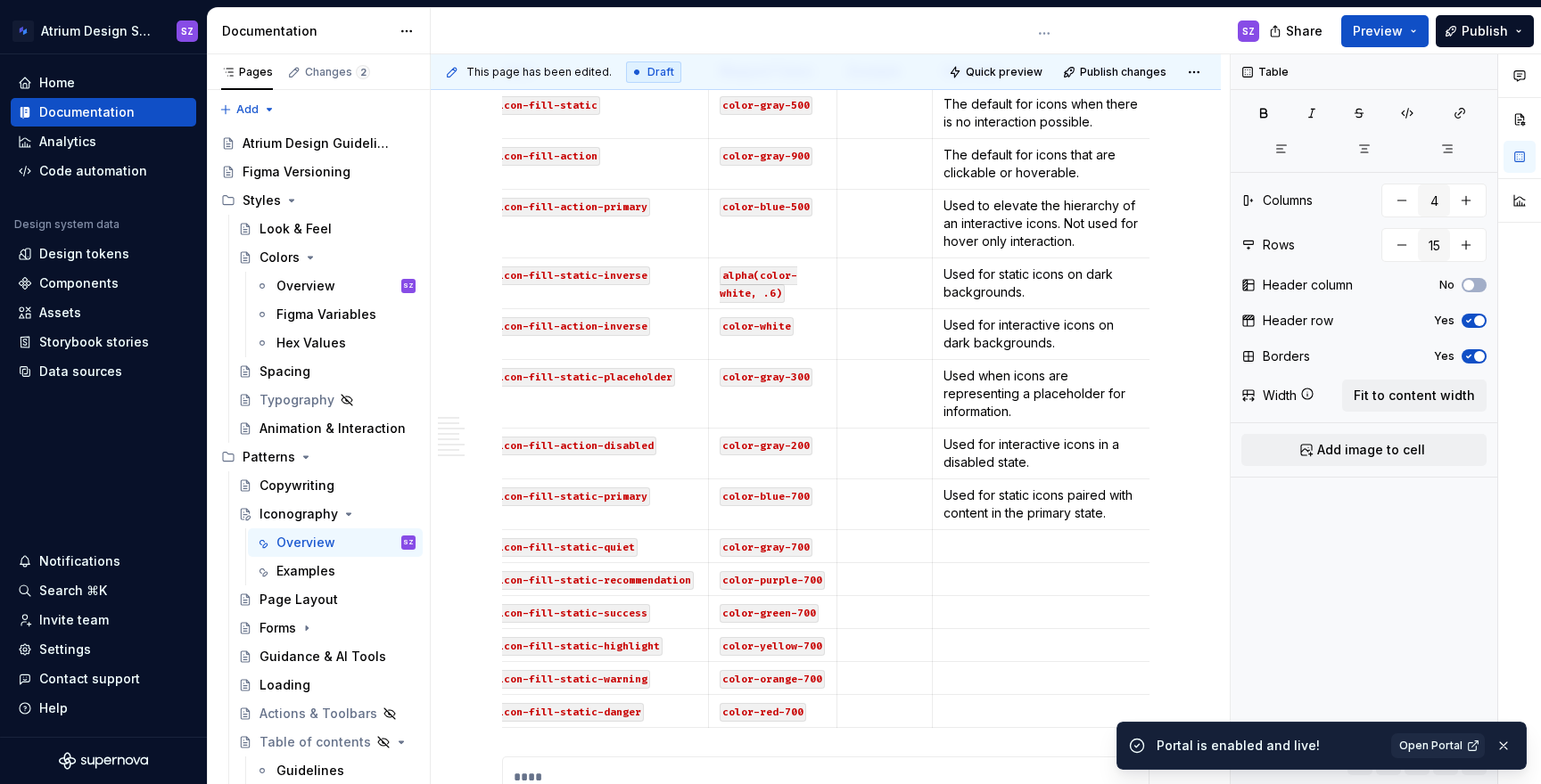
click at [1100, 493] on p "Used for static icons paired with content in the primary state." at bounding box center [1045, 504] width 202 height 35
drag, startPoint x: 1074, startPoint y: 497, endPoint x: 1124, endPoint y: 497, distance: 50.0
click at [1124, 497] on p "Used for static icons paired with content in the primary use case." at bounding box center [1045, 504] width 202 height 35
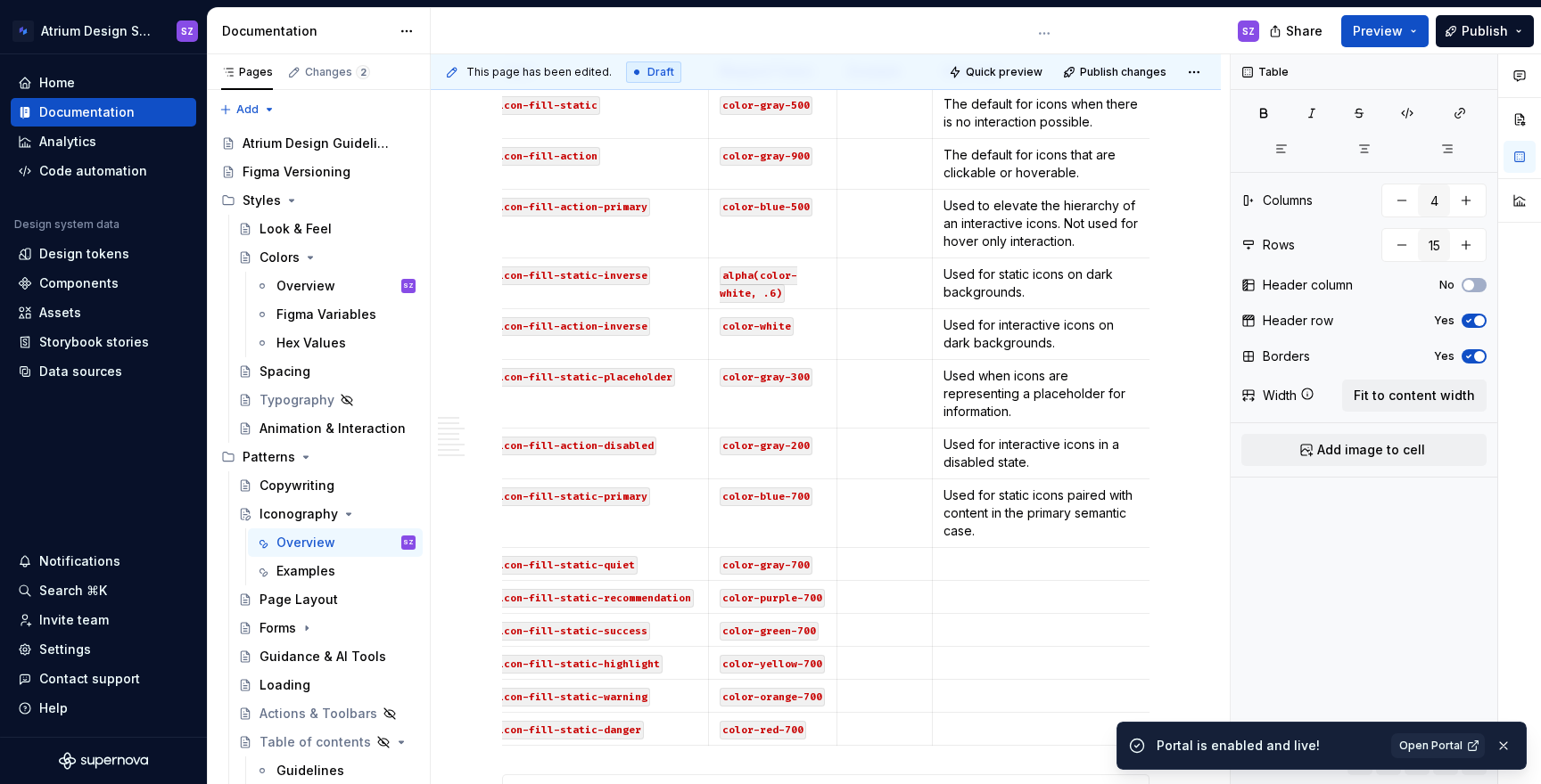
click at [1073, 496] on p "Used for static icons paired with content in the primary semantic case." at bounding box center [1045, 513] width 202 height 54
click at [1003, 555] on p at bounding box center [1045, 563] width 202 height 18
click at [946, 512] on p "Used for static icons paired with content in the primary semantic case." at bounding box center [1045, 513] width 202 height 54
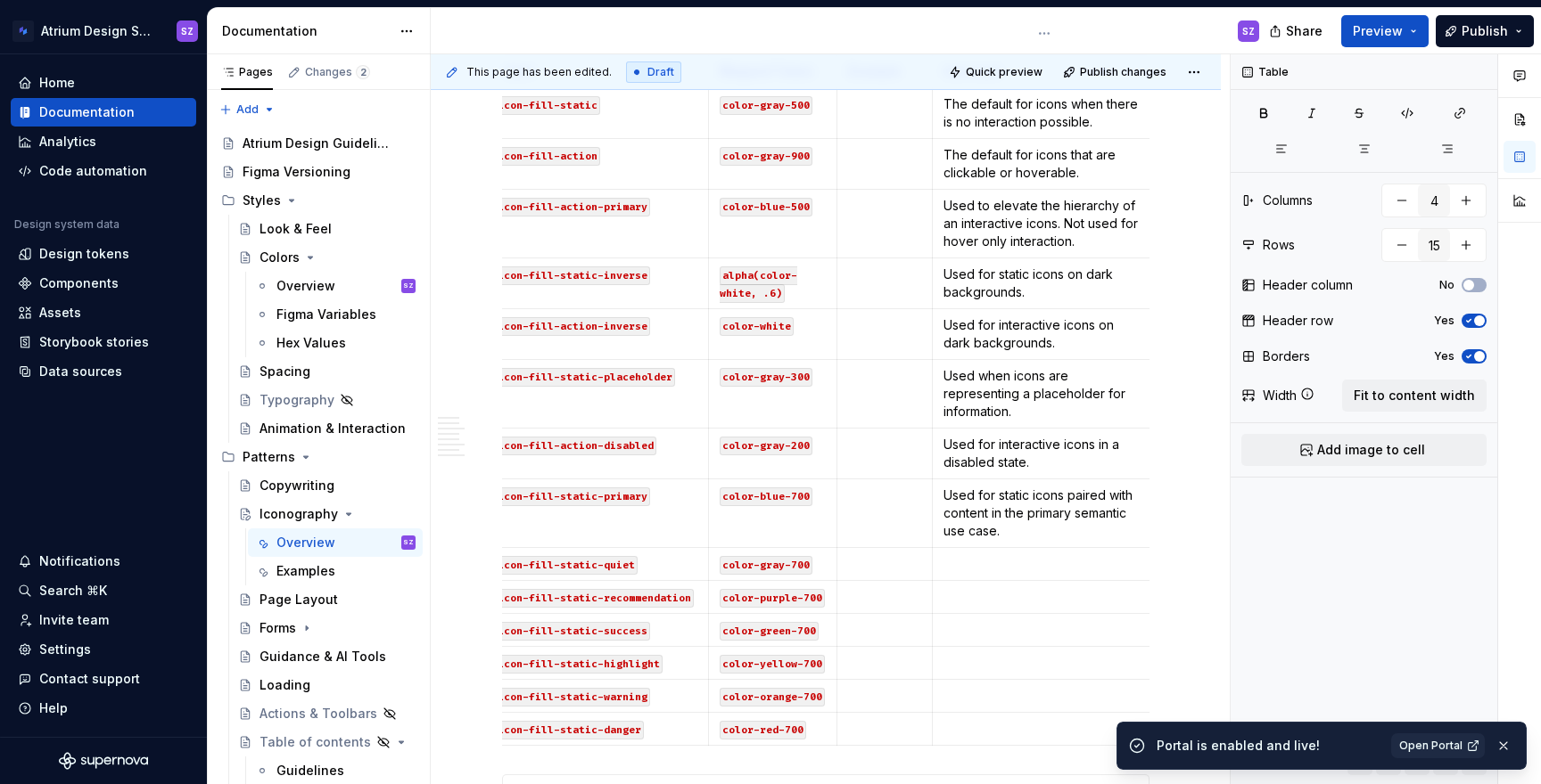
click at [979, 487] on p "Used for static icons paired with content in the primary semantic use case." at bounding box center [1045, 513] width 202 height 54
click at [968, 555] on p at bounding box center [1045, 563] width 202 height 18
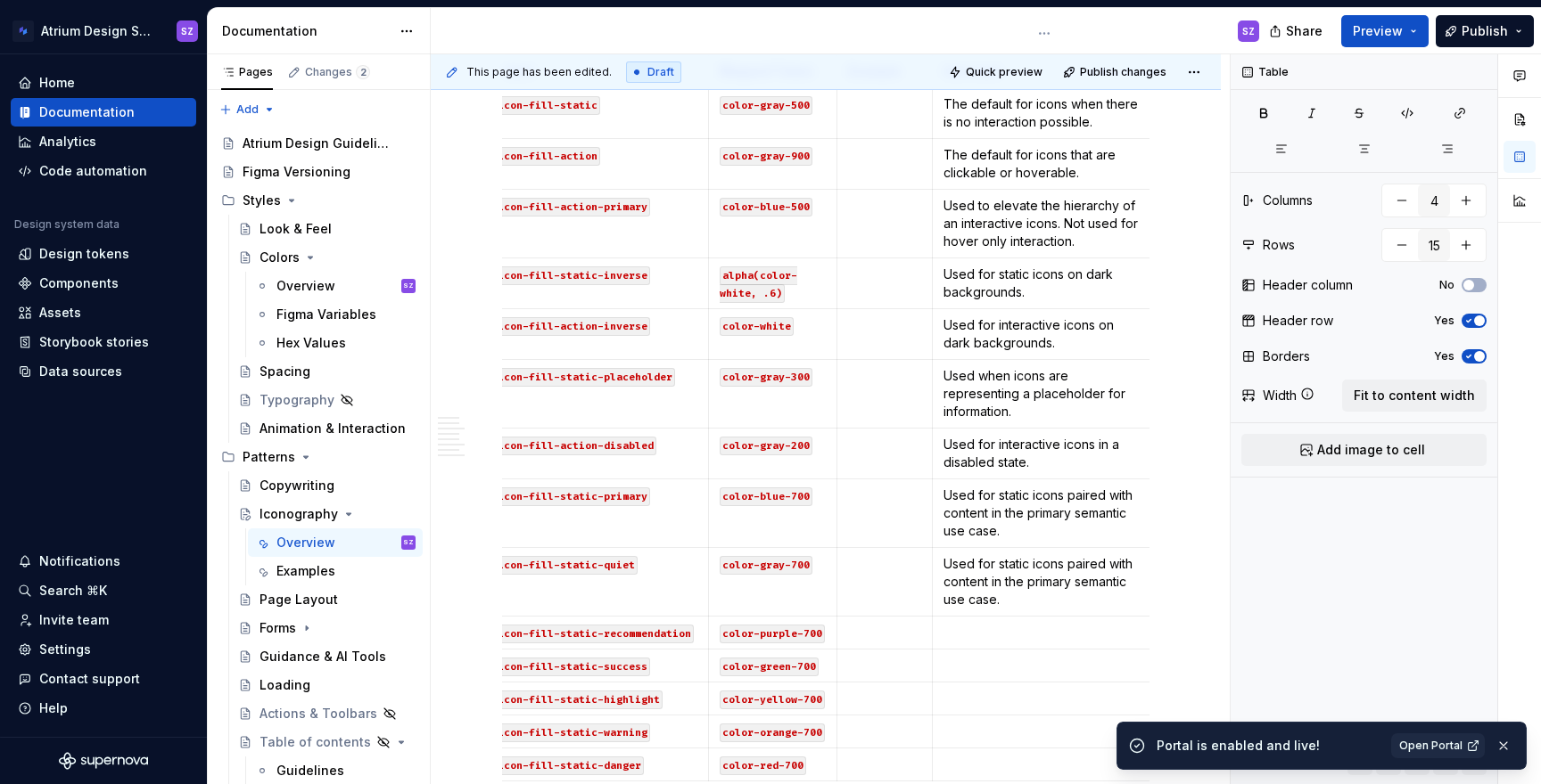
click at [1051, 563] on p "Used for static icons paired with content in the primary semantic use case." at bounding box center [1045, 582] width 202 height 54
click at [994, 624] on p at bounding box center [1045, 632] width 202 height 18
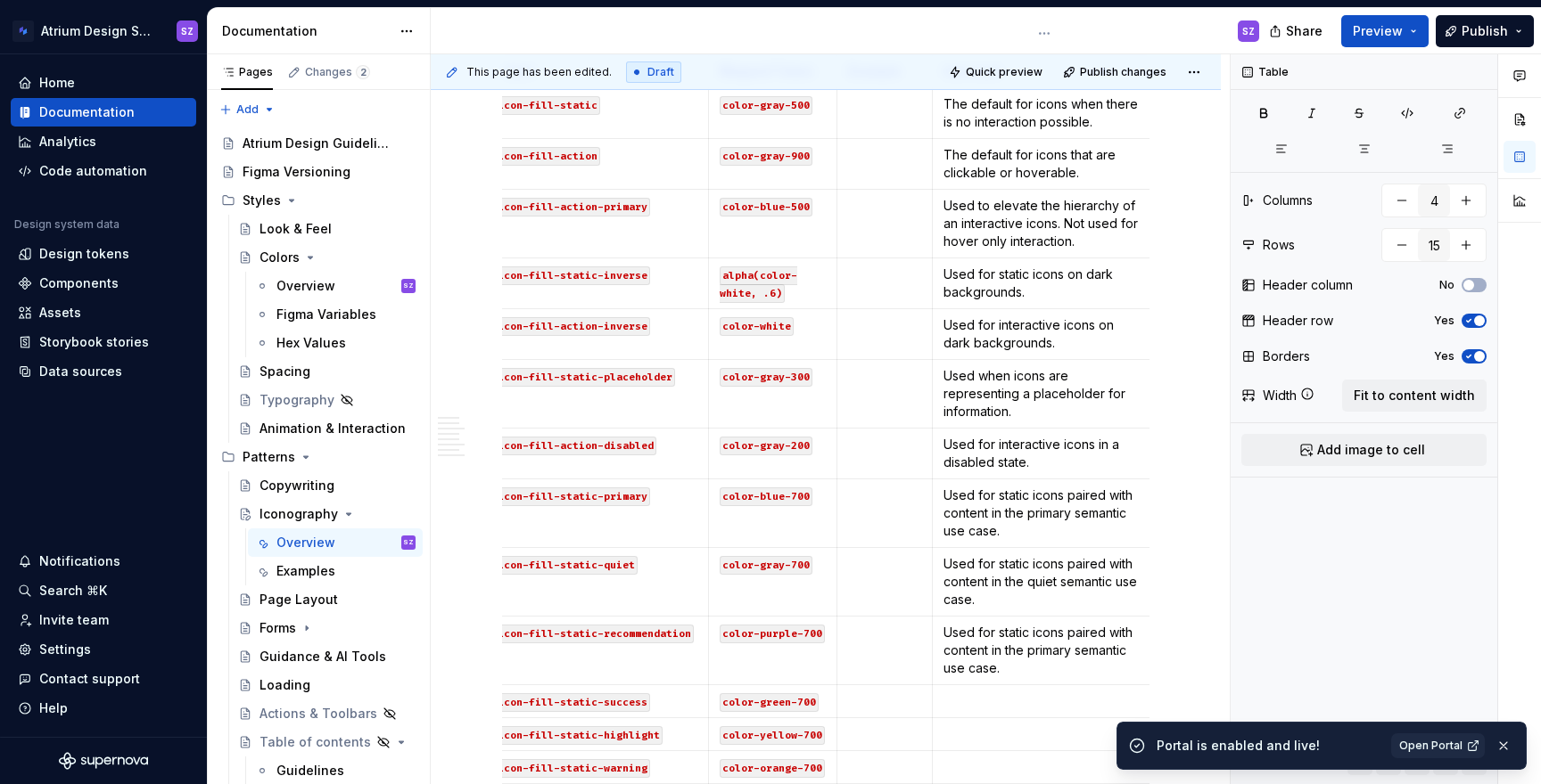
click at [1031, 635] on p "Used for static icons paired with content in the primary semantic use case." at bounding box center [1045, 651] width 202 height 54
click at [973, 692] on p at bounding box center [1045, 701] width 202 height 18
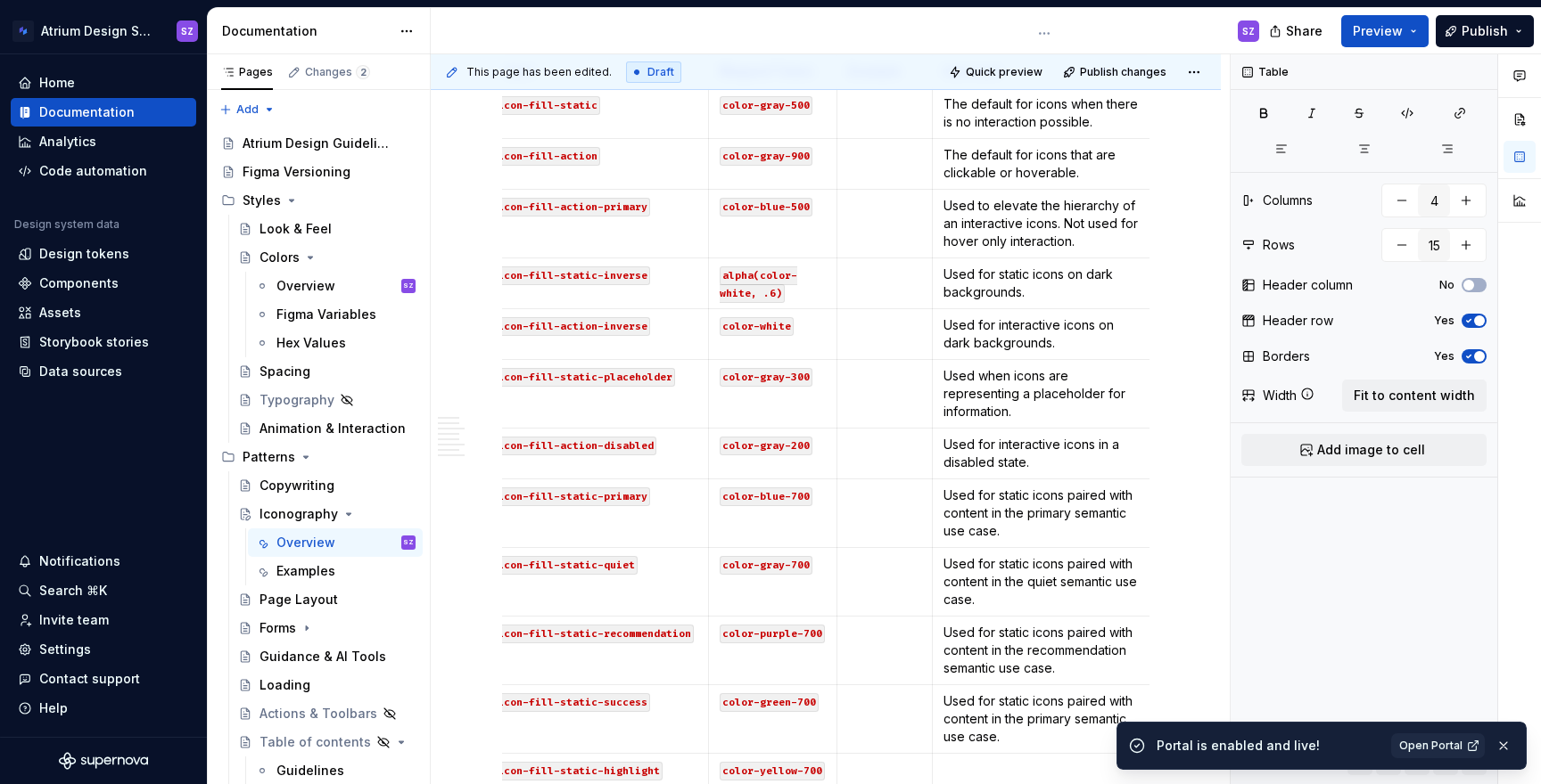
click at [1042, 700] on p "Used for static icons paired with content in the primary semantic use case." at bounding box center [1045, 719] width 202 height 54
click at [1042, 699] on p "Used for static icons paired with content in the primary semantic use case." at bounding box center [1045, 719] width 202 height 54
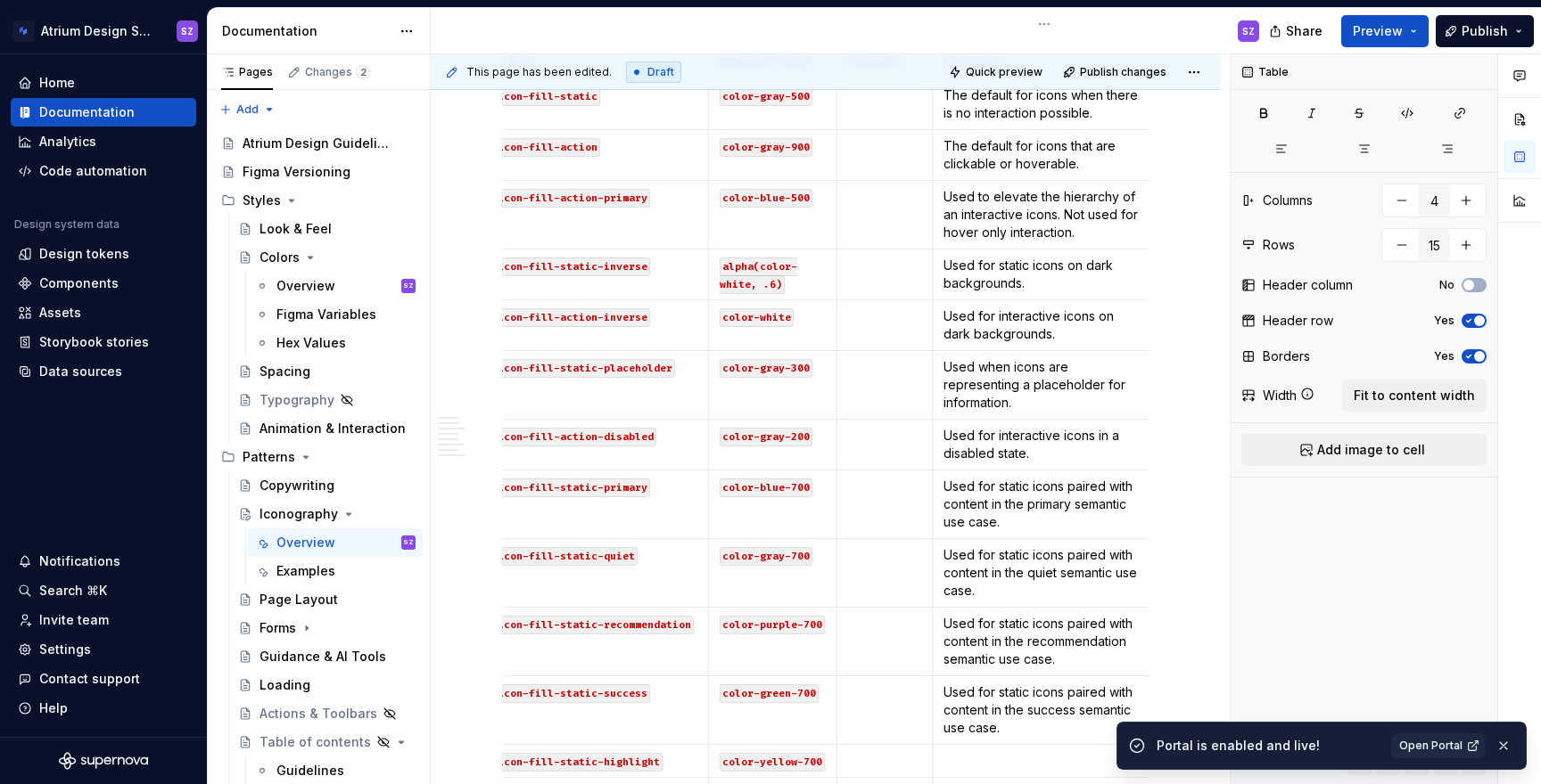
click at [992, 752] on p at bounding box center [1045, 761] width 202 height 18
click at [1038, 752] on p "Used for static icons paired with content in the primary semantic use case." at bounding box center [1045, 779] width 202 height 54
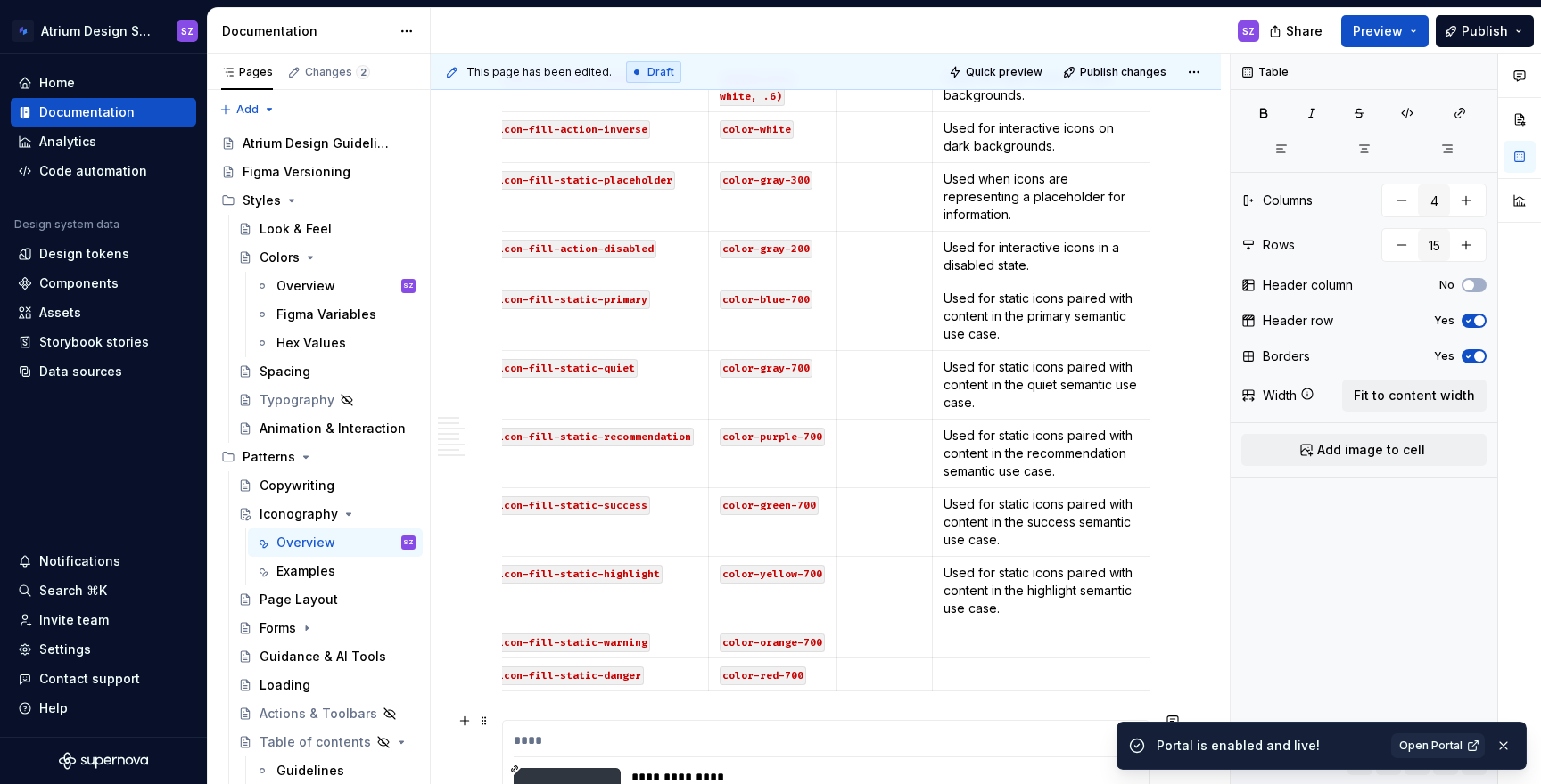
scroll to position [1602, 0]
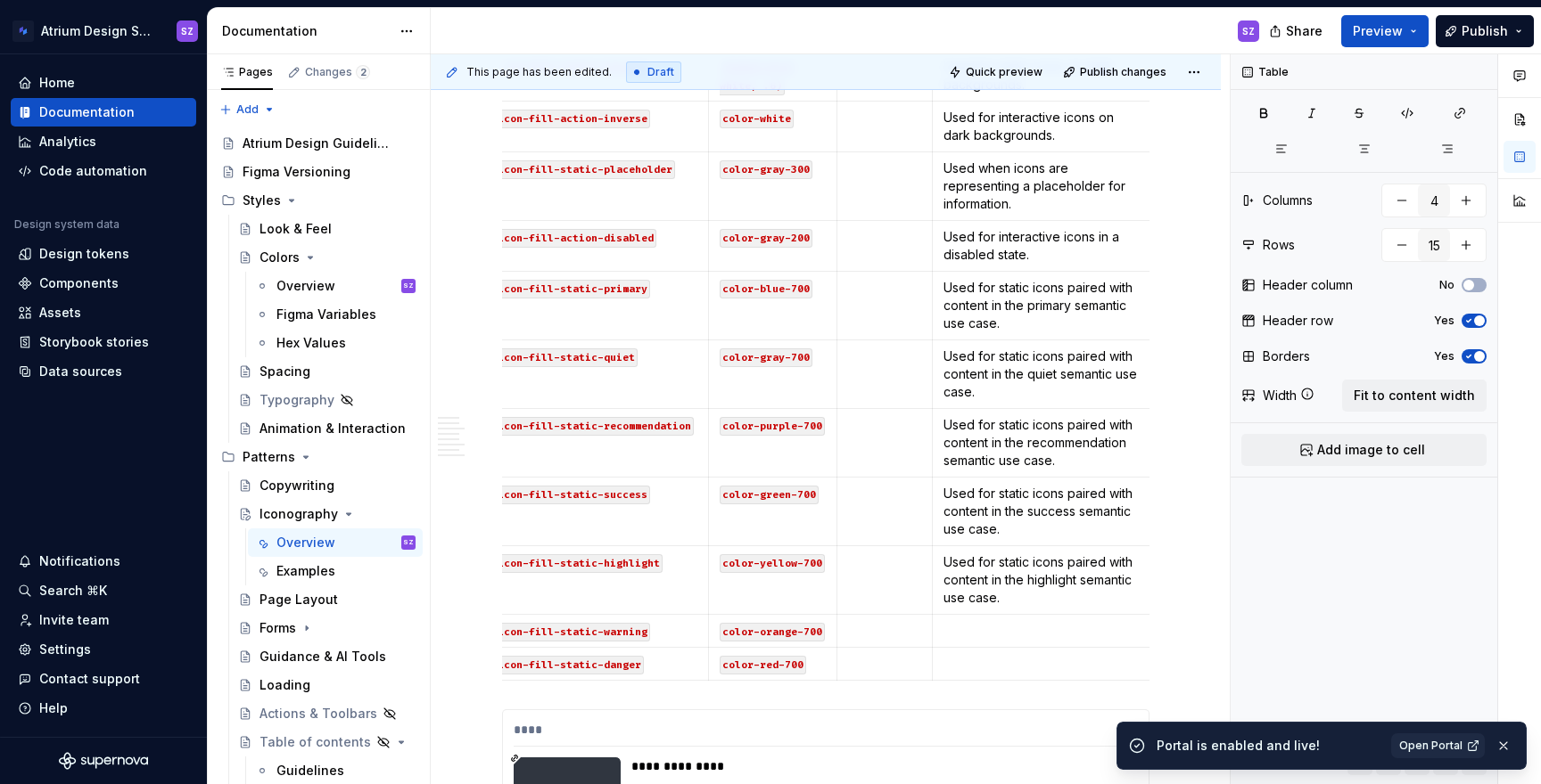
click at [968, 622] on p at bounding box center [1045, 630] width 202 height 18
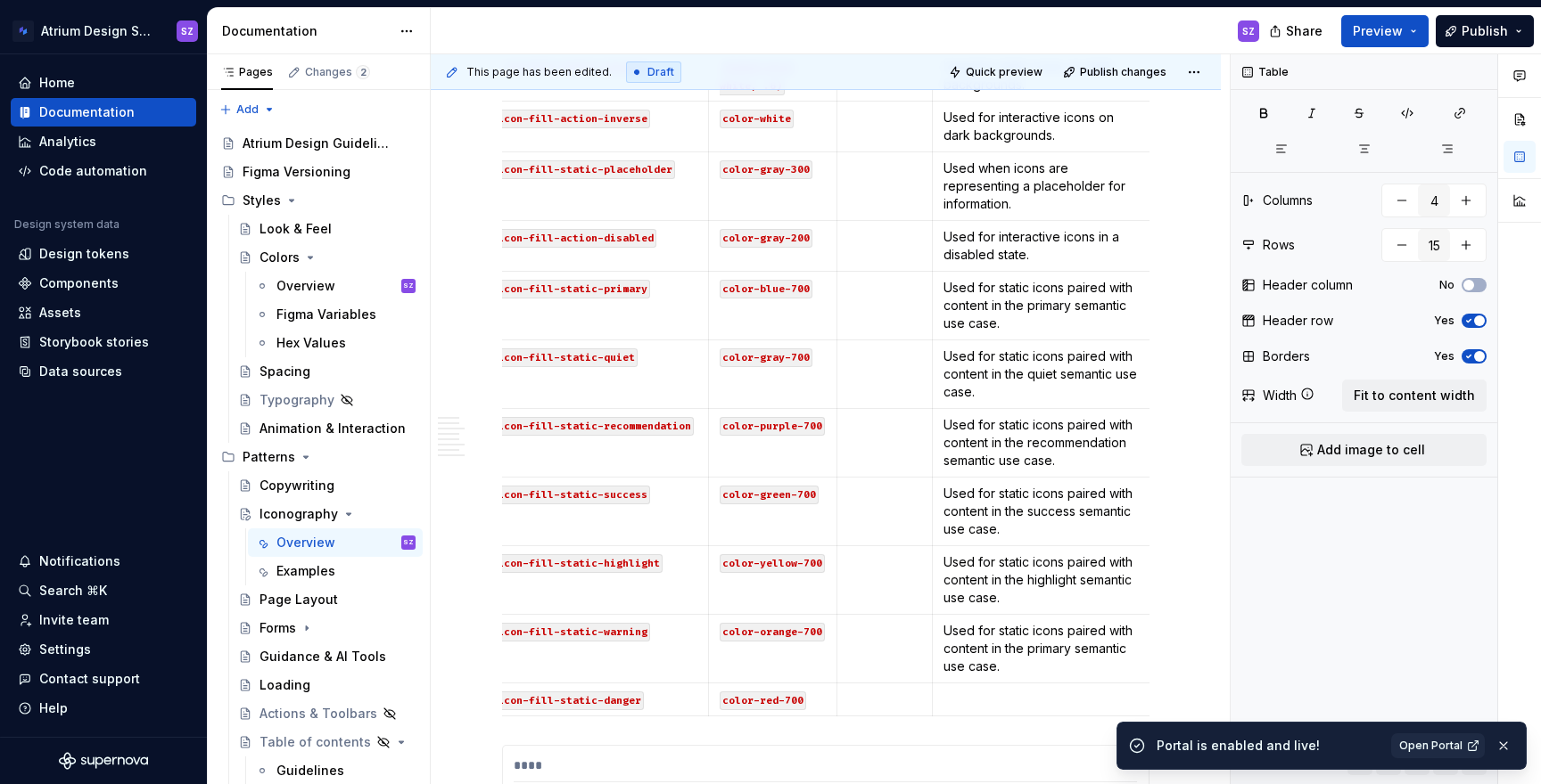
click at [1038, 629] on p "Used for static icons paired with content in the primary semantic use case." at bounding box center [1045, 649] width 202 height 54
click at [1004, 690] on p at bounding box center [1045, 699] width 202 height 18
click at [1049, 691] on p "Used for static icons paired with content in the primary semantic use case." at bounding box center [1045, 717] width 202 height 54
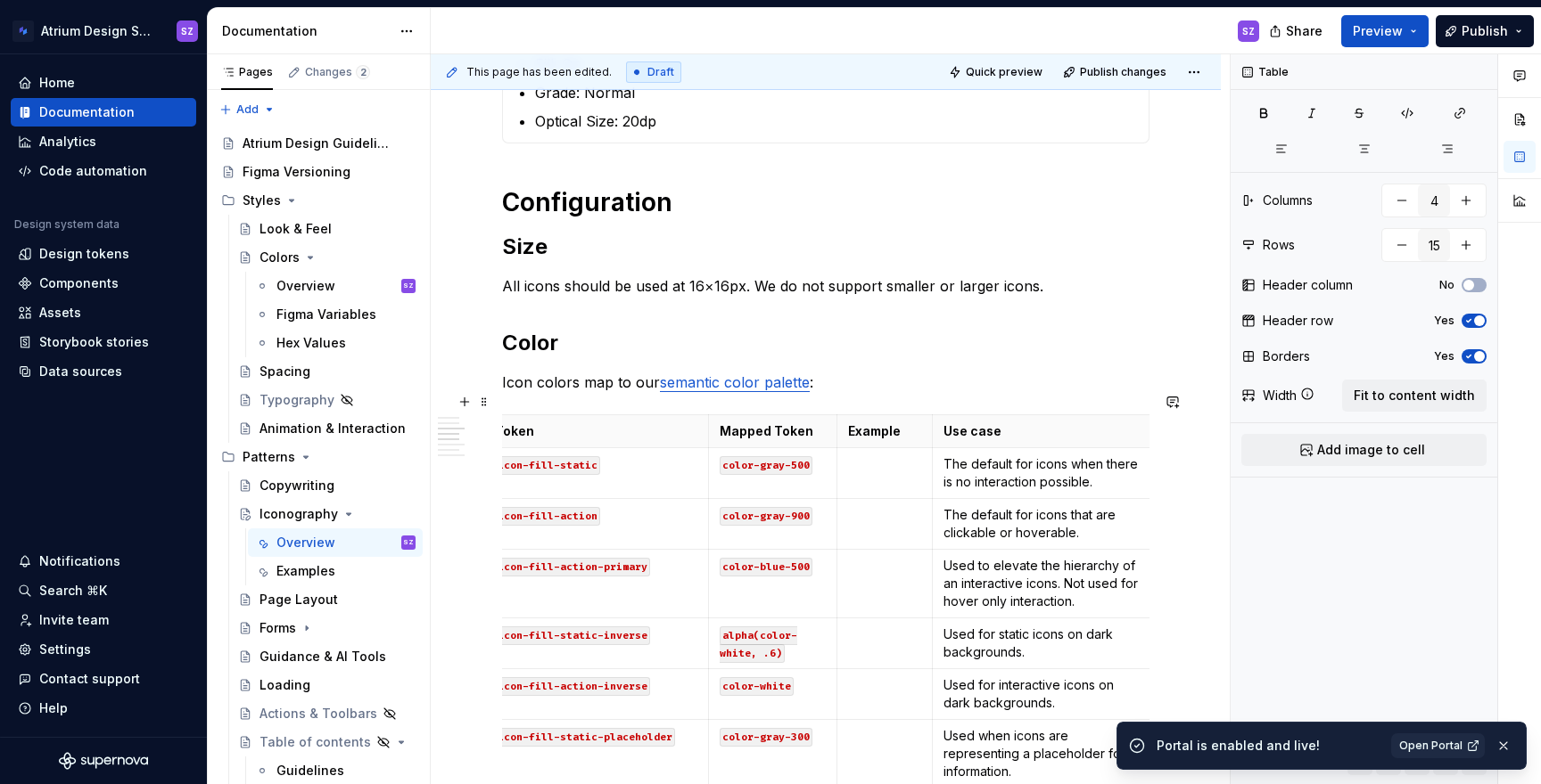
scroll to position [975, 0]
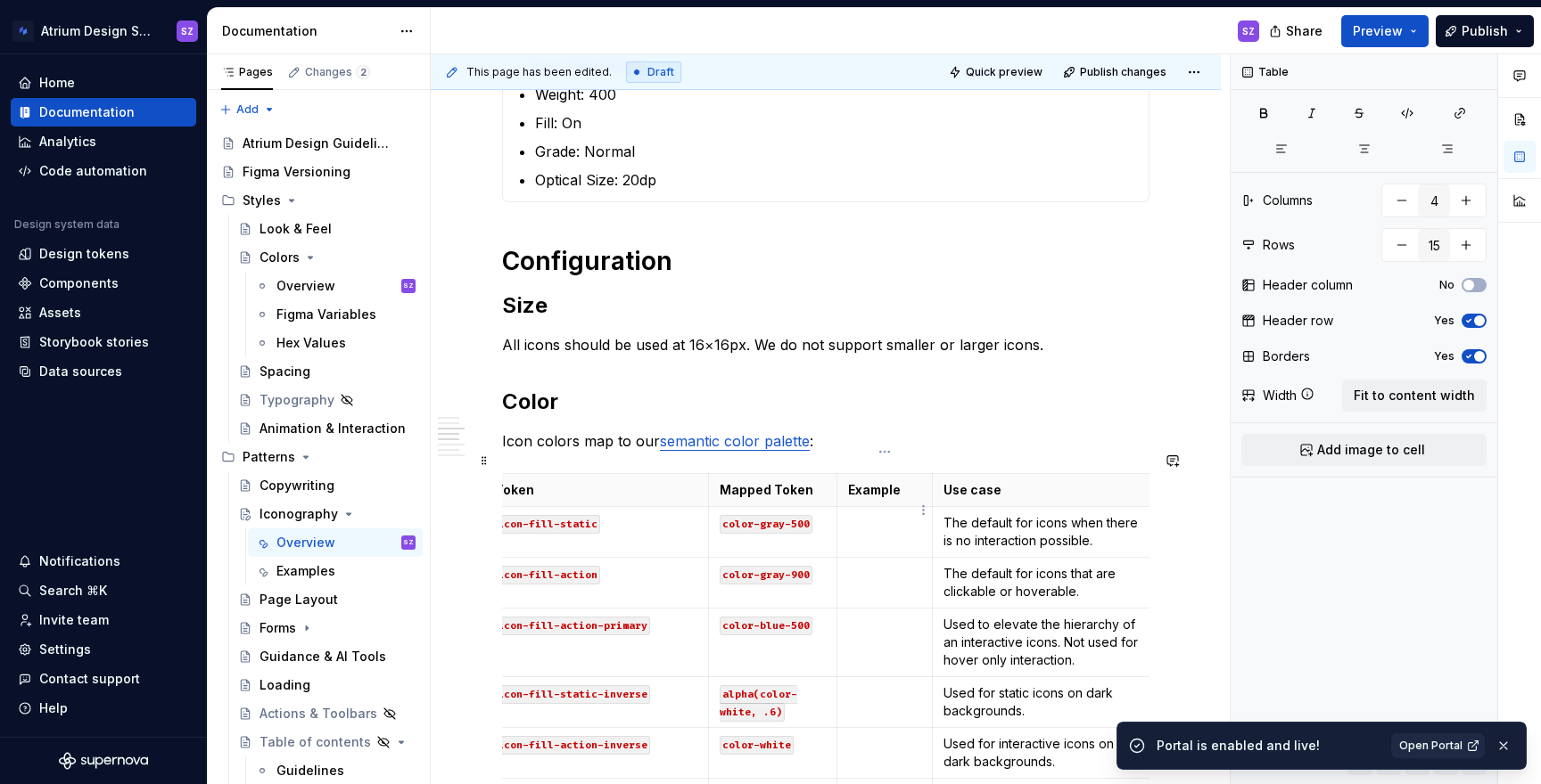
click at [849, 511] on td at bounding box center [885, 532] width 96 height 51
click at [925, 508] on html "Atrium Design System SZ Home Documentation Analytics Code automation Design sys…" at bounding box center [770, 392] width 1541 height 784
click at [946, 545] on div "Add image" at bounding box center [1000, 543] width 152 height 29
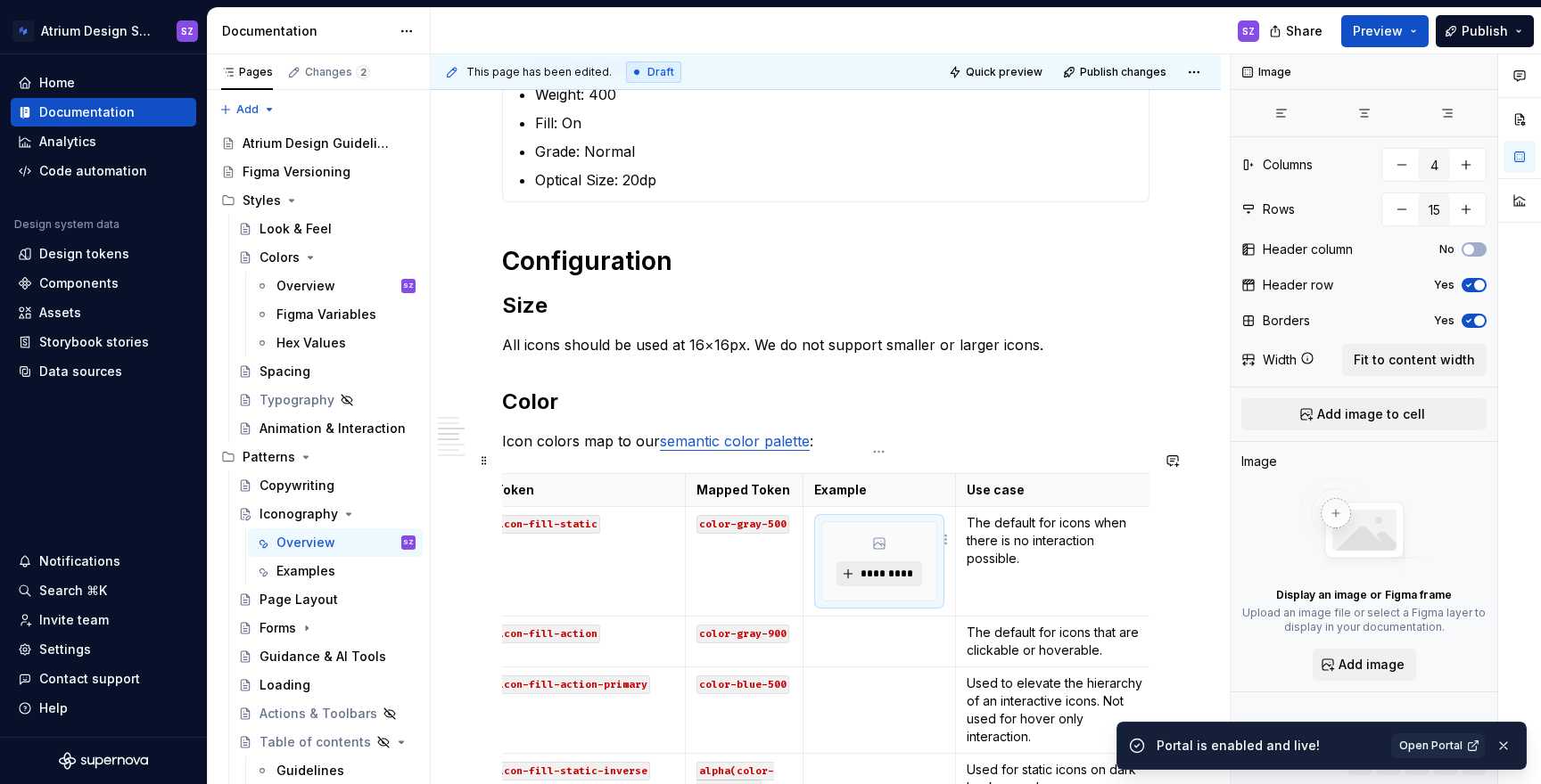
click at [872, 567] on span "*********" at bounding box center [885, 574] width 55 height 14
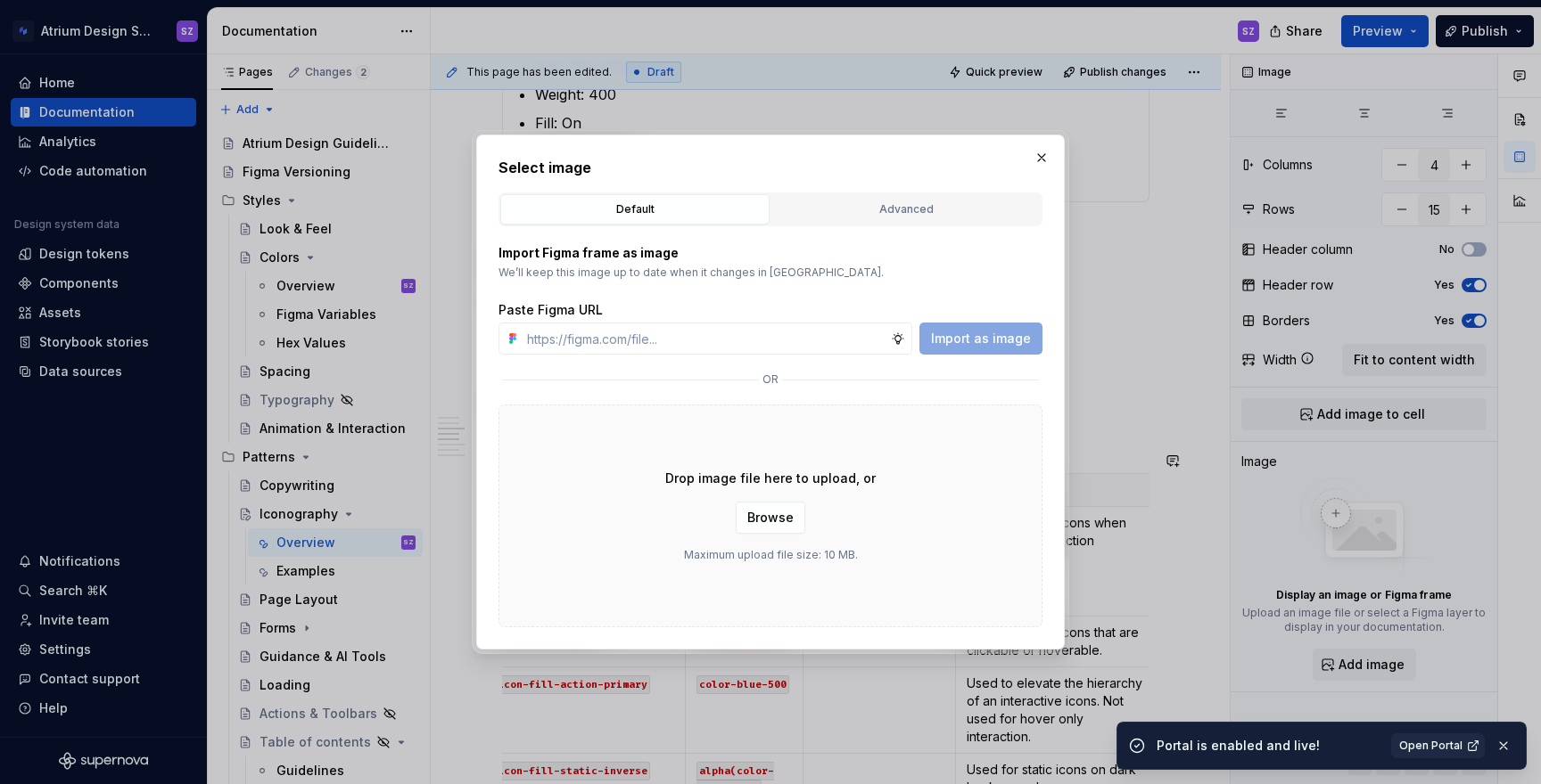
type textarea "*"
type input "[URL][DOMAIN_NAME]"
click at [995, 339] on span "Import as image" at bounding box center [981, 338] width 100 height 18
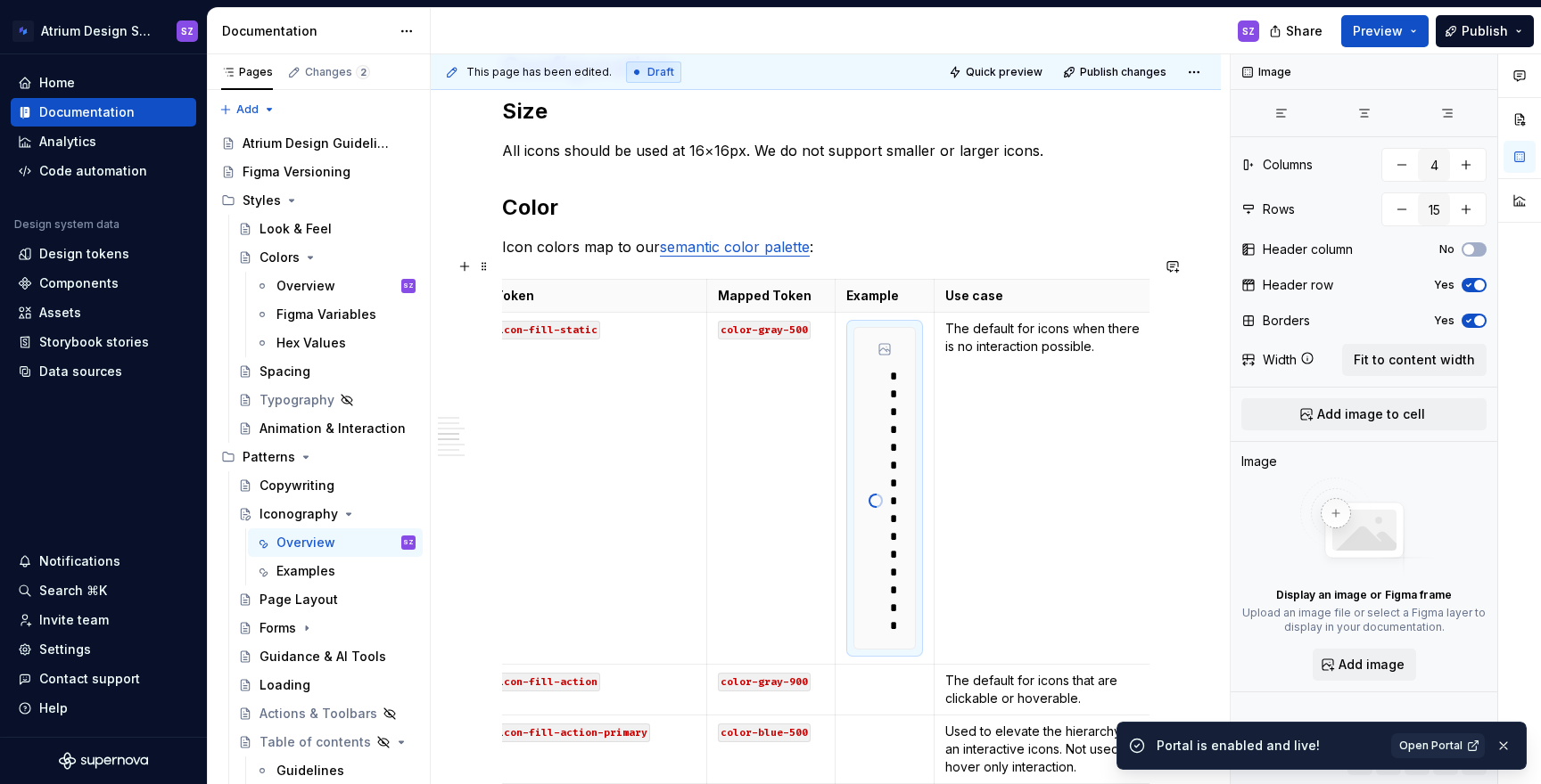
scroll to position [1177, 0]
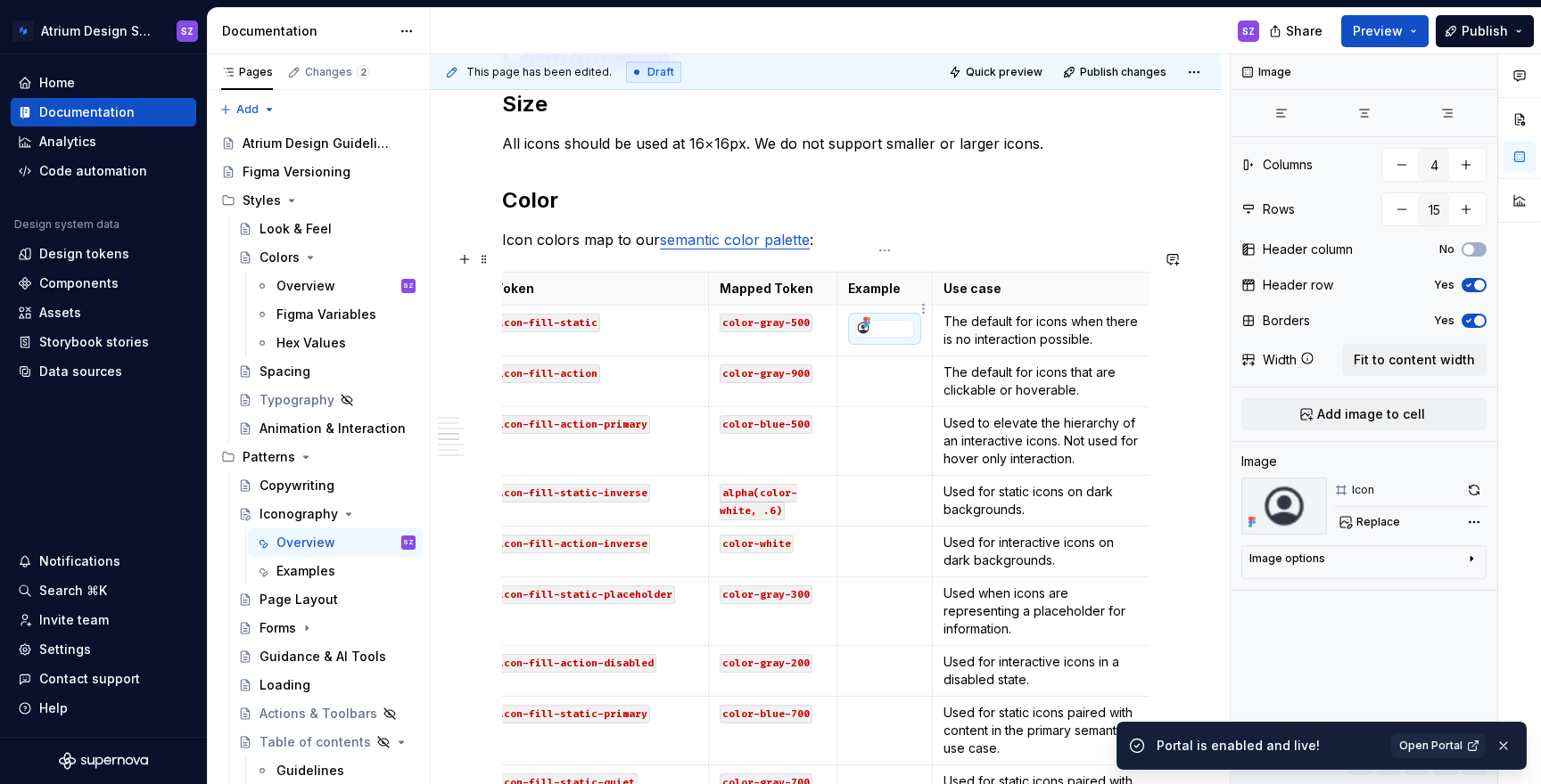
click at [895, 320] on div at bounding box center [884, 328] width 58 height 18
drag, startPoint x: 907, startPoint y: 306, endPoint x: 902, endPoint y: 383, distance: 77.2
click at [902, 383] on tbody "Token Mapped Token Example Use case icon-fill-static color-gray-500 The default…" at bounding box center [821, 725] width 673 height 904
click at [1368, 519] on span "Replace" at bounding box center [1378, 522] width 44 height 14
type textarea "*"
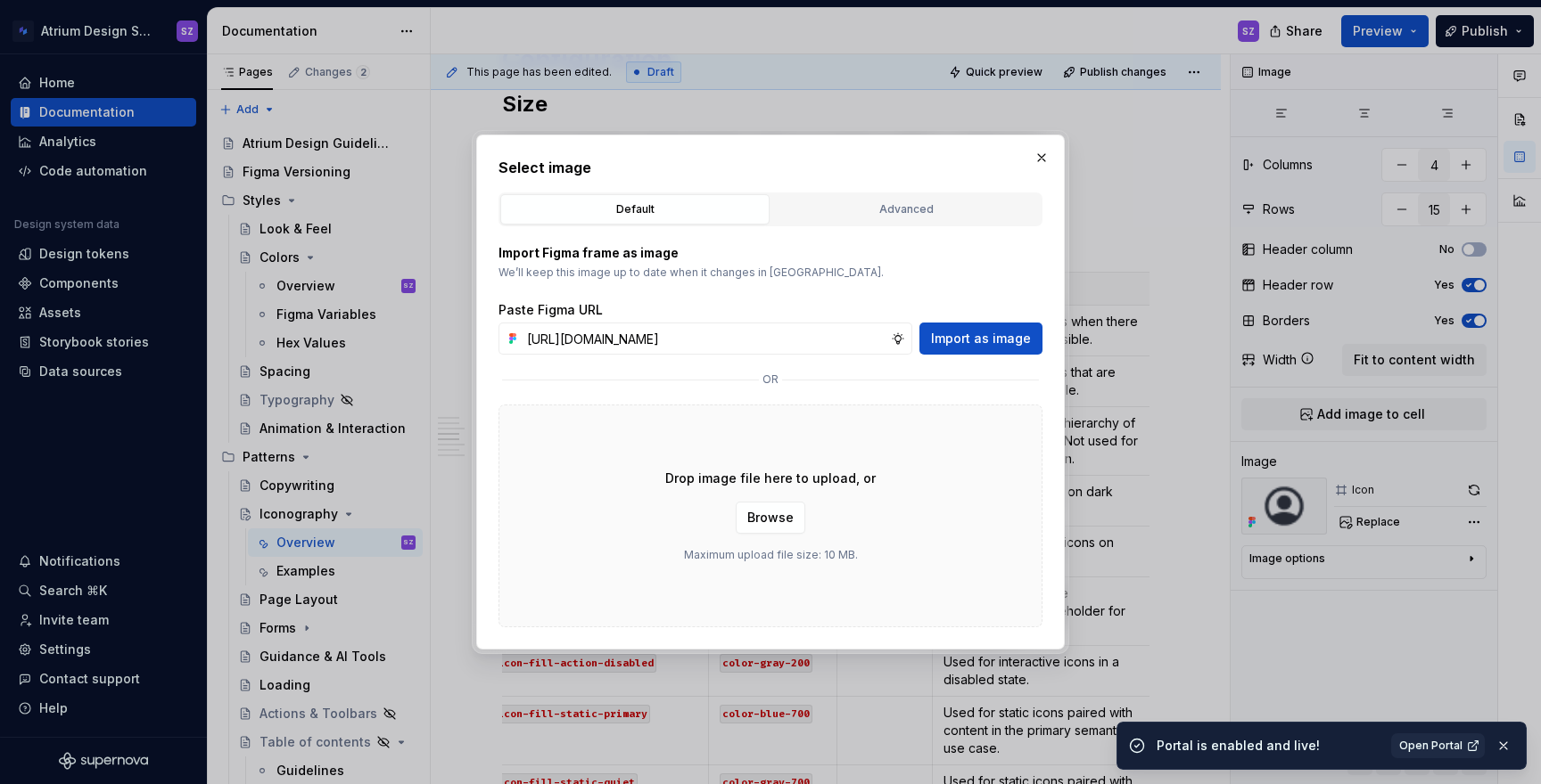
scroll to position [0, 540]
type input "[URL][DOMAIN_NAME]"
click at [1010, 339] on span "Import as image" at bounding box center [981, 338] width 100 height 18
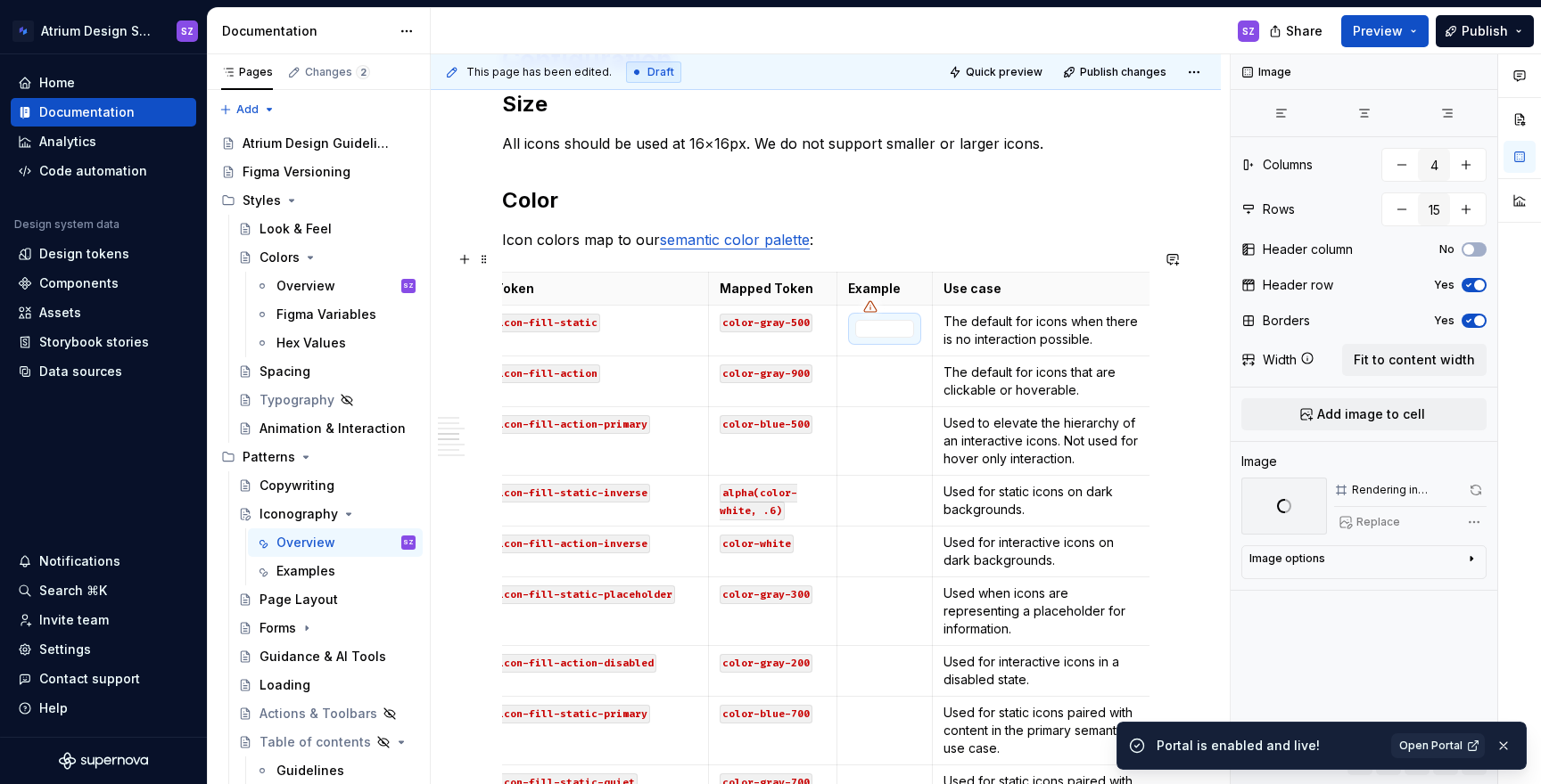
click at [867, 301] on icon at bounding box center [870, 307] width 12 height 11
click at [869, 363] on p at bounding box center [885, 372] width 73 height 18
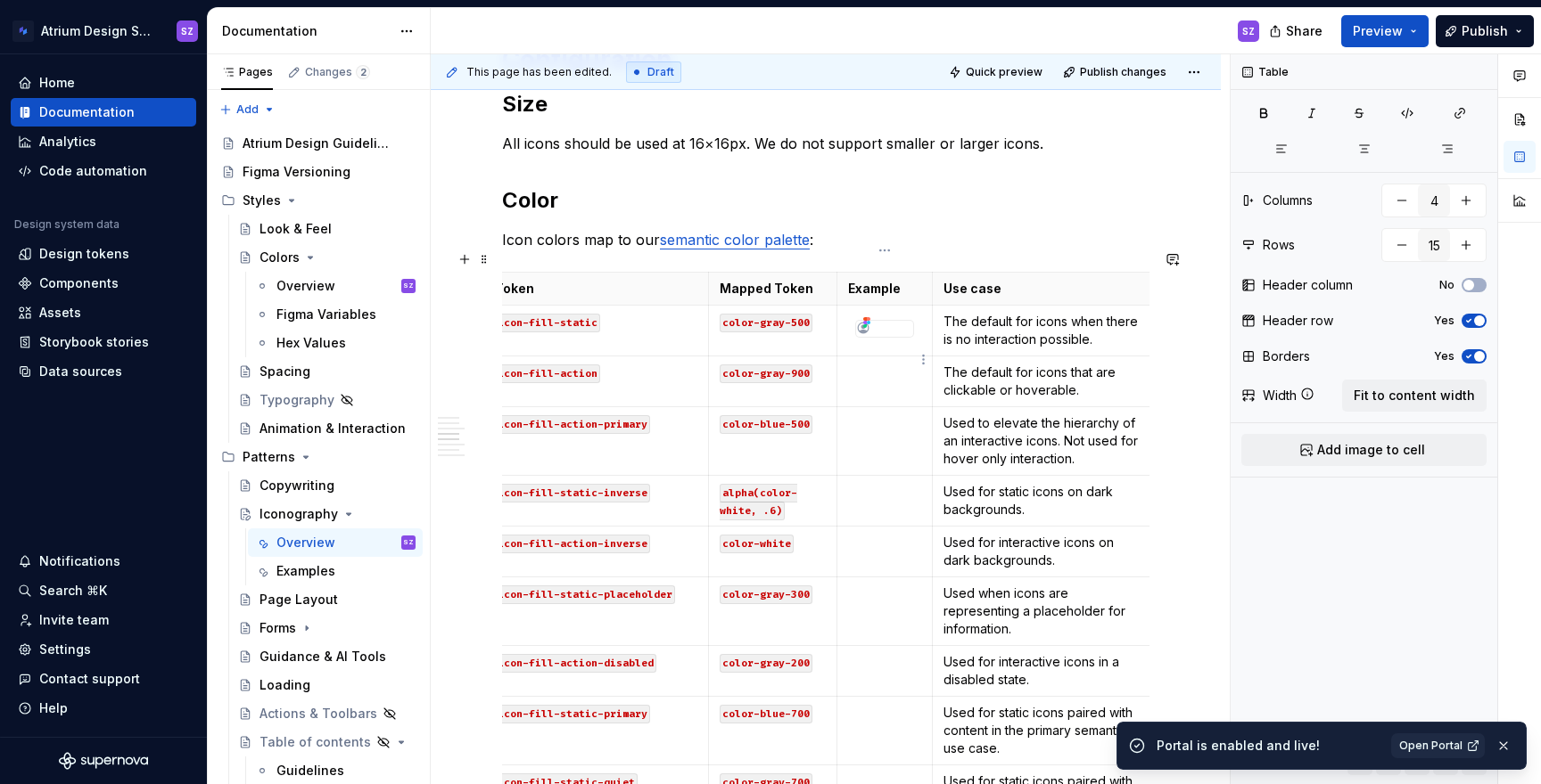
click at [916, 363] on p at bounding box center [885, 372] width 73 height 18
click at [924, 358] on html "Atrium Design System SZ Home Documentation Analytics Code automation Design sys…" at bounding box center [770, 392] width 1541 height 784
click at [940, 387] on icon at bounding box center [936, 393] width 14 height 14
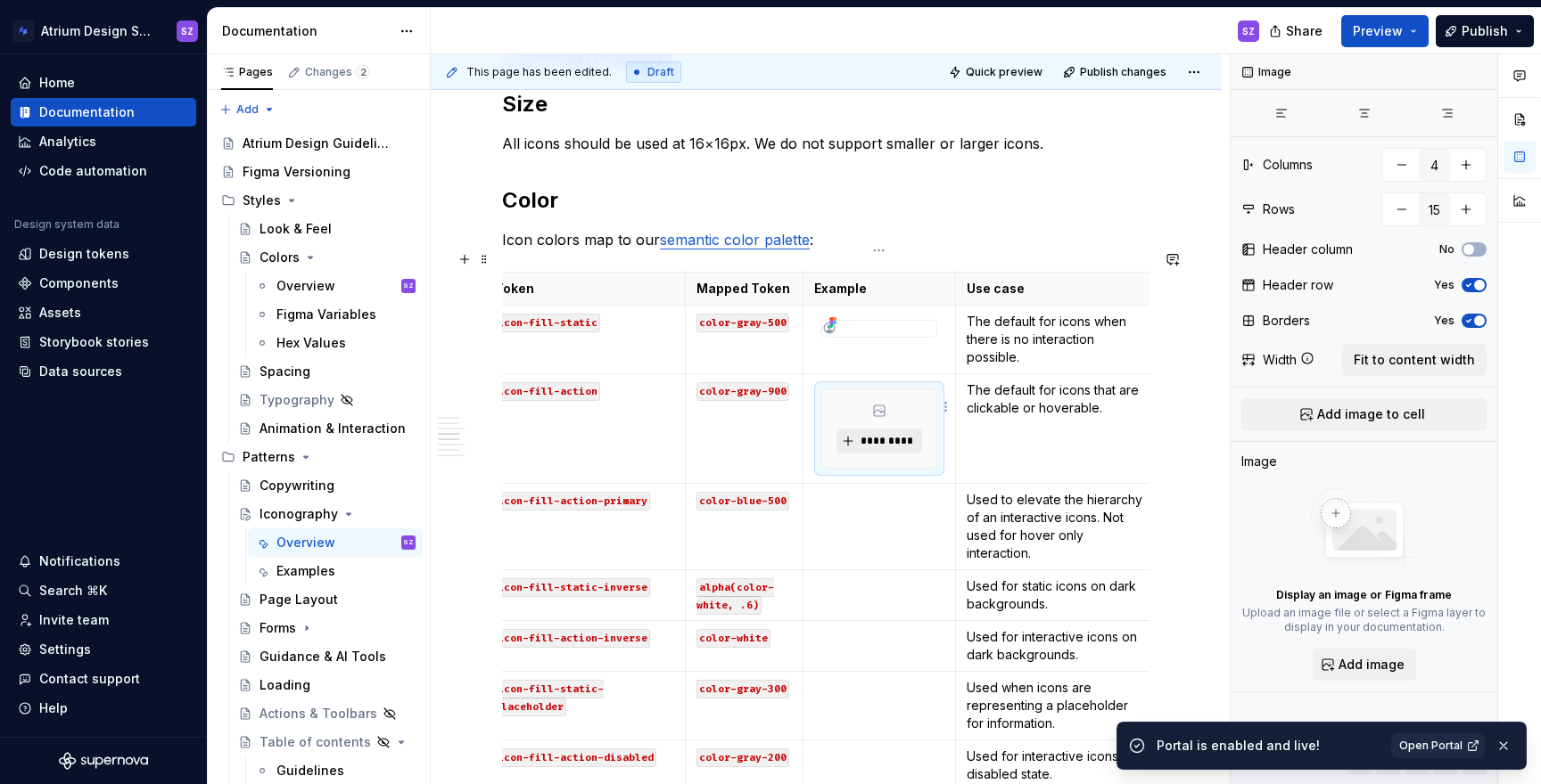
click at [874, 434] on span "*********" at bounding box center [885, 440] width 55 height 14
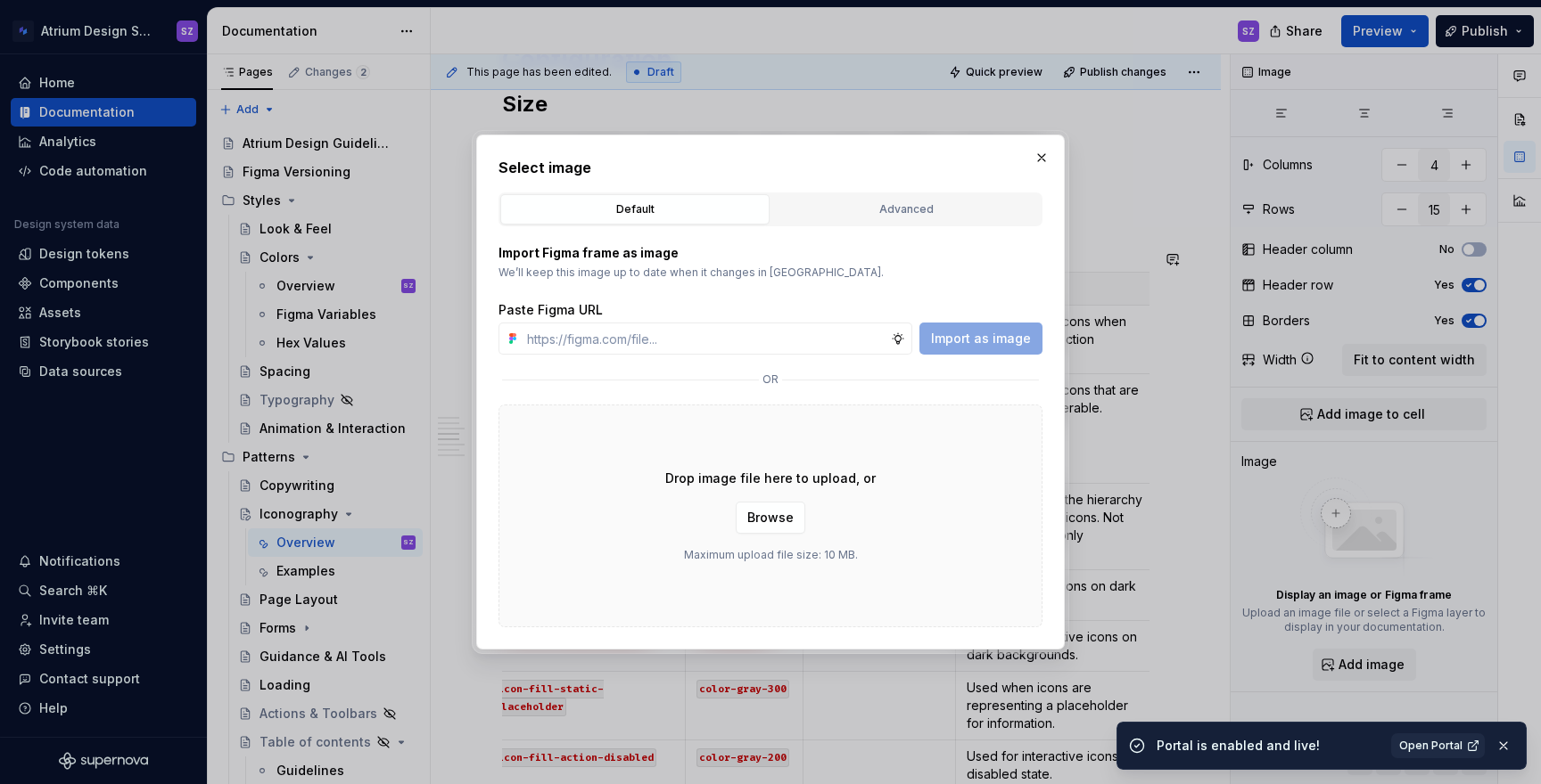
type textarea "*"
type input "[URL][DOMAIN_NAME]"
type textarea "*"
type input "[URL][DOMAIN_NAME]"
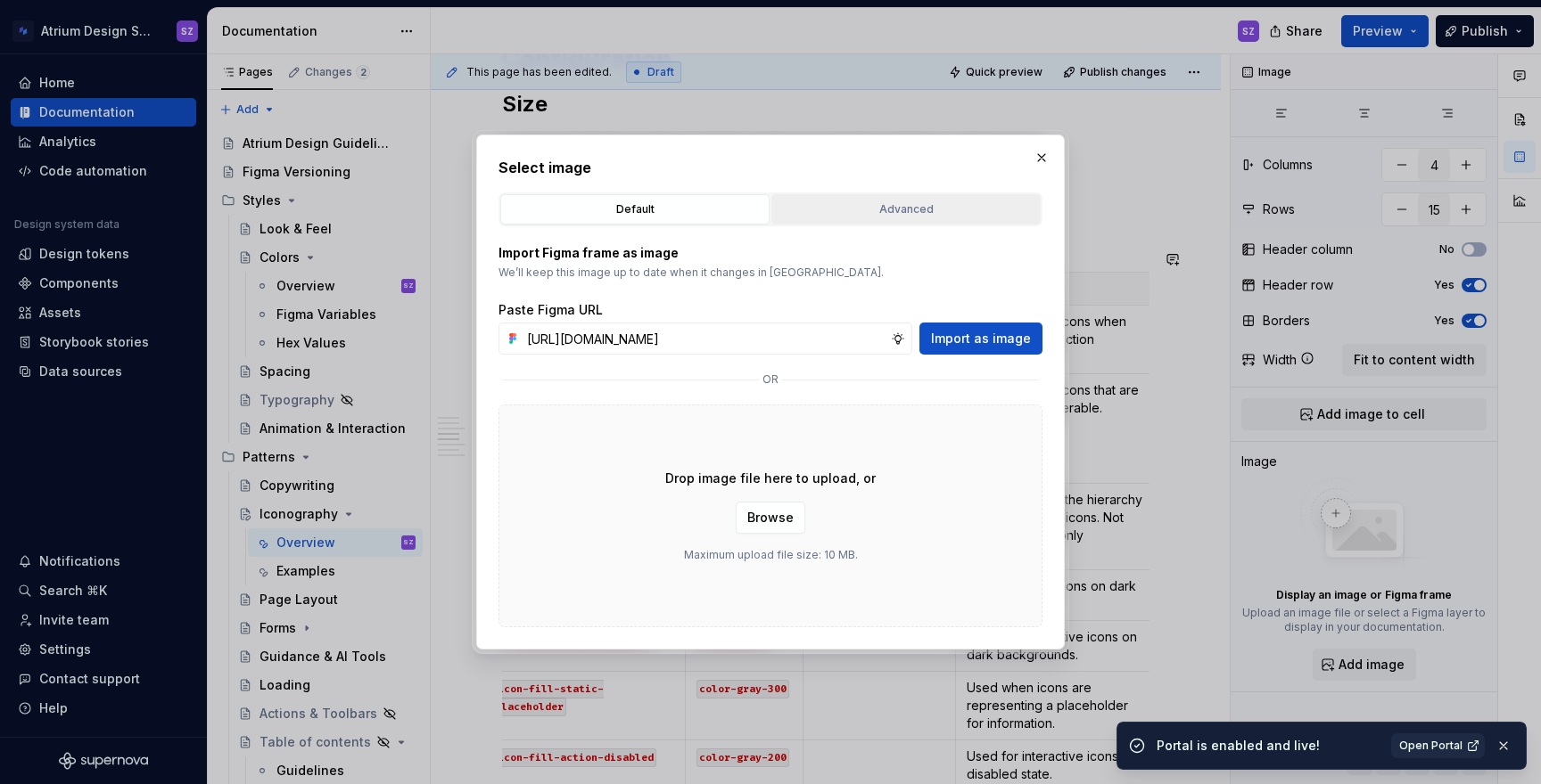
scroll to position [0, 0]
click at [878, 209] on div "Advanced" at bounding box center [906, 209] width 257 height 18
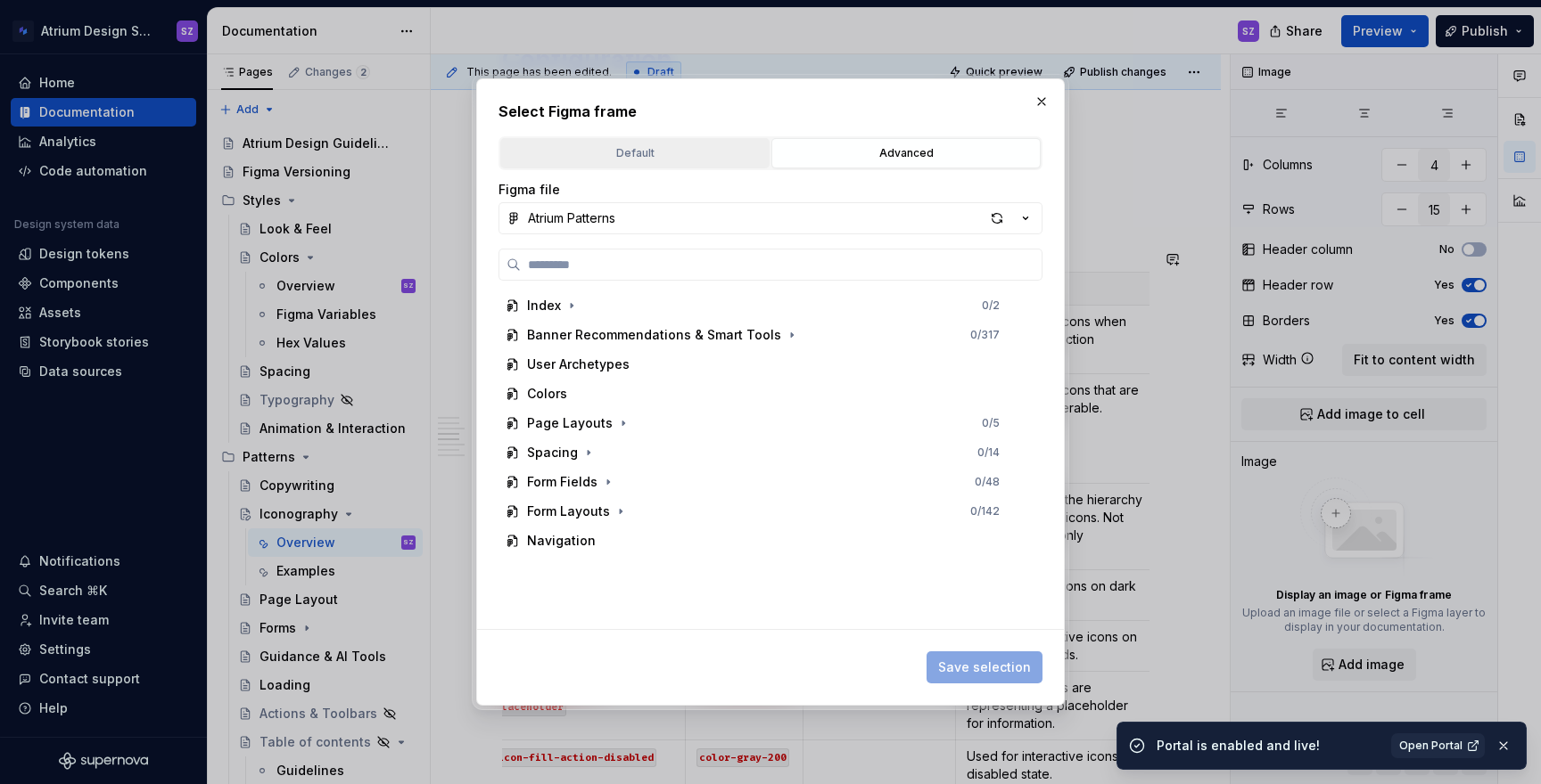
click at [609, 163] on button "Default" at bounding box center [635, 153] width 269 height 31
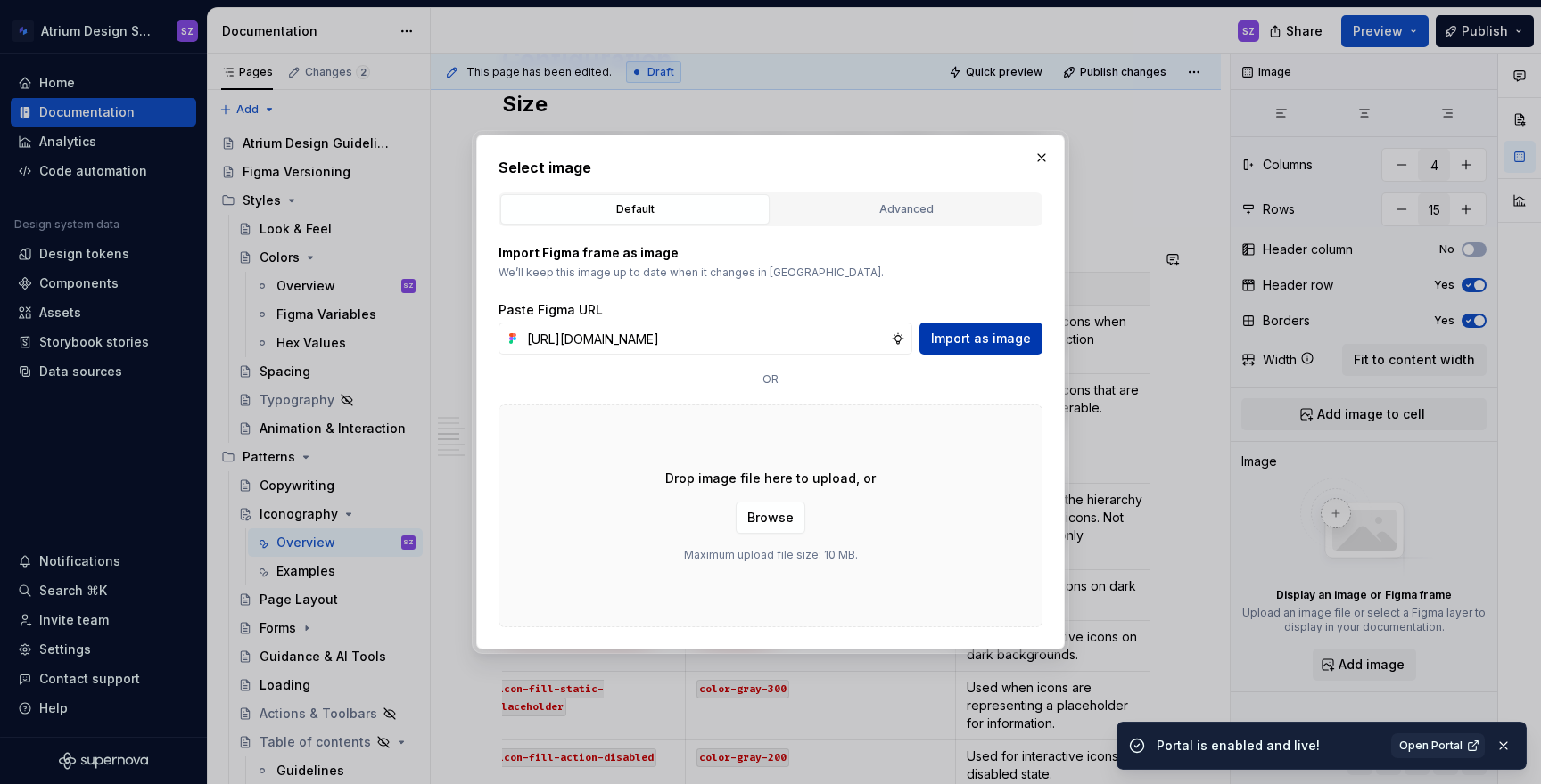
click at [974, 331] on span "Import as image" at bounding box center [981, 338] width 100 height 18
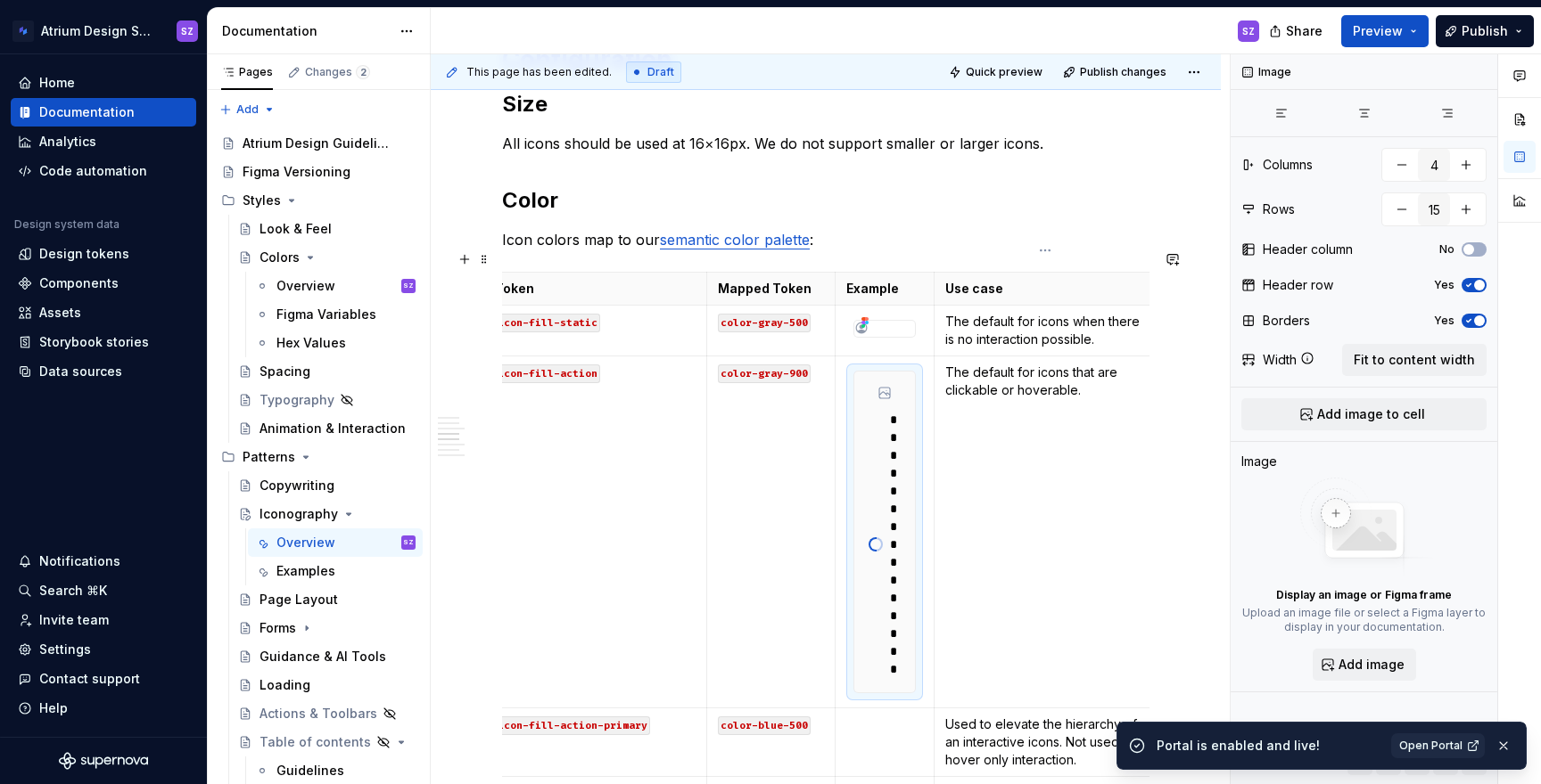
type textarea "*"
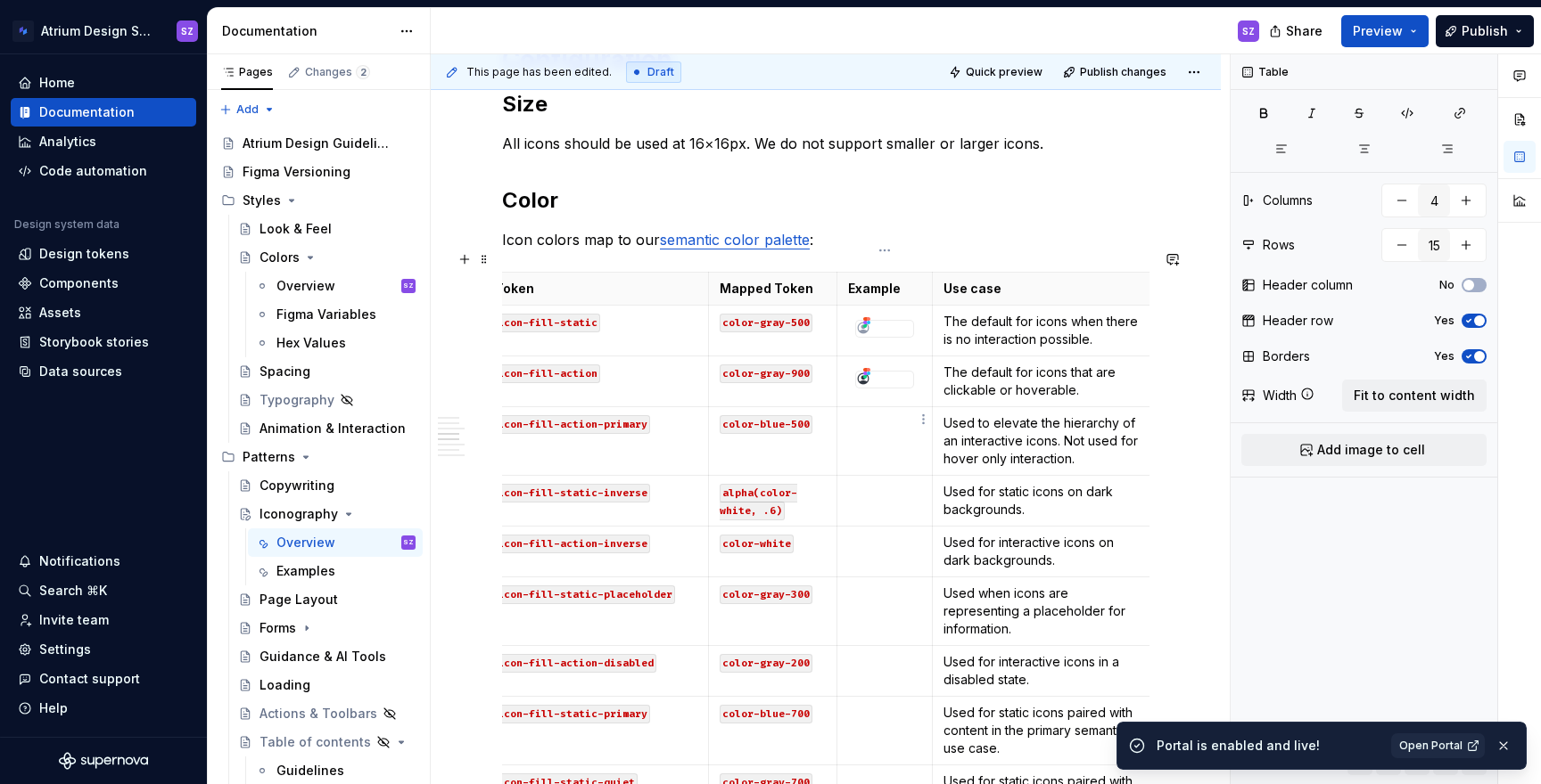
click at [864, 412] on td at bounding box center [885, 442] width 96 height 69
click at [898, 432] on td at bounding box center [885, 442] width 96 height 69
click at [923, 424] on html "Atrium Design System SZ Home Documentation Analytics Code automation Design sys…" at bounding box center [770, 392] width 1541 height 784
click at [951, 449] on div "Add image" at bounding box center [1009, 452] width 116 height 18
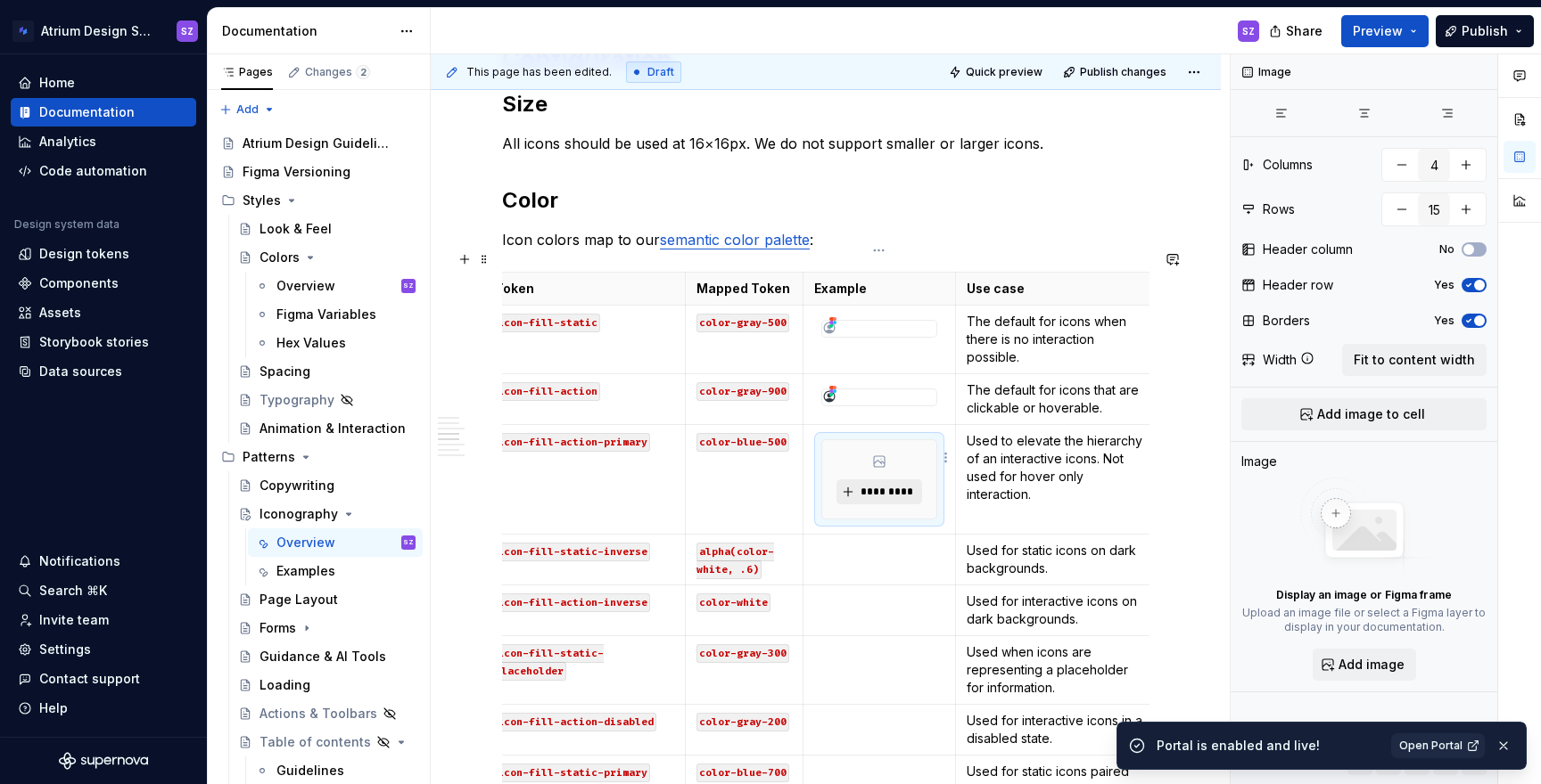
click at [889, 485] on span "*********" at bounding box center [885, 491] width 55 height 14
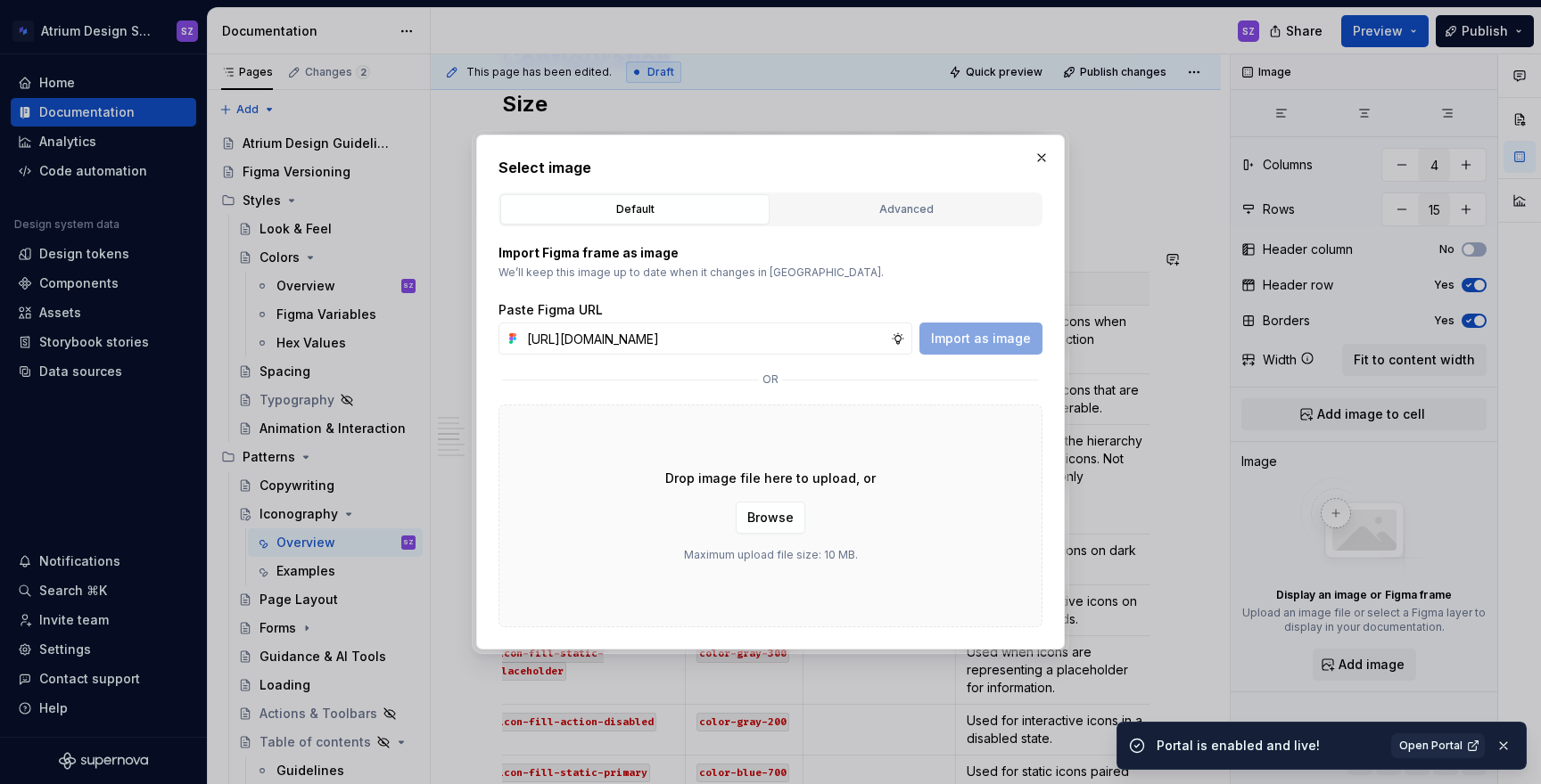
scroll to position [0, 553]
type input "[URL][DOMAIN_NAME]"
click at [974, 340] on span "Import as image" at bounding box center [981, 338] width 100 height 18
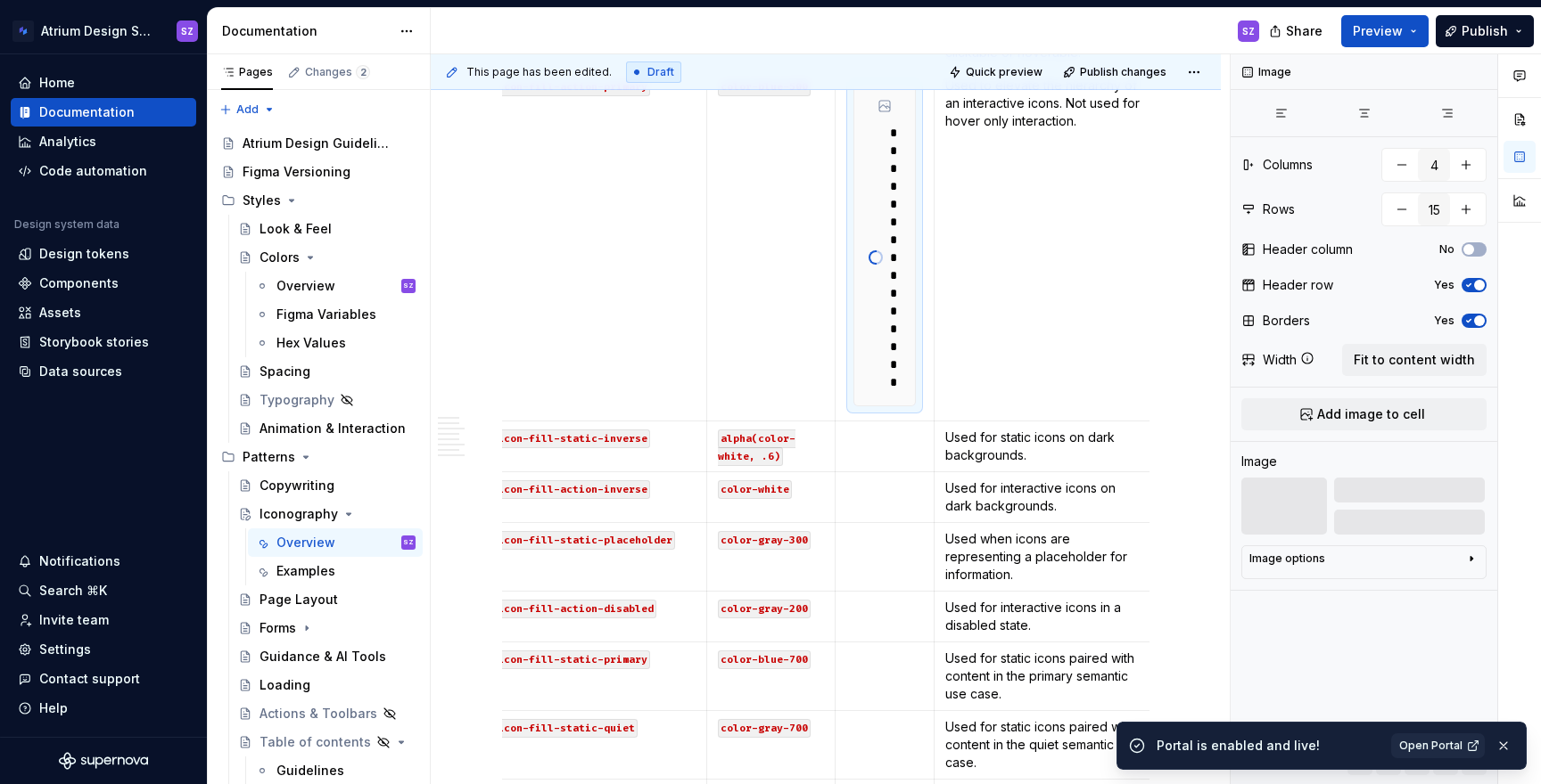
scroll to position [1515, 0]
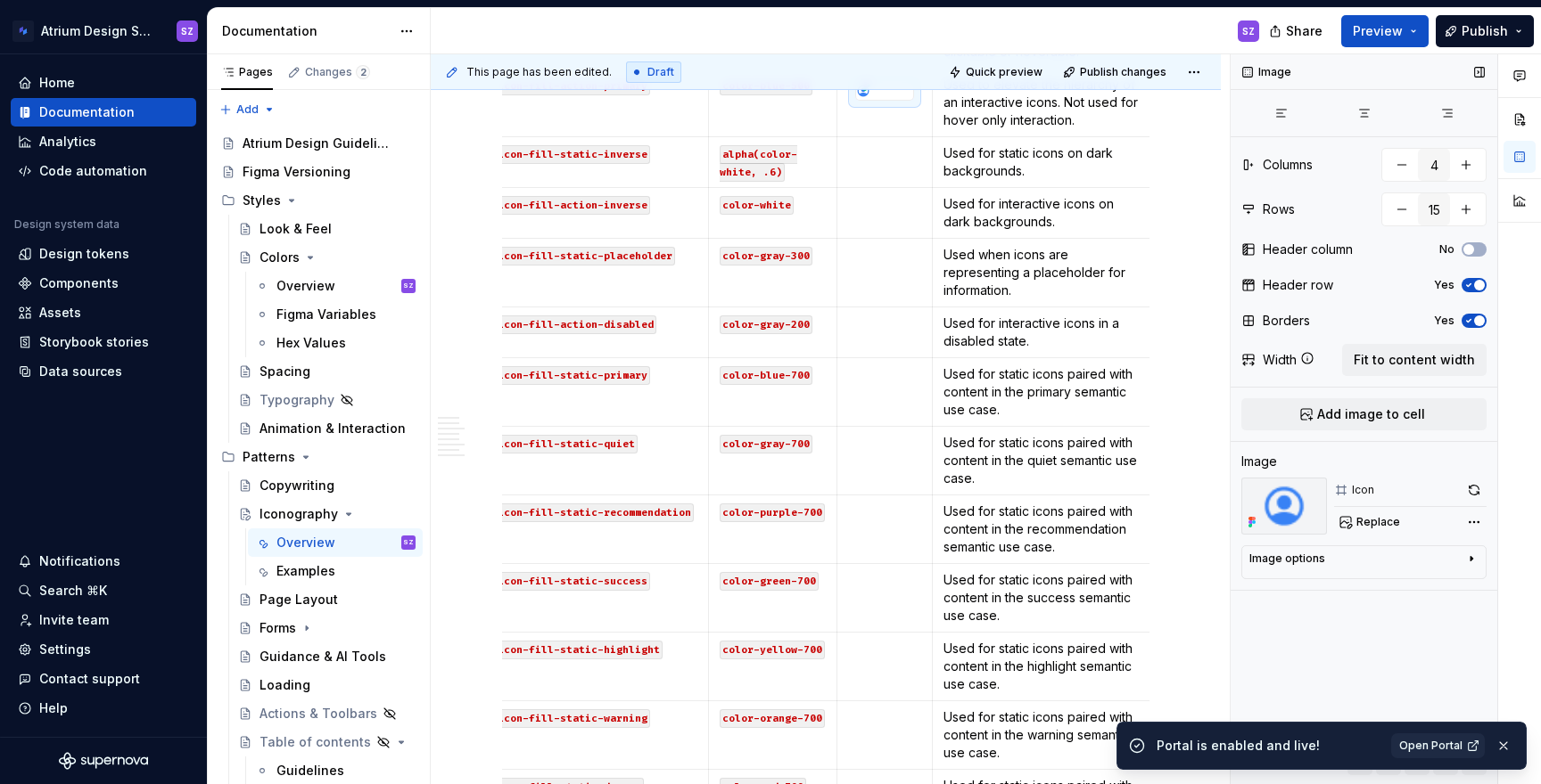
click at [1316, 565] on div "Image options" at bounding box center [1288, 558] width 76 height 14
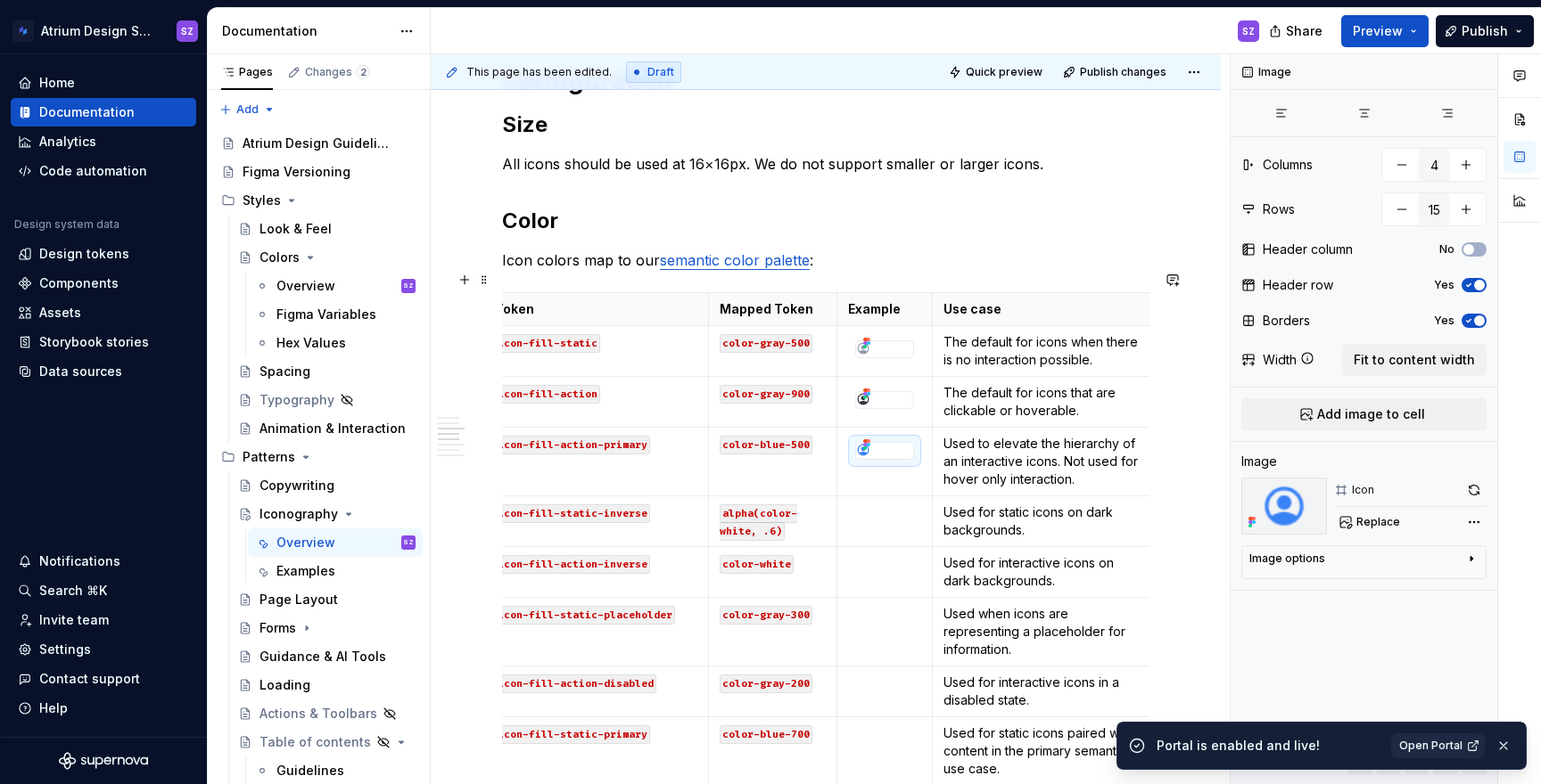
scroll to position [1152, 0]
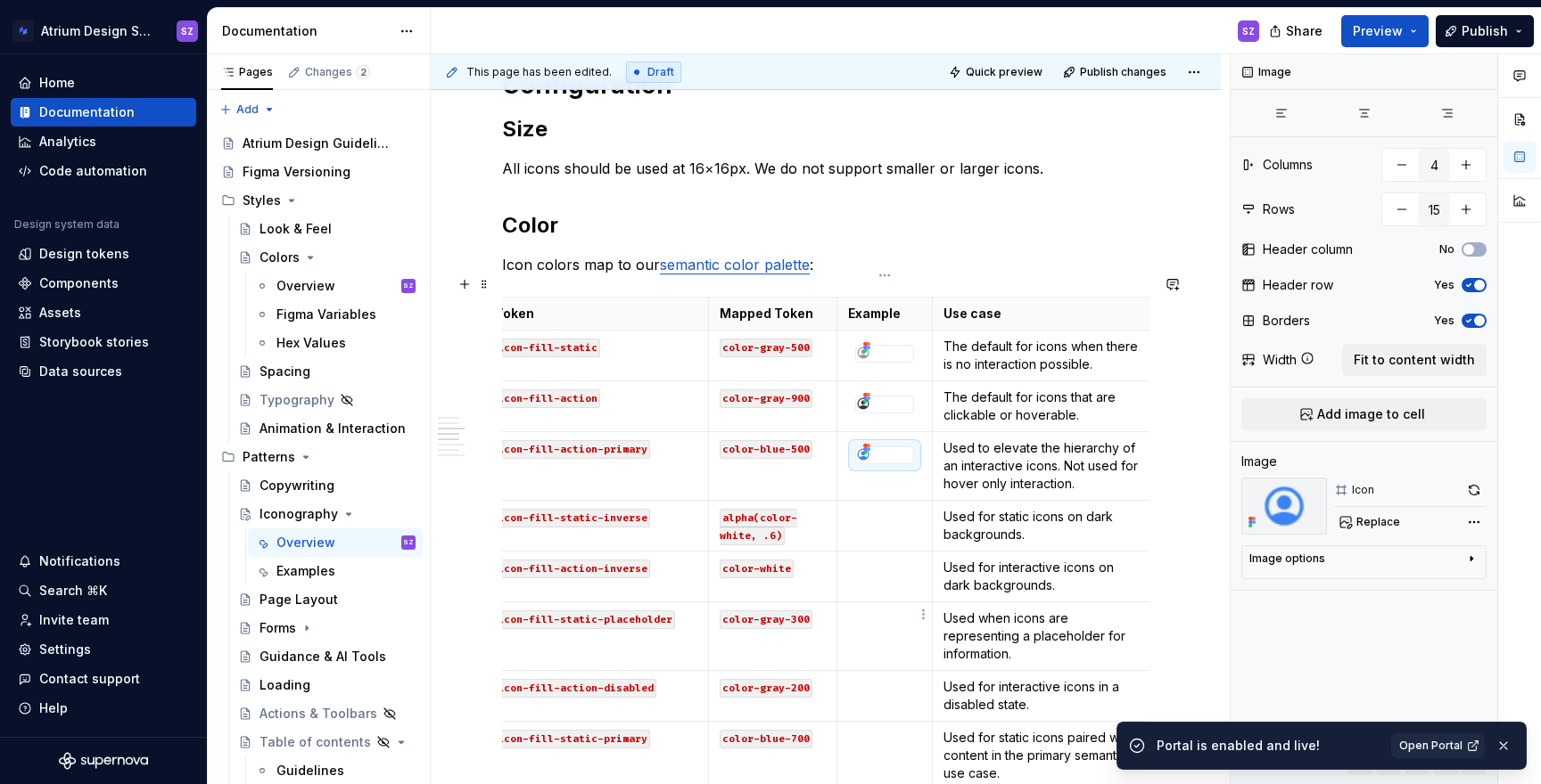
click at [862, 610] on p at bounding box center [885, 618] width 73 height 18
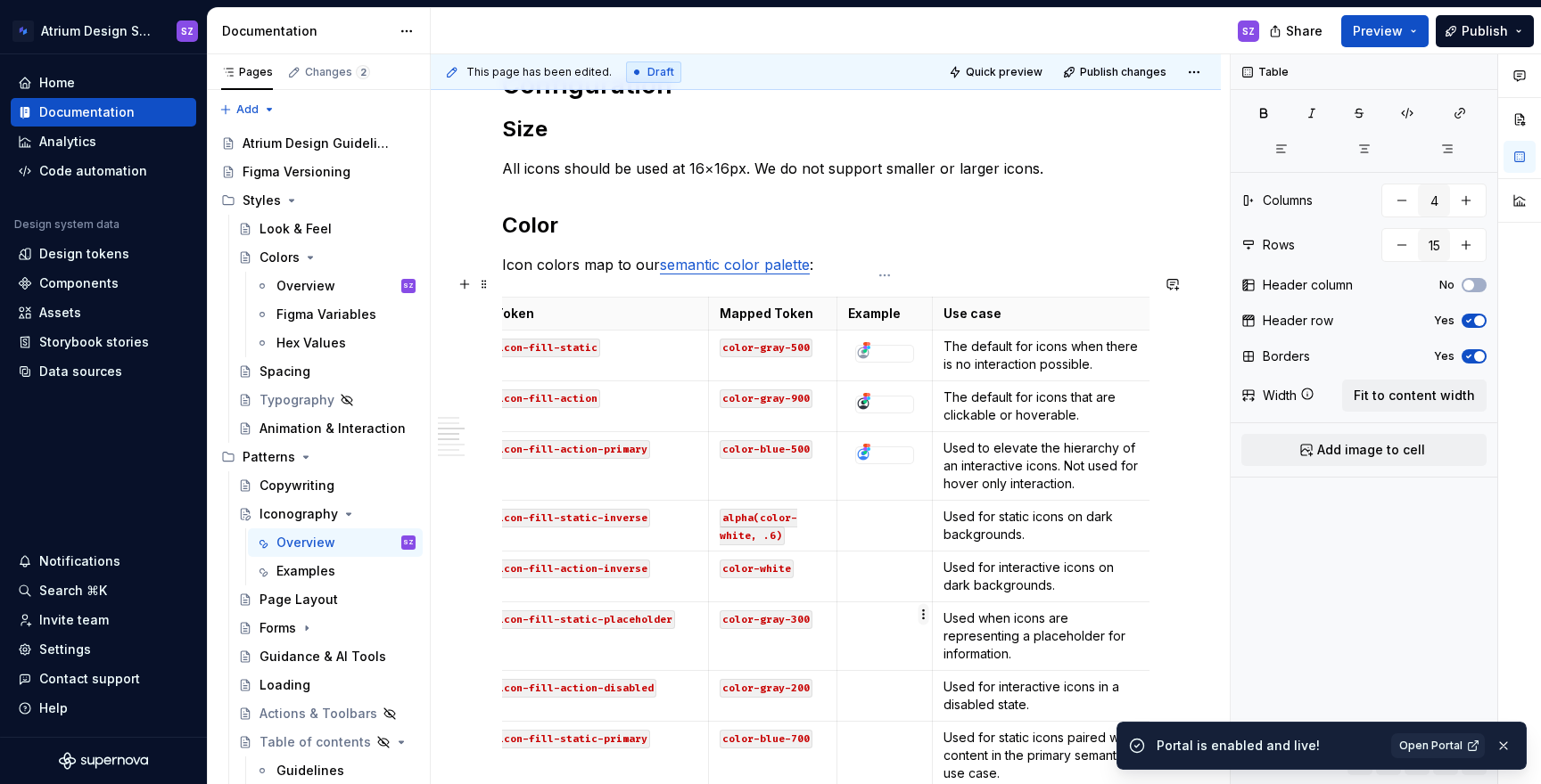
click at [922, 613] on html "Atrium Design System SZ Home Documentation Analytics Code automation Design sys…" at bounding box center [770, 392] width 1541 height 784
click at [936, 635] on div "Add image" at bounding box center [1000, 648] width 152 height 29
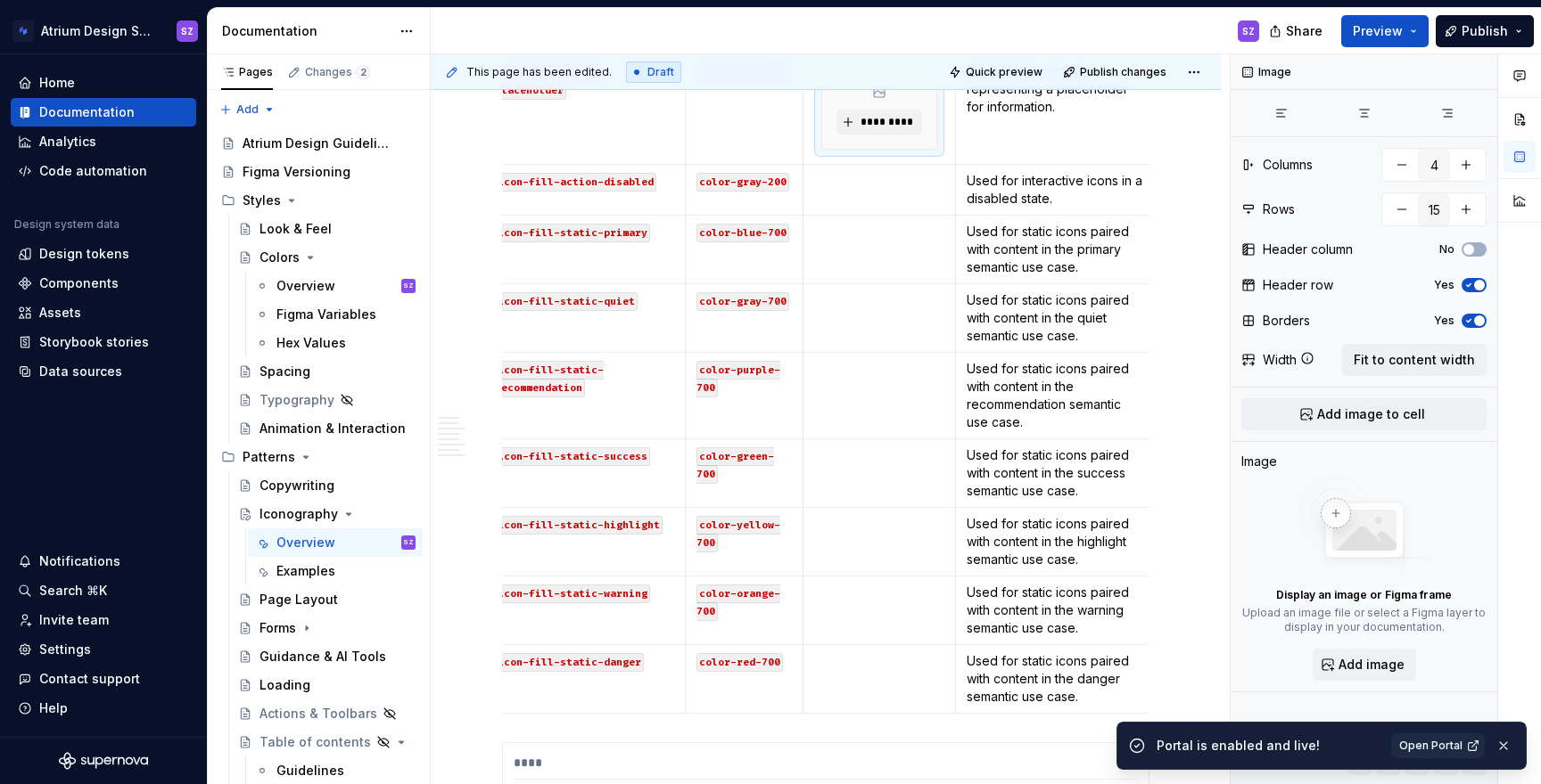
scroll to position [1756, 0]
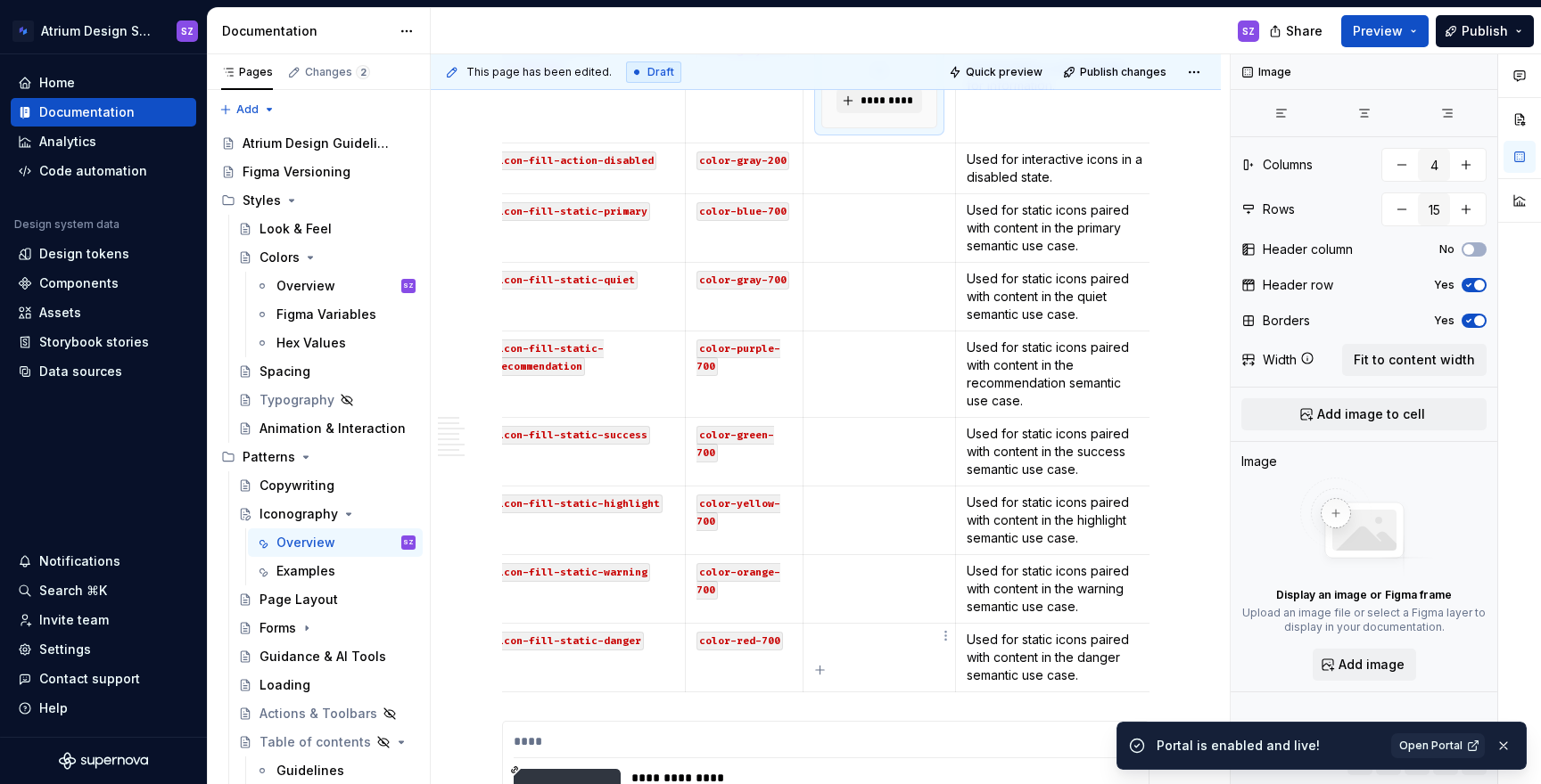
click at [843, 630] on td at bounding box center [880, 658] width 152 height 69
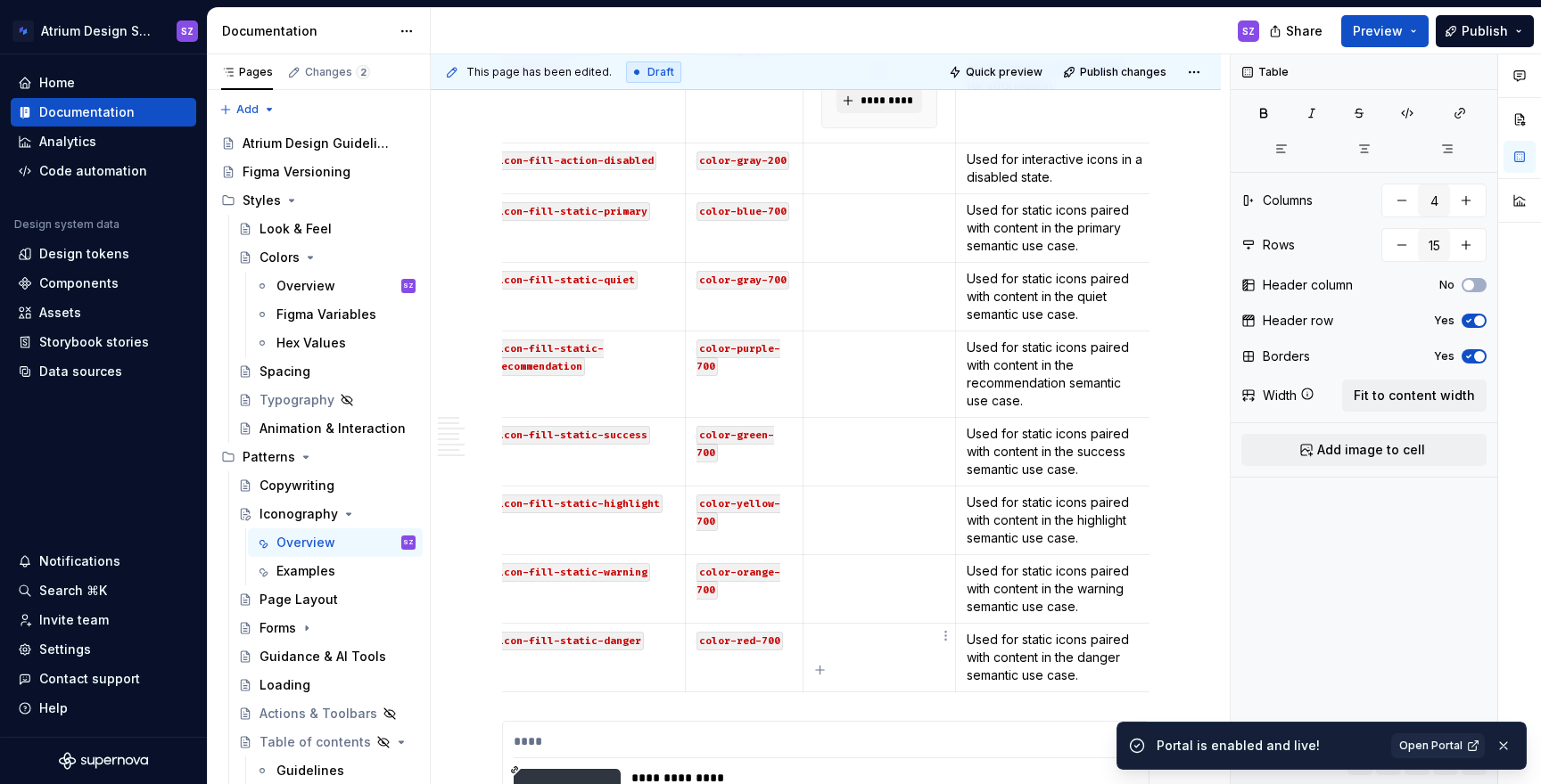
click at [949, 637] on html "Atrium Design System SZ Home Documentation Analytics Code automation Design sys…" at bounding box center [770, 392] width 1541 height 784
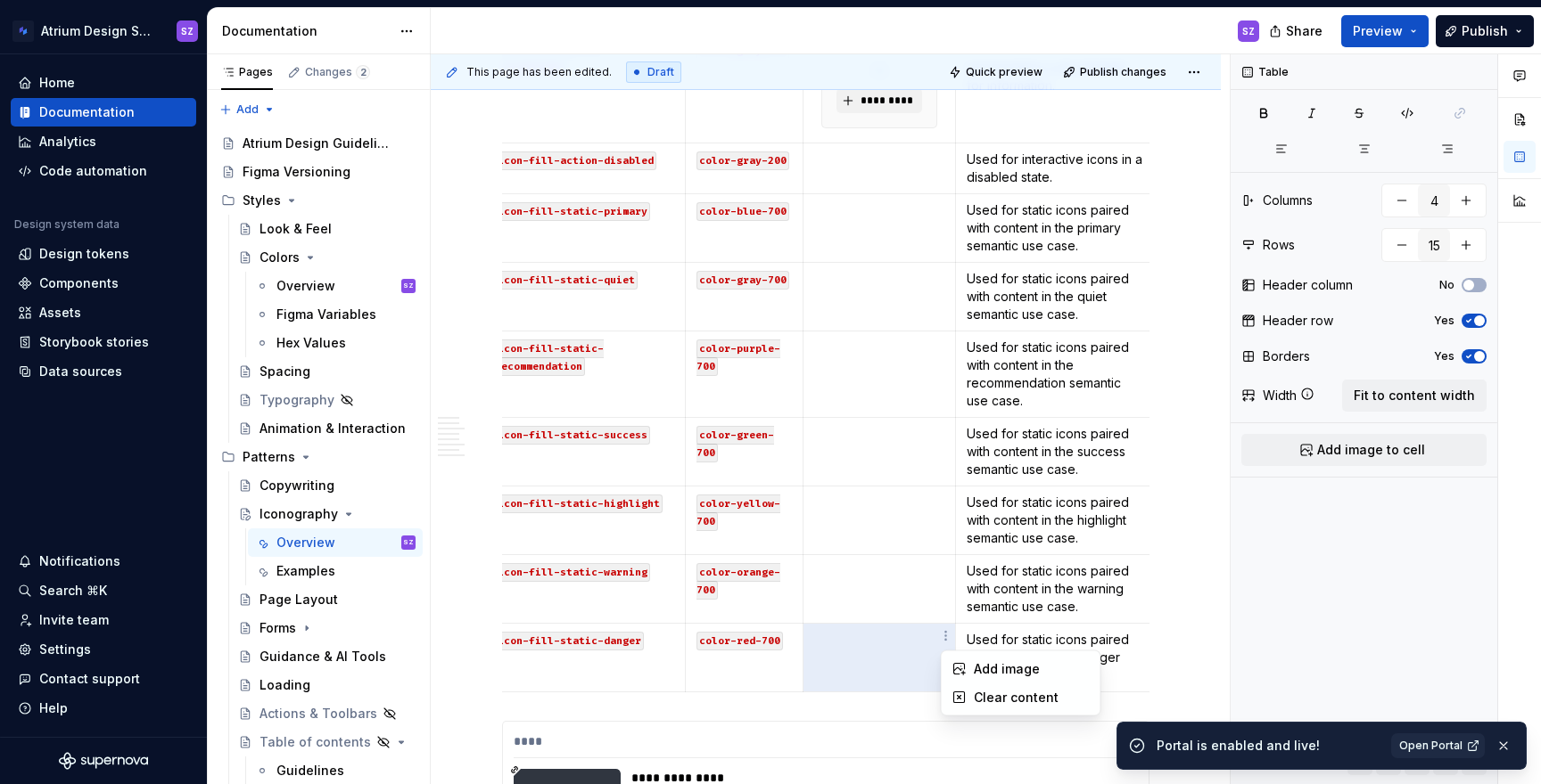
click at [956, 652] on div "Add image Clear content" at bounding box center [1021, 683] width 160 height 66
click at [956, 663] on icon at bounding box center [959, 669] width 14 height 14
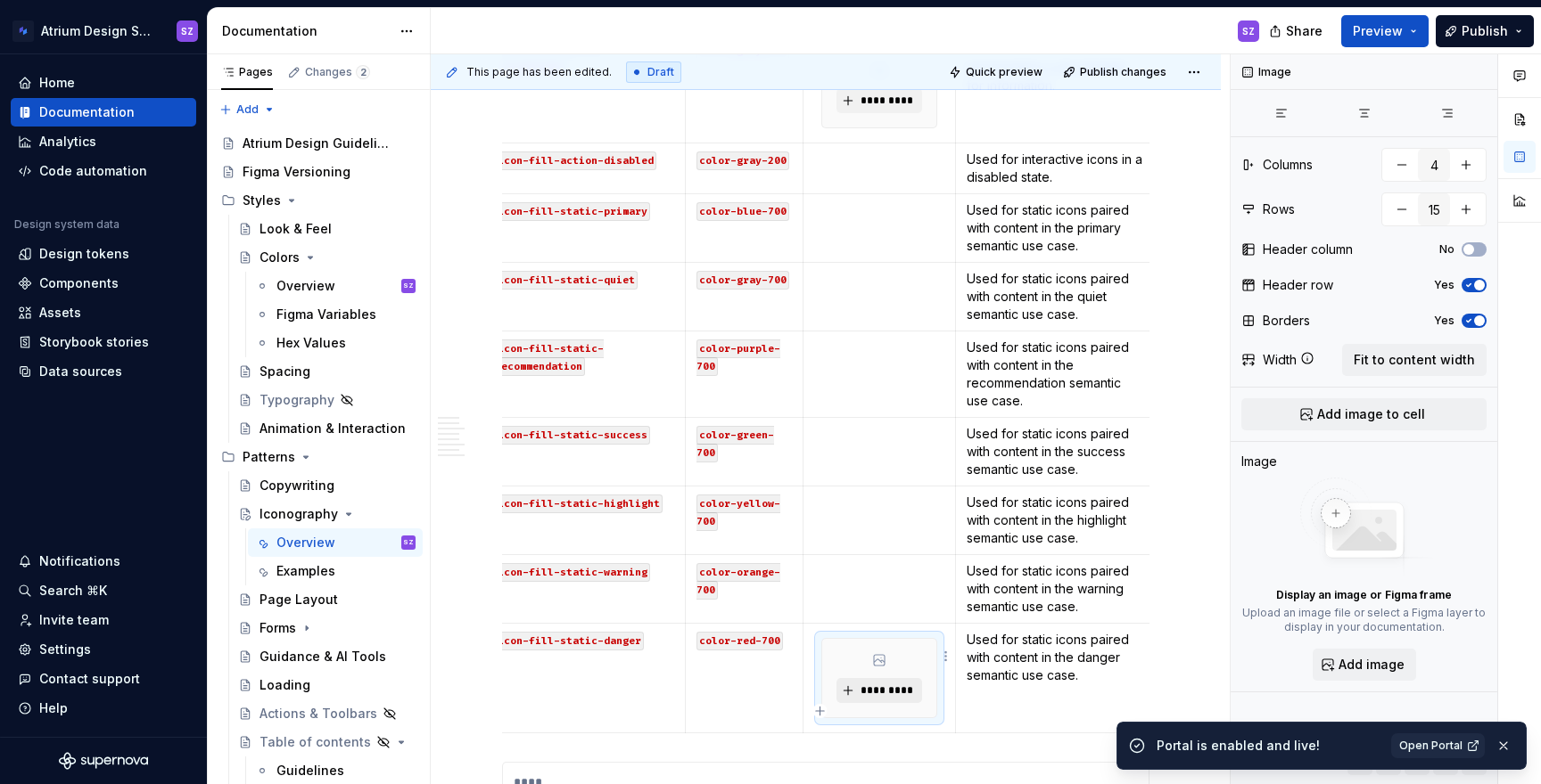
click at [862, 678] on button "*********" at bounding box center [878, 690] width 84 height 25
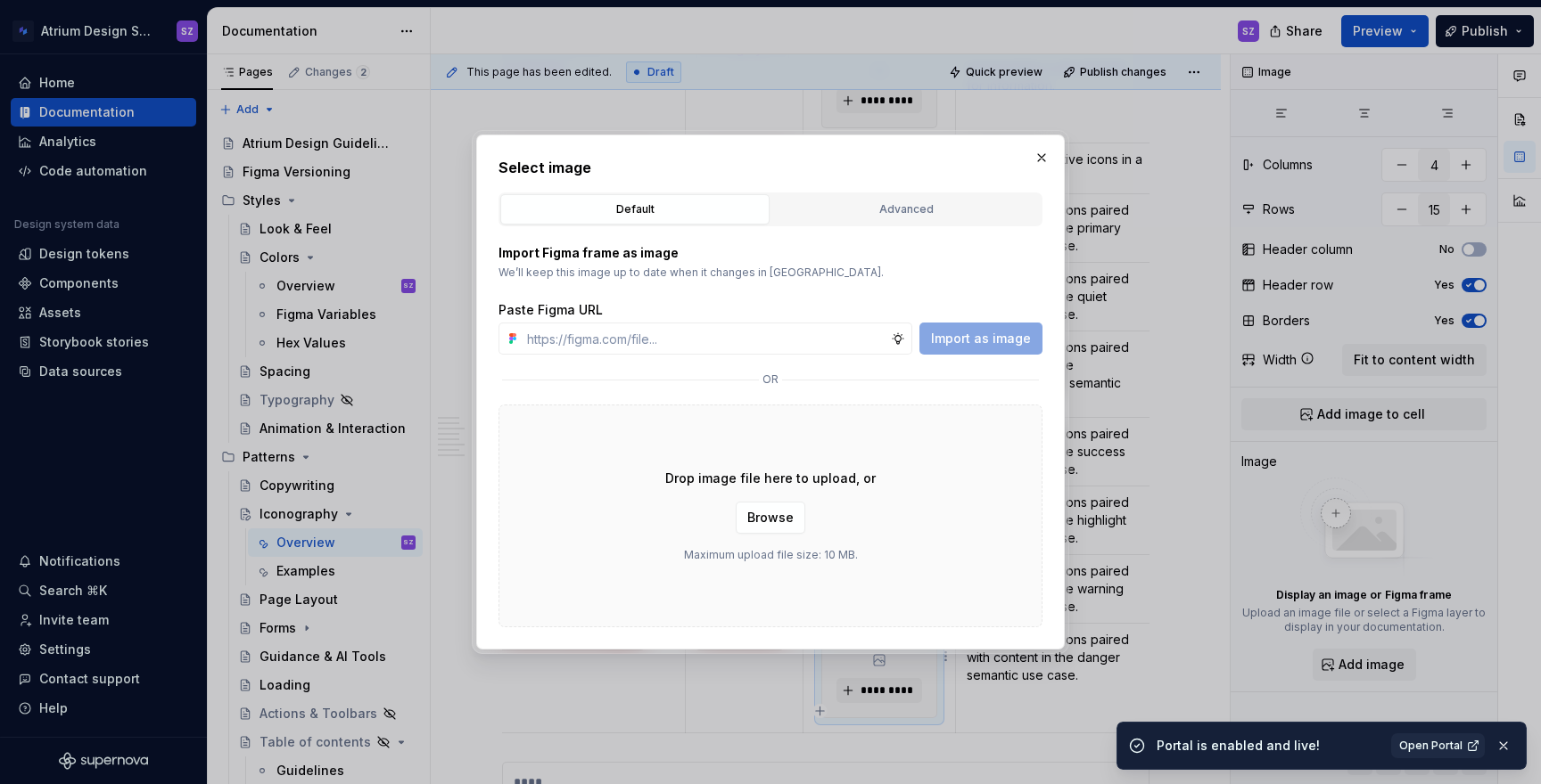
type textarea "*"
type input "[URL][DOMAIN_NAME]"
type textarea "*"
type input "[URL][DOMAIN_NAME]"
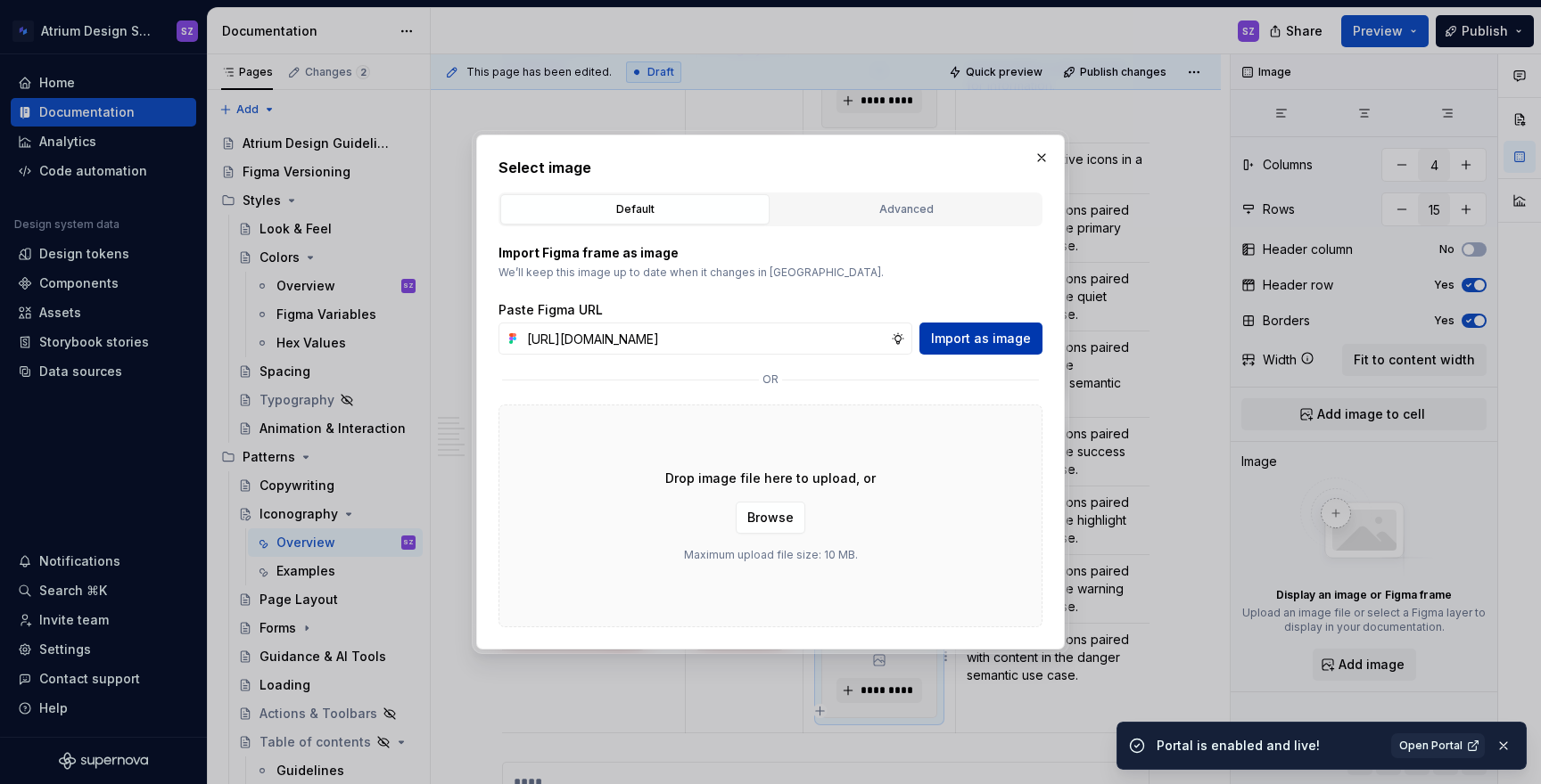
scroll to position [0, 0]
click at [975, 336] on span "Import as image" at bounding box center [981, 338] width 100 height 18
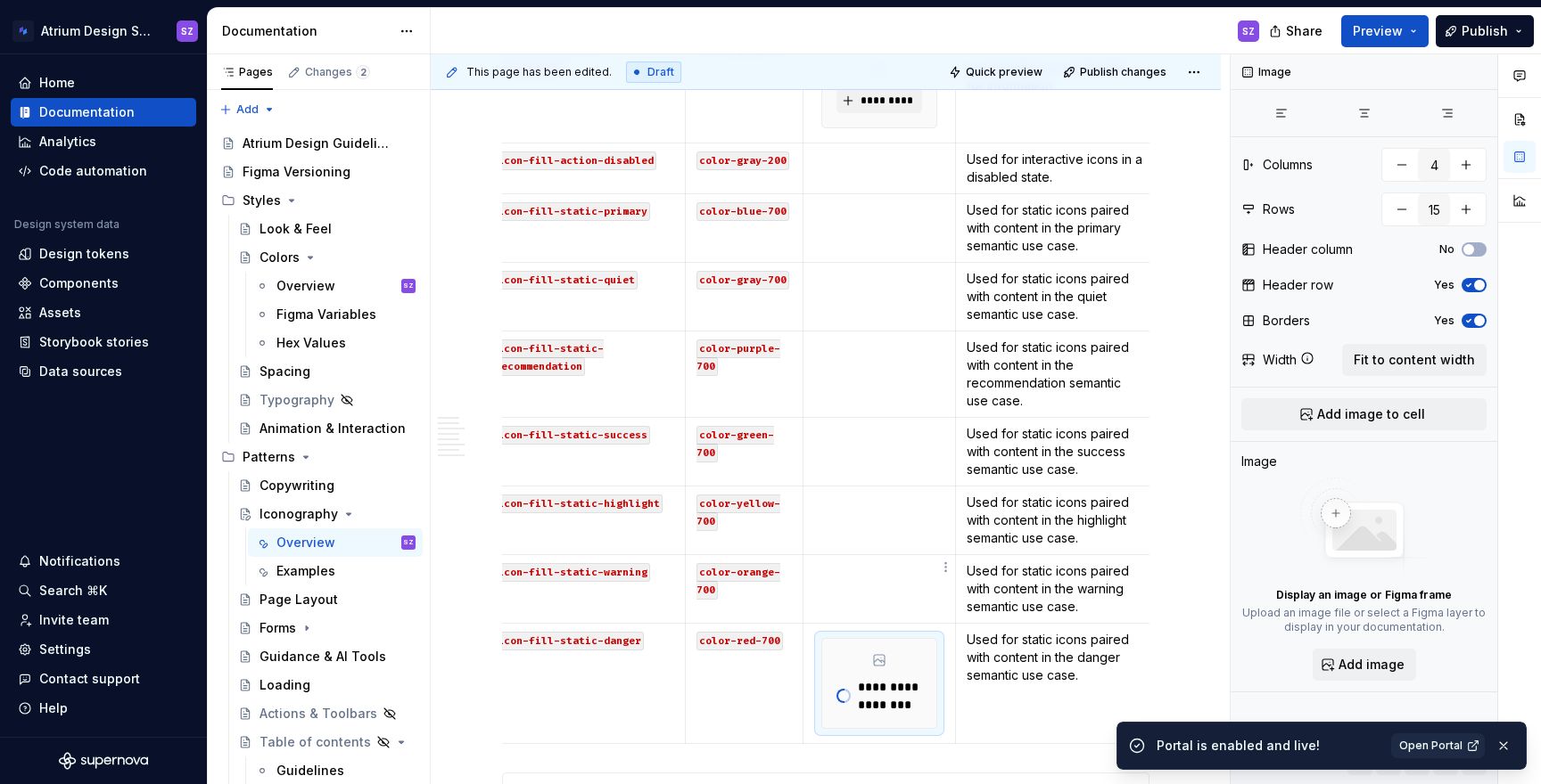
click at [875, 575] on td at bounding box center [880, 589] width 152 height 69
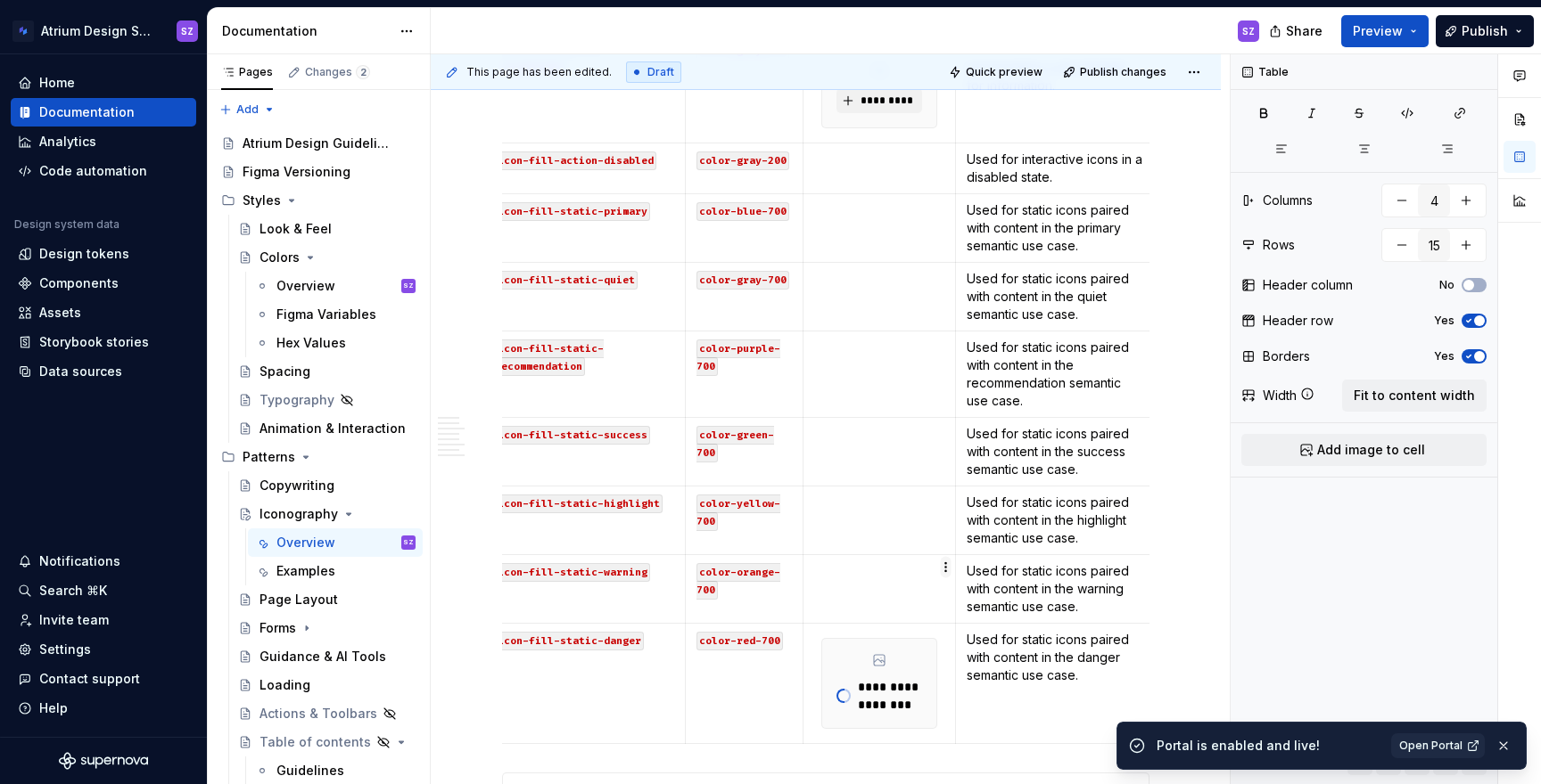
click at [946, 570] on html "Atrium Design System SZ Home Documentation Analytics Code automation Design sys…" at bounding box center [770, 392] width 1541 height 784
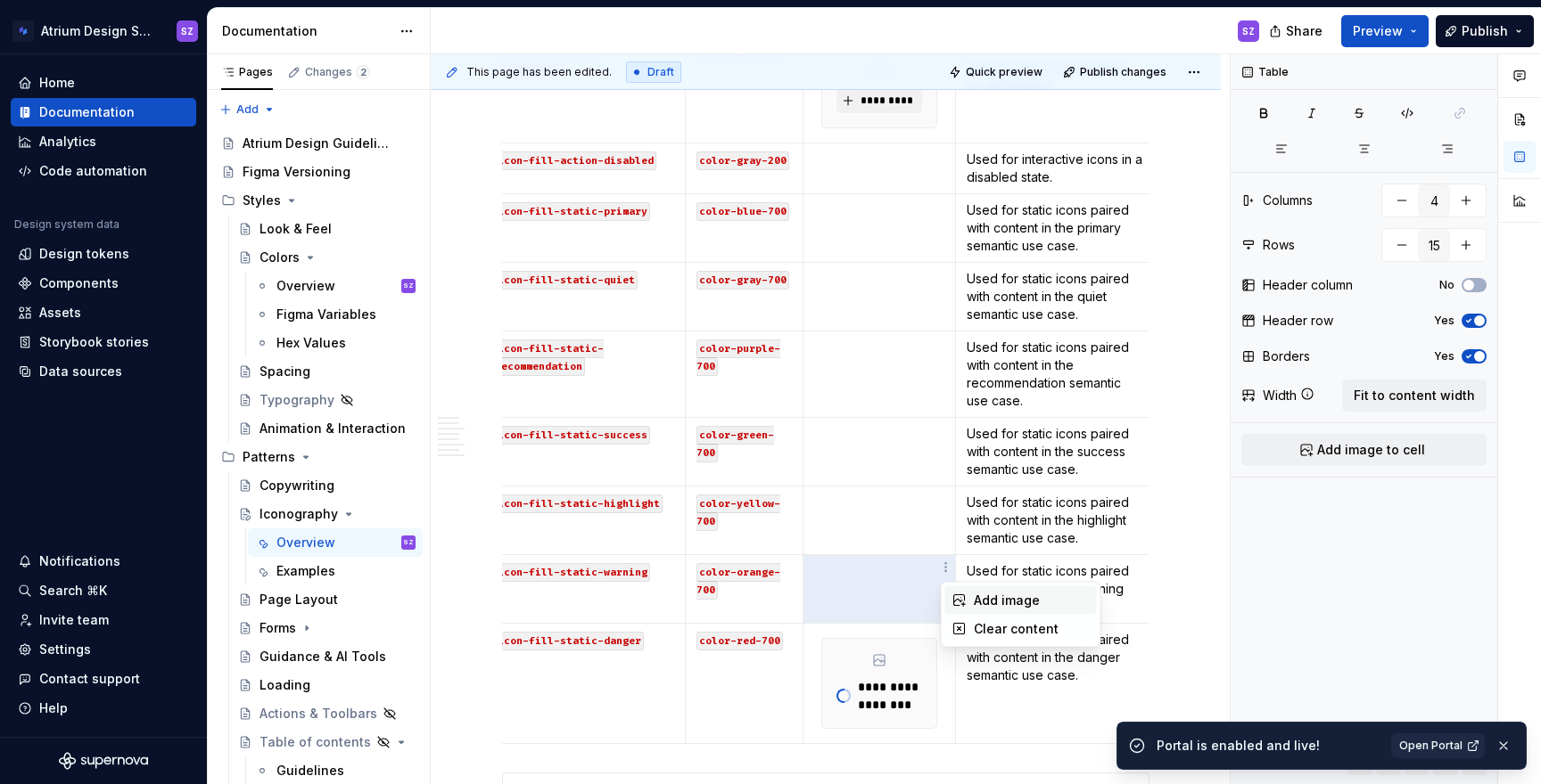
click at [969, 601] on div "Add image" at bounding box center [1022, 601] width 152 height 29
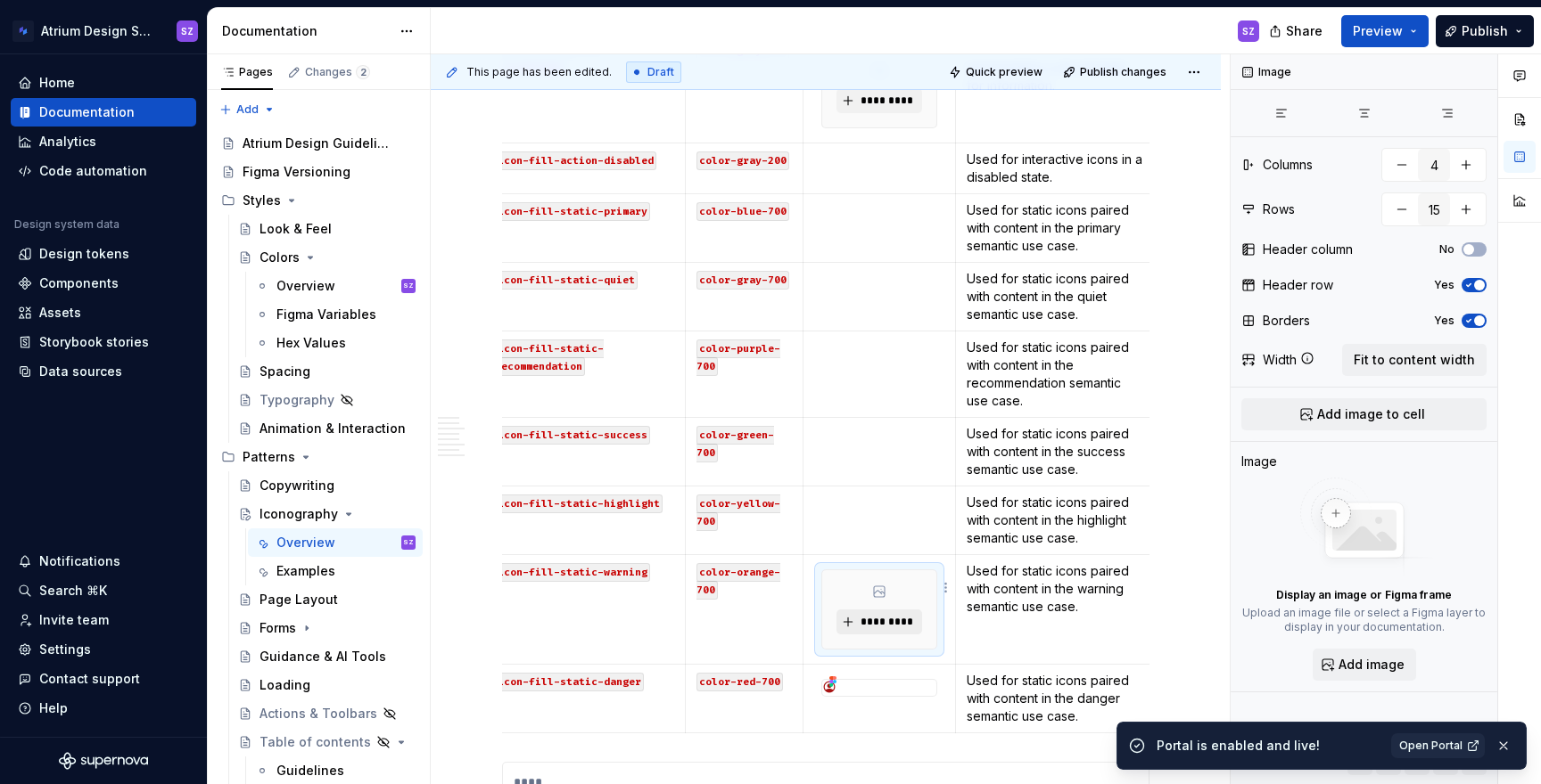
click at [887, 615] on span "*********" at bounding box center [885, 622] width 55 height 14
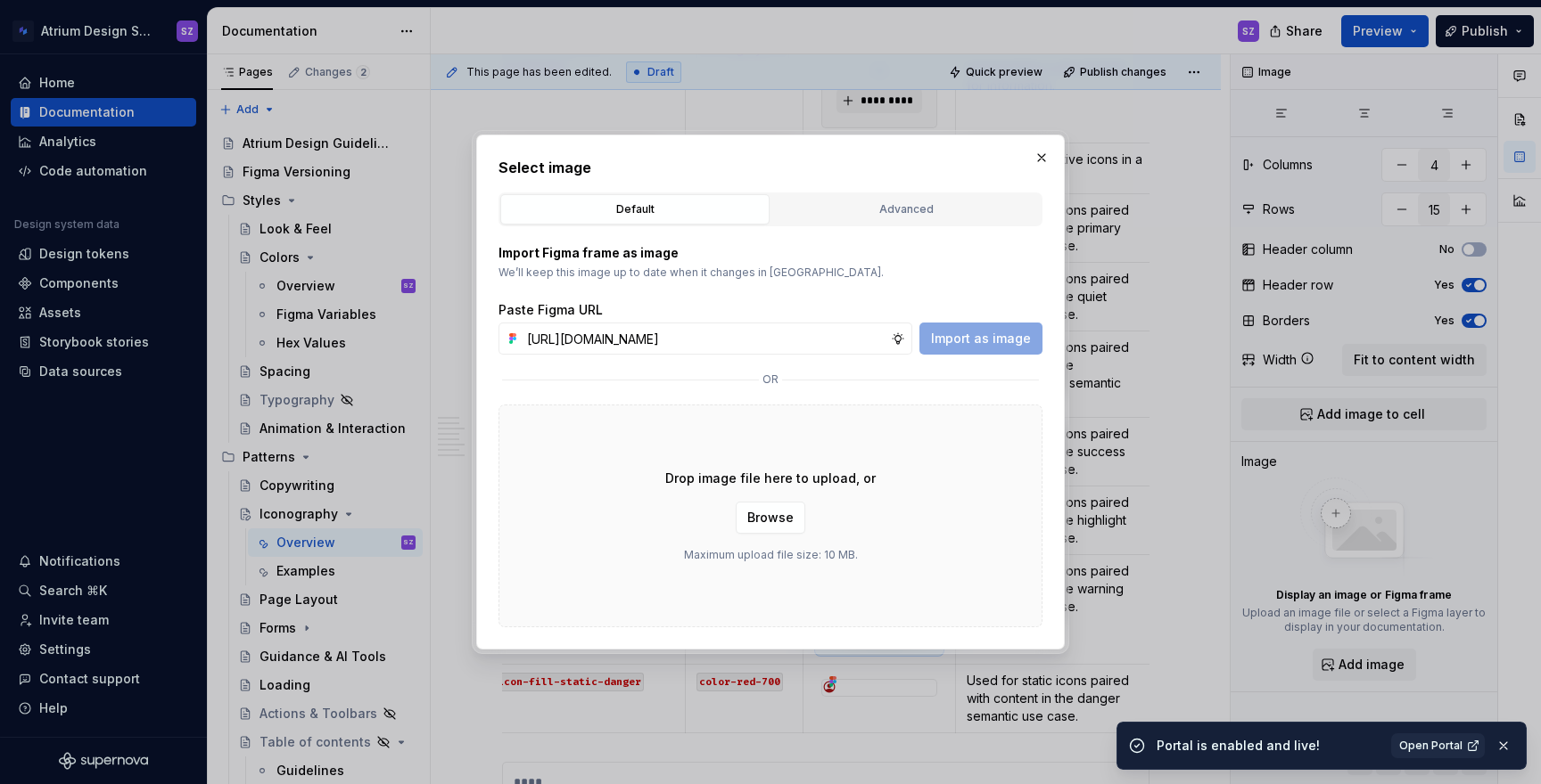
scroll to position [0, 540]
type input "[URL][DOMAIN_NAME]"
click at [996, 344] on span "Import as image" at bounding box center [981, 338] width 100 height 18
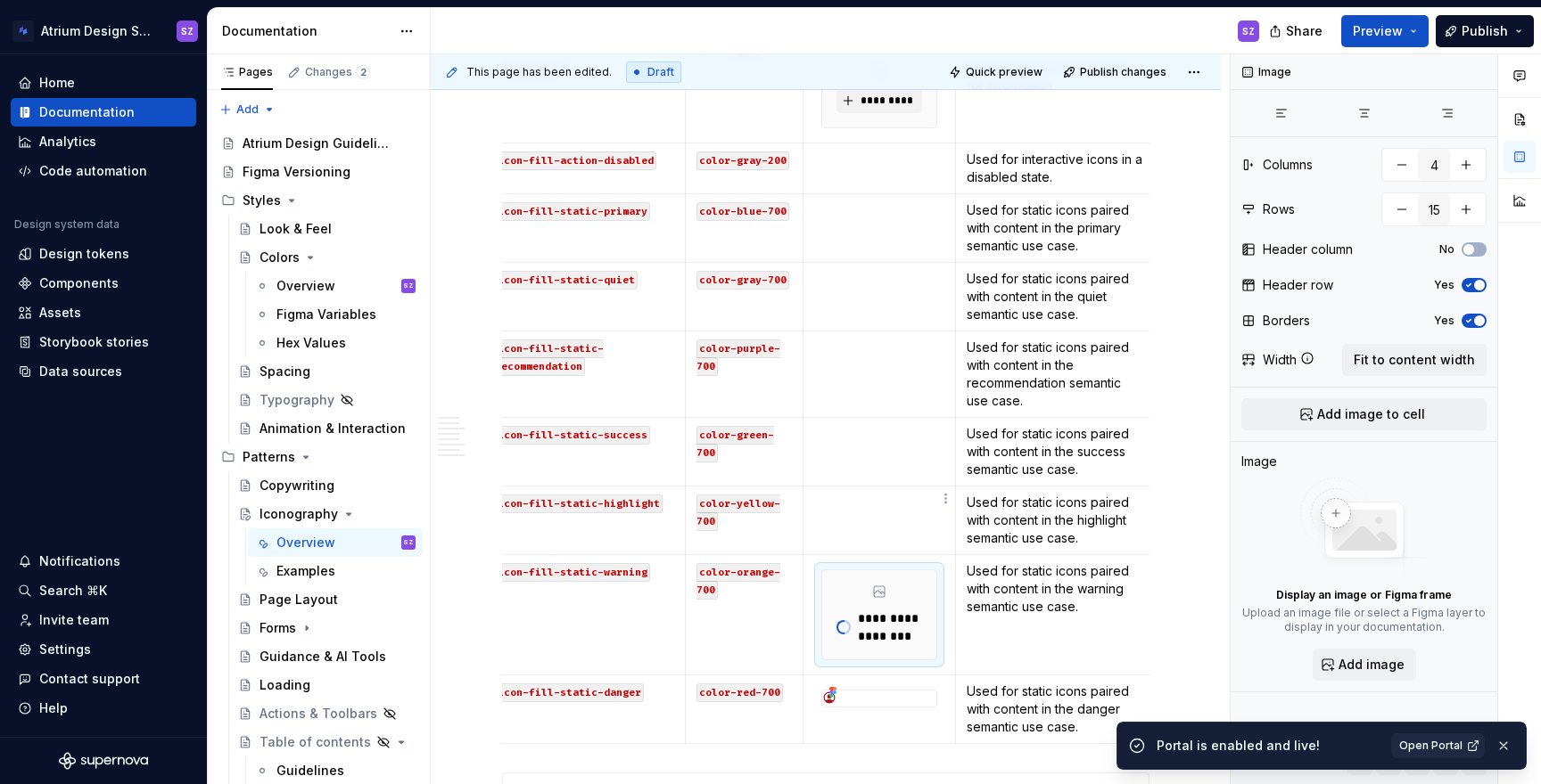
click at [890, 499] on td at bounding box center [880, 521] width 152 height 69
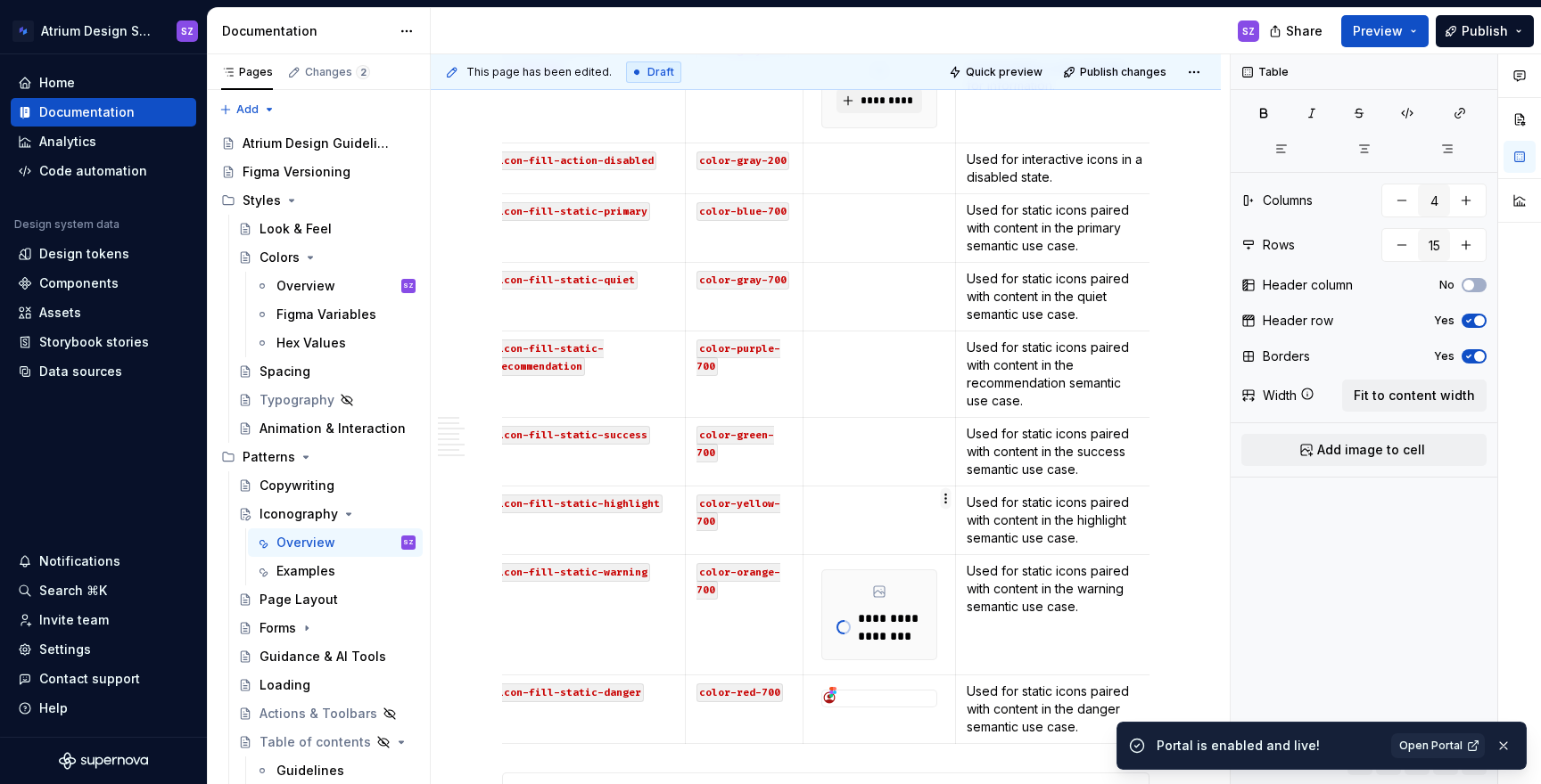
click at [949, 500] on html "Atrium Design System SZ Home Documentation Analytics Code automation Design sys…" at bounding box center [770, 392] width 1541 height 784
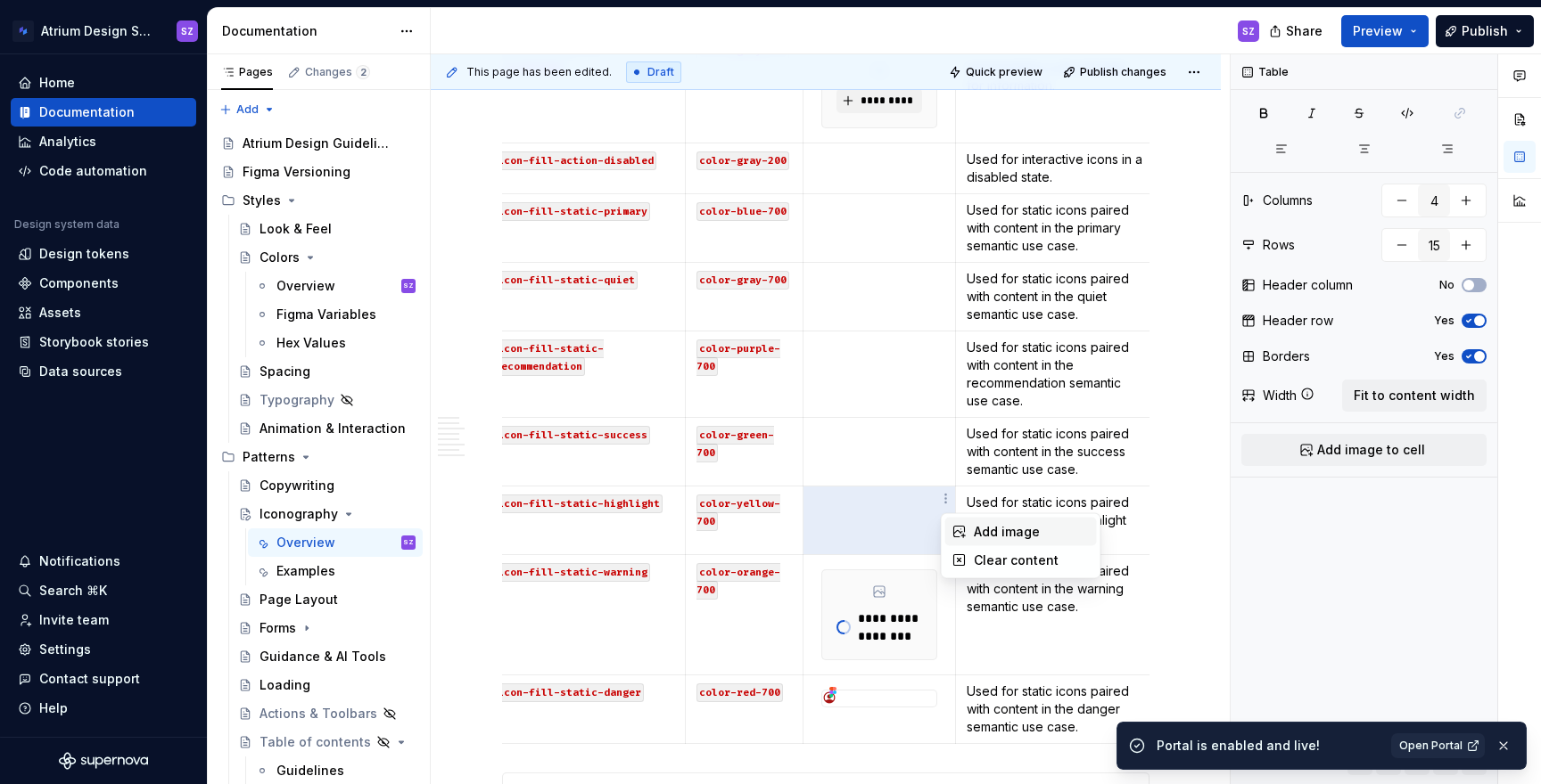
click at [970, 538] on div "Add image" at bounding box center [1022, 532] width 152 height 29
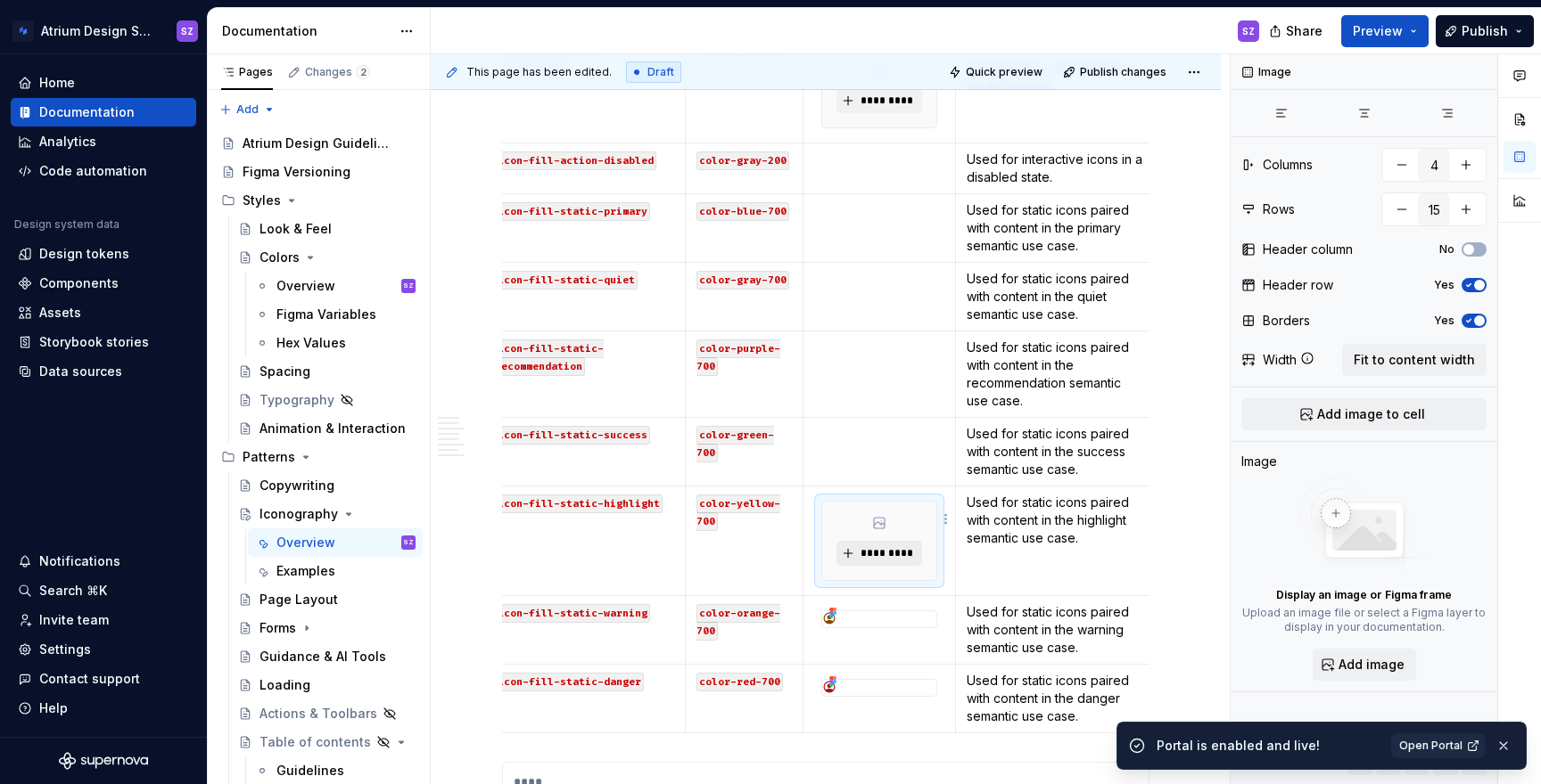
click at [866, 547] on span "*********" at bounding box center [885, 553] width 55 height 14
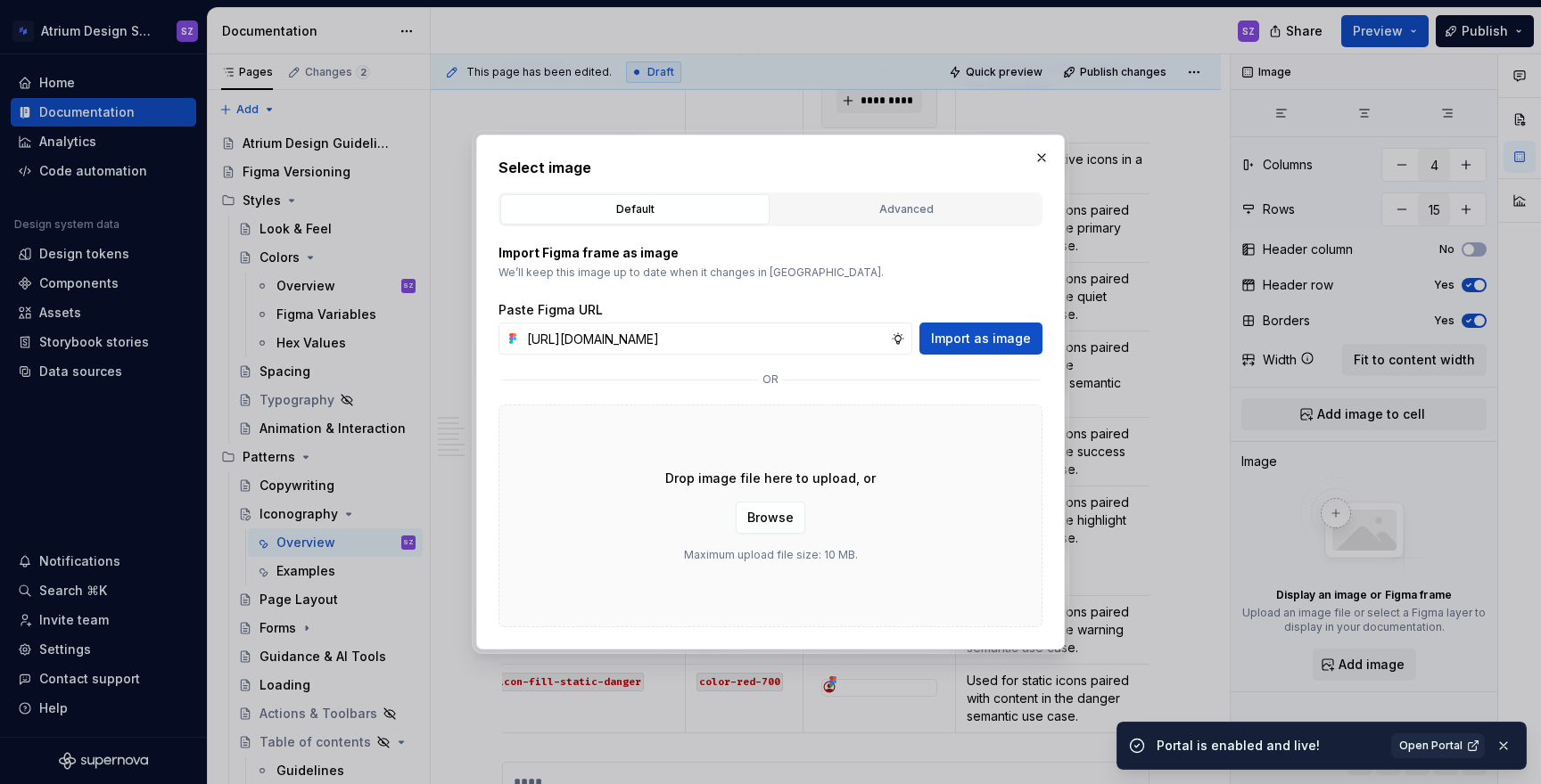
scroll to position [0, 540]
type input "[URL][DOMAIN_NAME]"
click at [964, 342] on span "Import as image" at bounding box center [981, 338] width 100 height 18
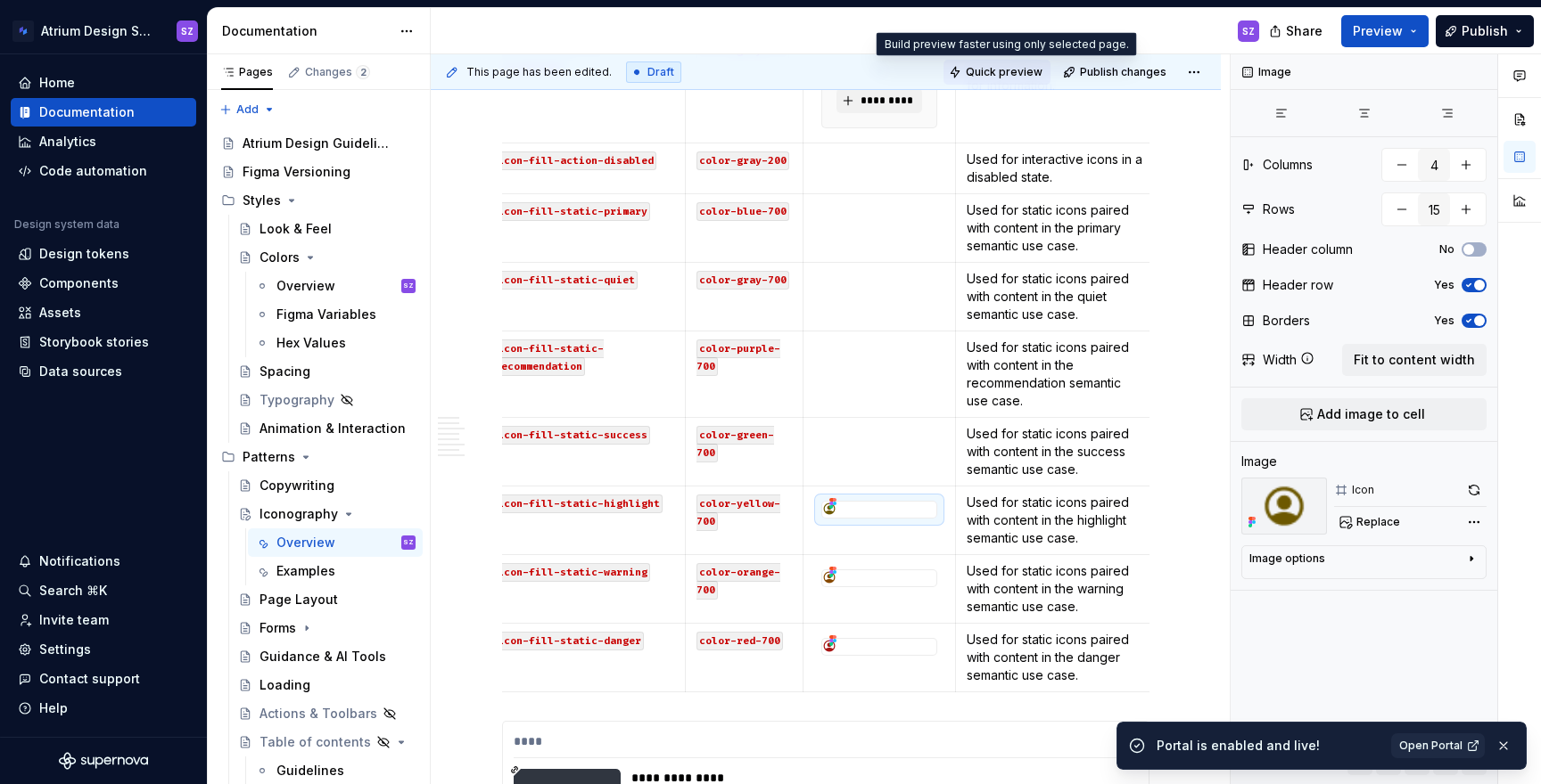
click at [981, 76] on span "Quick preview" at bounding box center [1004, 71] width 77 height 14
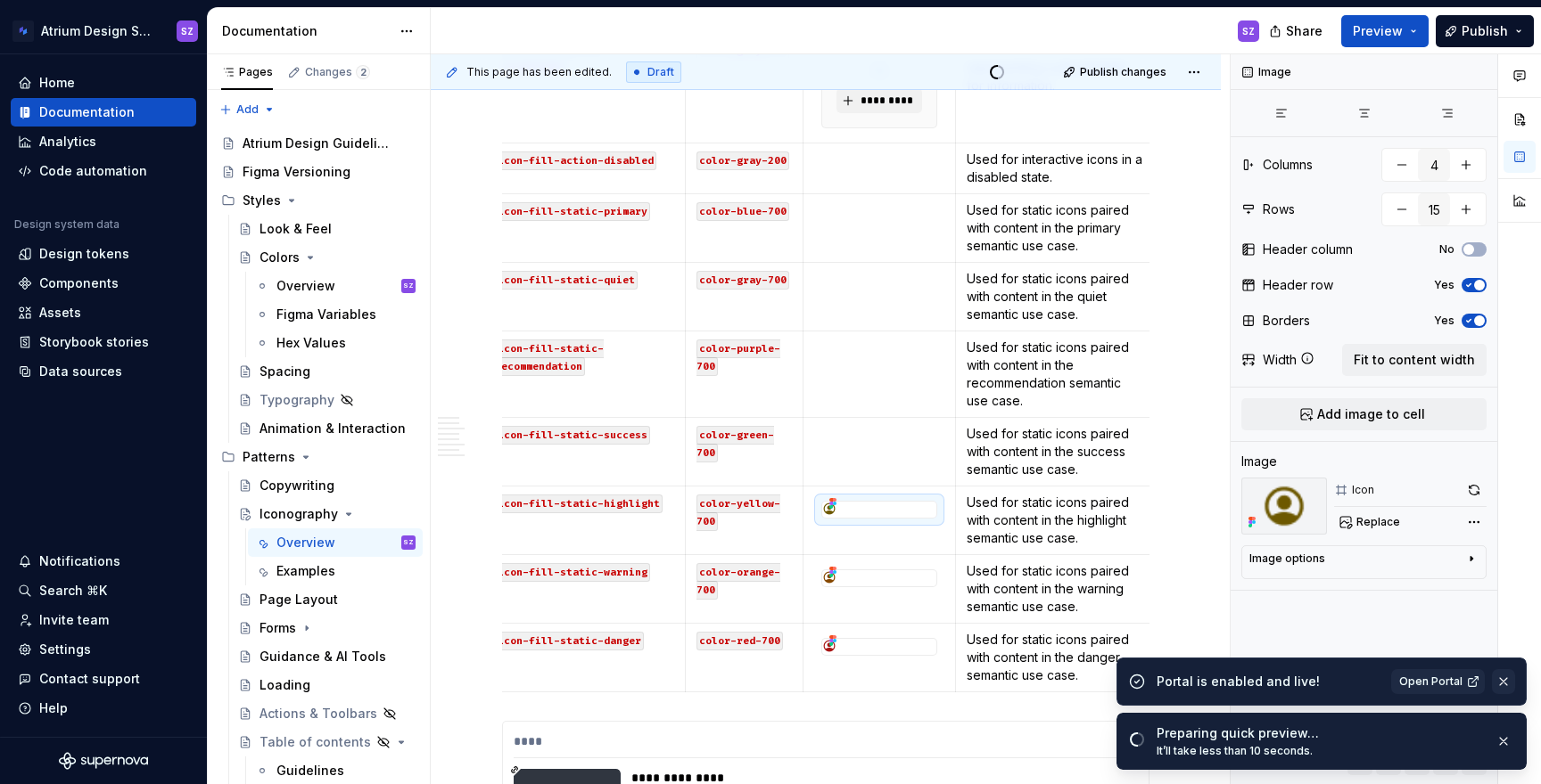
click at [1504, 677] on button "button" at bounding box center [1503, 681] width 23 height 25
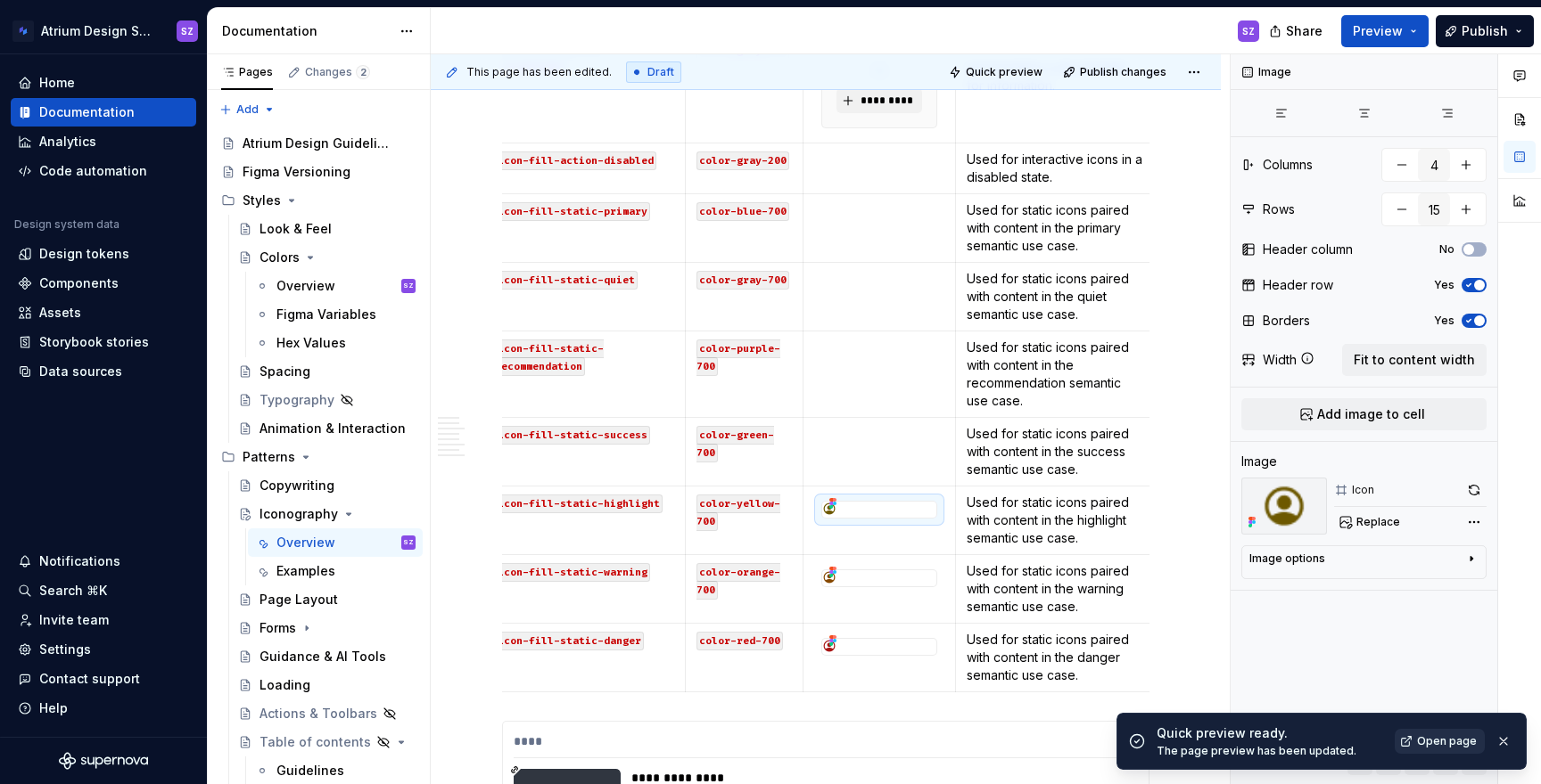
click at [1420, 739] on span "Open page" at bounding box center [1446, 741] width 59 height 14
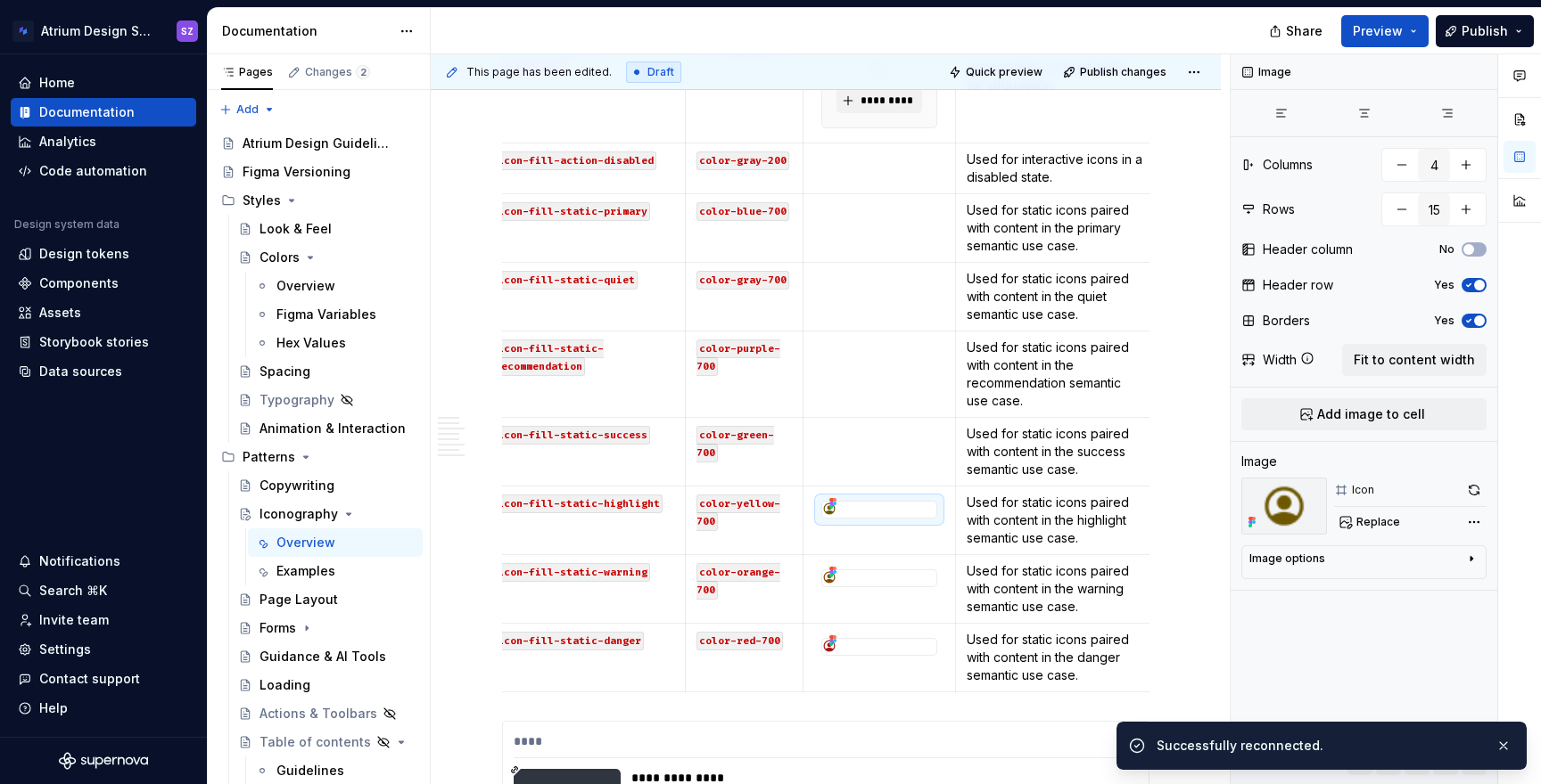
type textarea "*"
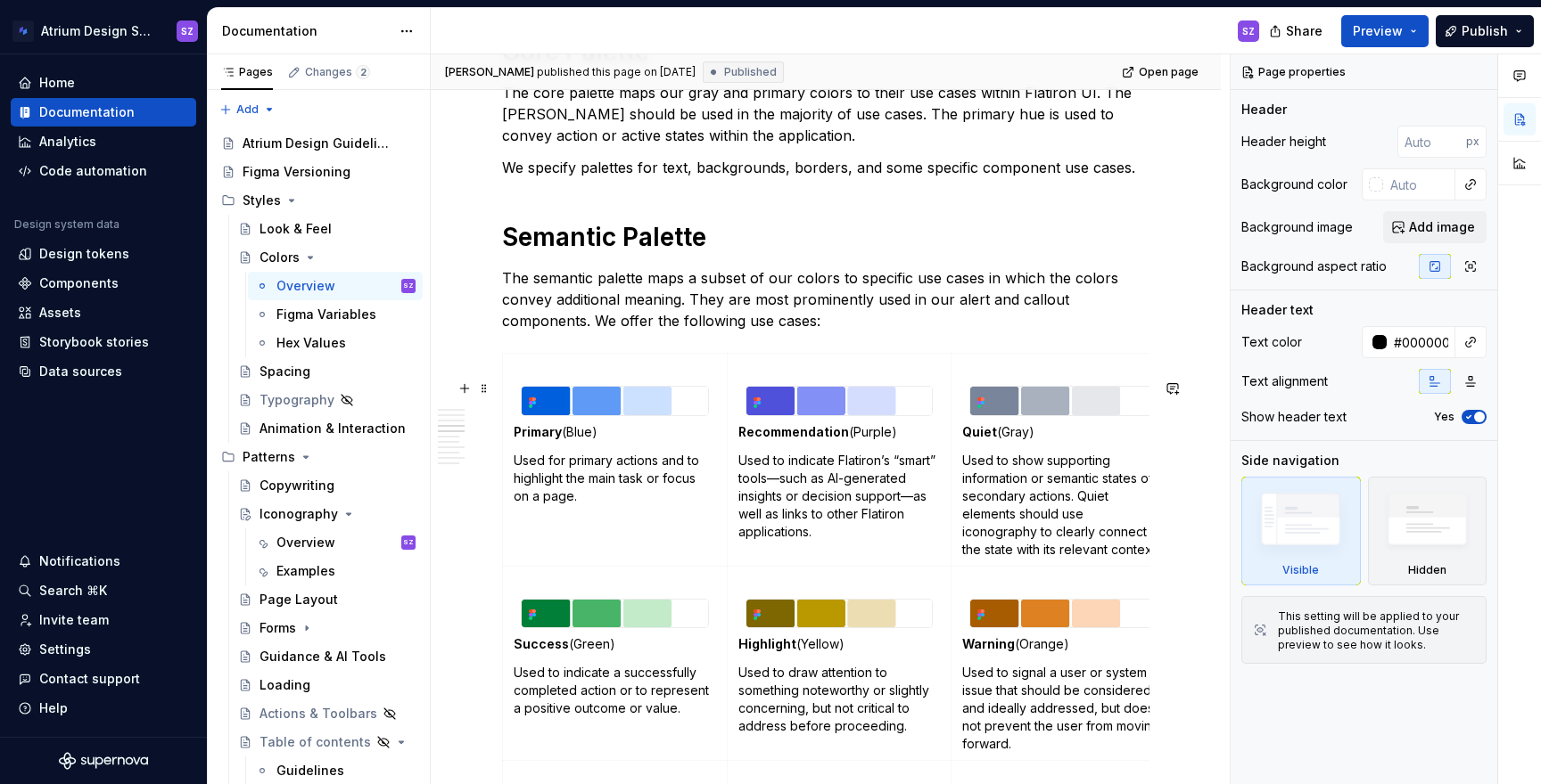
scroll to position [1402, 0]
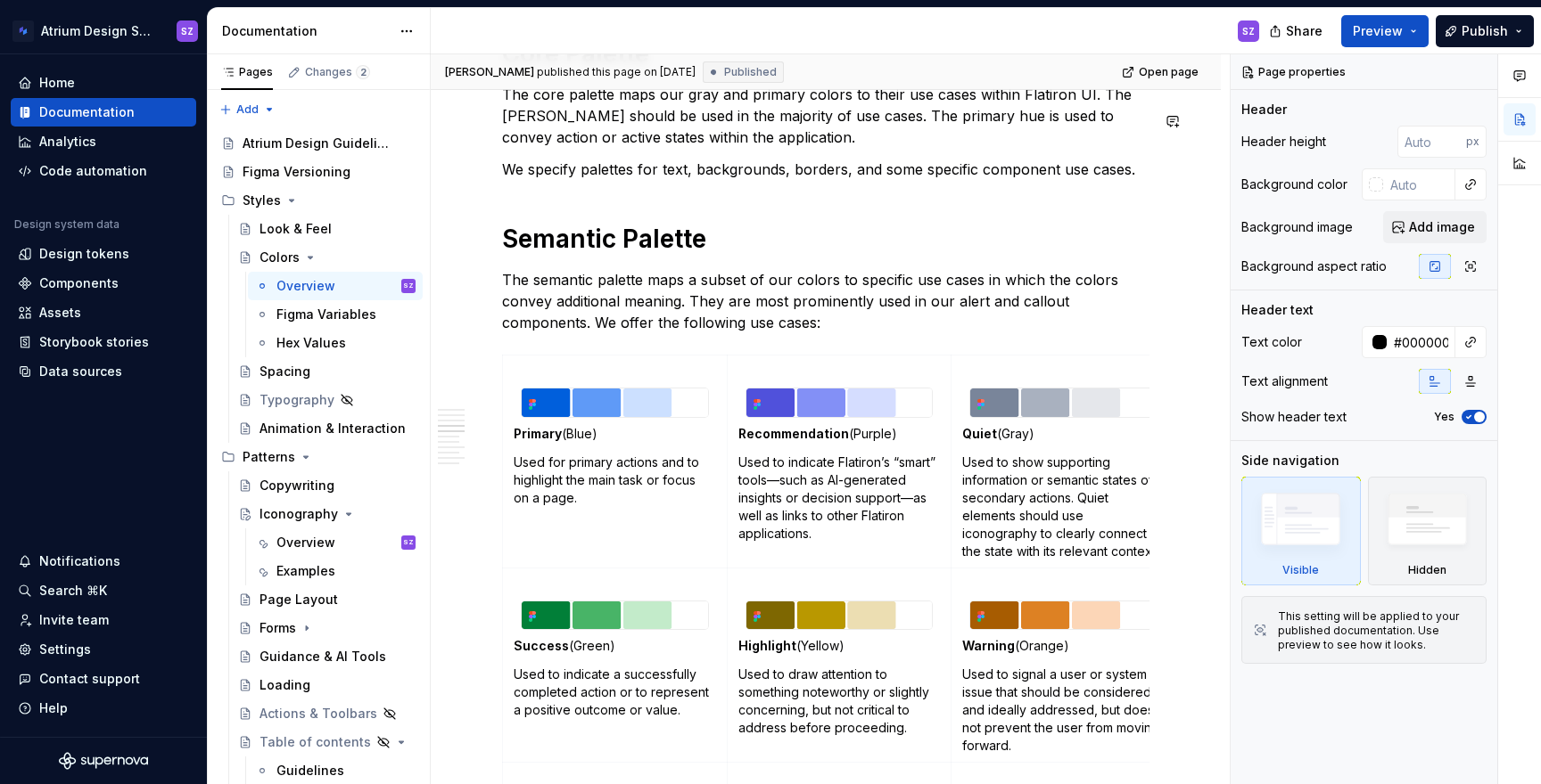
type textarea "*"
